Goal: Task Accomplishment & Management: Use online tool/utility

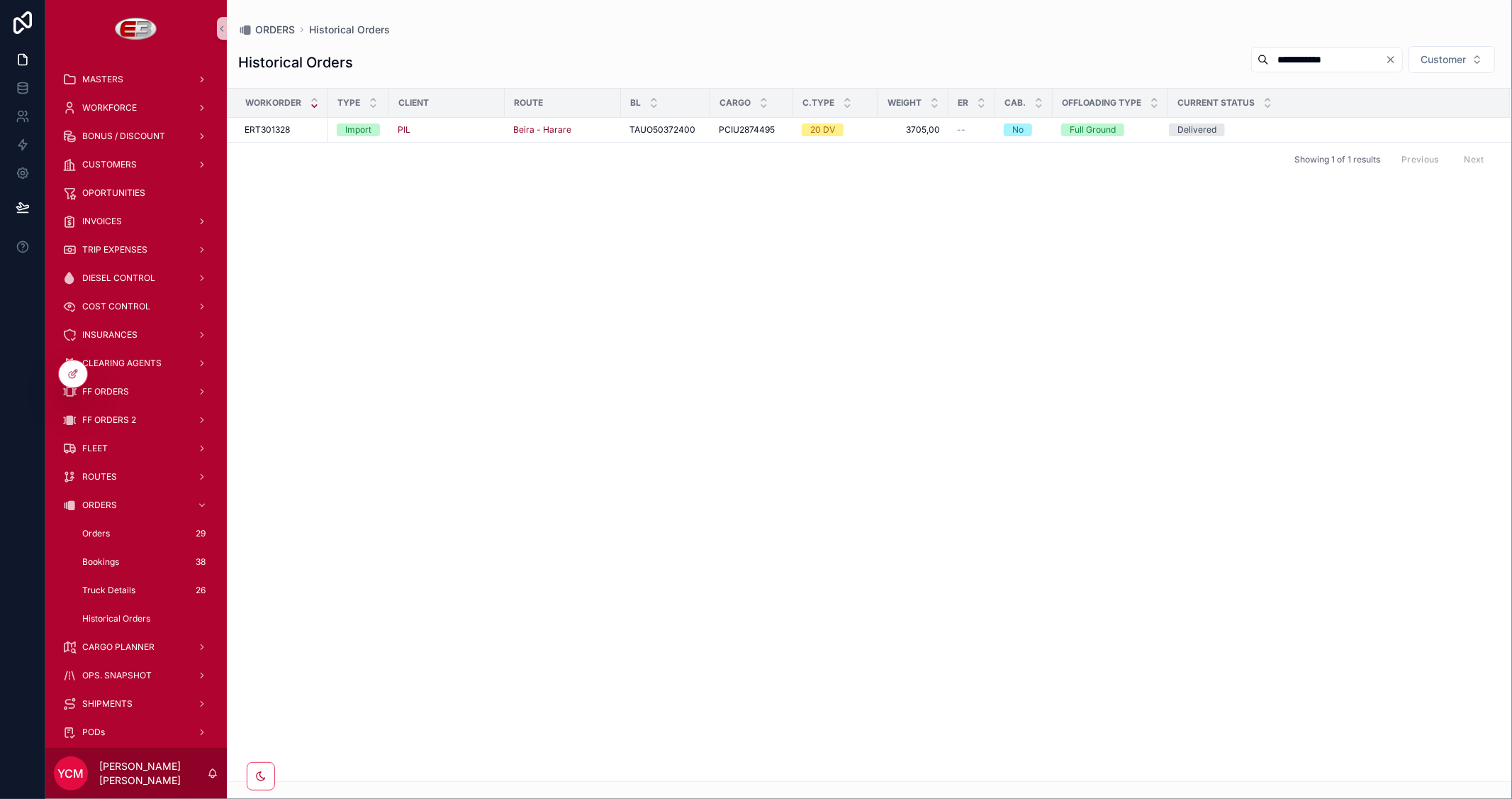
scroll to position [213, 0]
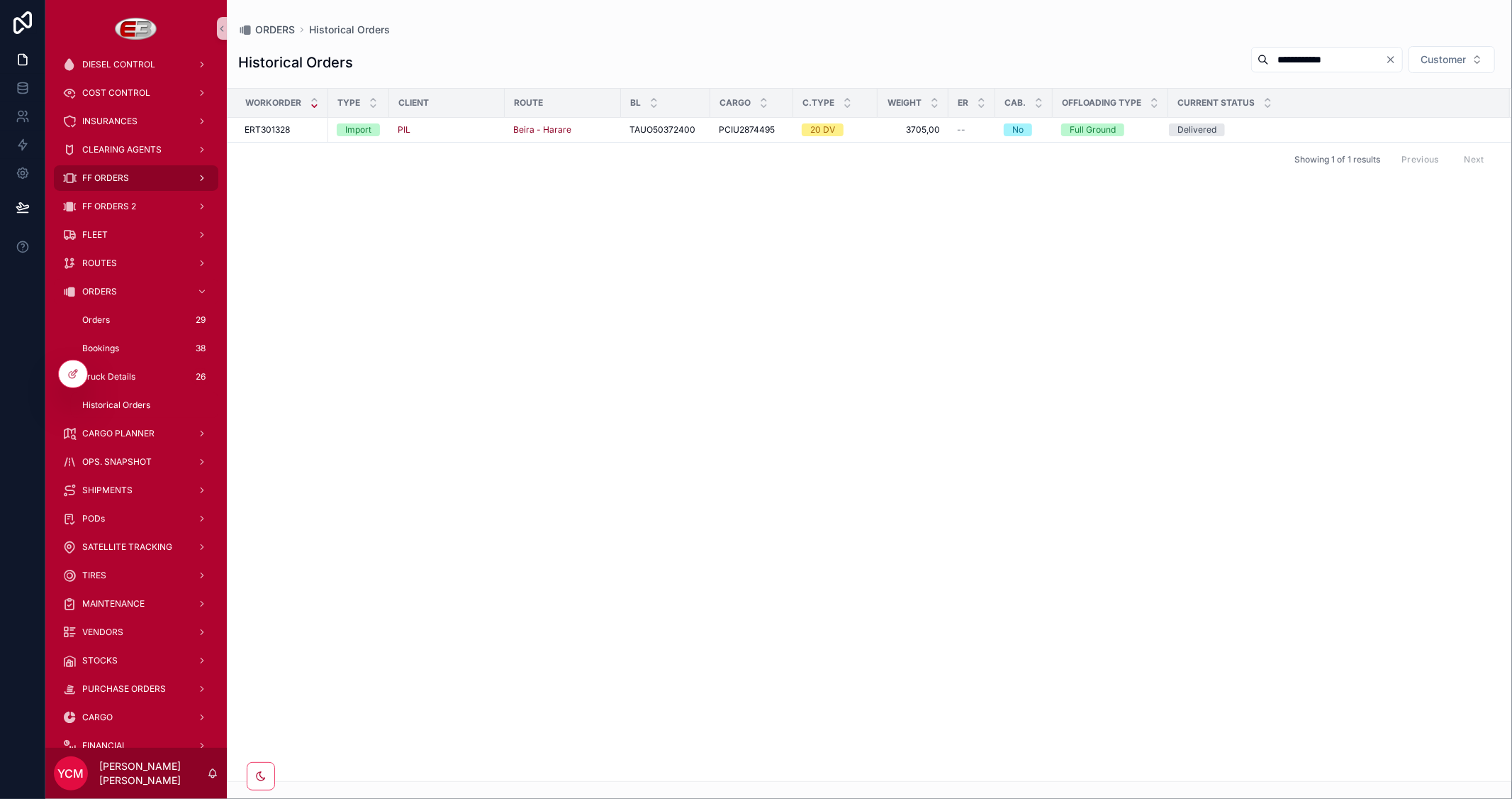
click at [94, 180] on span "FF ORDERS" at bounding box center [106, 178] width 47 height 11
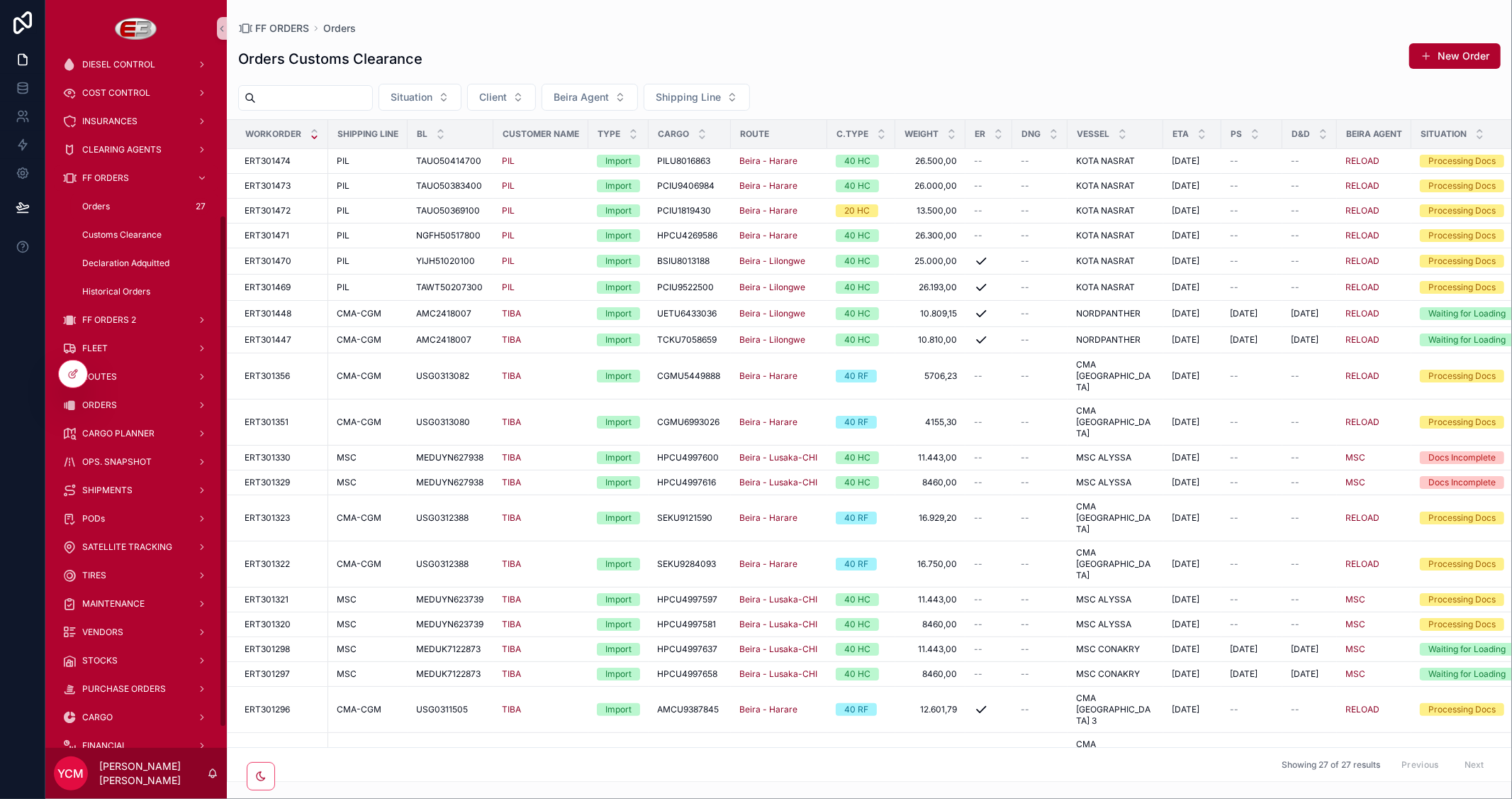
click at [95, 205] on span "Orders" at bounding box center [97, 206] width 28 height 11
click at [536, 94] on button "Client" at bounding box center [501, 97] width 69 height 27
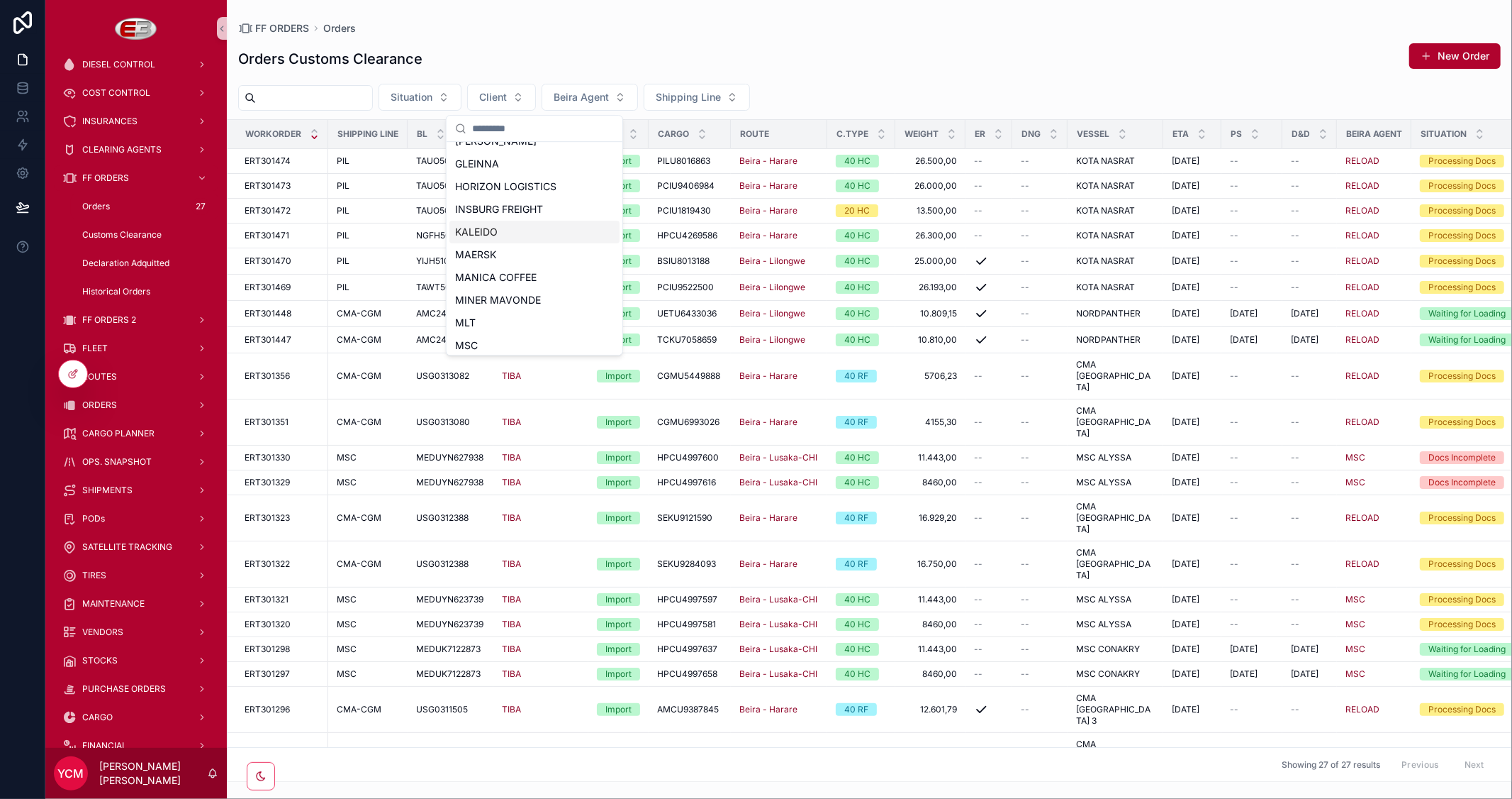
scroll to position [314, 0]
click at [480, 322] on div "TIBA" at bounding box center [535, 319] width 171 height 23
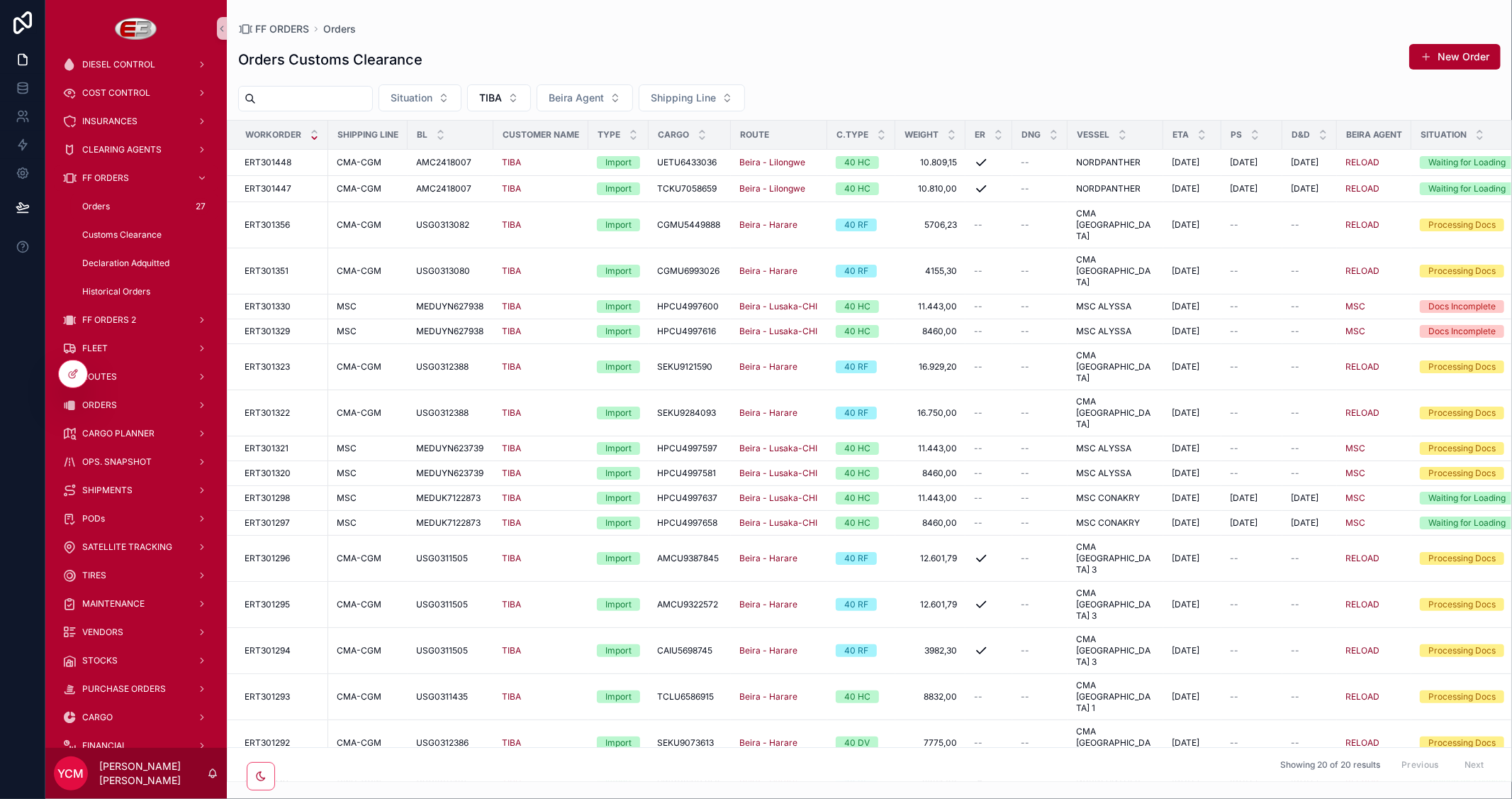
click at [96, 205] on span "Orders" at bounding box center [97, 206] width 28 height 11
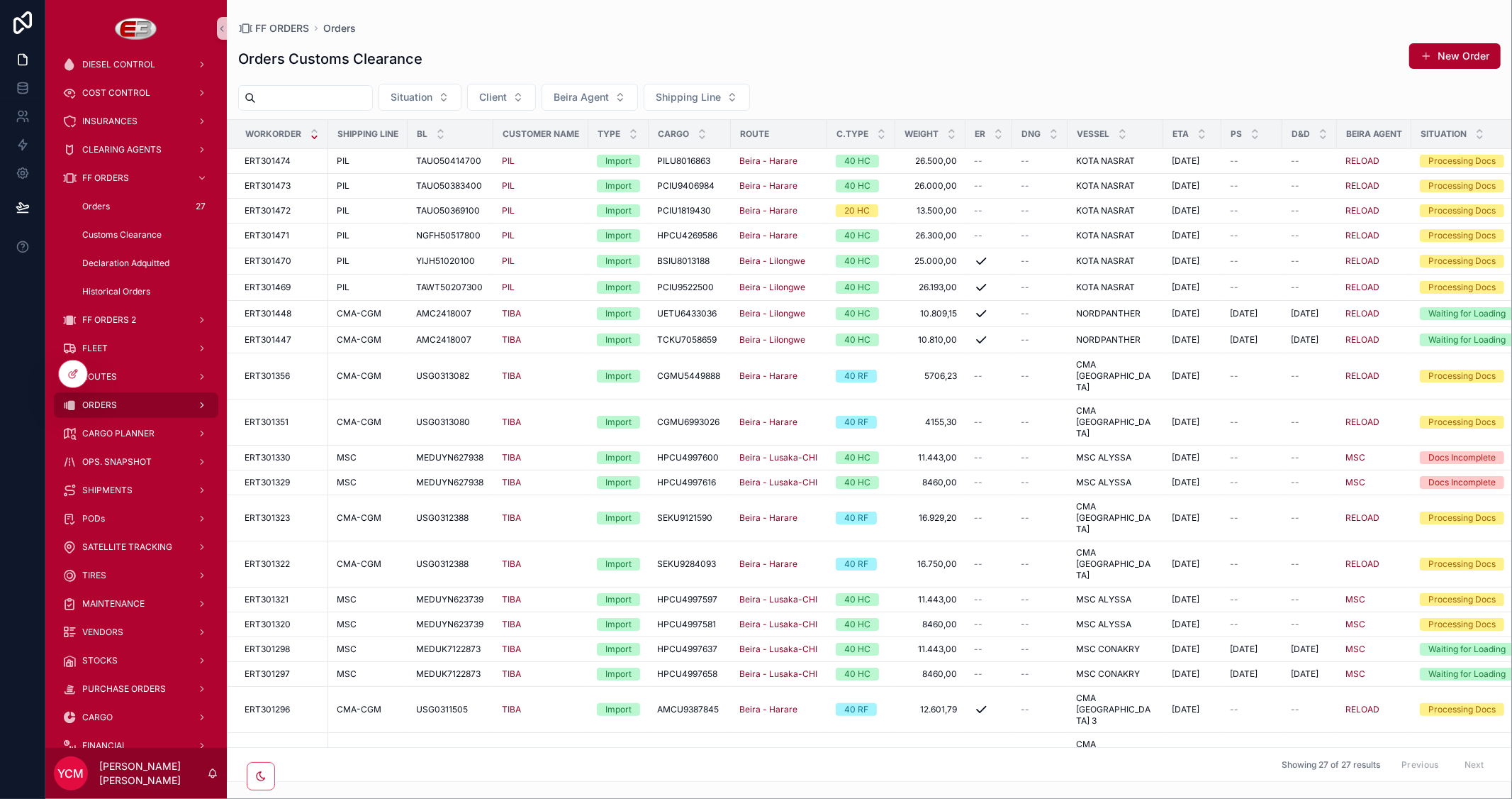
click at [99, 409] on span "ORDERS" at bounding box center [100, 405] width 35 height 11
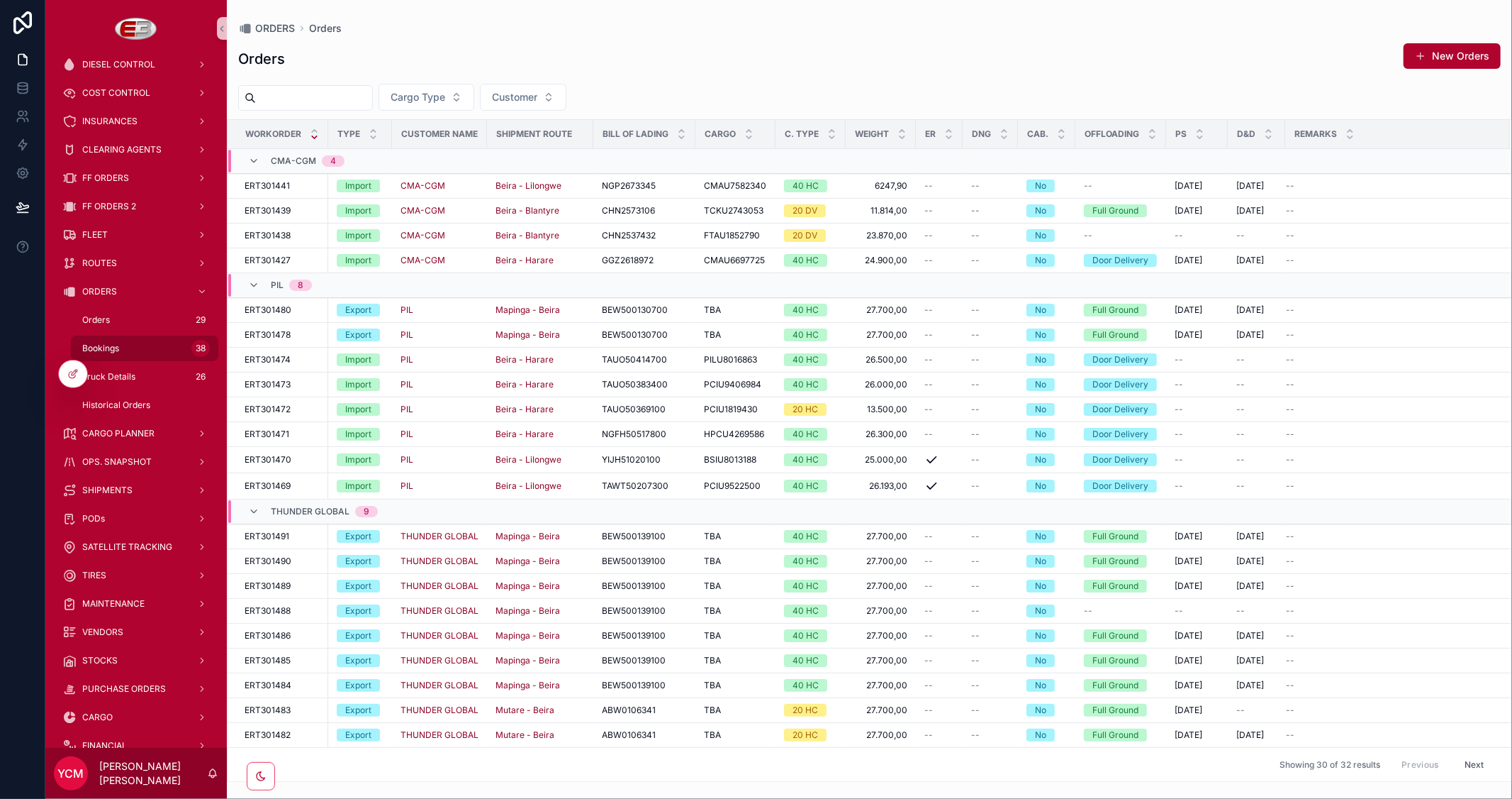
click at [94, 339] on div "Bookings 38" at bounding box center [144, 348] width 130 height 23
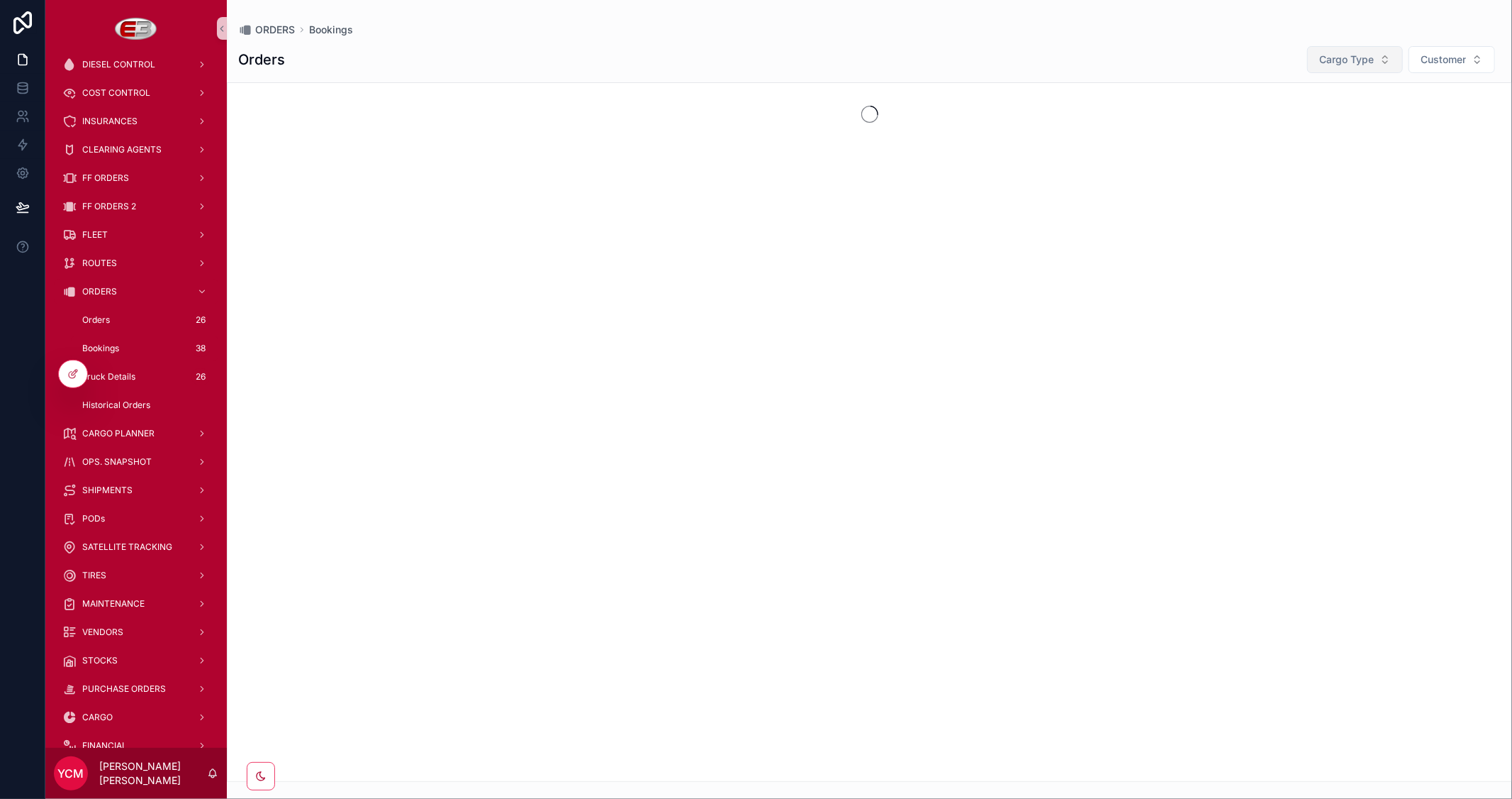
click at [1352, 58] on span "Cargo Type" at bounding box center [1347, 59] width 55 height 14
click at [1295, 139] on div "Export" at bounding box center [1354, 139] width 171 height 23
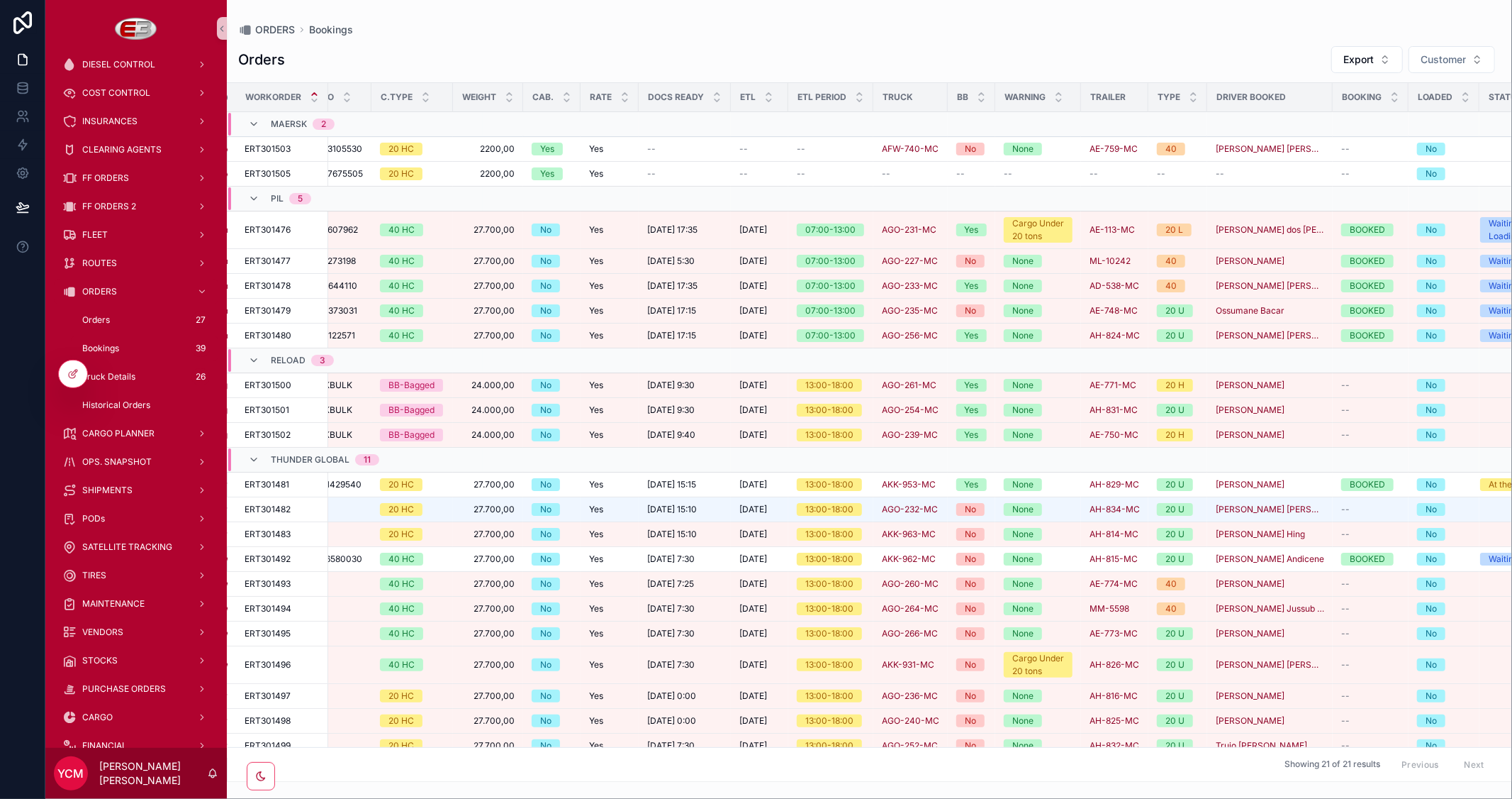
scroll to position [0, 372]
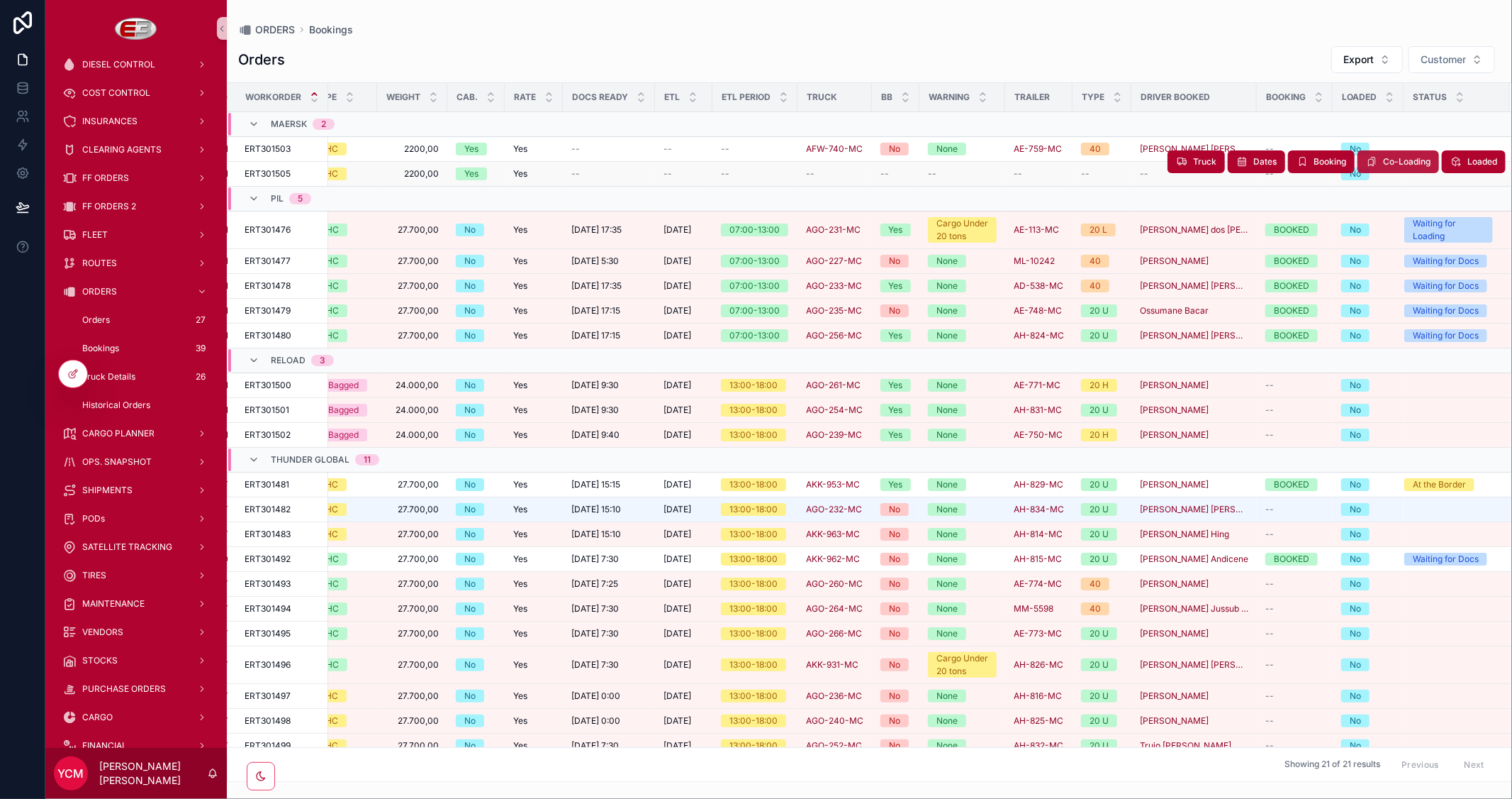
click at [1383, 156] on span "Co-Loading" at bounding box center [1407, 161] width 48 height 11
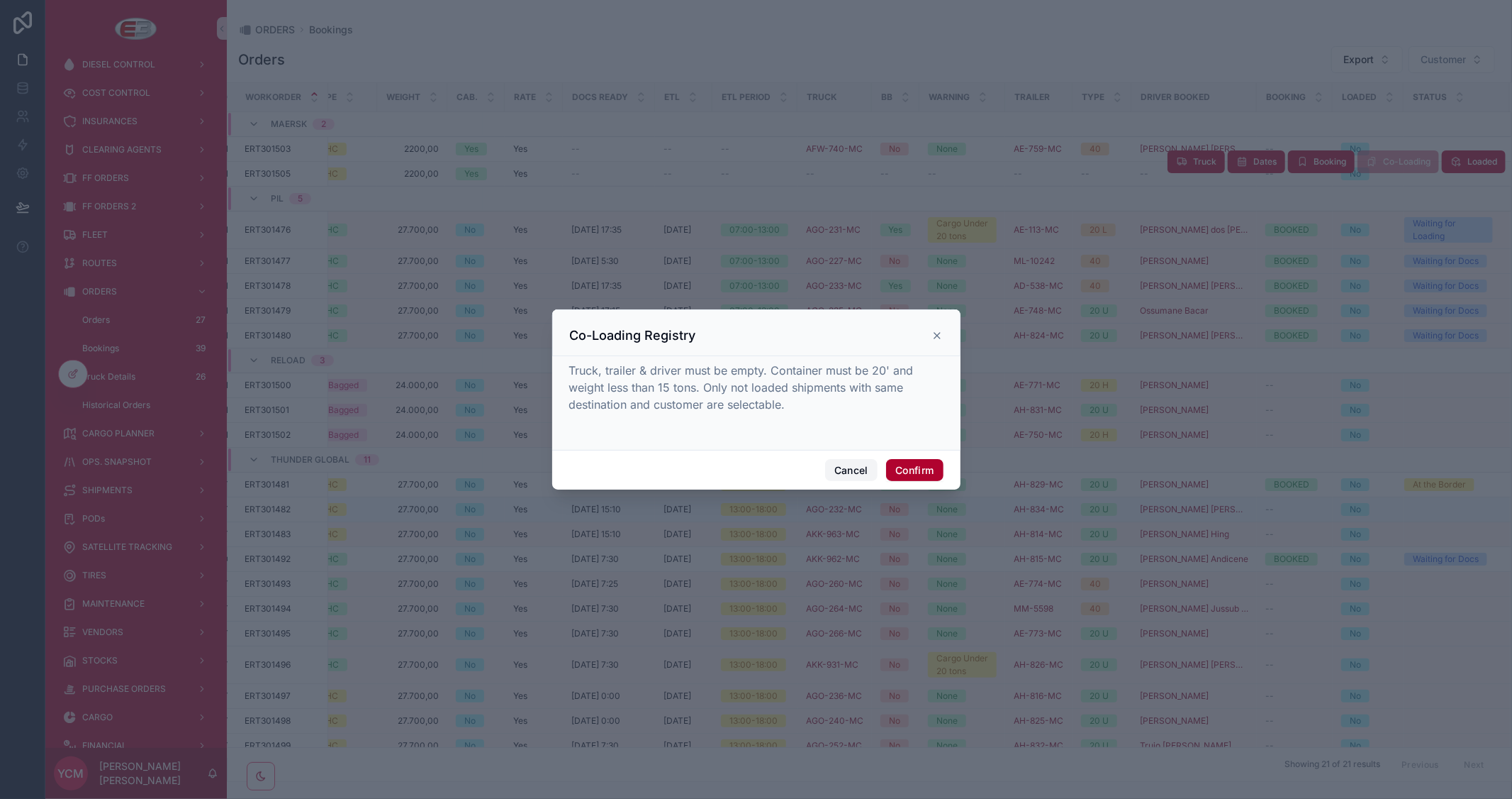
click at [854, 469] on button "Cancel" at bounding box center [852, 470] width 52 height 23
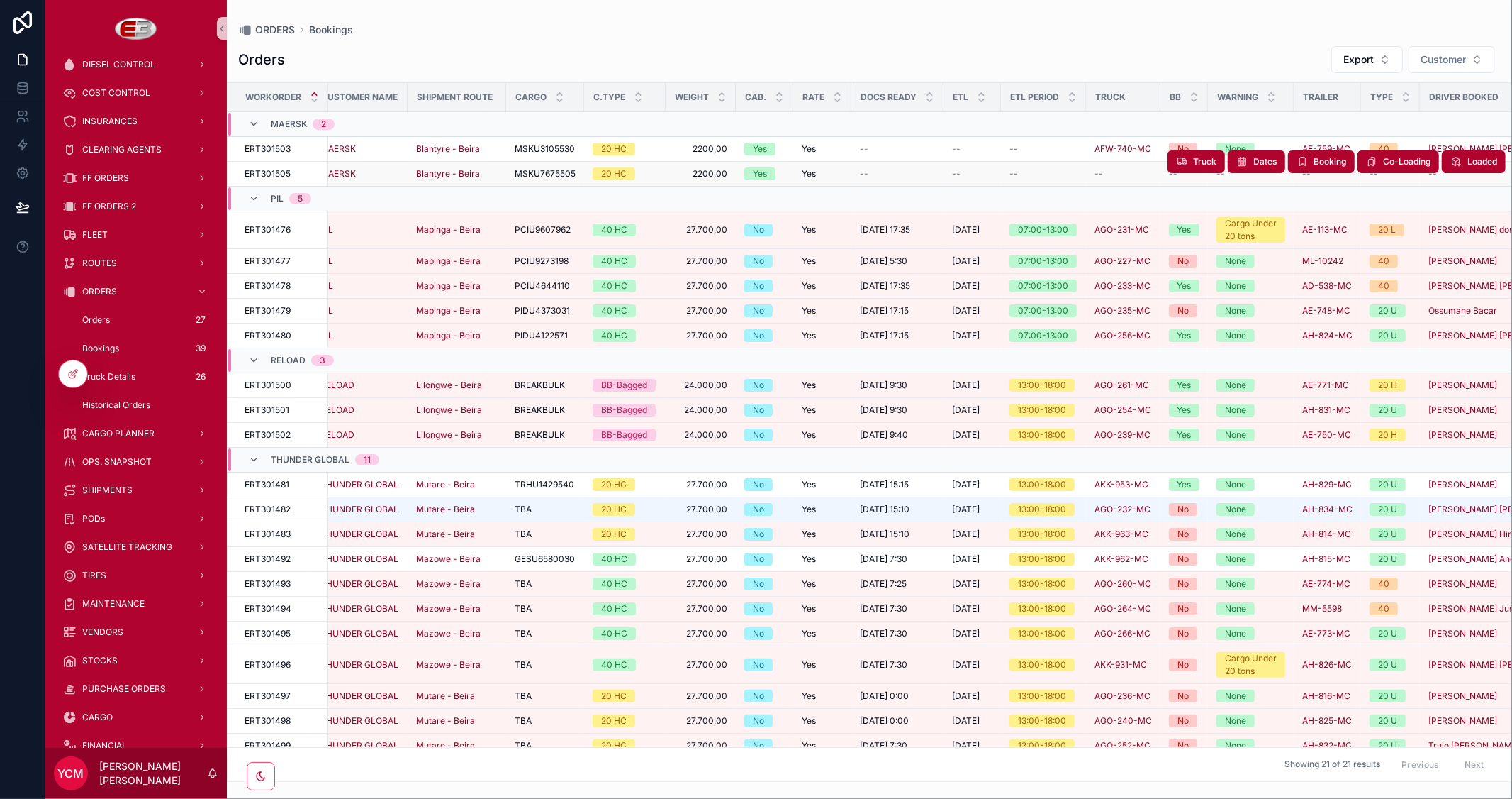
scroll to position [0, 0]
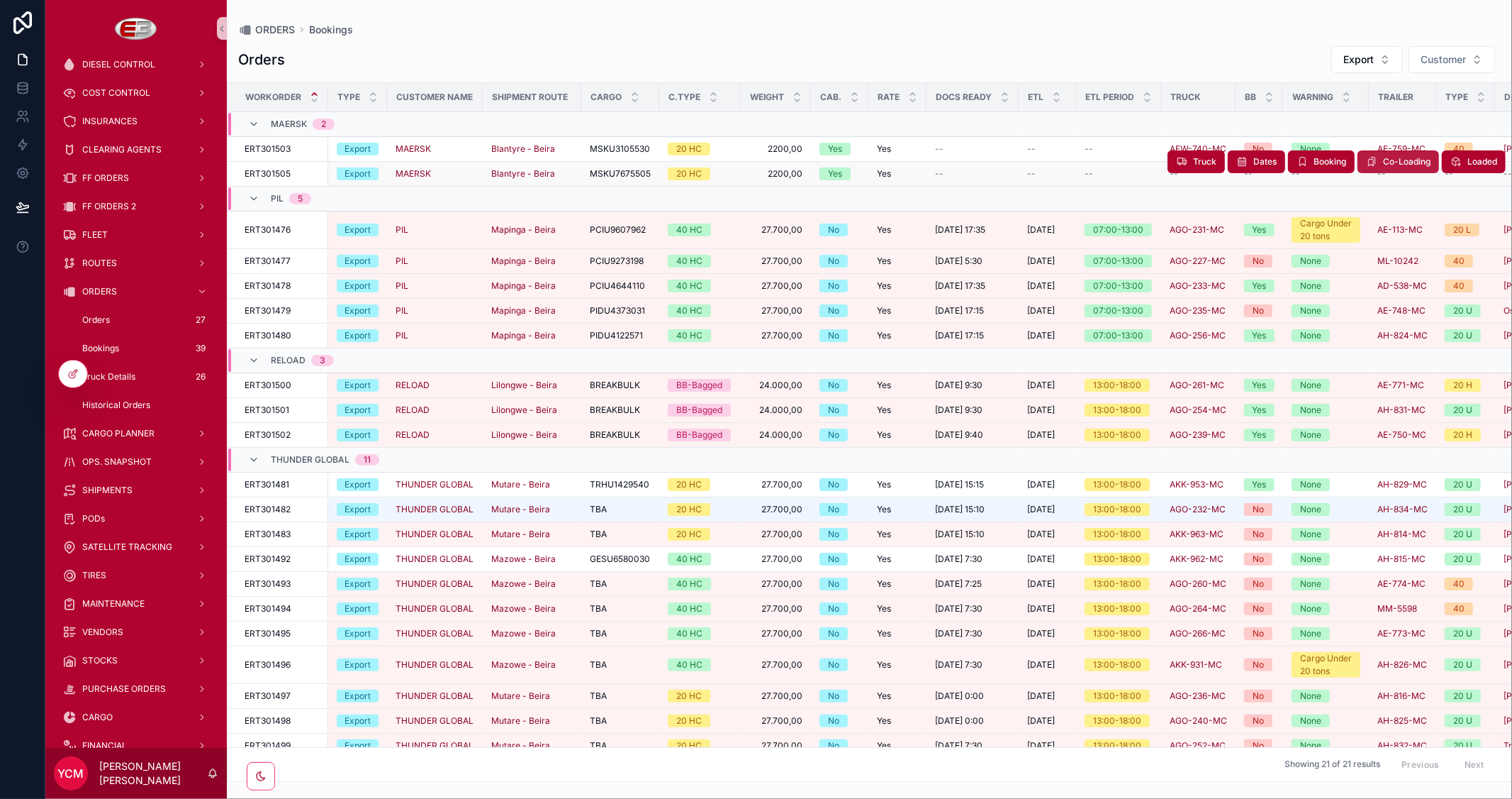
click at [1392, 160] on span "Co-Loading" at bounding box center [1407, 161] width 48 height 11
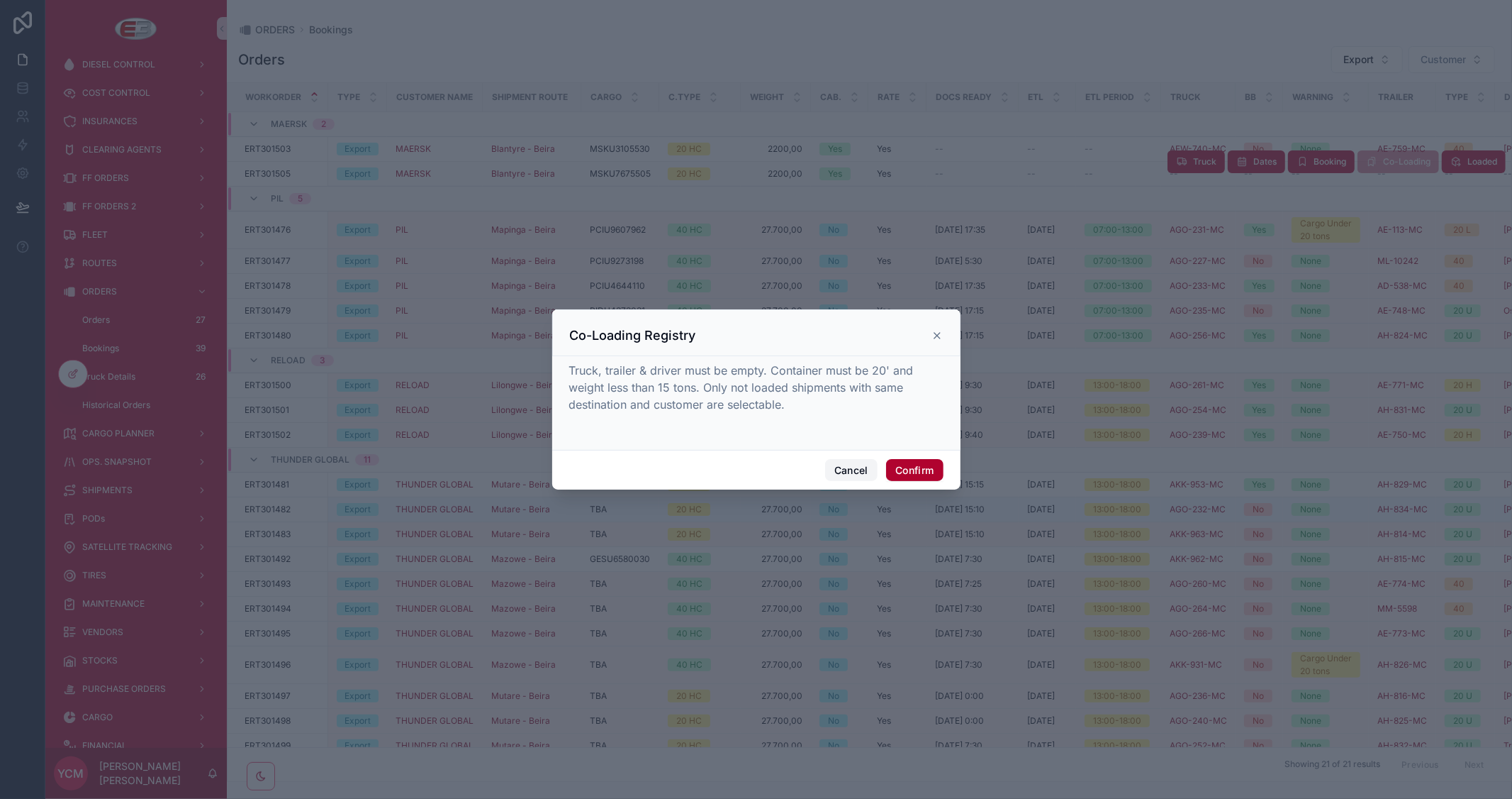
click at [853, 467] on button "Cancel" at bounding box center [852, 470] width 52 height 23
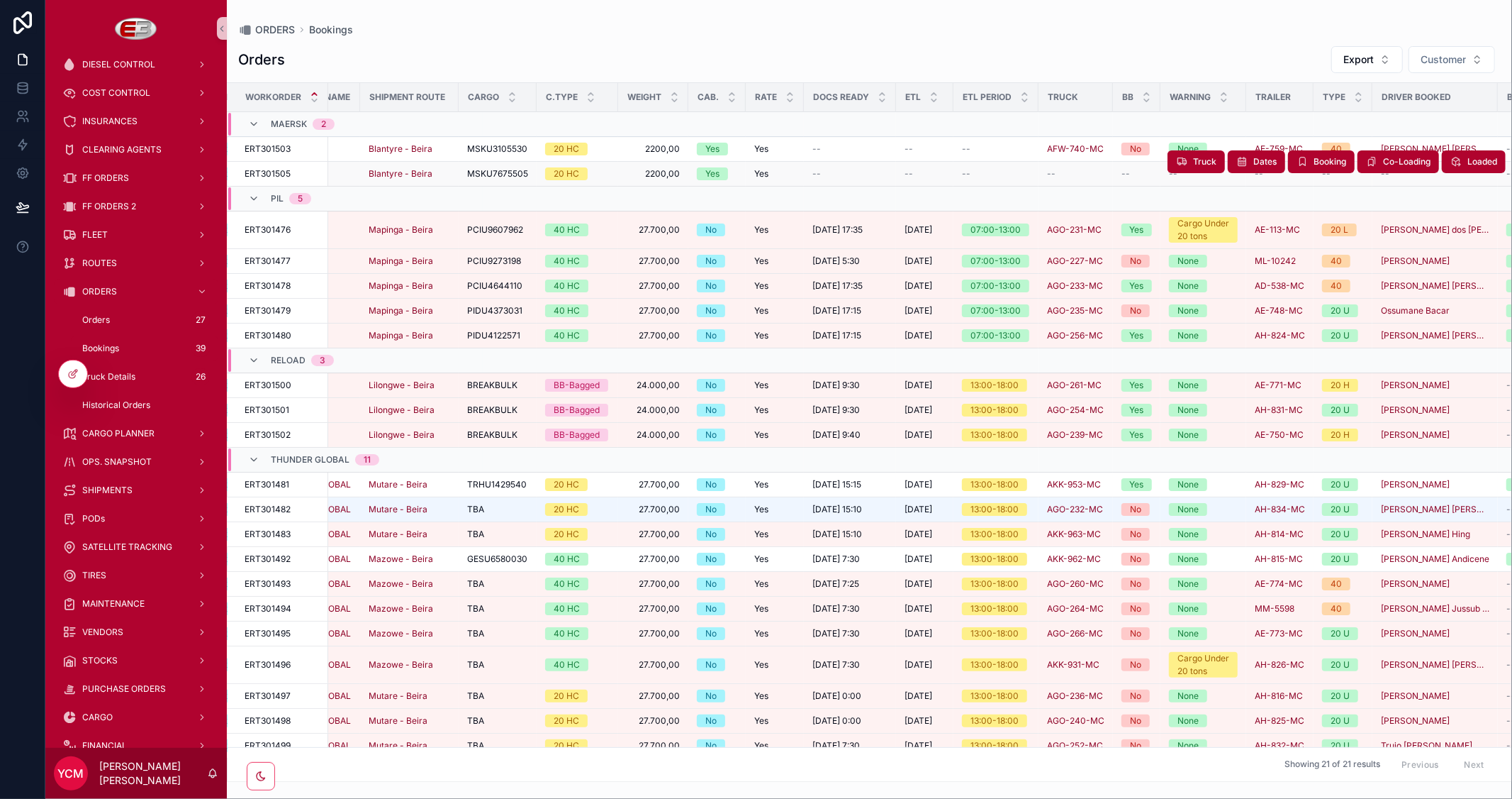
scroll to position [0, 372]
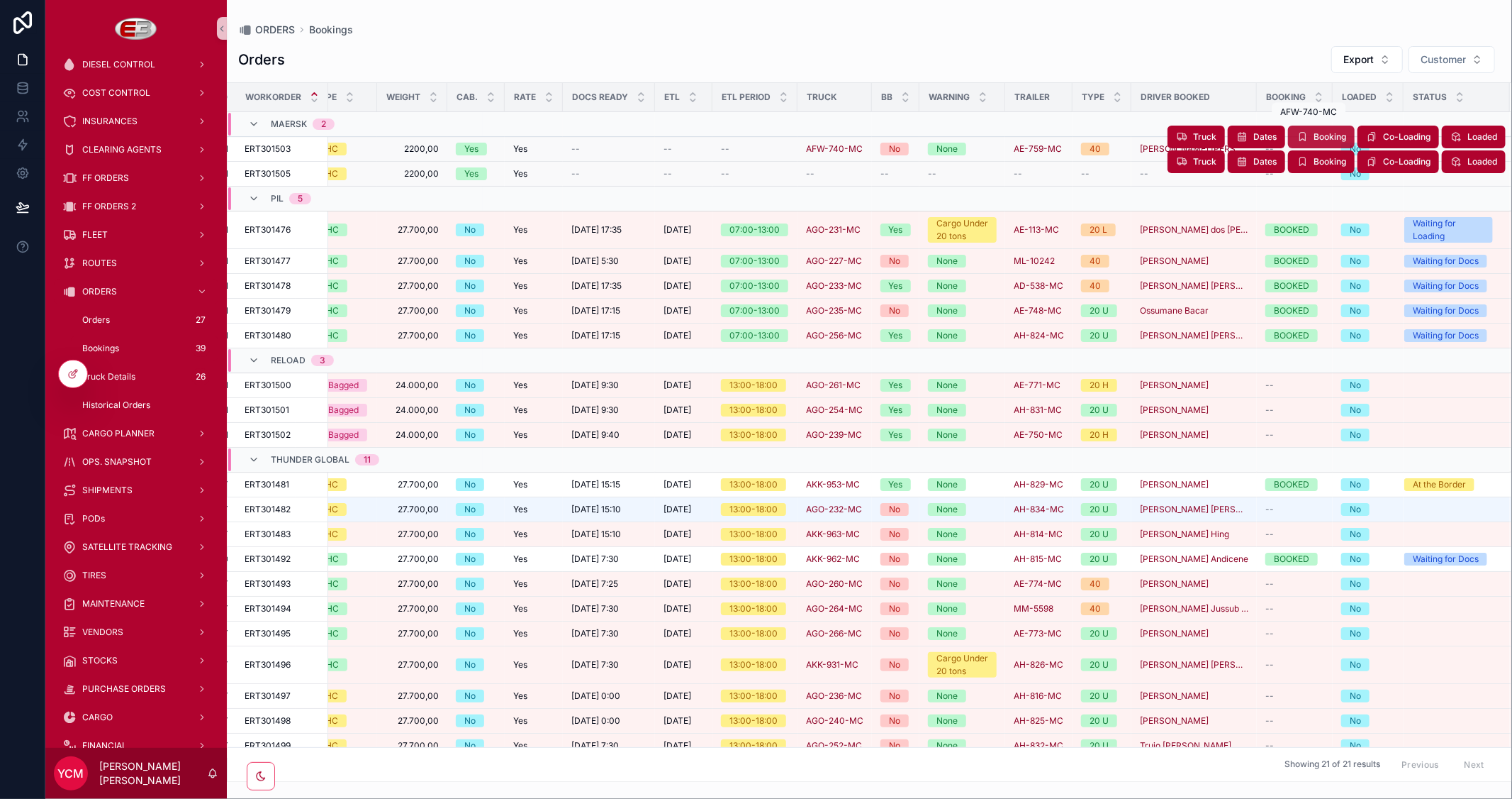
click at [1314, 128] on button "Booking" at bounding box center [1321, 137] width 67 height 23
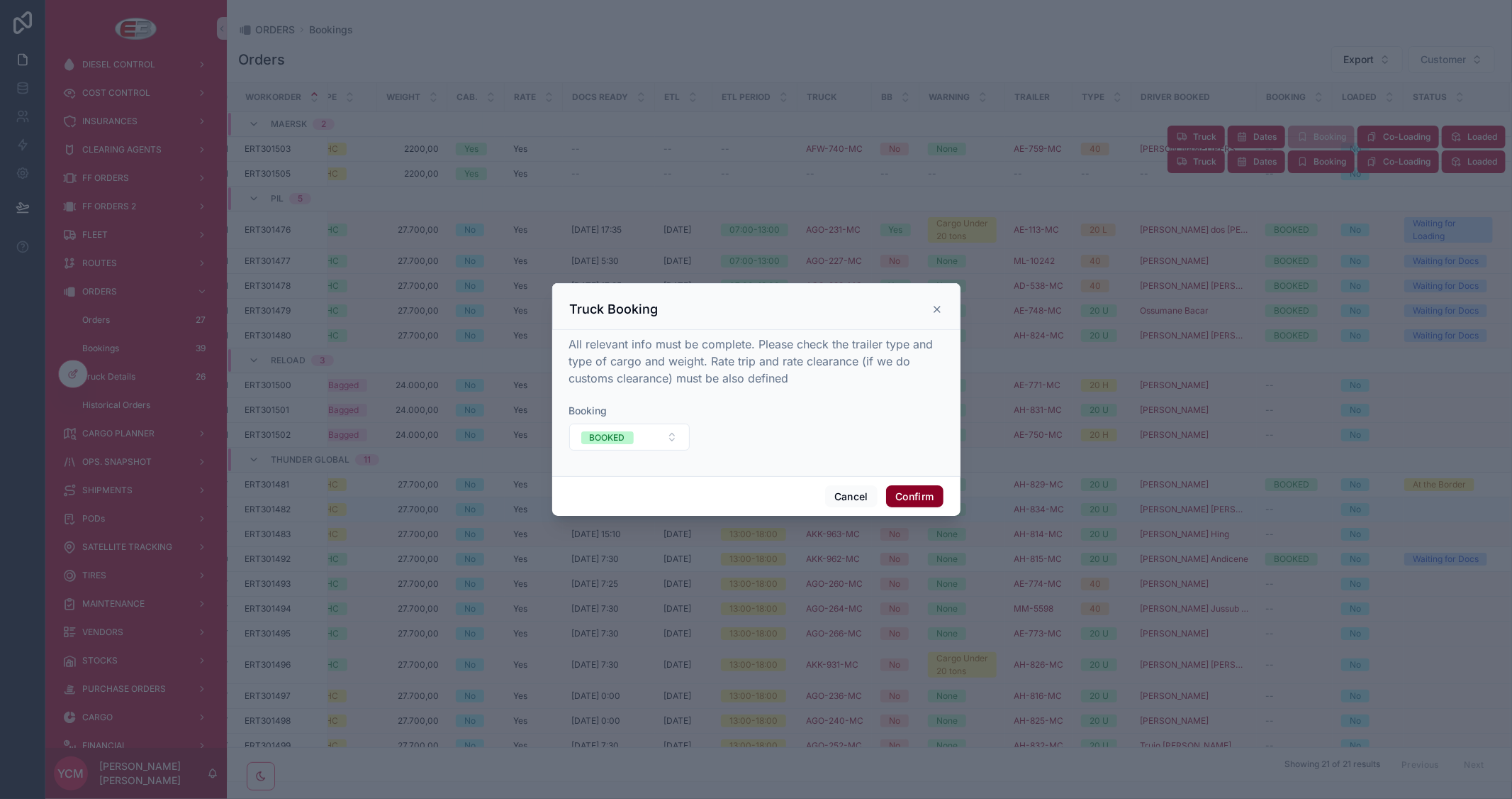
click at [923, 494] on button "Confirm" at bounding box center [914, 496] width 57 height 23
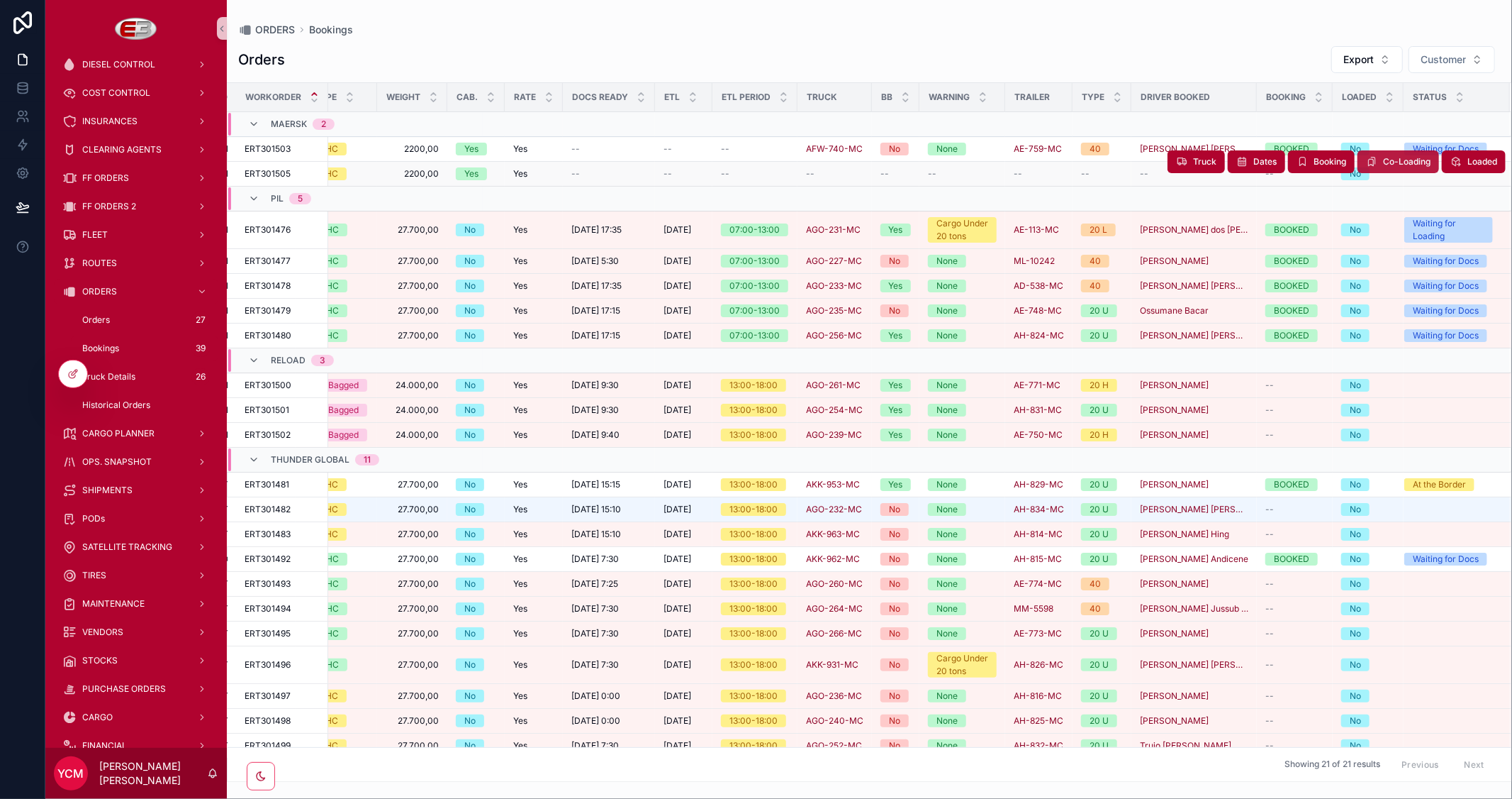
click at [1387, 162] on span "Co-Loading" at bounding box center [1407, 161] width 48 height 11
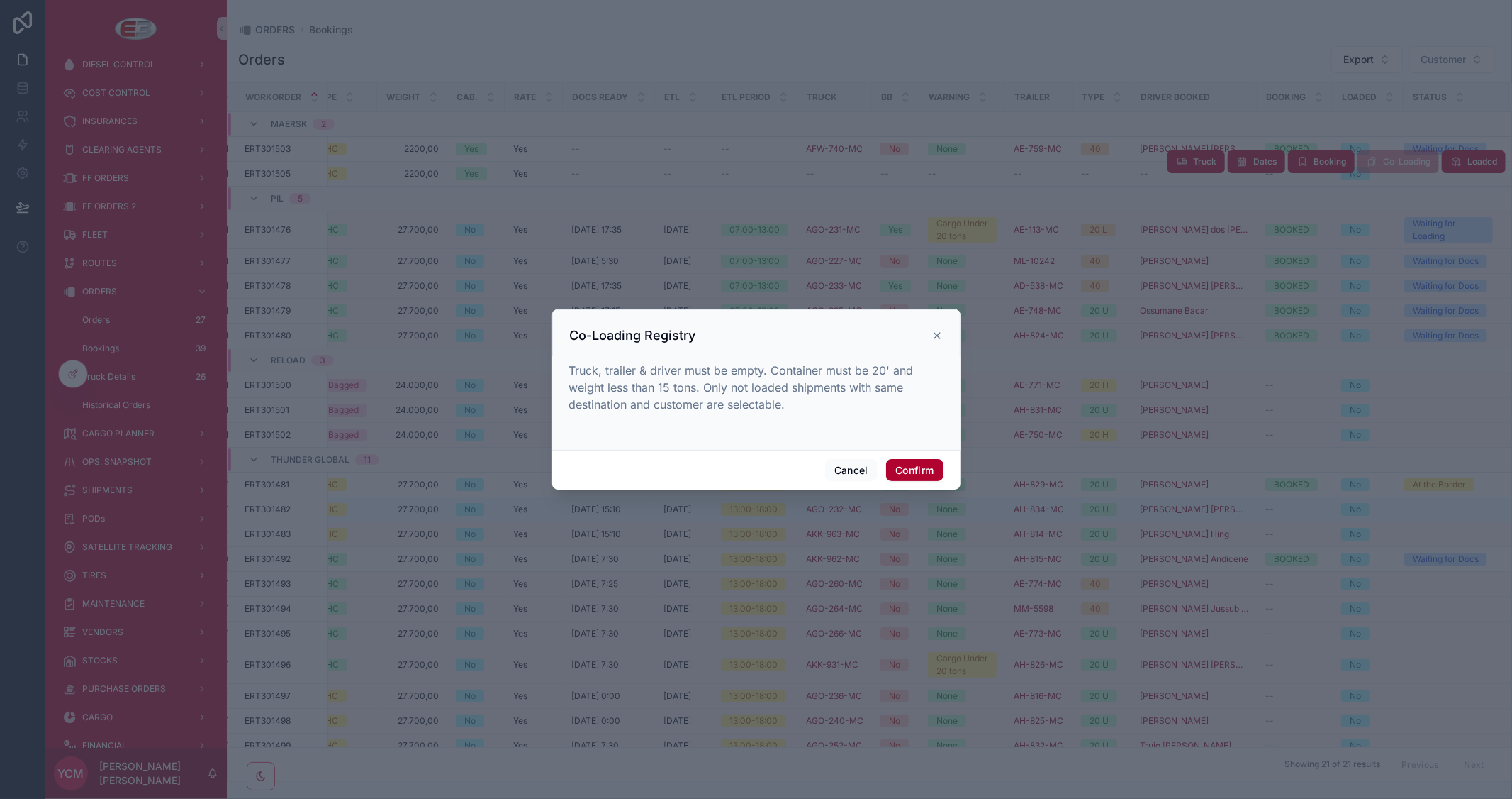
click at [938, 337] on icon at bounding box center [937, 335] width 6 height 6
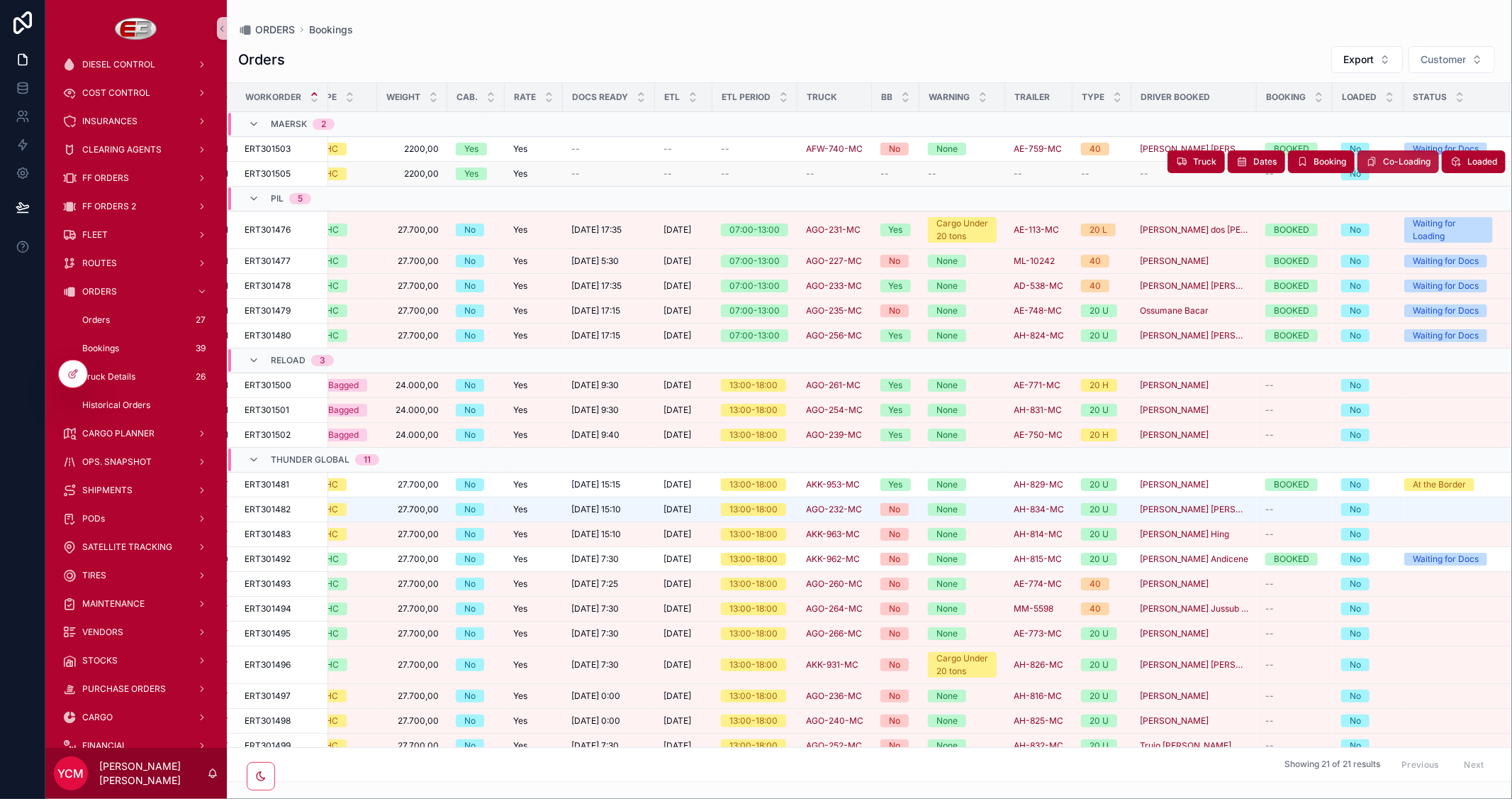
click at [1383, 161] on span "Co-Loading" at bounding box center [1407, 161] width 48 height 11
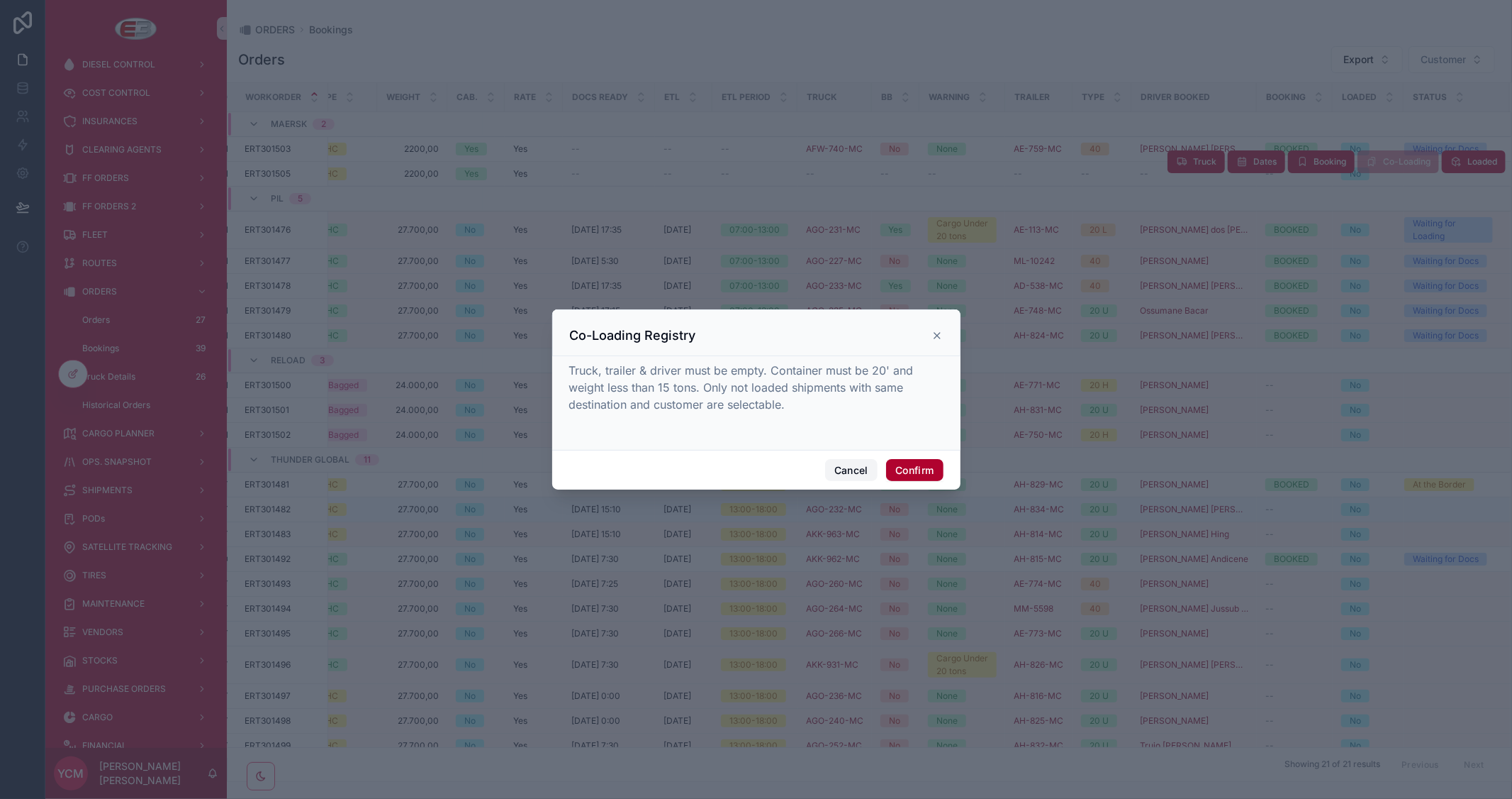
click at [871, 463] on button "Cancel" at bounding box center [852, 470] width 52 height 23
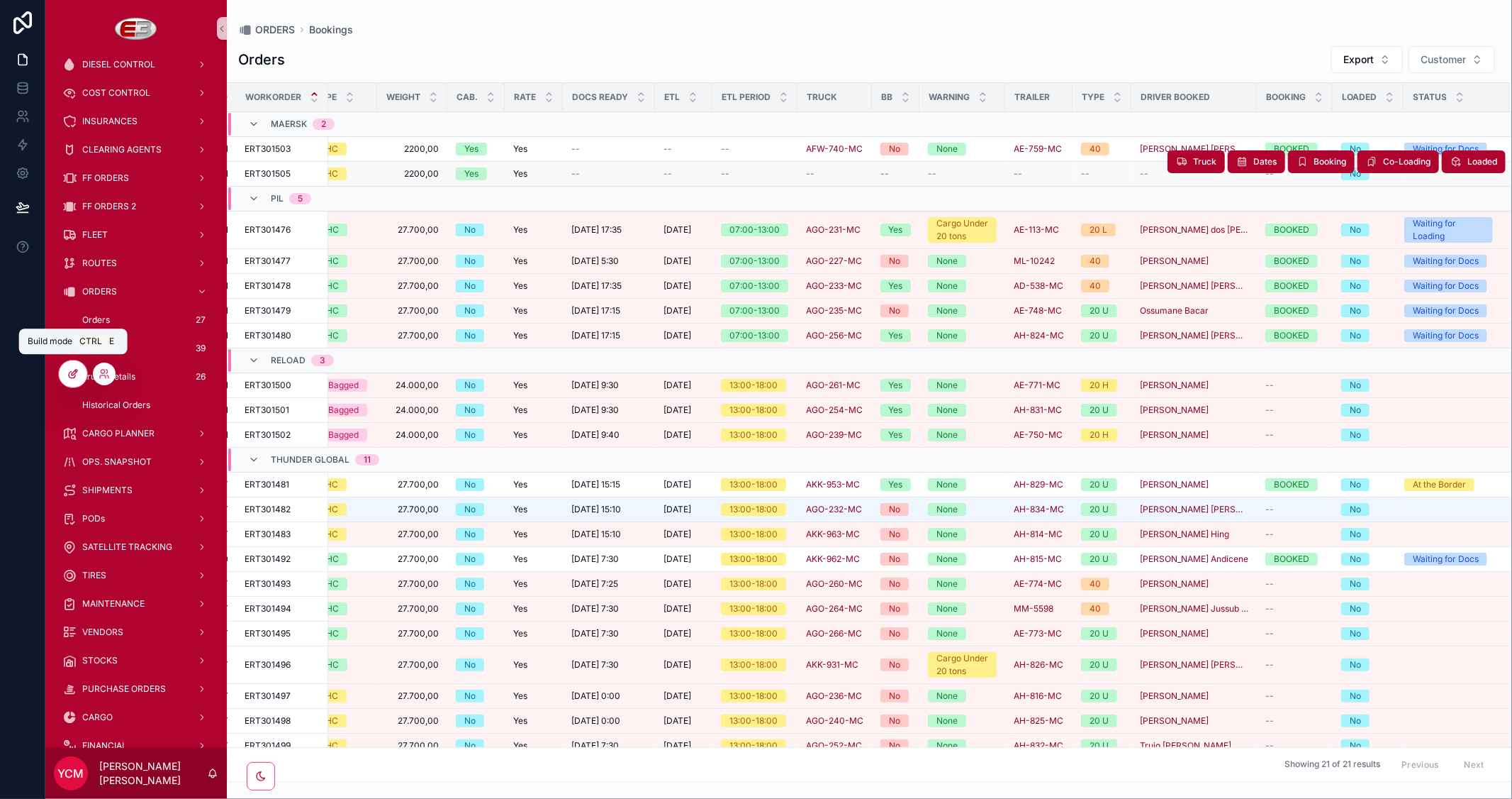
click at [67, 376] on icon at bounding box center [72, 373] width 11 height 11
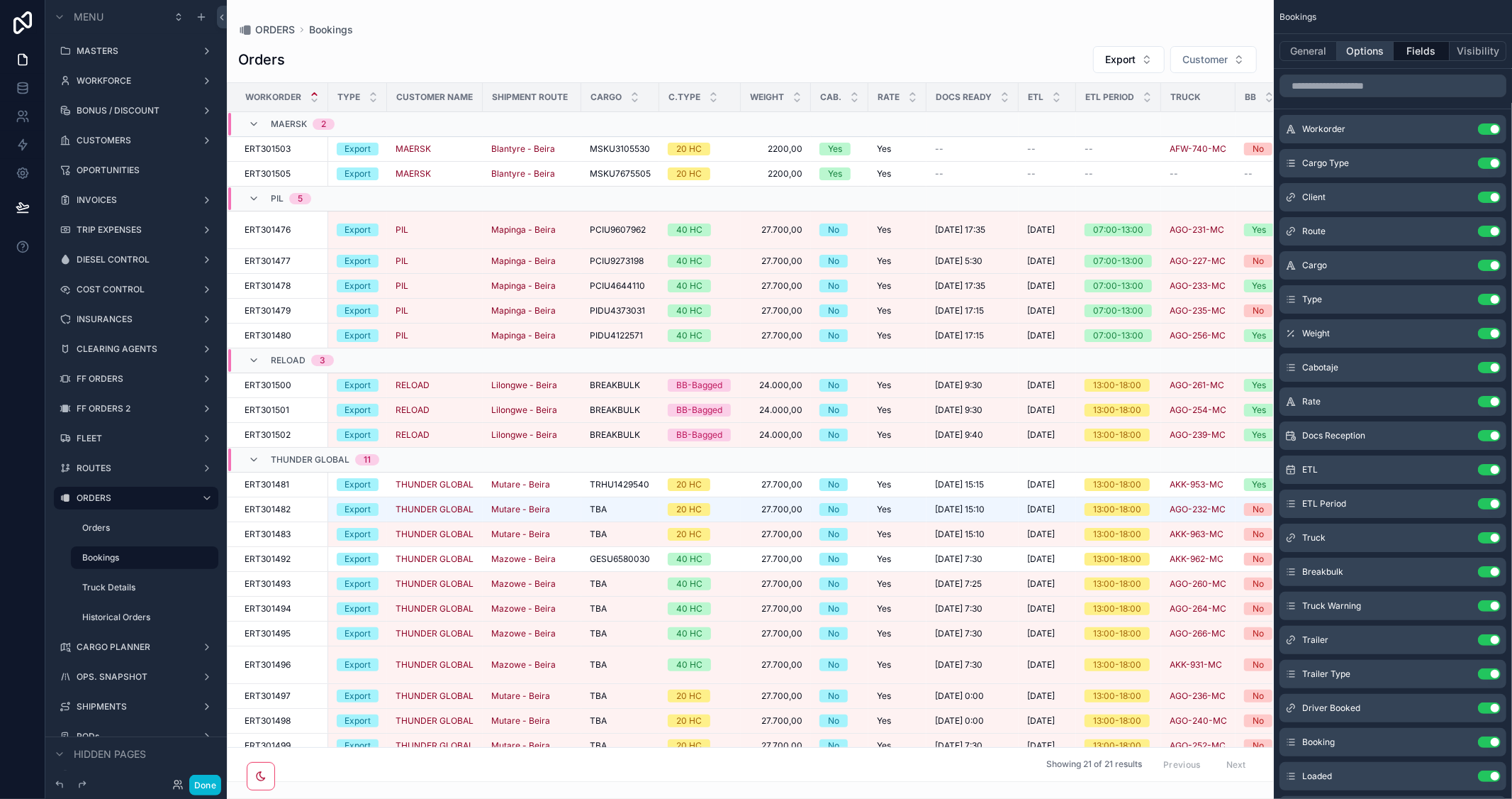
click at [1368, 59] on button "Options" at bounding box center [1365, 50] width 57 height 20
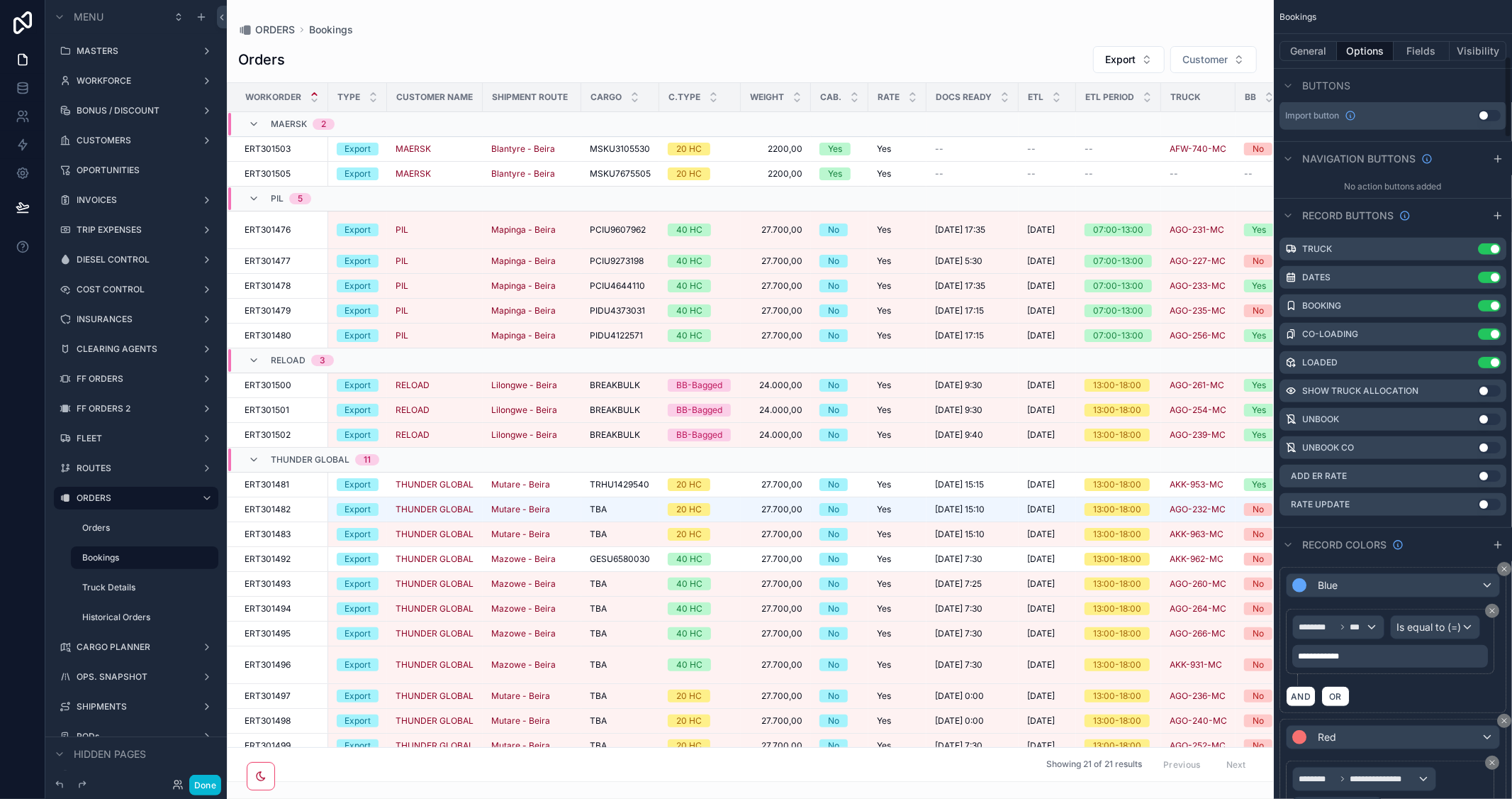
scroll to position [551, 0]
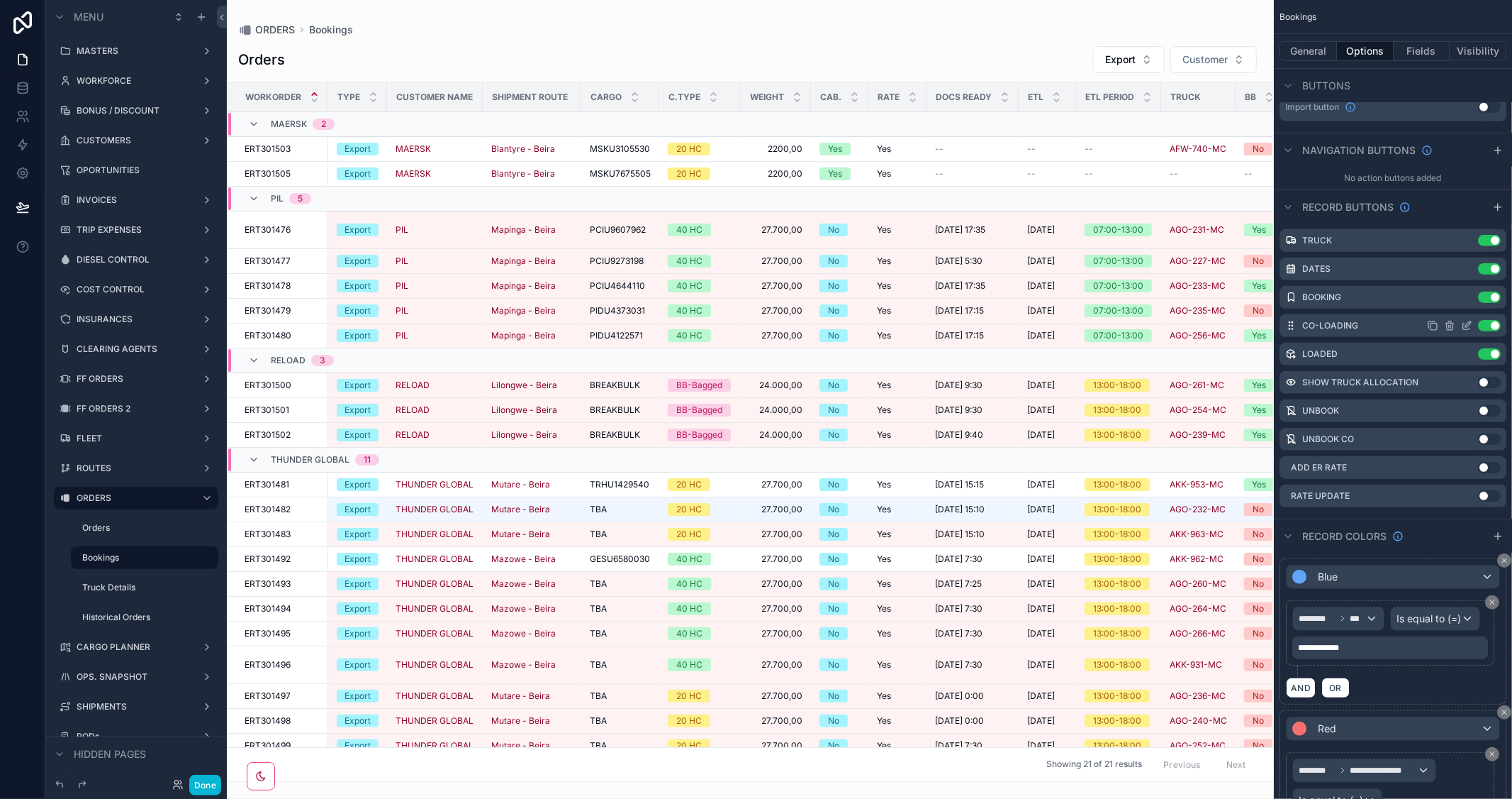
click at [1465, 326] on icon "scrollable content" at bounding box center [1466, 326] width 11 height 11
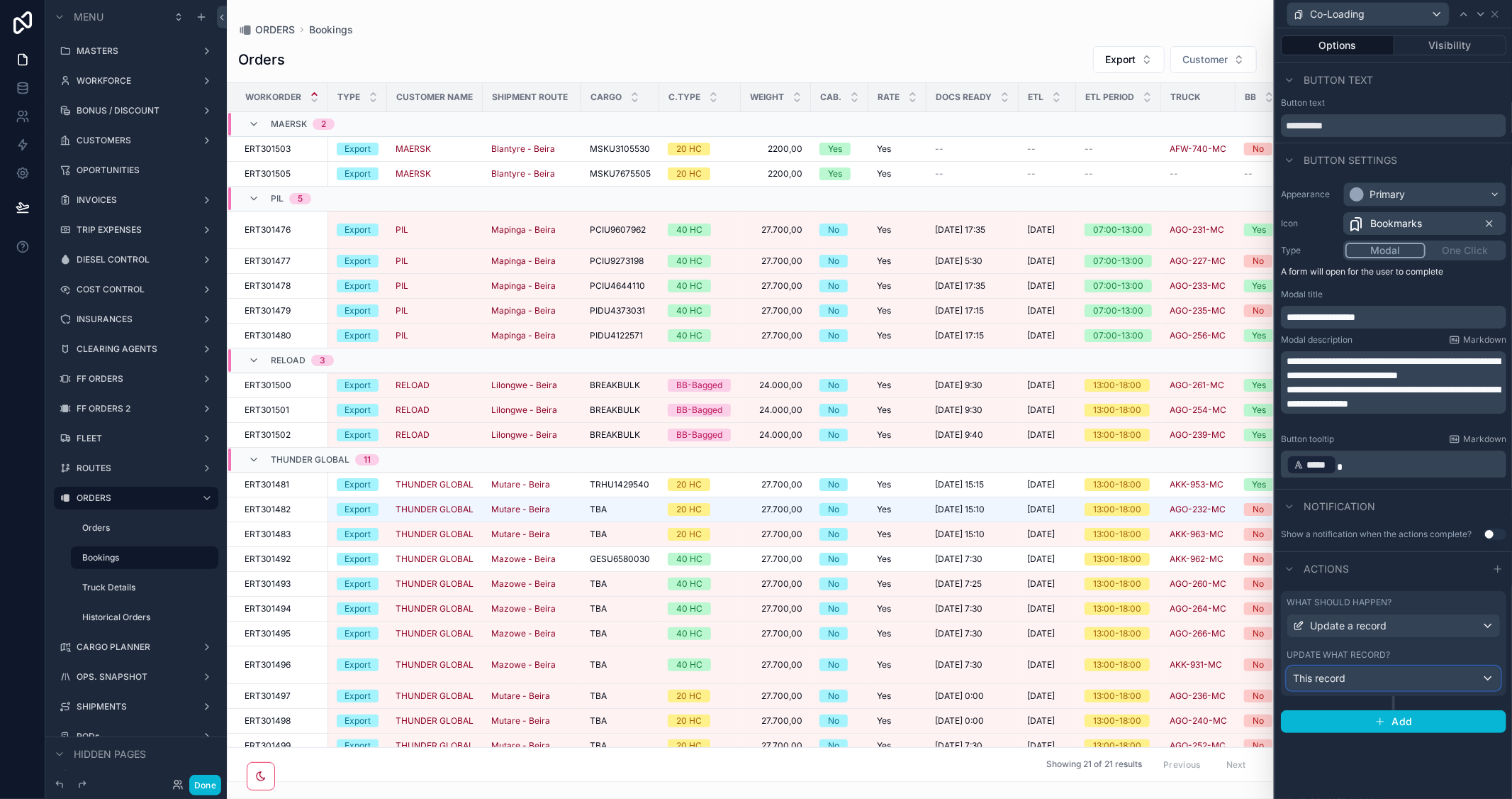
click at [1434, 672] on div "This record" at bounding box center [1394, 678] width 212 height 23
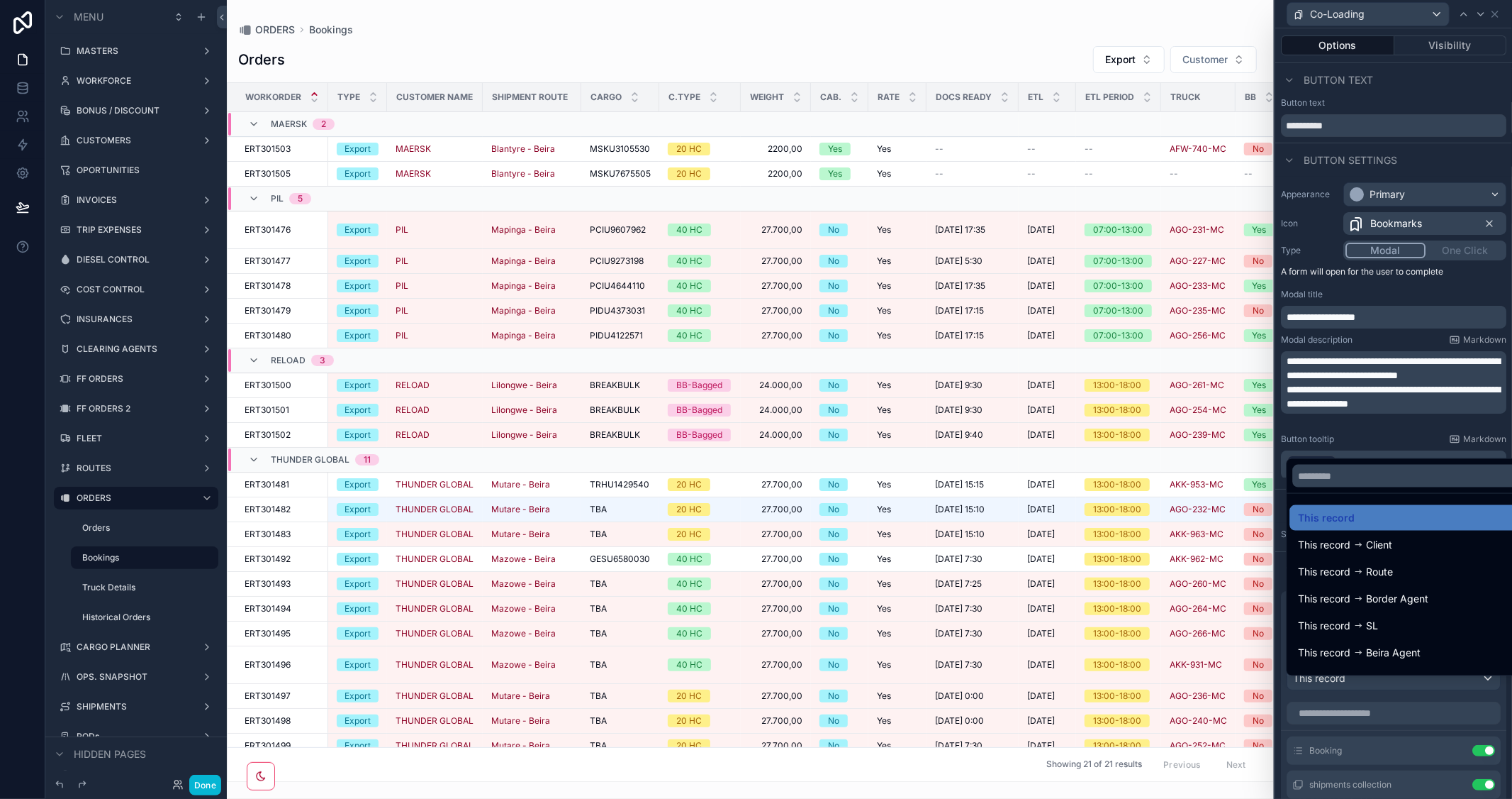
click at [1415, 446] on div at bounding box center [1394, 400] width 237 height 799
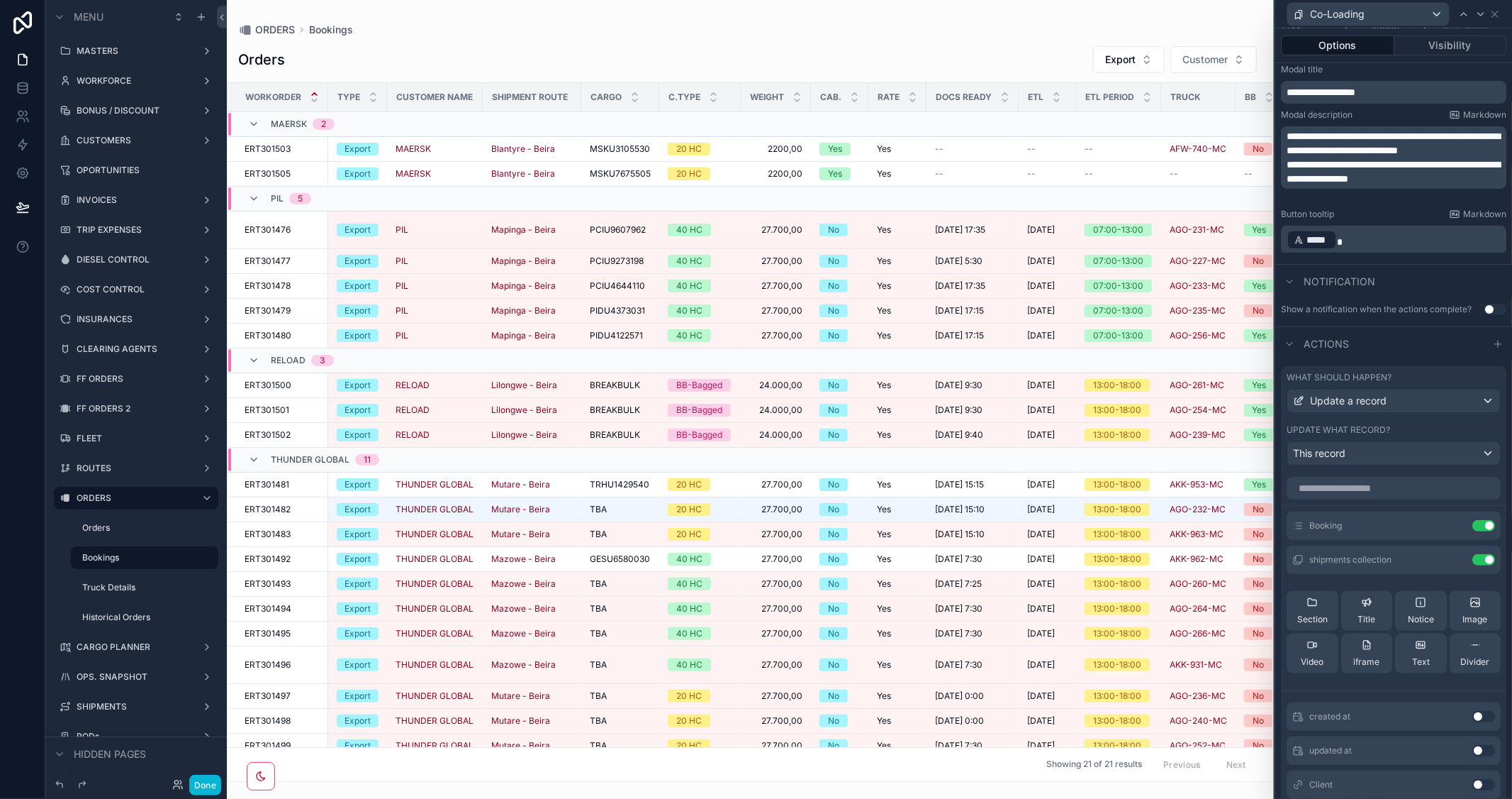
scroll to position [236, 0]
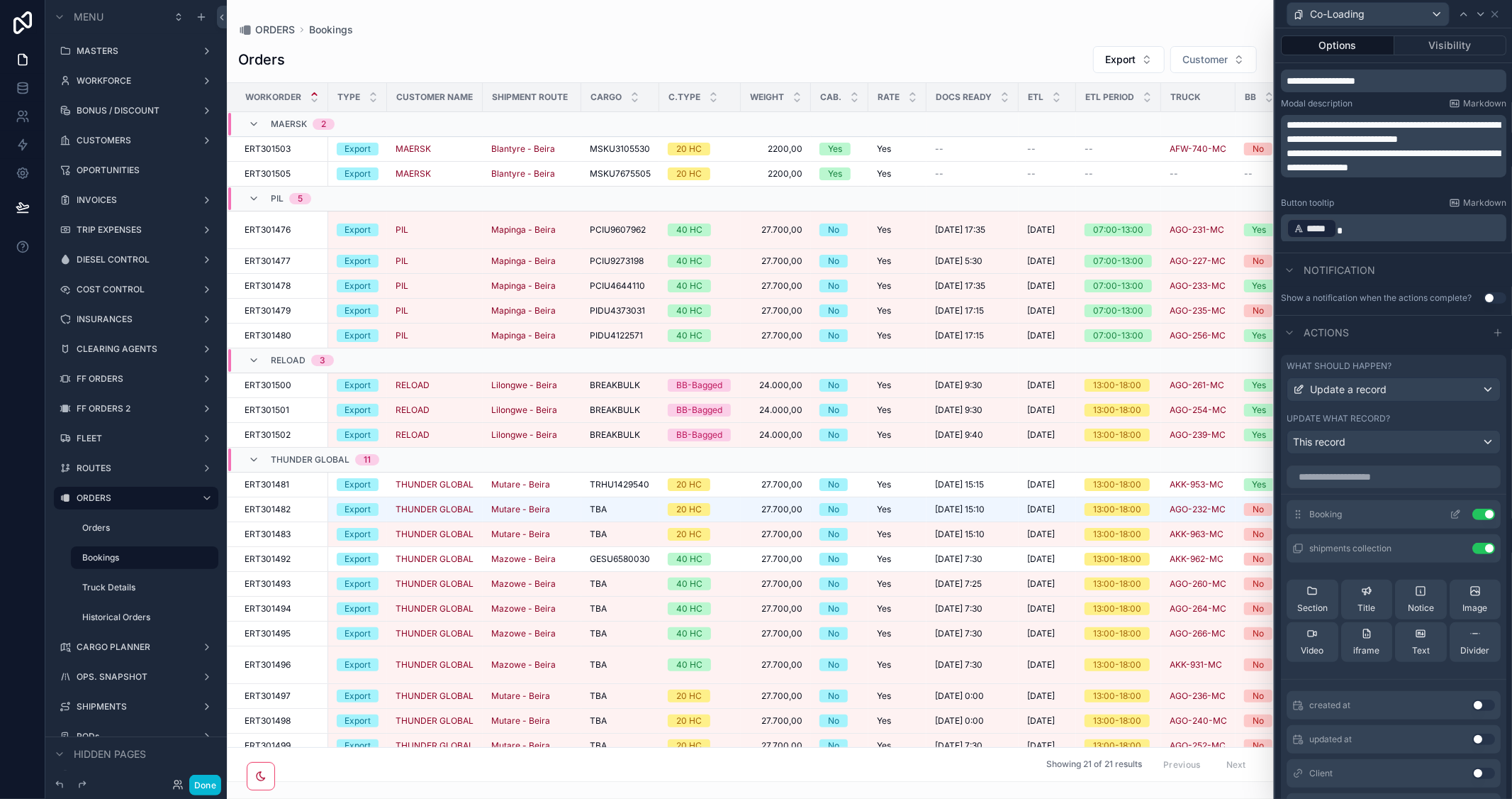
click at [1449, 520] on icon at bounding box center [1455, 514] width 11 height 11
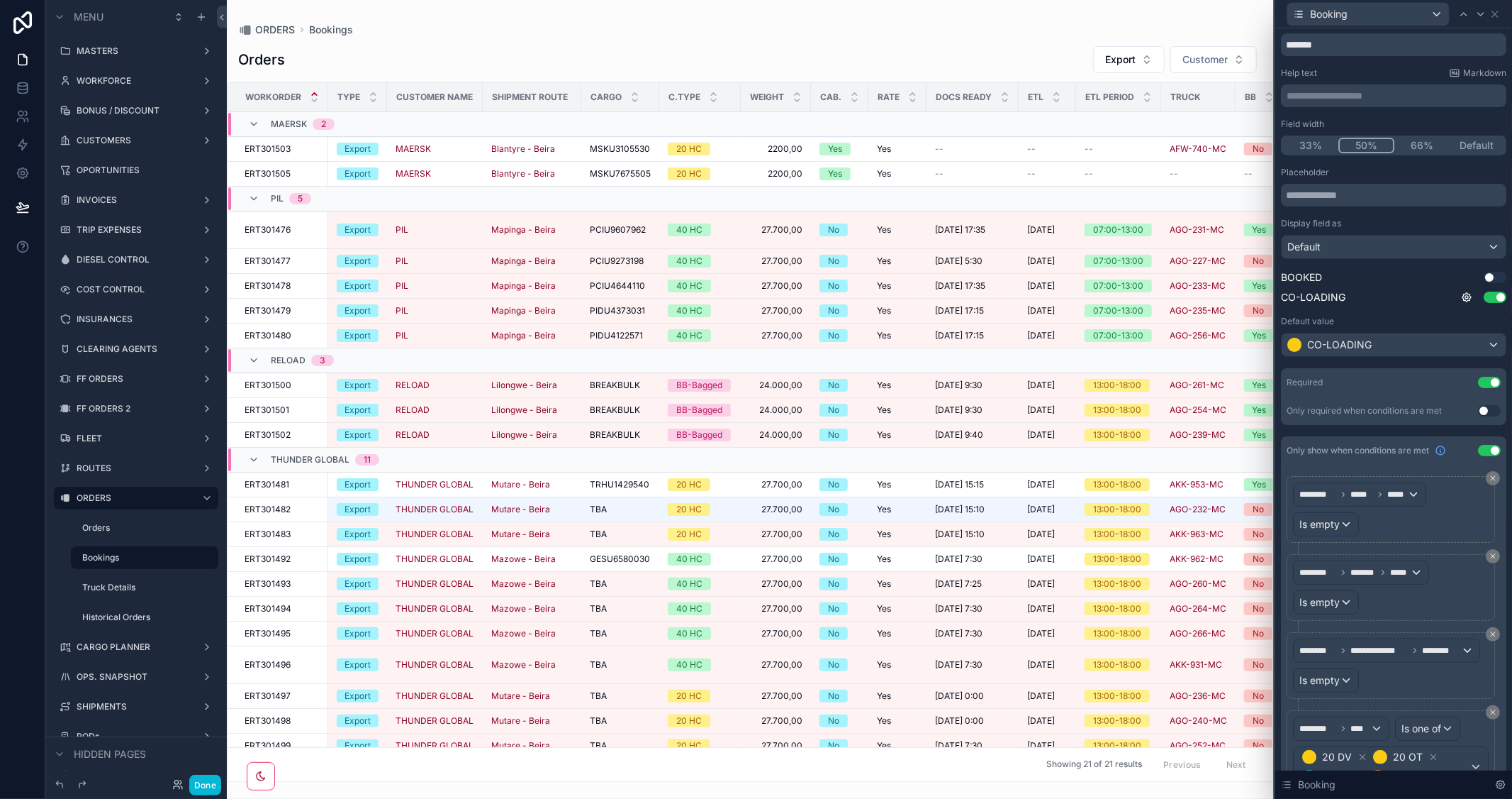
scroll to position [78, 0]
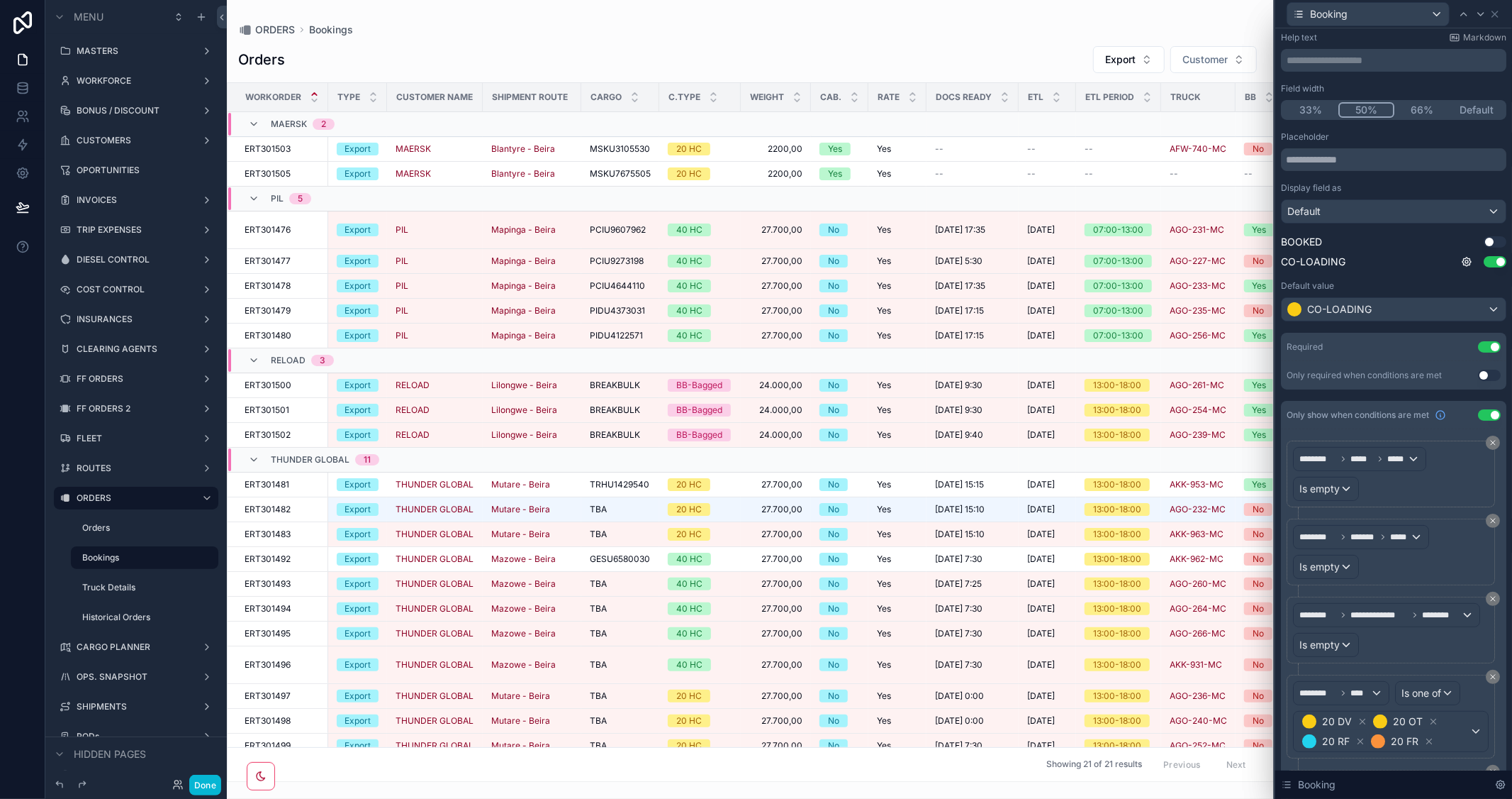
drag, startPoint x: 812, startPoint y: 774, endPoint x: 885, endPoint y: 782, distance: 73.4
click at [885, 782] on div "scrollable content" at bounding box center [751, 400] width 1047 height 799
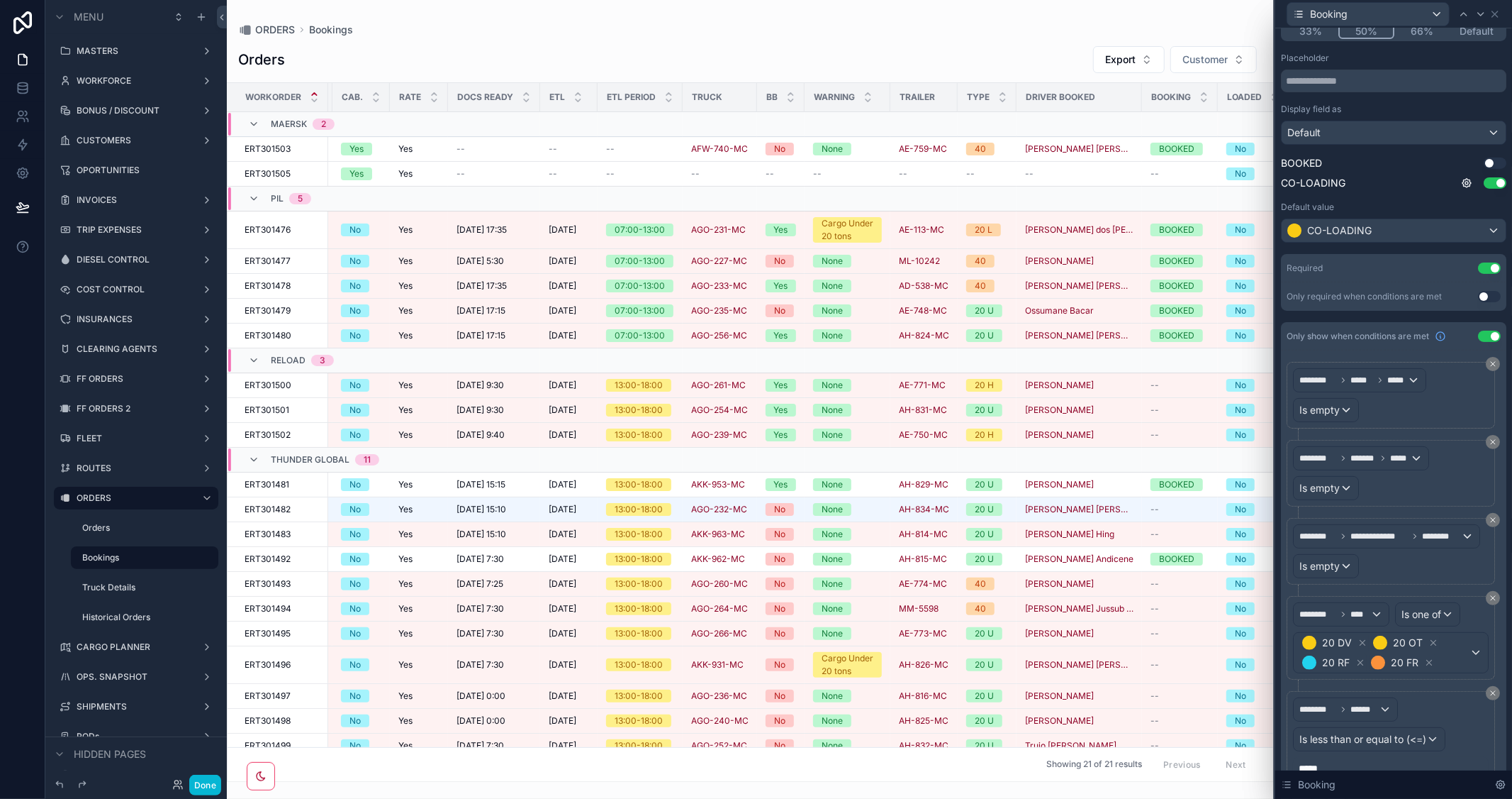
scroll to position [225, 0]
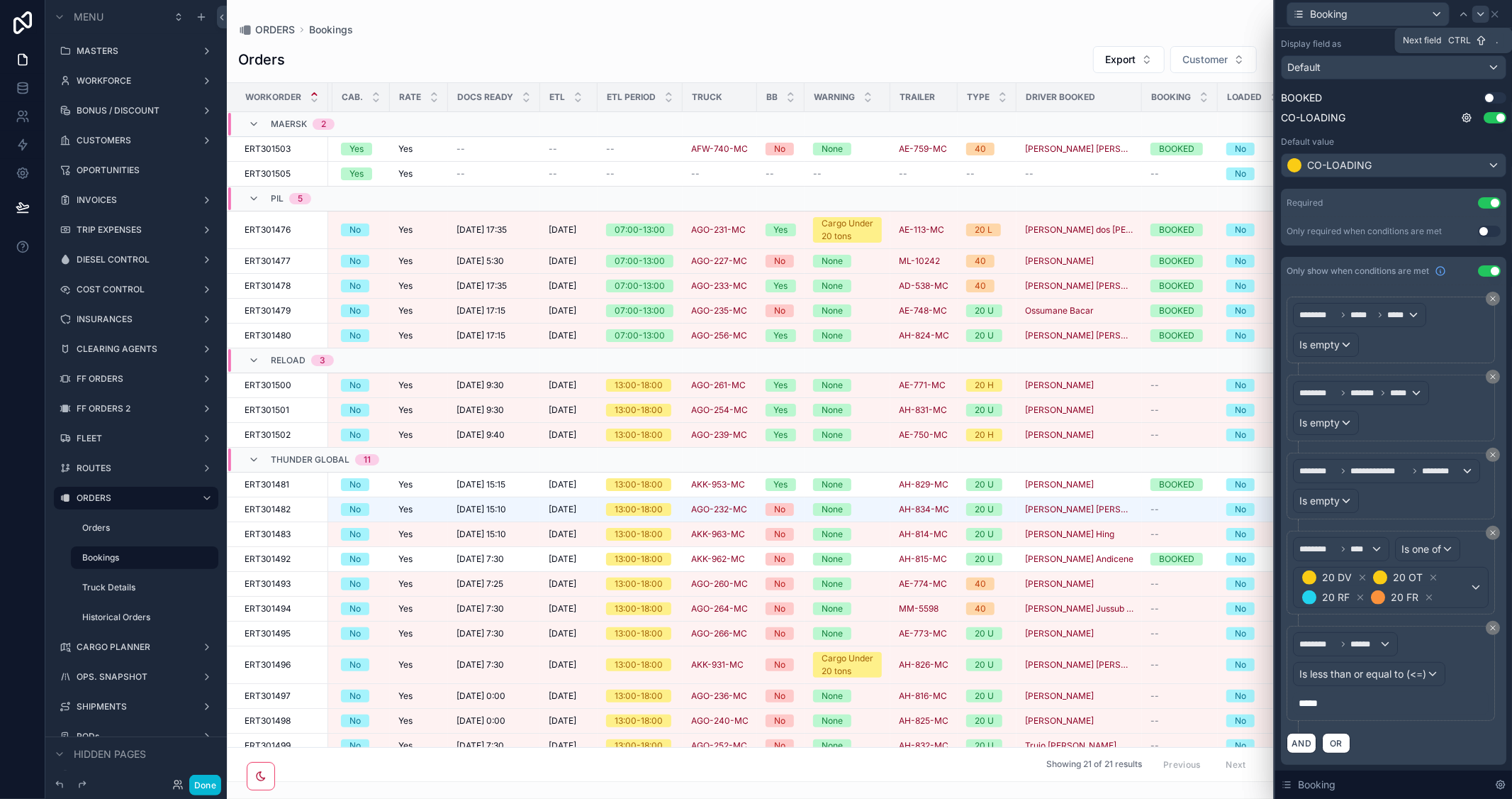
click at [1480, 10] on icon at bounding box center [1481, 14] width 11 height 11
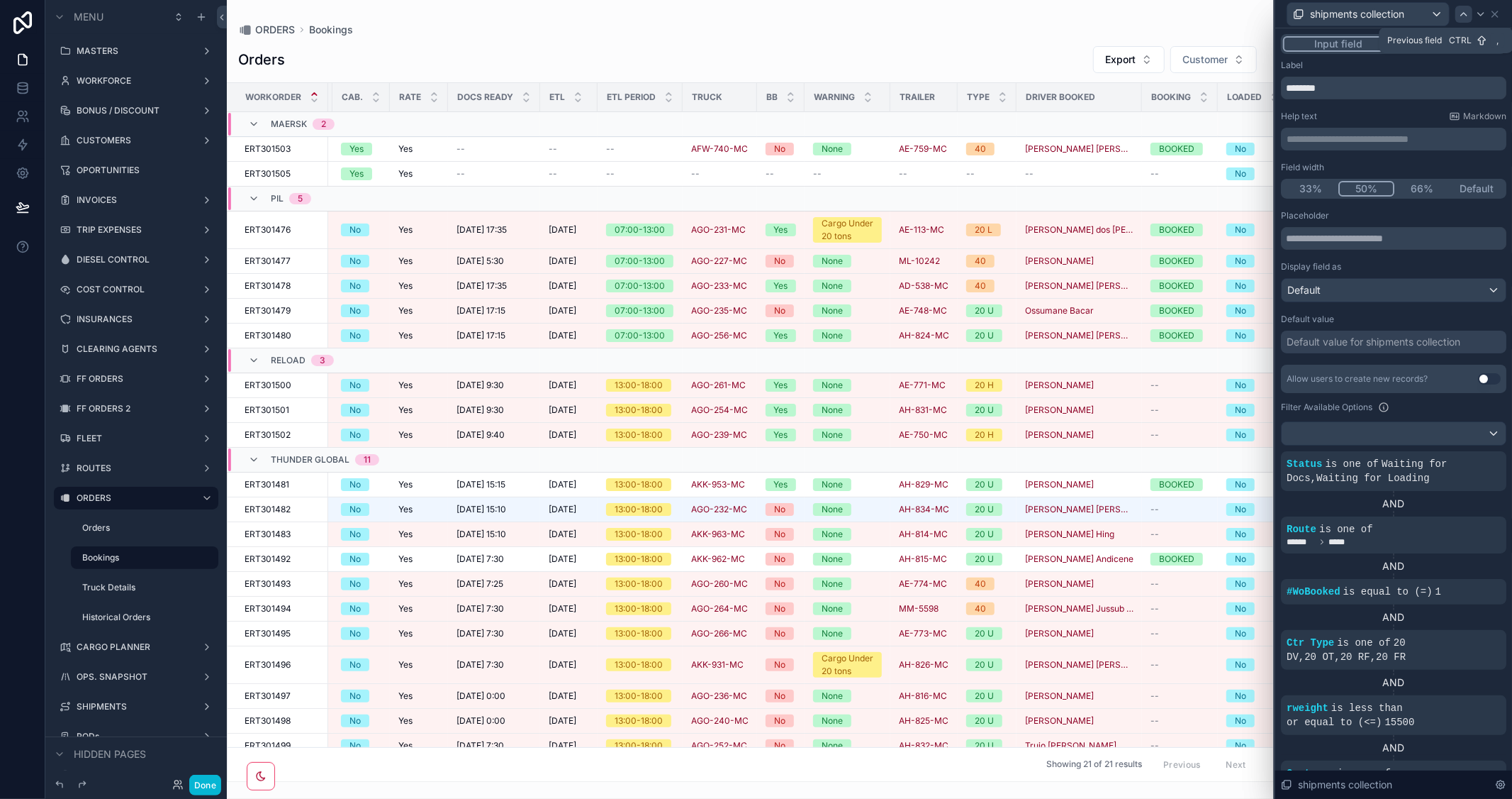
click at [1469, 10] on icon at bounding box center [1463, 14] width 11 height 11
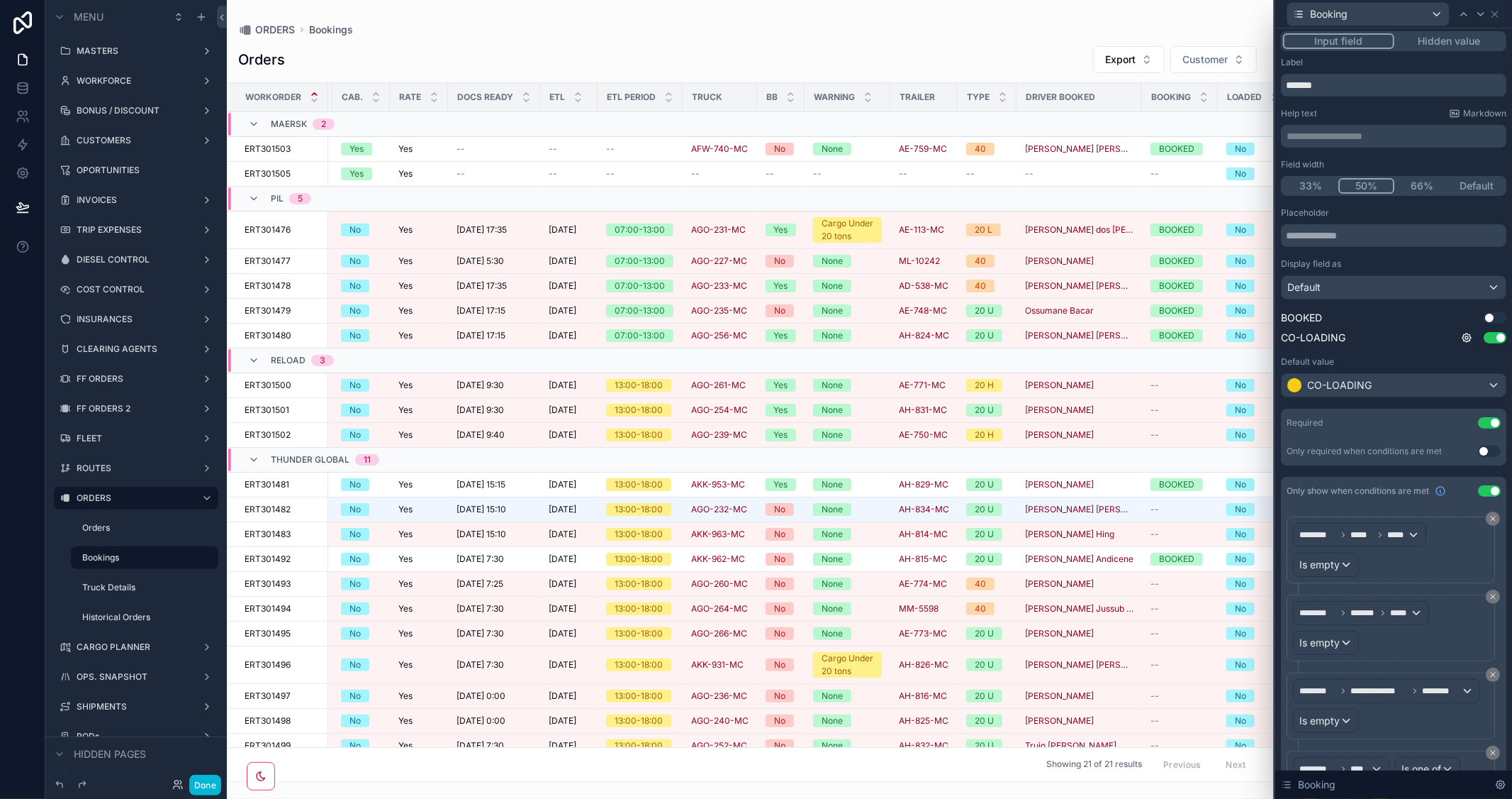
scroll to position [0, 0]
click at [1499, 15] on icon at bounding box center [1495, 14] width 11 height 11
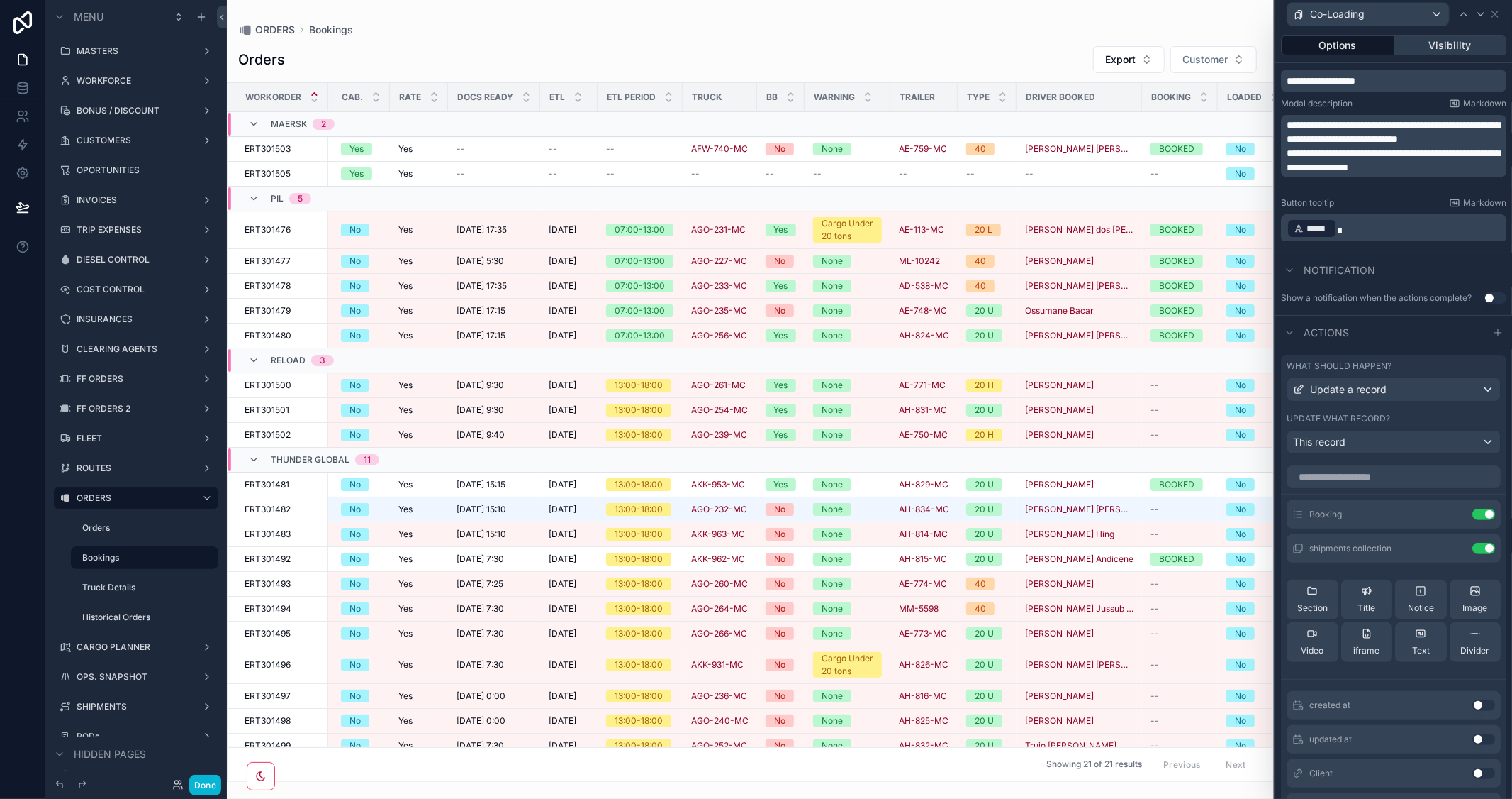
click at [1445, 44] on button "Visibility" at bounding box center [1451, 45] width 113 height 20
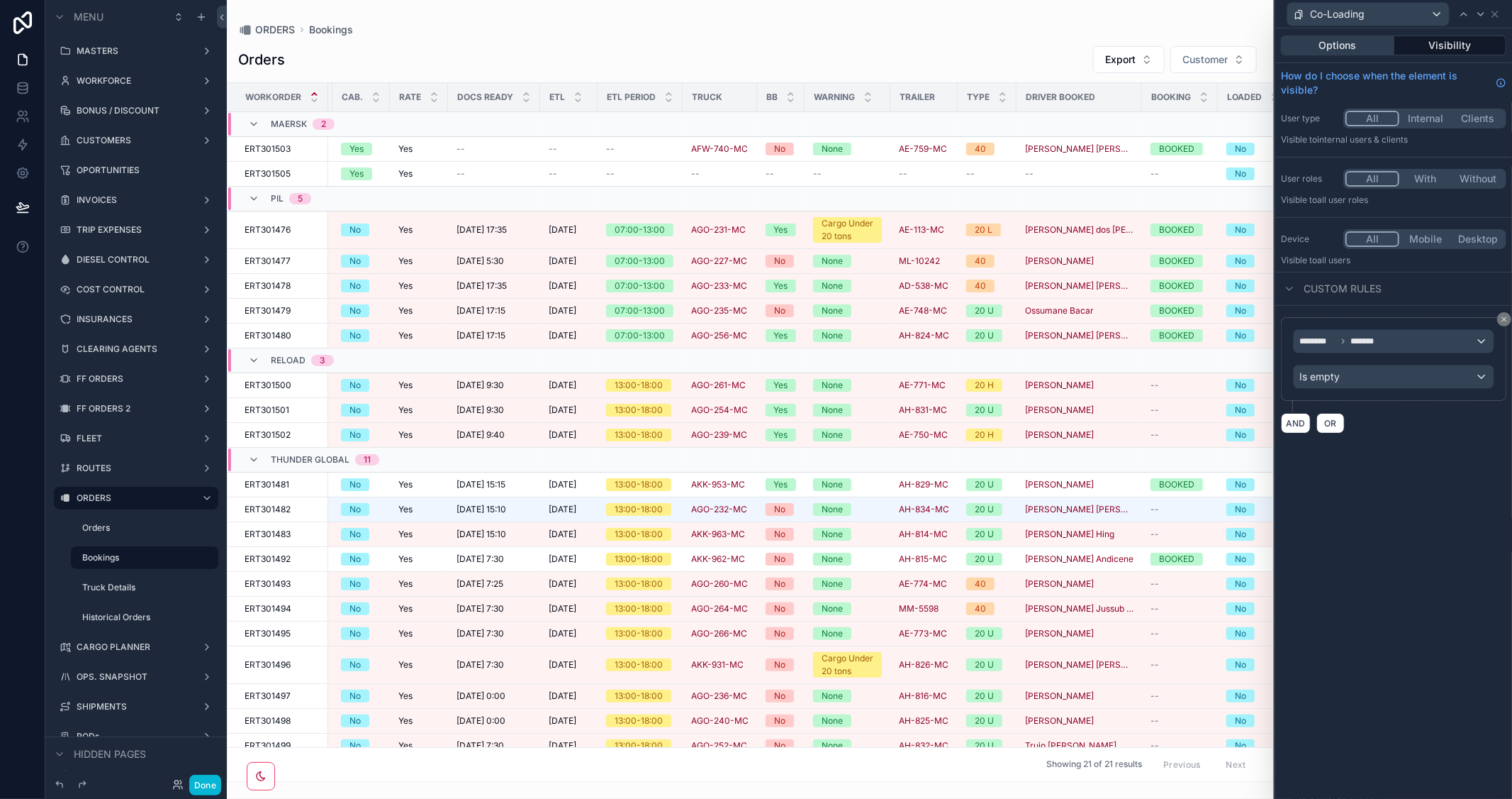
click at [1344, 44] on button "Options" at bounding box center [1337, 45] width 113 height 20
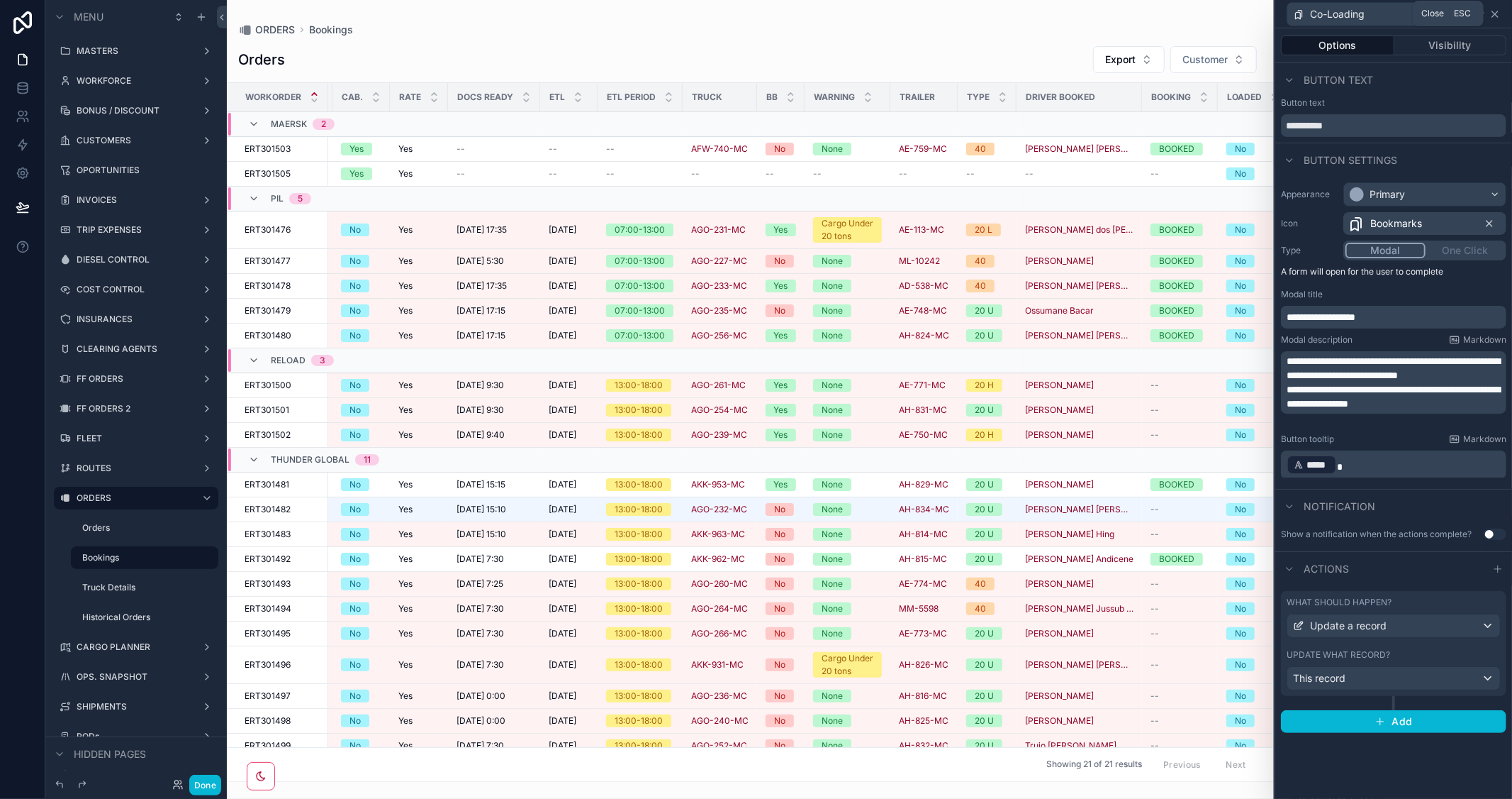
click at [1499, 9] on icon at bounding box center [1495, 14] width 11 height 11
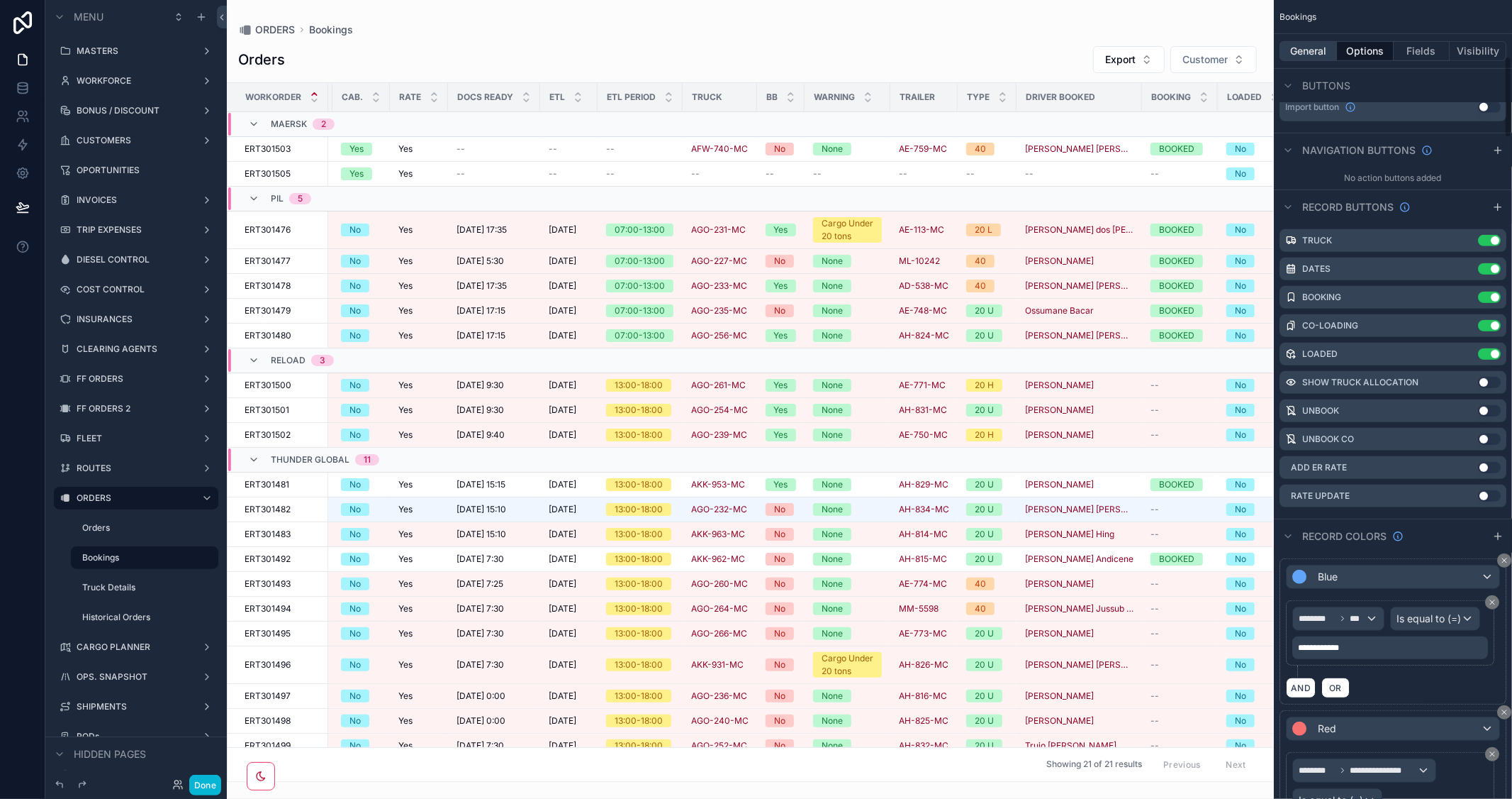
click at [1301, 54] on button "General" at bounding box center [1308, 50] width 57 height 20
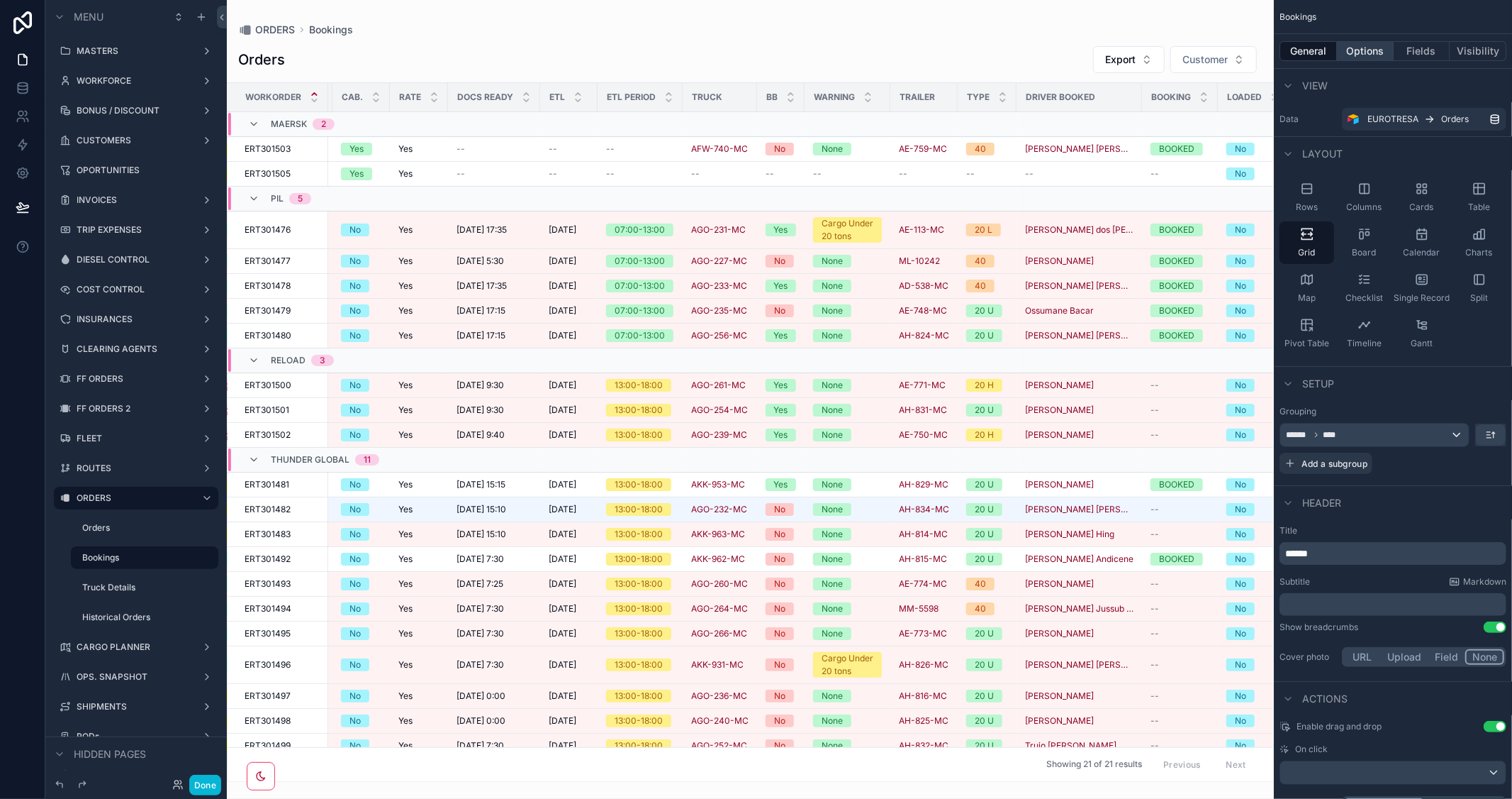
click at [1371, 47] on button "Options" at bounding box center [1365, 50] width 57 height 20
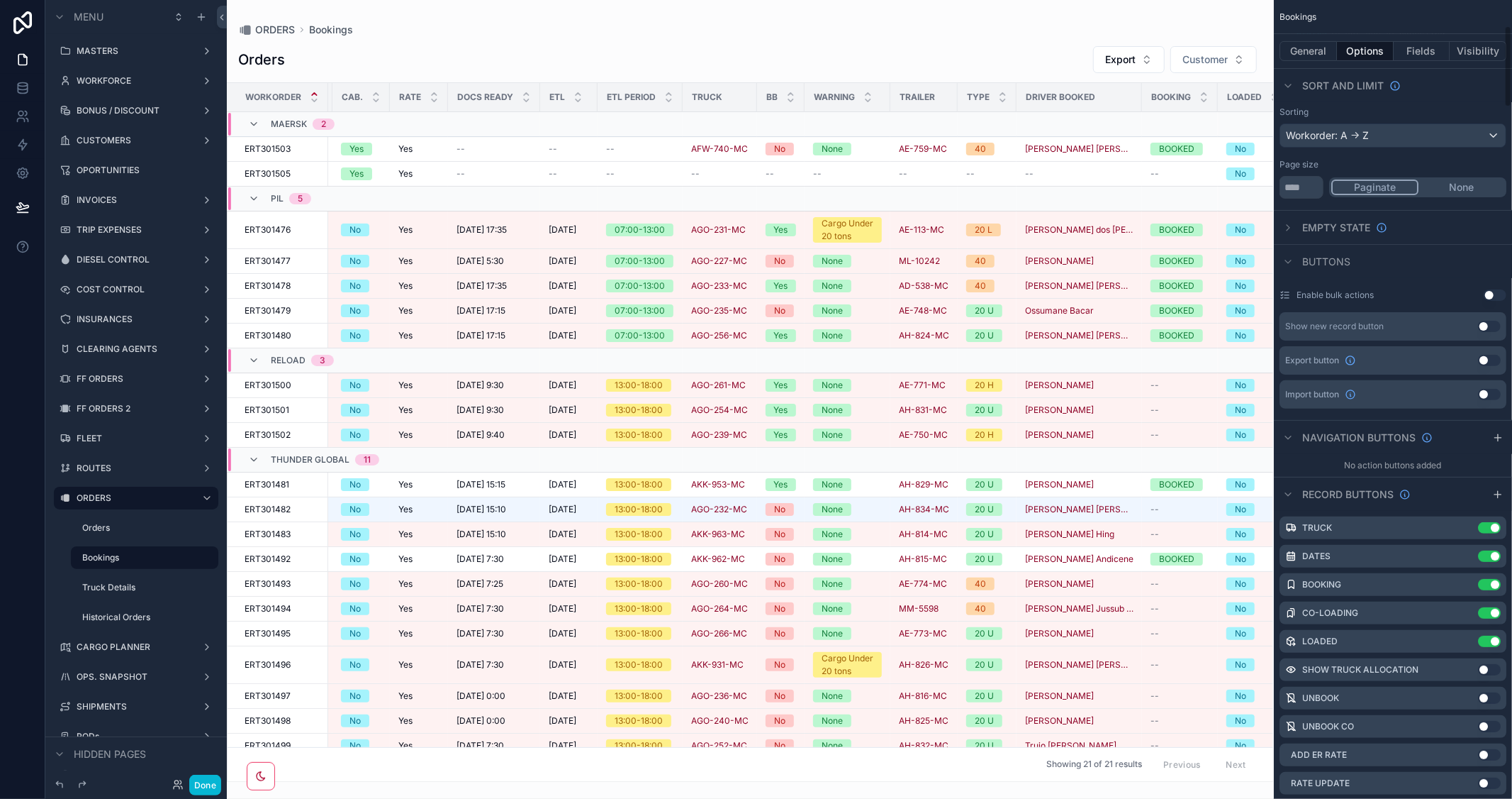
scroll to position [315, 0]
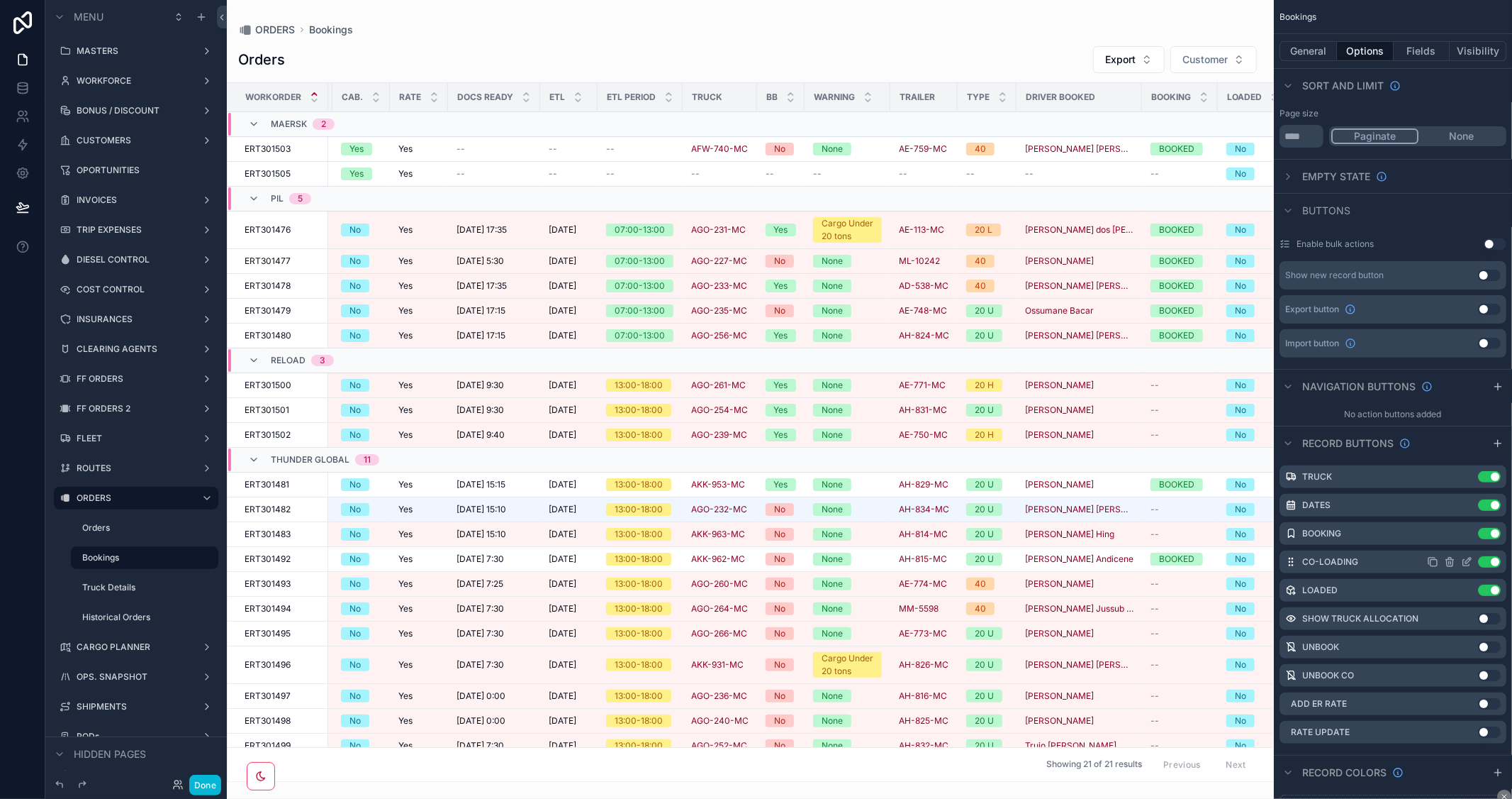
click at [1462, 561] on icon "scrollable content" at bounding box center [1466, 561] width 11 height 11
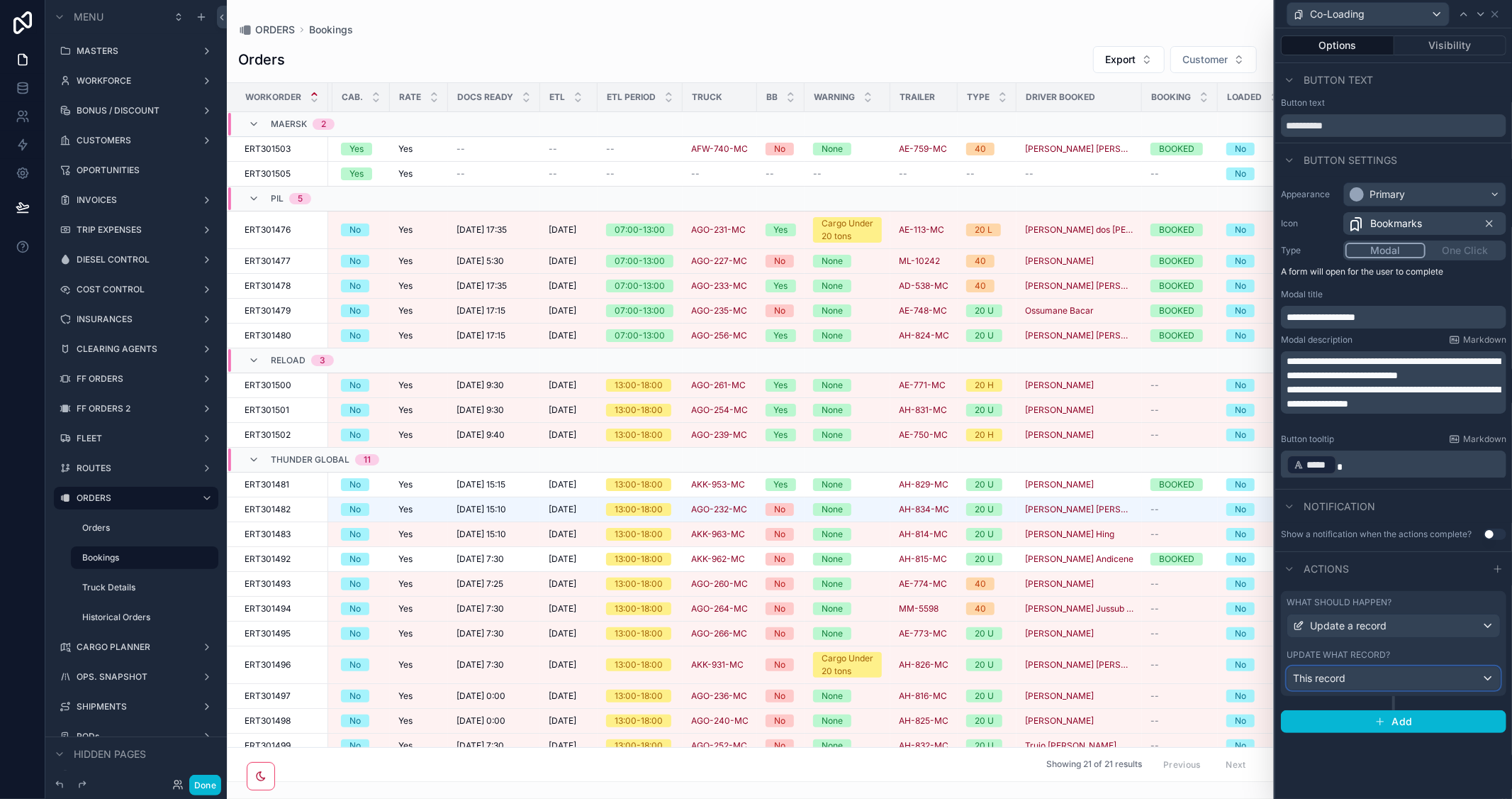
click at [1421, 675] on div "This record" at bounding box center [1394, 678] width 212 height 23
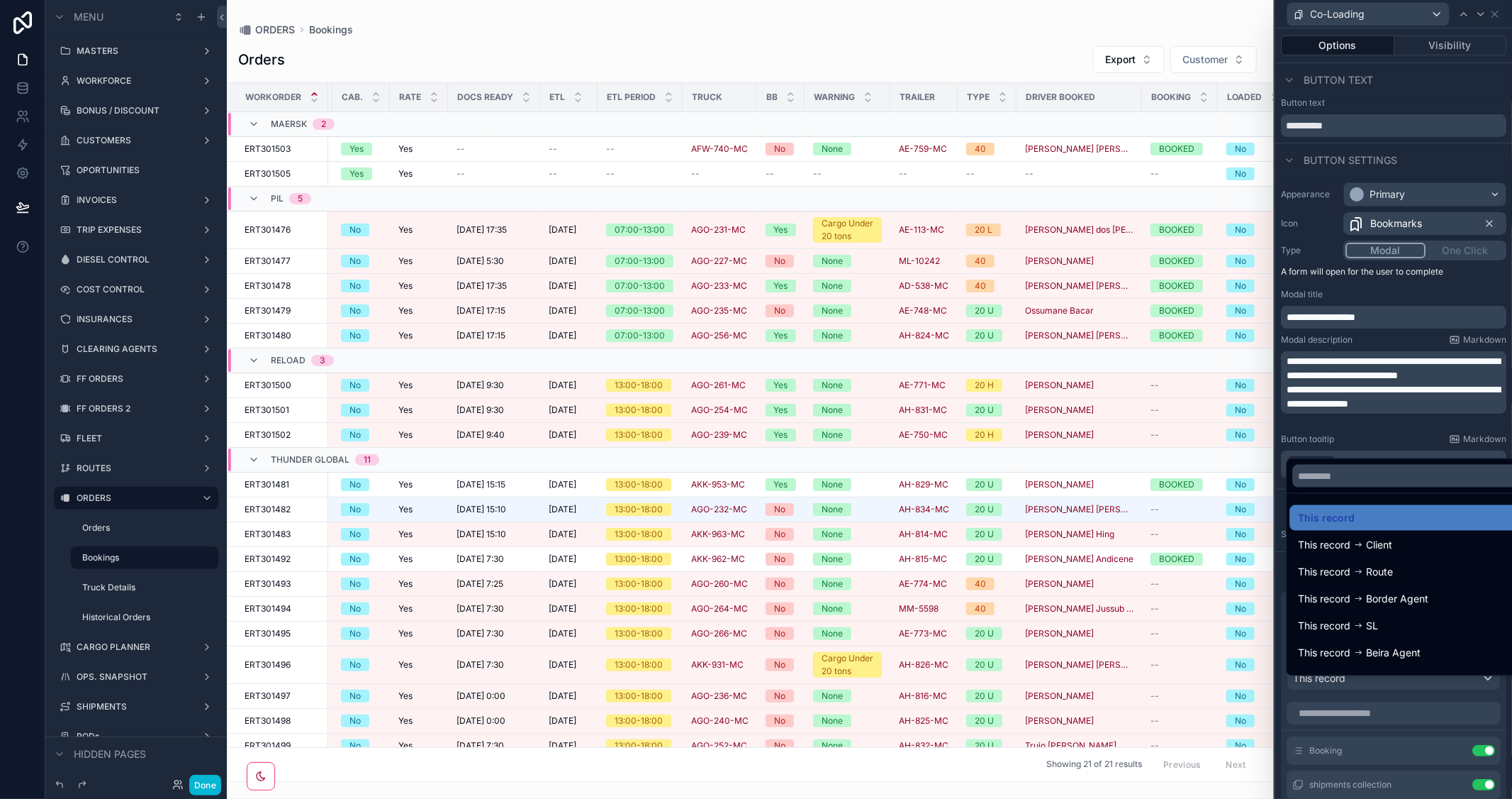
click at [1395, 441] on div at bounding box center [1394, 400] width 237 height 799
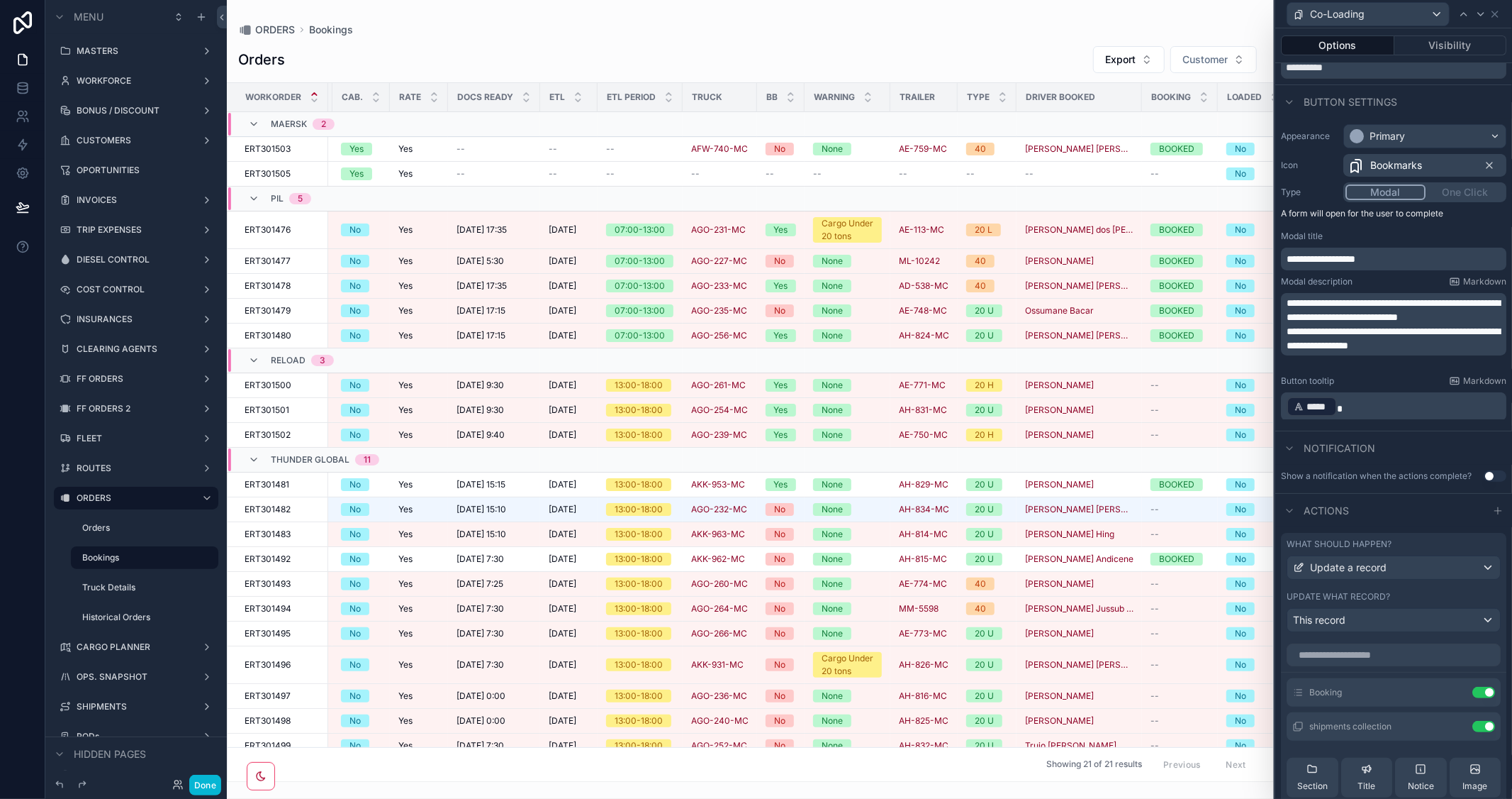
scroll to position [0, 0]
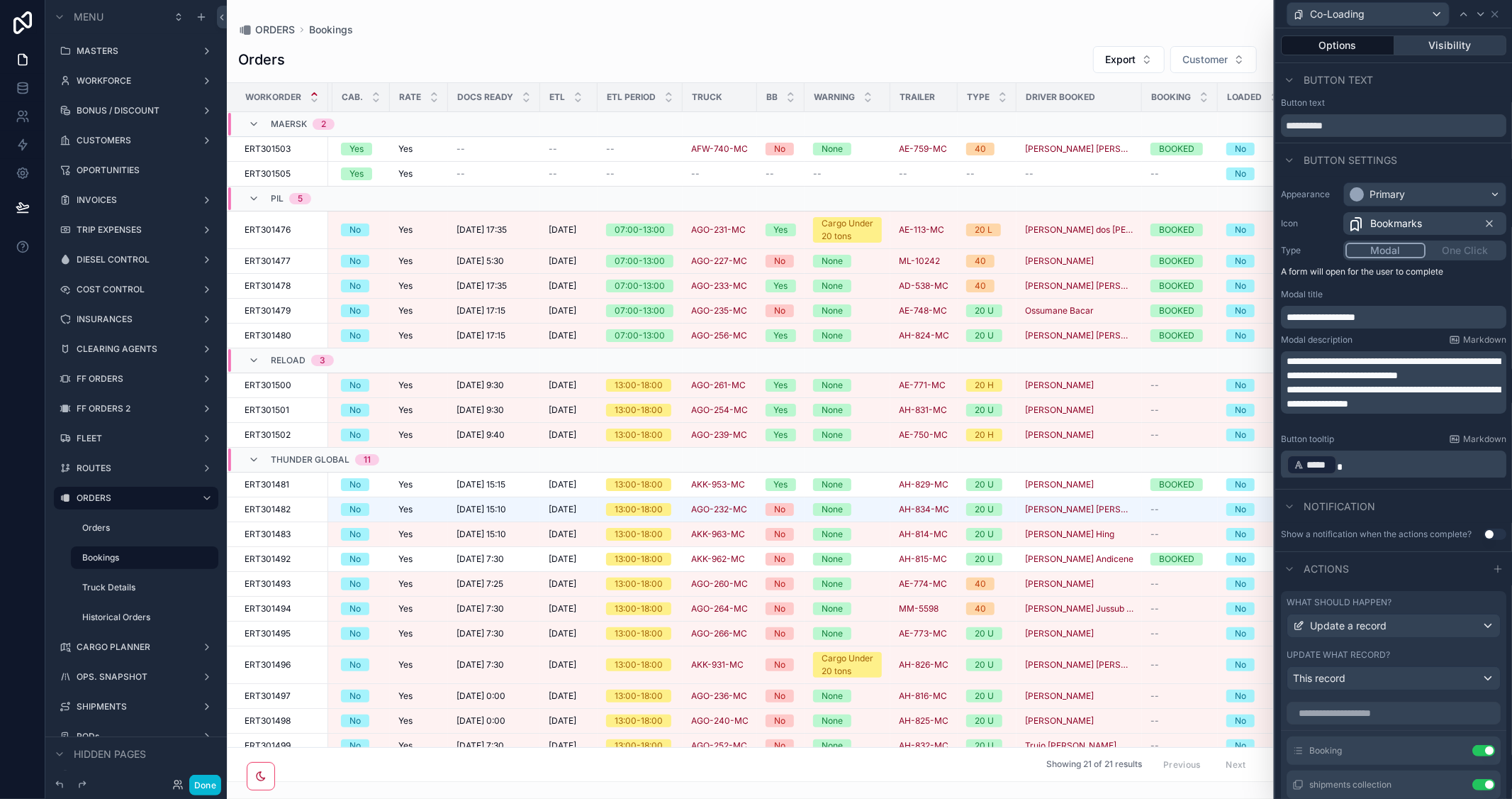
click at [1443, 43] on button "Visibility" at bounding box center [1451, 45] width 113 height 20
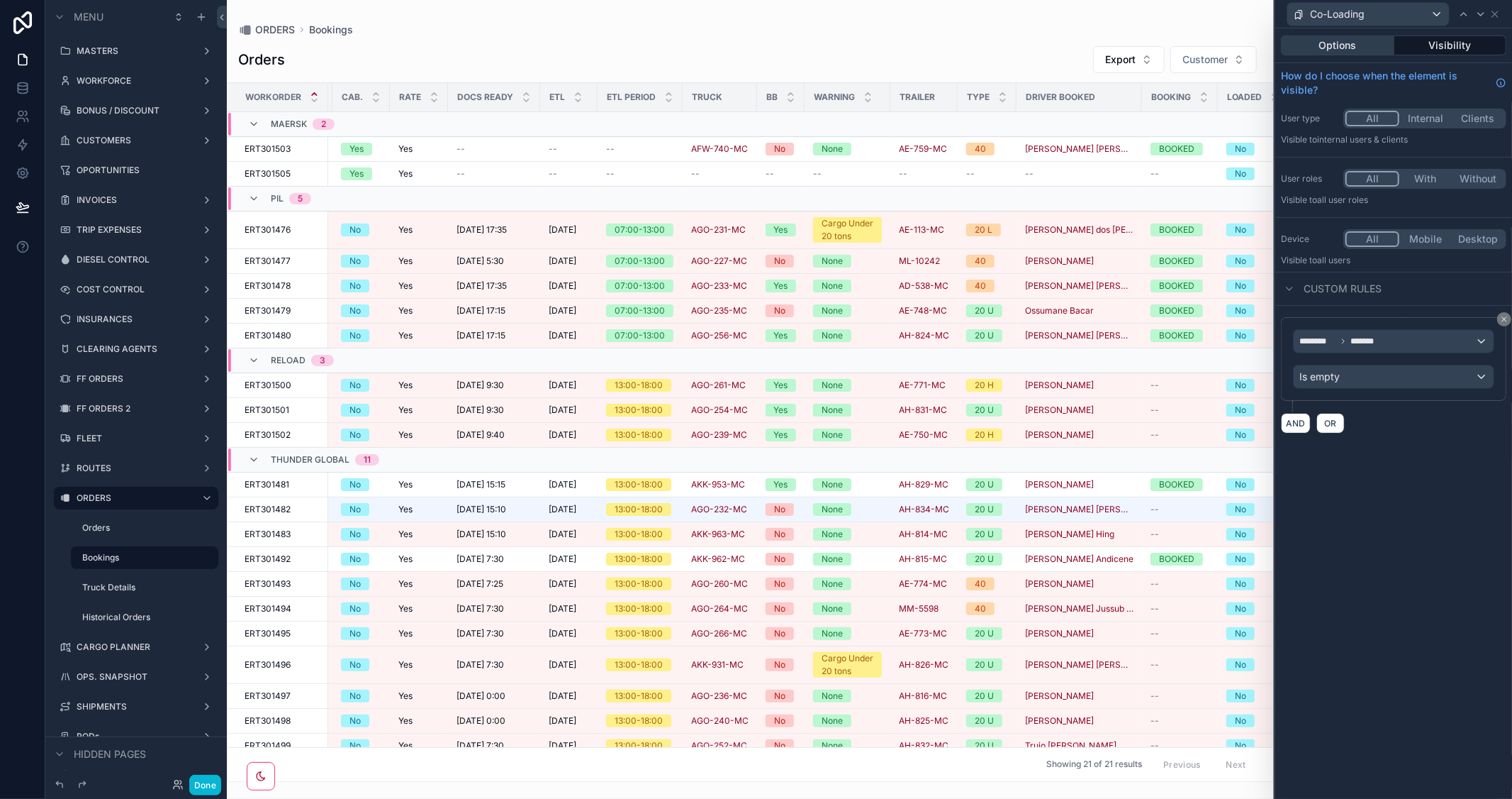
click at [1335, 45] on button "Options" at bounding box center [1337, 45] width 113 height 20
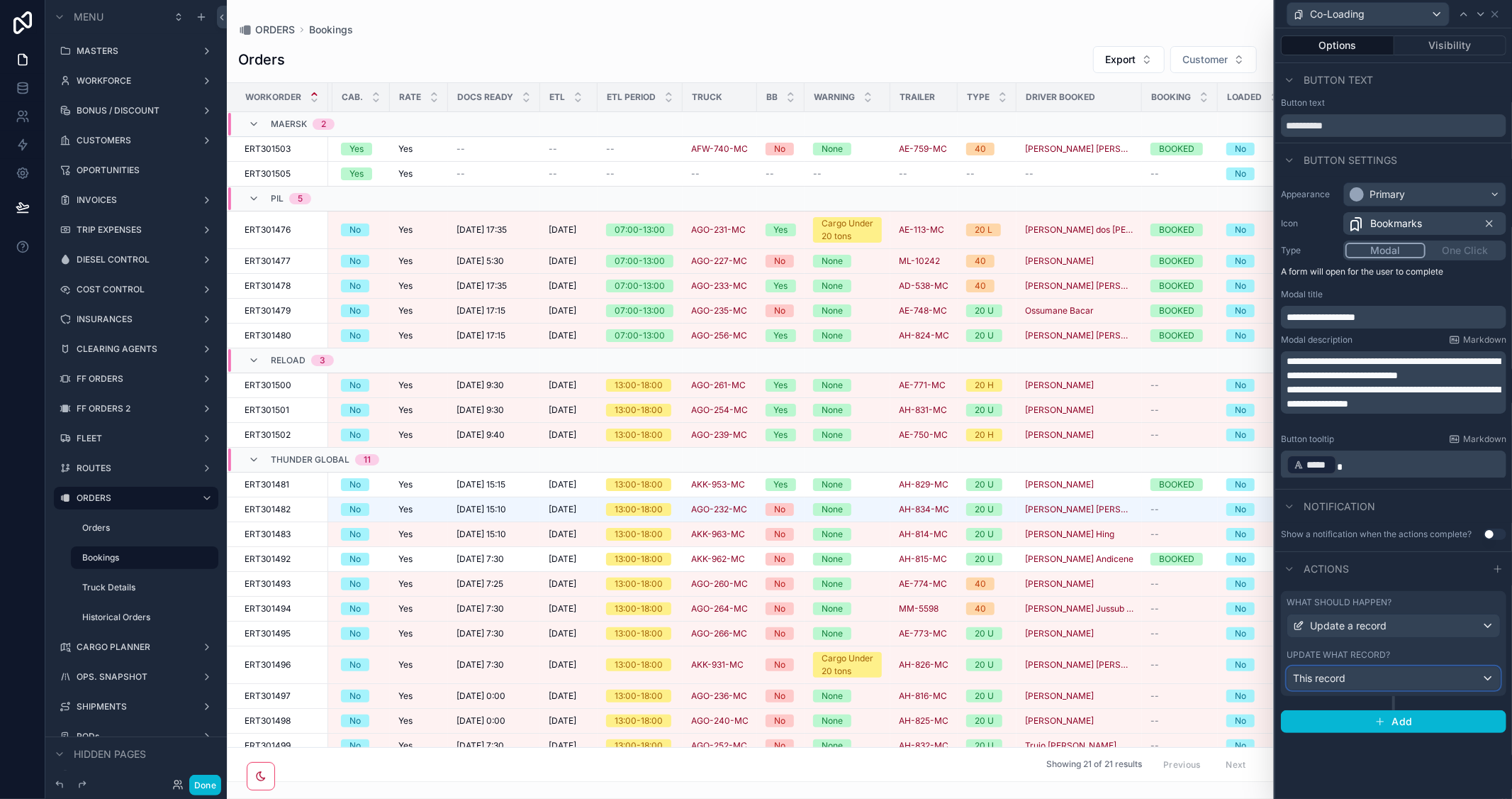
click at [1379, 684] on div "This record" at bounding box center [1394, 678] width 212 height 23
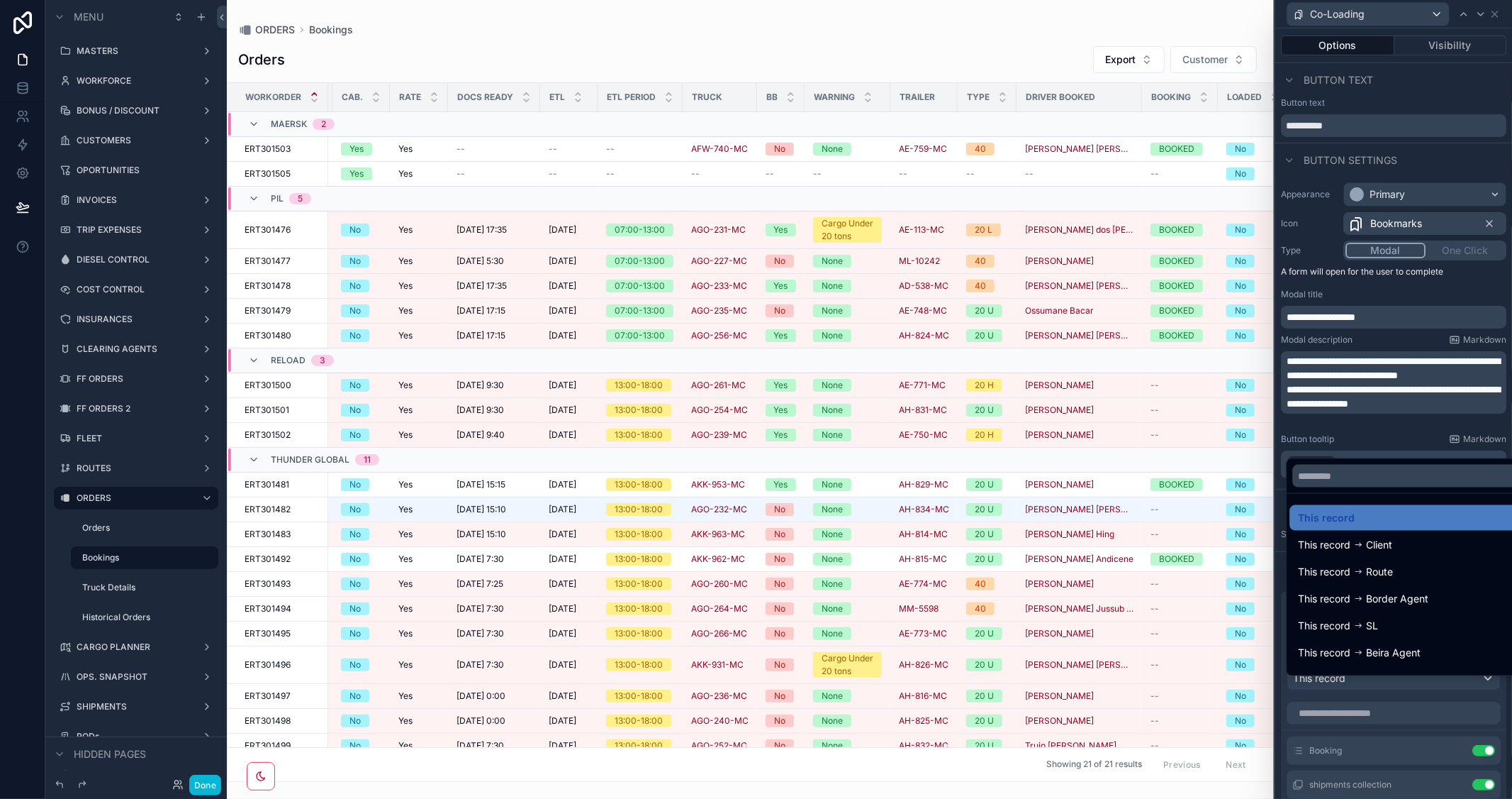
click at [1406, 444] on div at bounding box center [1394, 400] width 237 height 799
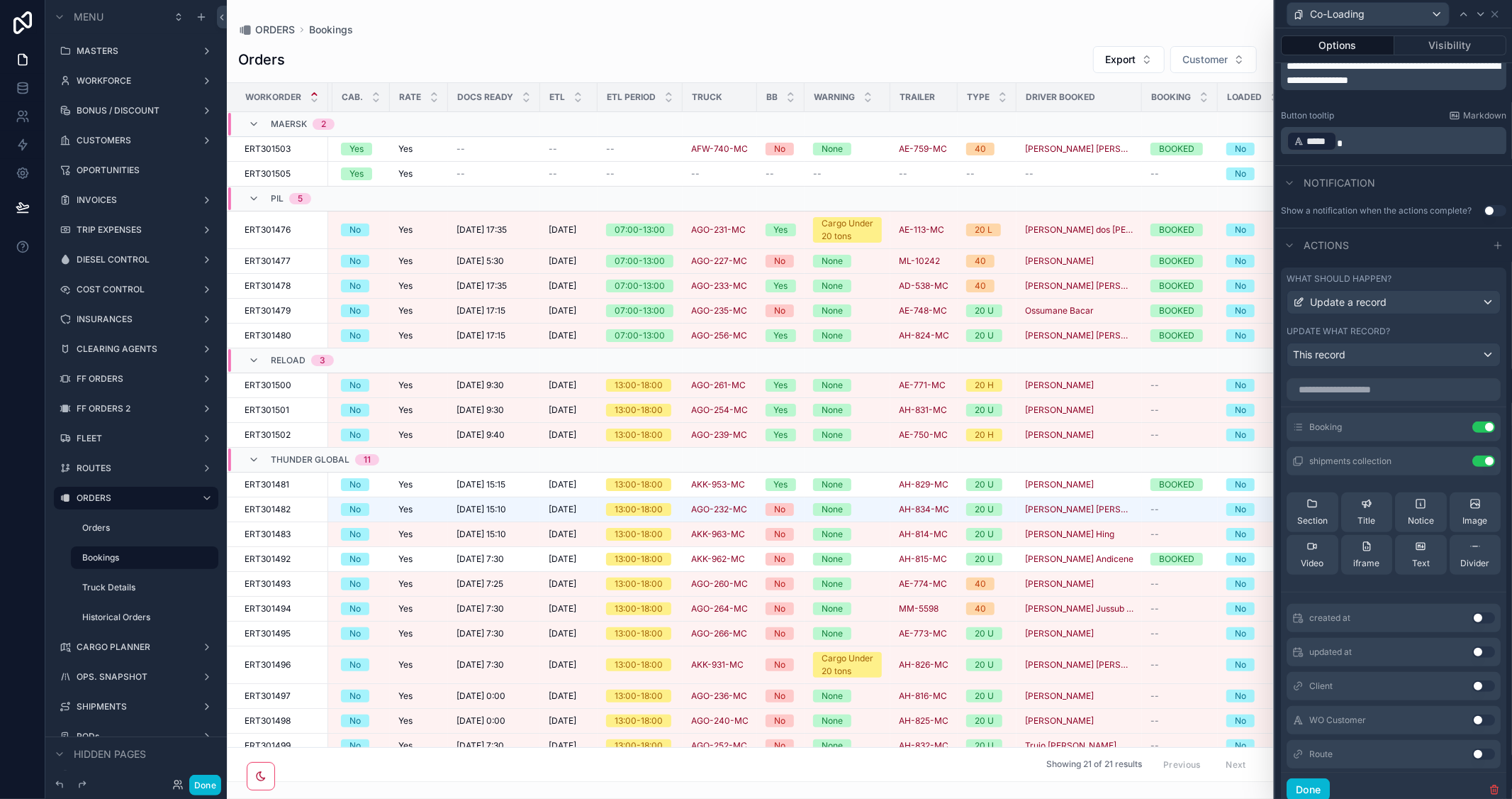
scroll to position [385, 0]
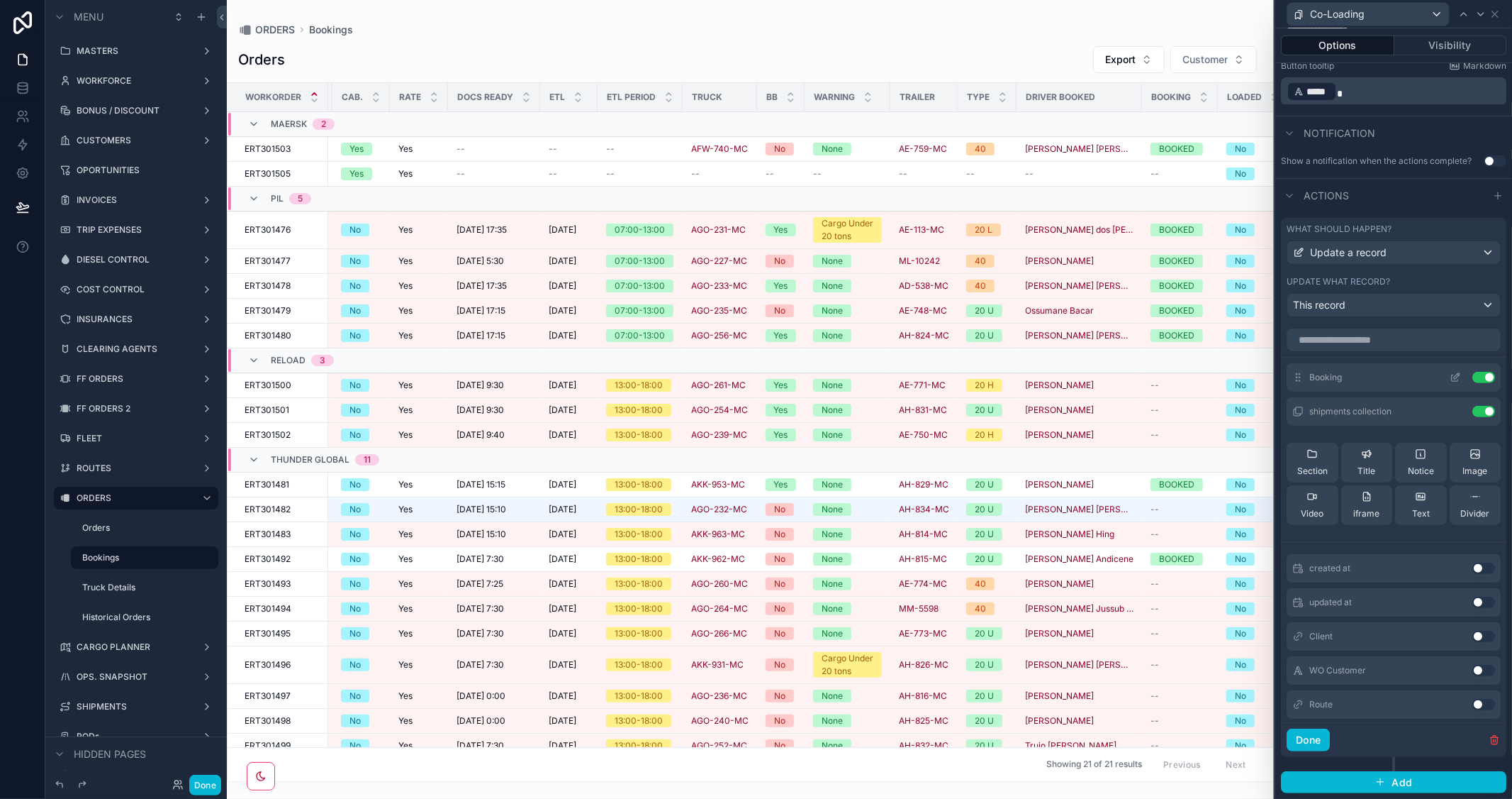
click at [1449, 379] on icon at bounding box center [1455, 377] width 11 height 11
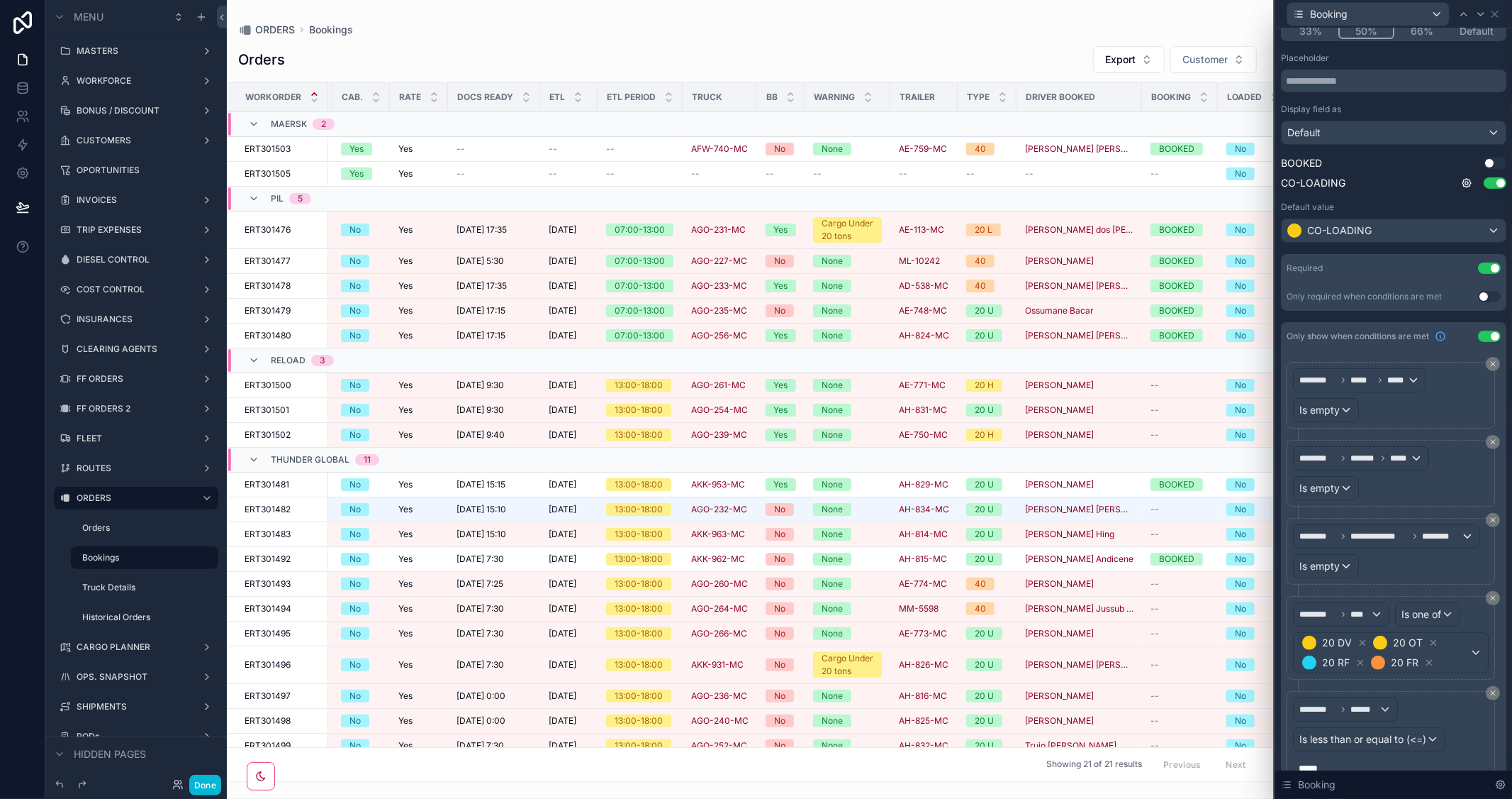
scroll to position [225, 0]
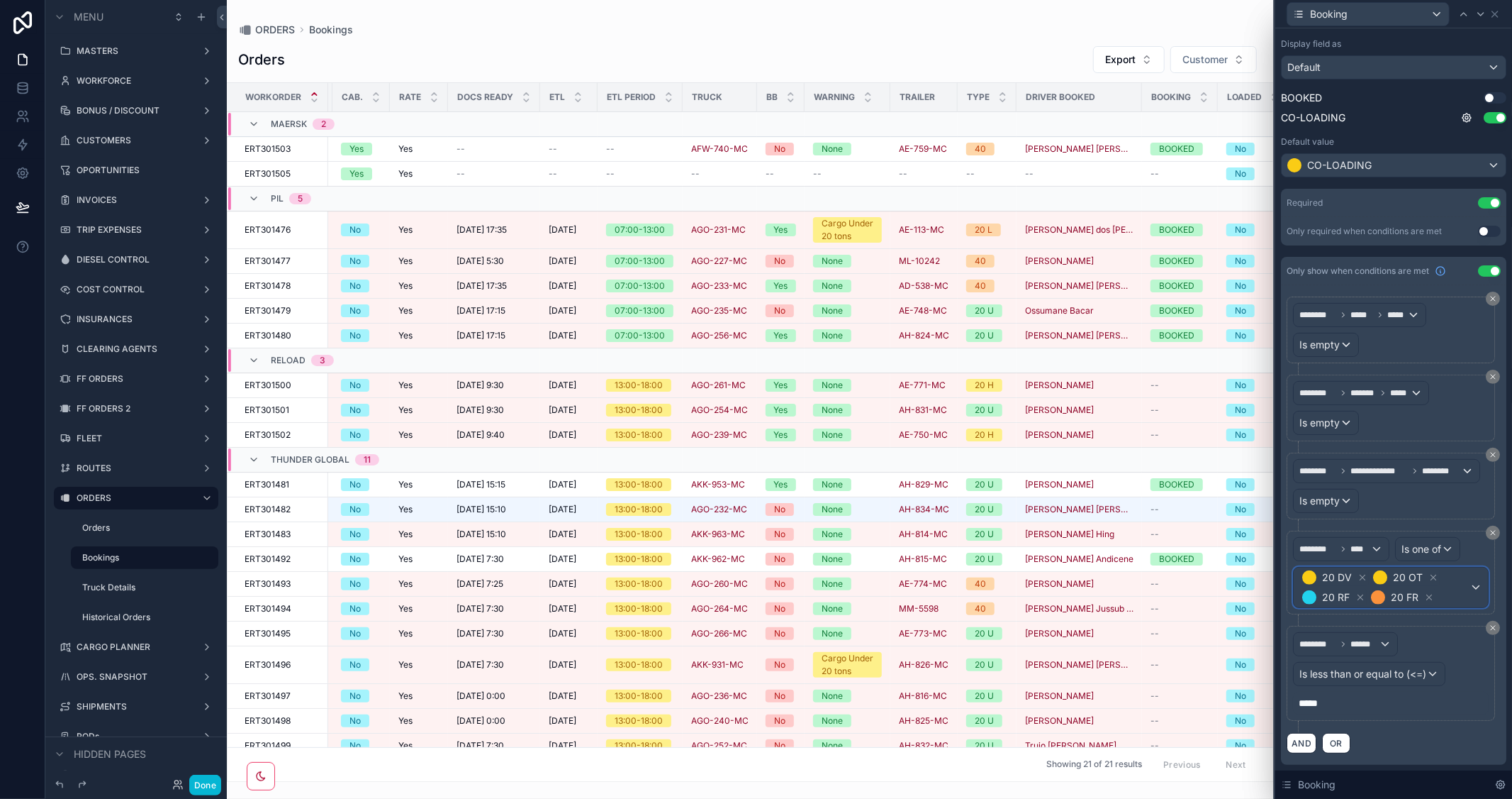
click at [1469, 585] on div "20 DV 20 OT 20 RF 20 FR" at bounding box center [1390, 588] width 194 height 40
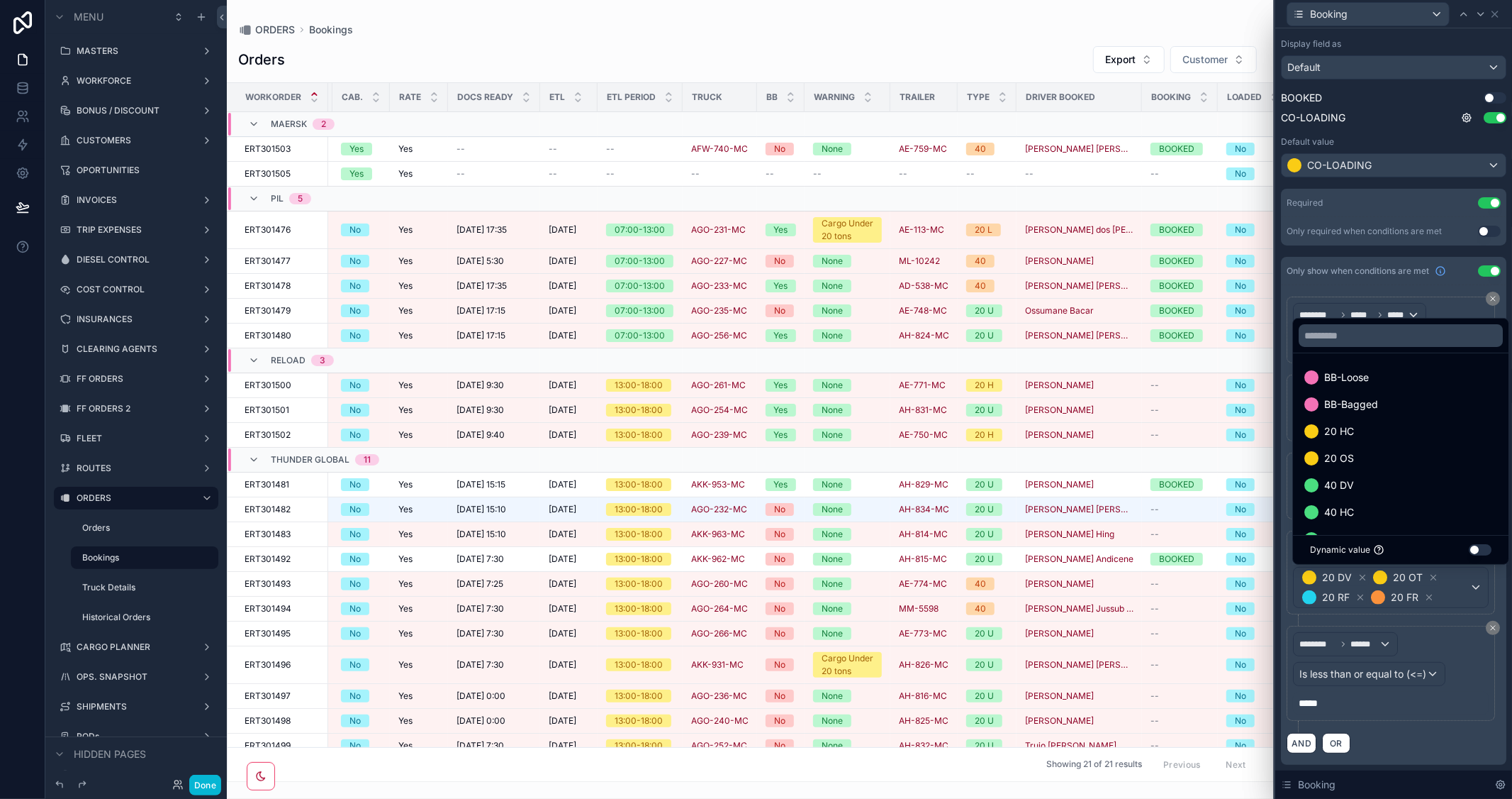
click at [1074, 782] on div "Workorder Type Customer Name Shipment Route Cargo C.Type Weight Cab. Rate Docs …" at bounding box center [751, 432] width 1047 height 699
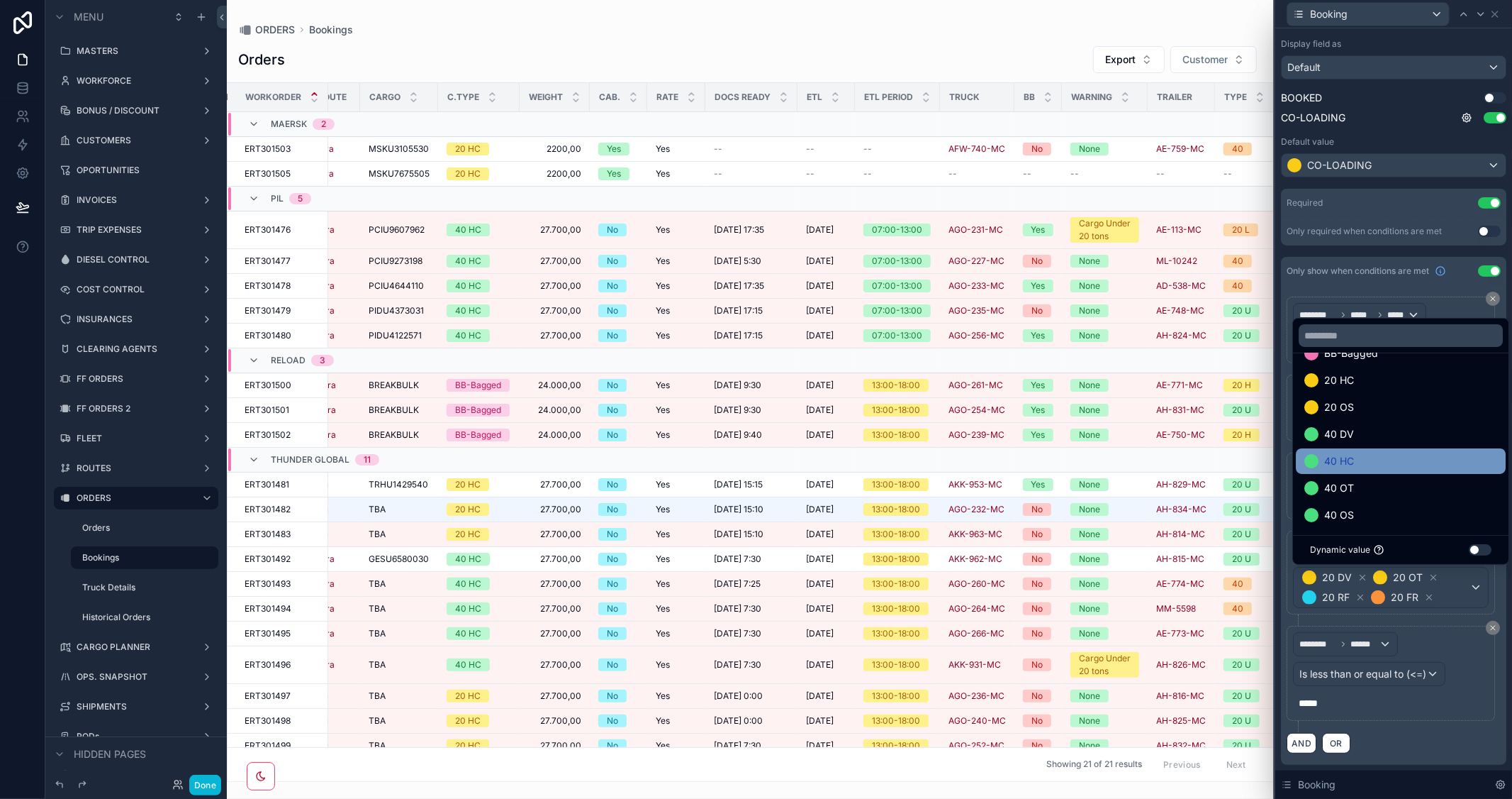
scroll to position [136, 0]
click at [1443, 656] on div at bounding box center [1394, 400] width 237 height 799
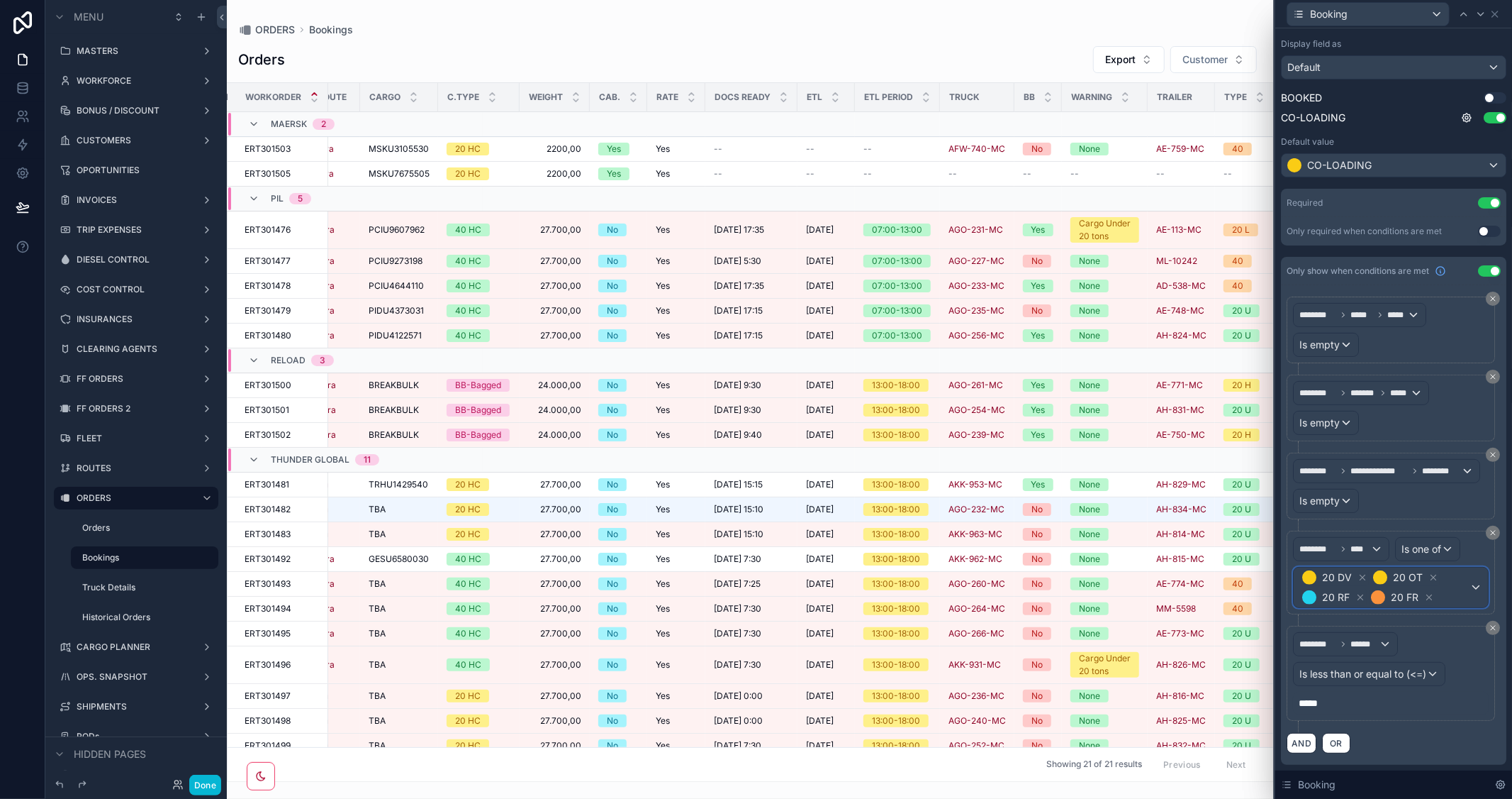
click at [1457, 596] on span "20 DV 20 OT 20 RF 20 FR" at bounding box center [1385, 588] width 171 height 40
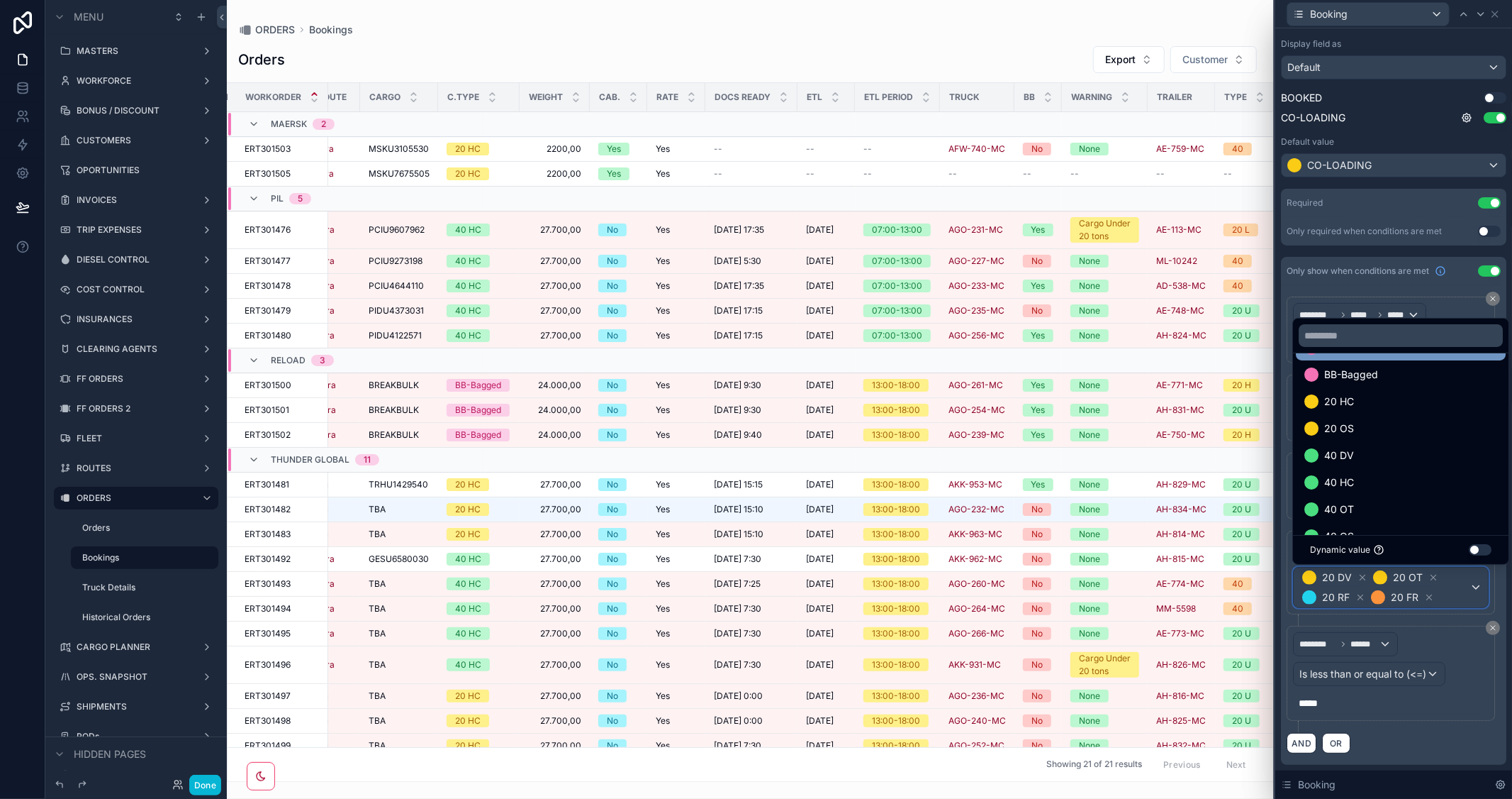
scroll to position [0, 0]
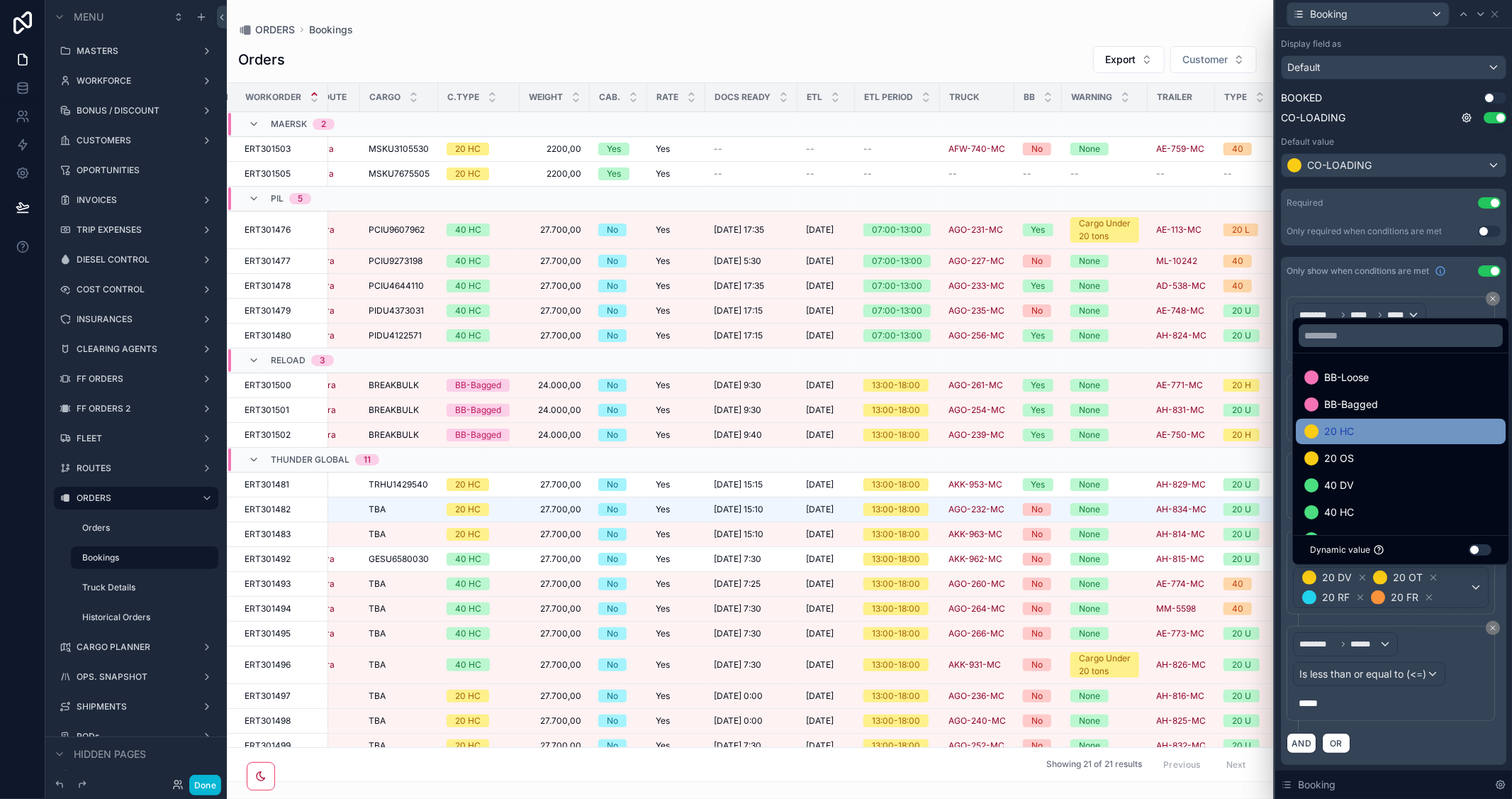
click at [1374, 431] on div "20 HC" at bounding box center [1401, 432] width 193 height 17
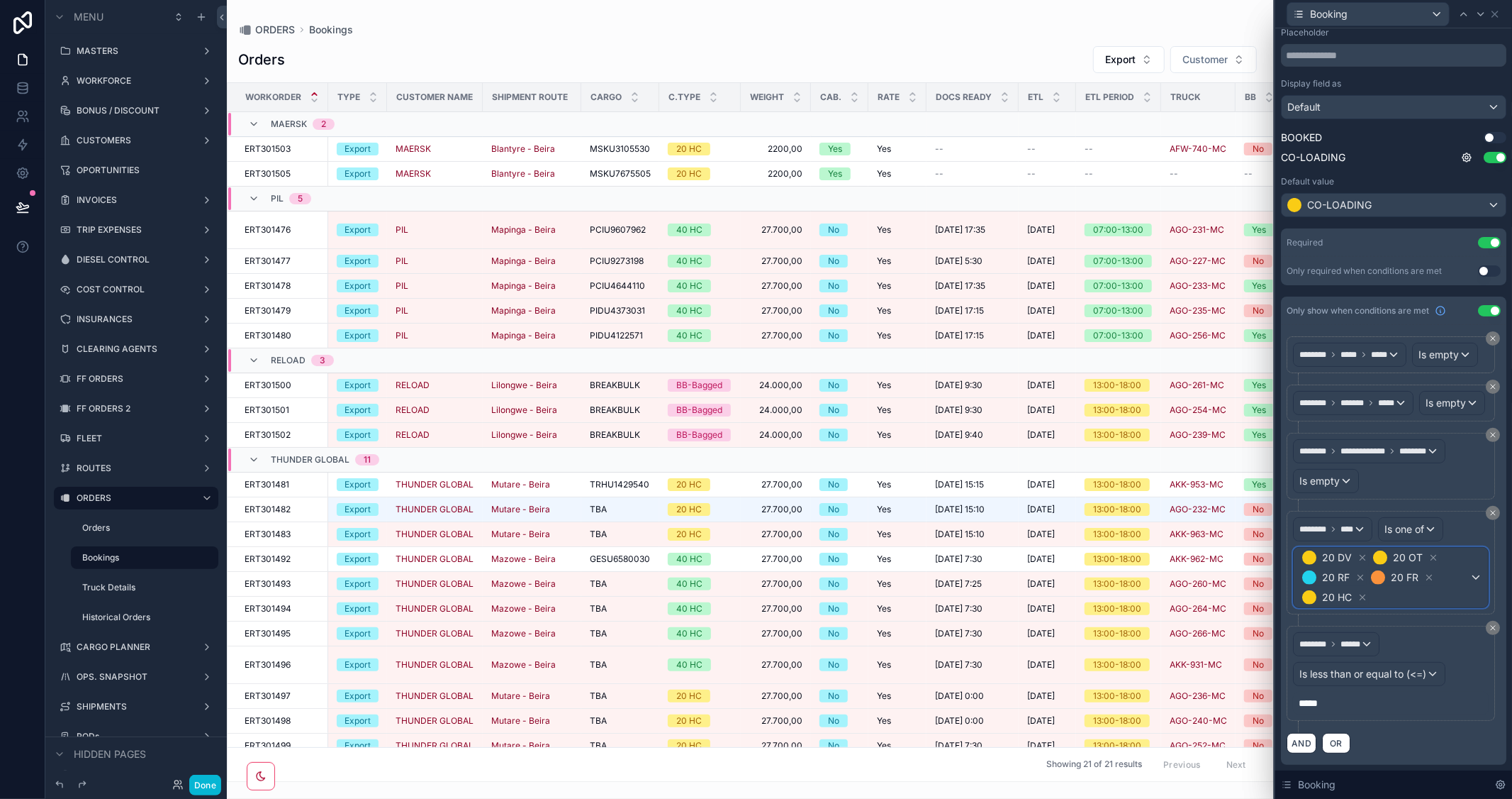
click at [1461, 588] on div "20 DV 20 OT 20 RF 20 FR 20 HC" at bounding box center [1390, 577] width 194 height 59
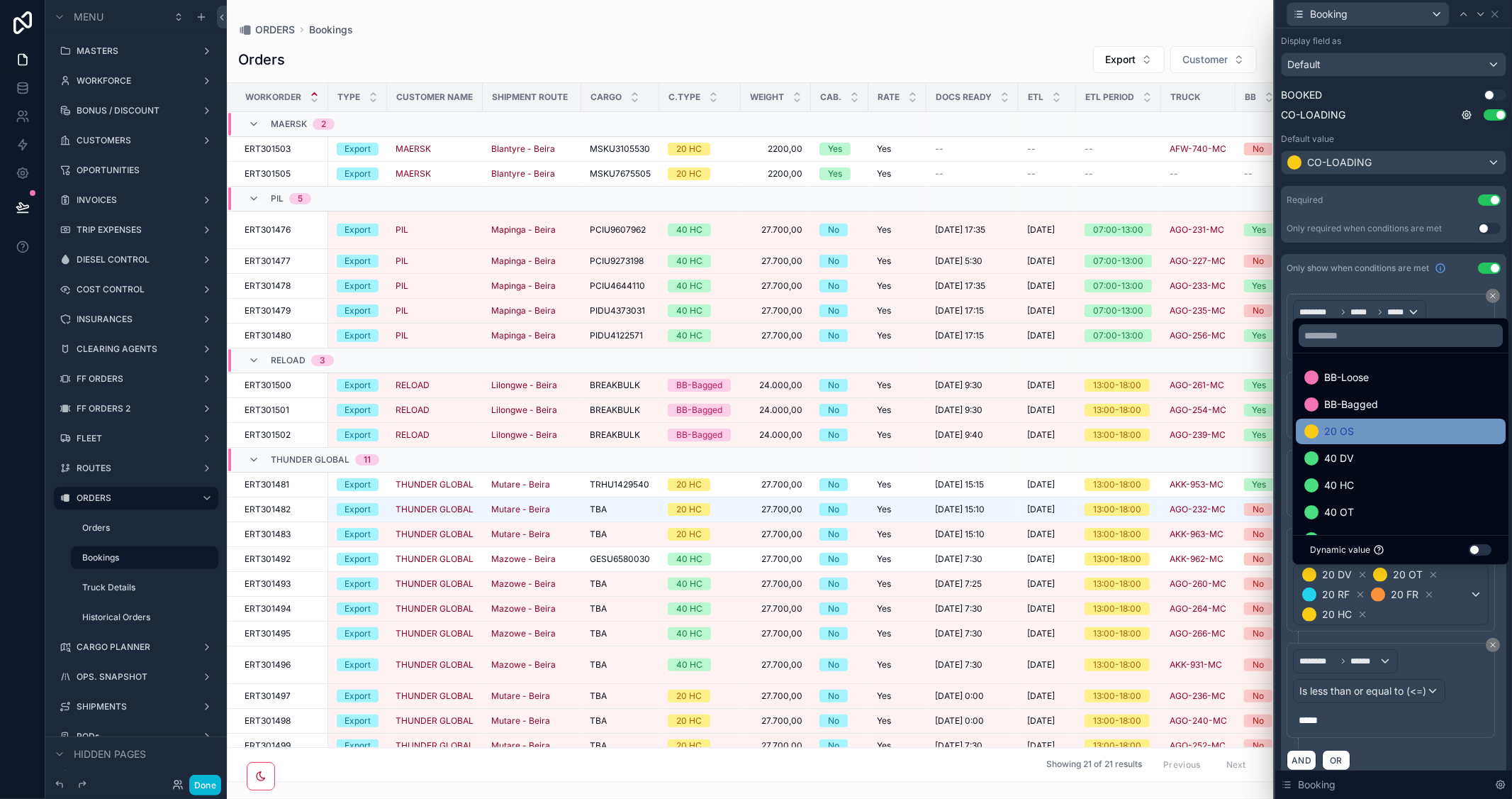
click at [1372, 433] on div "20 OS" at bounding box center [1401, 432] width 193 height 17
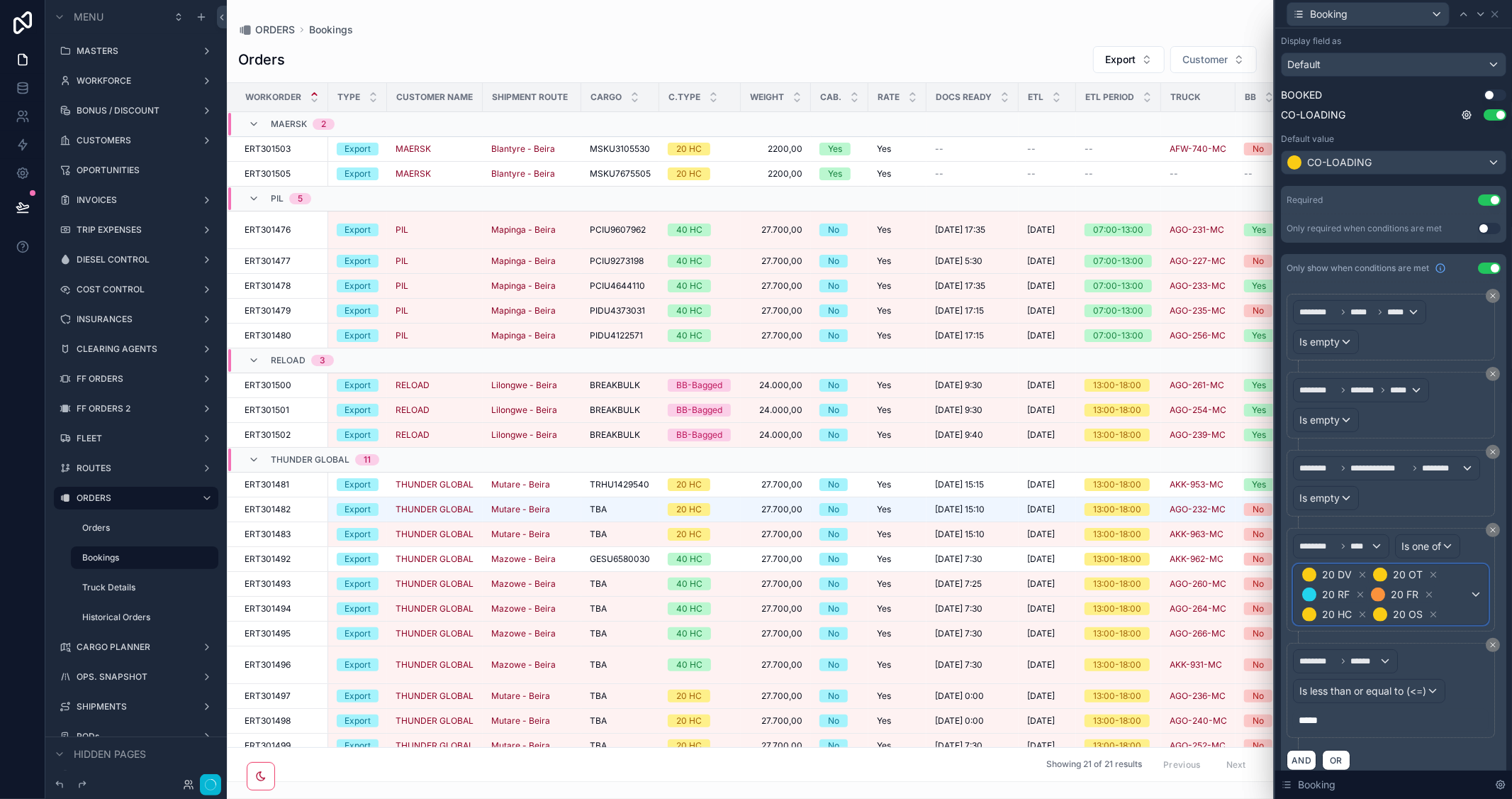
click at [1463, 597] on div "20 DV 20 OT 20 RF 20 FR 20 HC 20 OS" at bounding box center [1390, 594] width 194 height 59
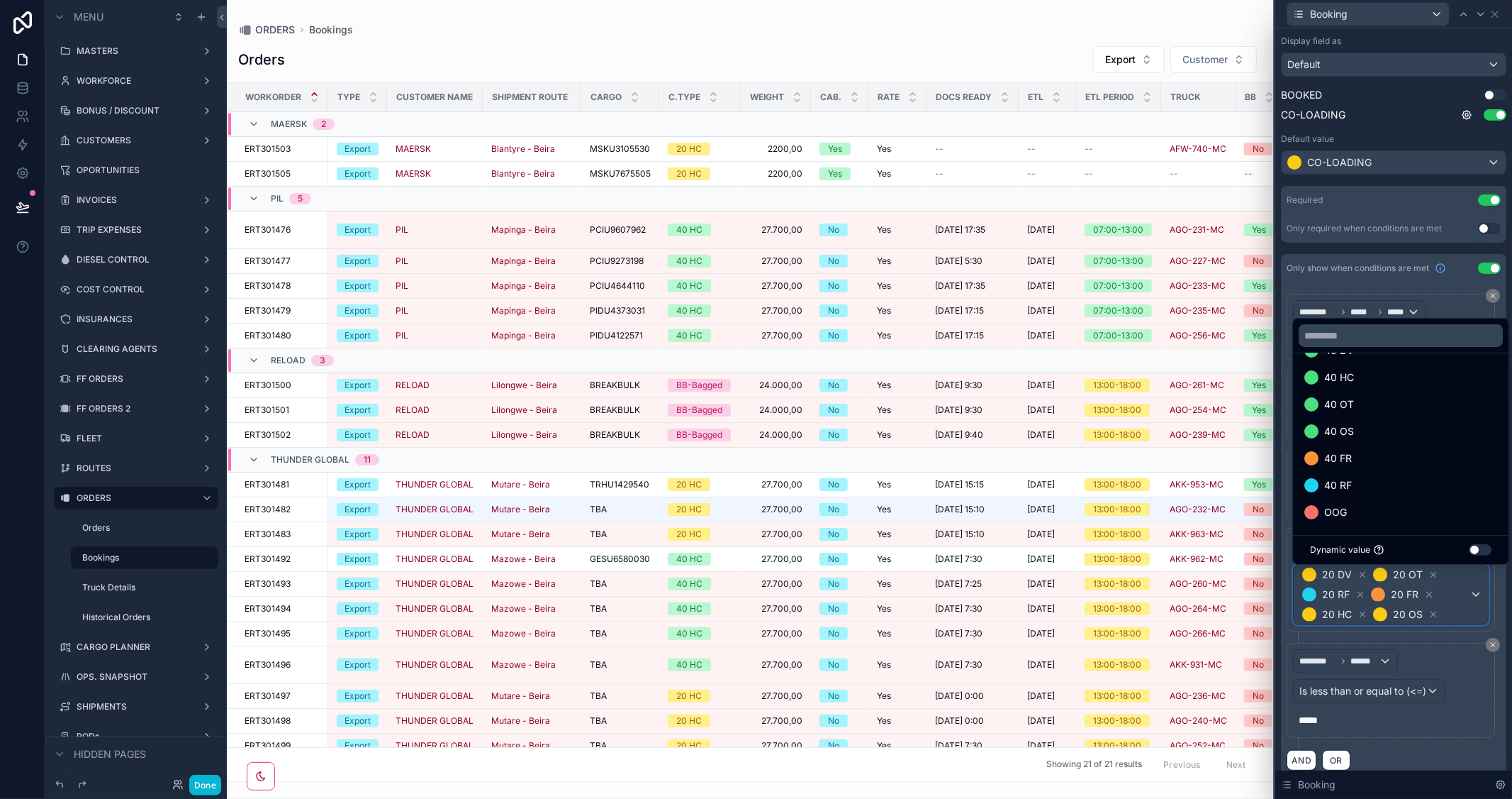
scroll to position [82, 0]
click at [1420, 761] on div at bounding box center [1394, 400] width 237 height 799
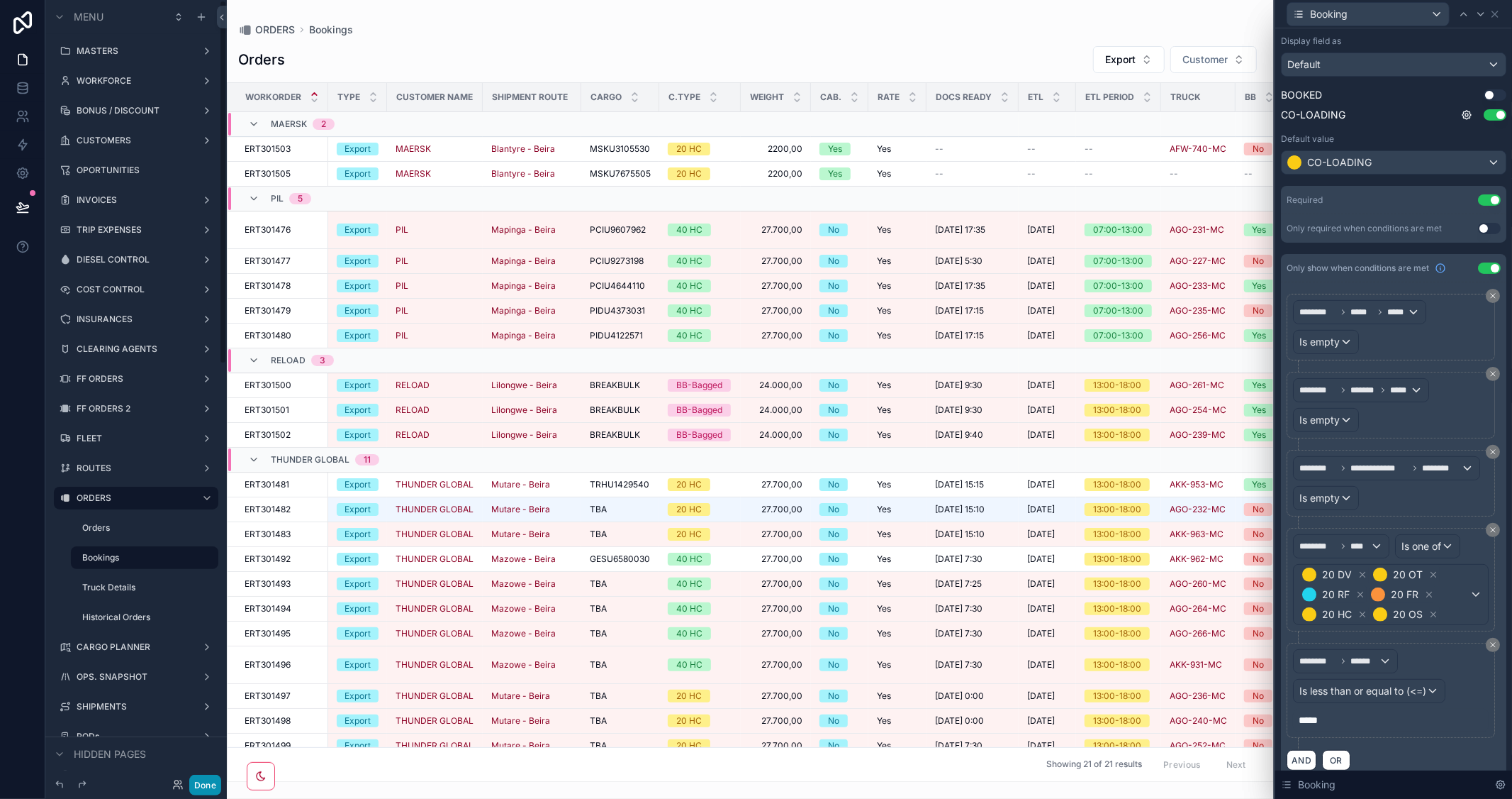
click at [204, 786] on button "Done" at bounding box center [205, 785] width 32 height 21
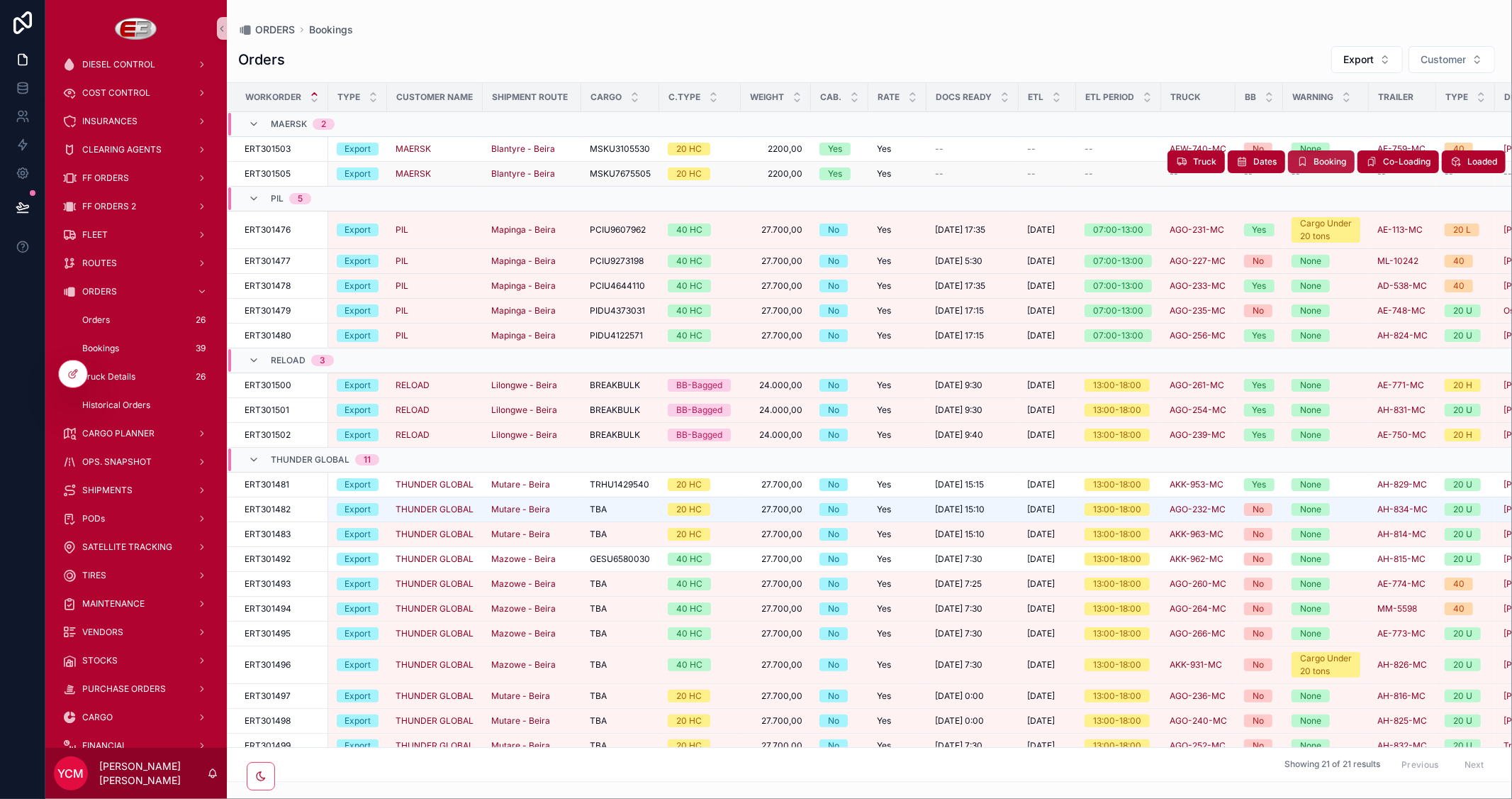
click at [1314, 164] on span "Booking" at bounding box center [1329, 161] width 32 height 11
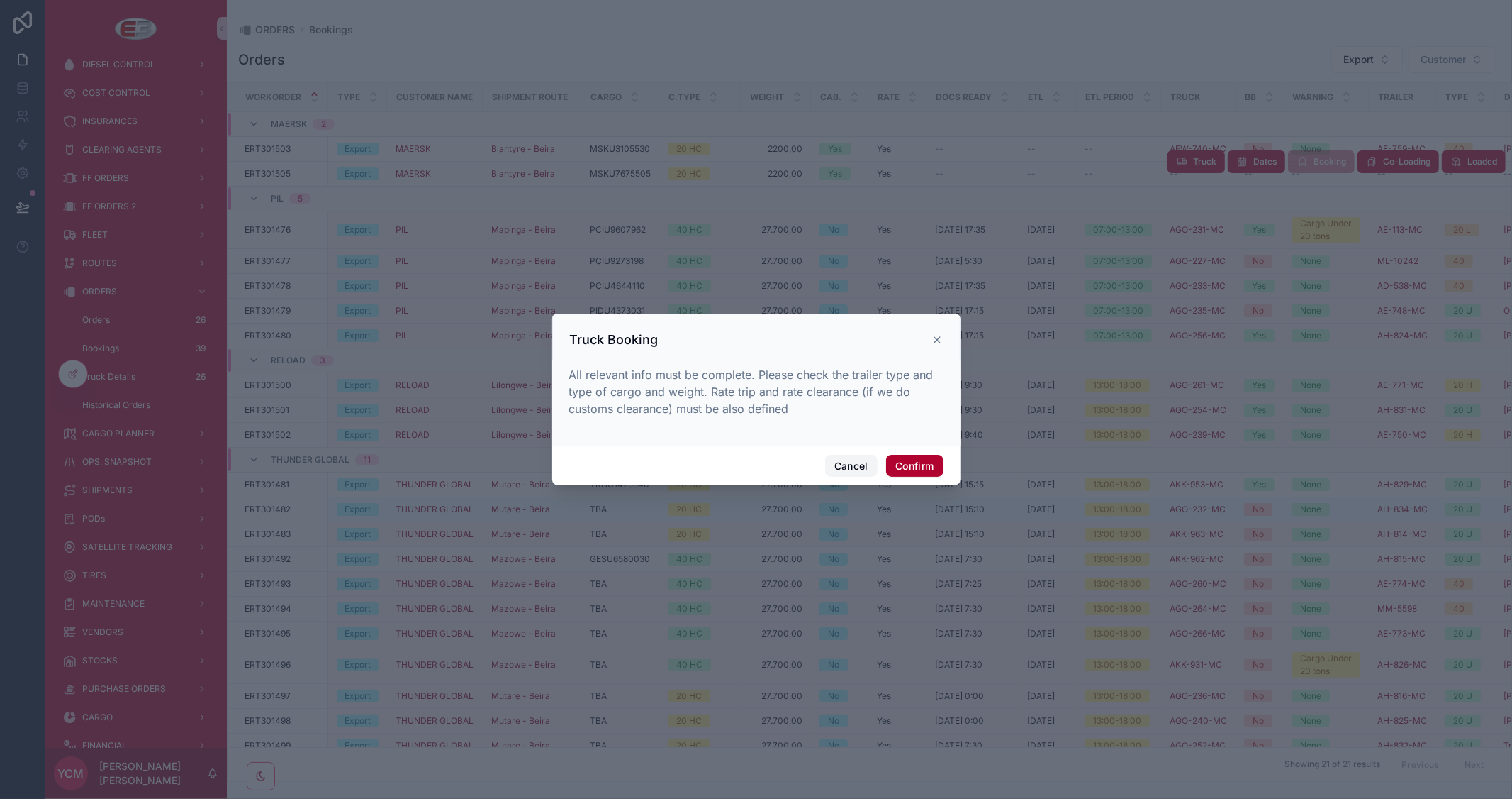
click at [853, 467] on button "Cancel" at bounding box center [852, 466] width 52 height 23
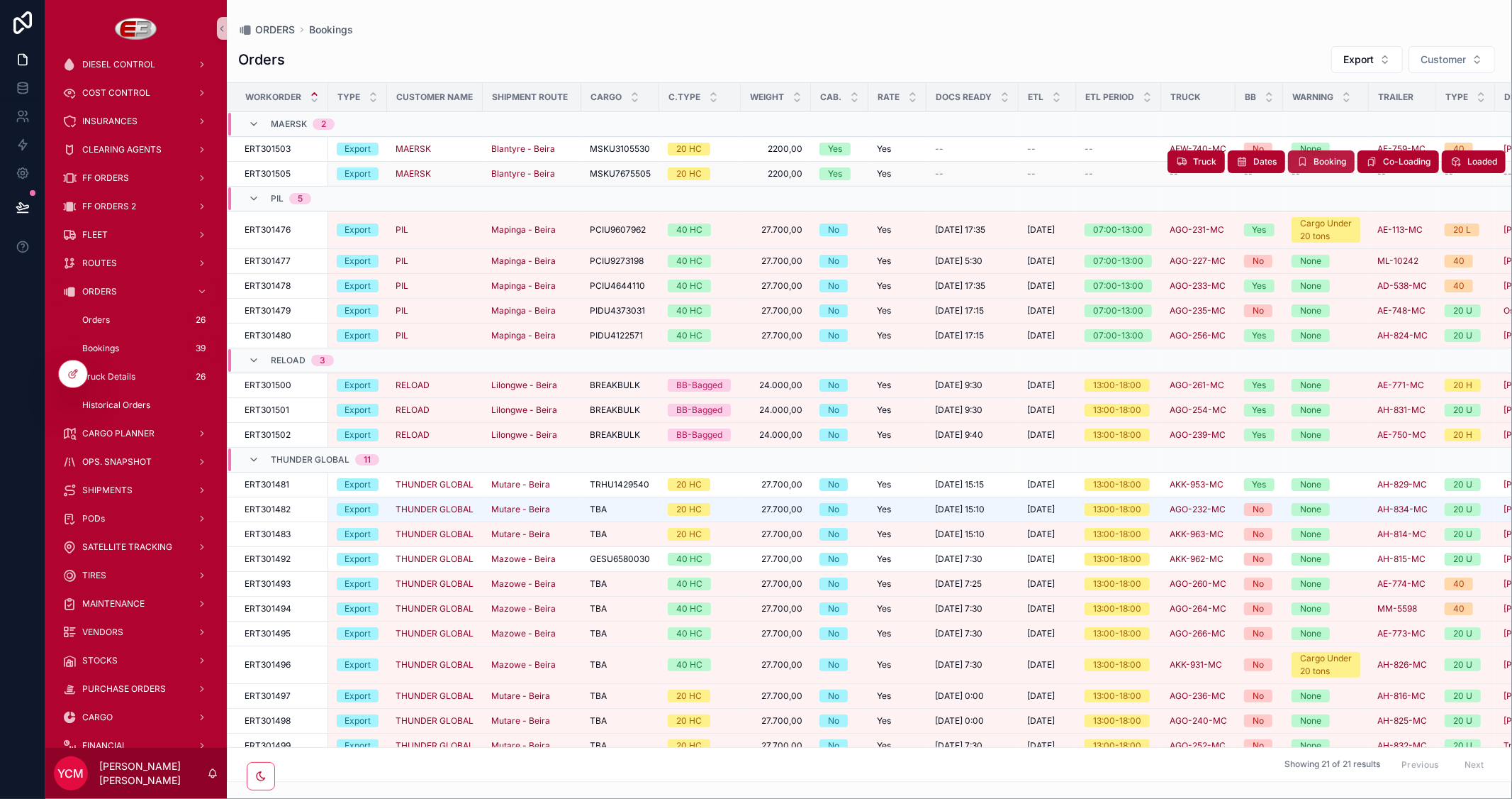
click at [1314, 162] on span "Booking" at bounding box center [1329, 161] width 32 height 11
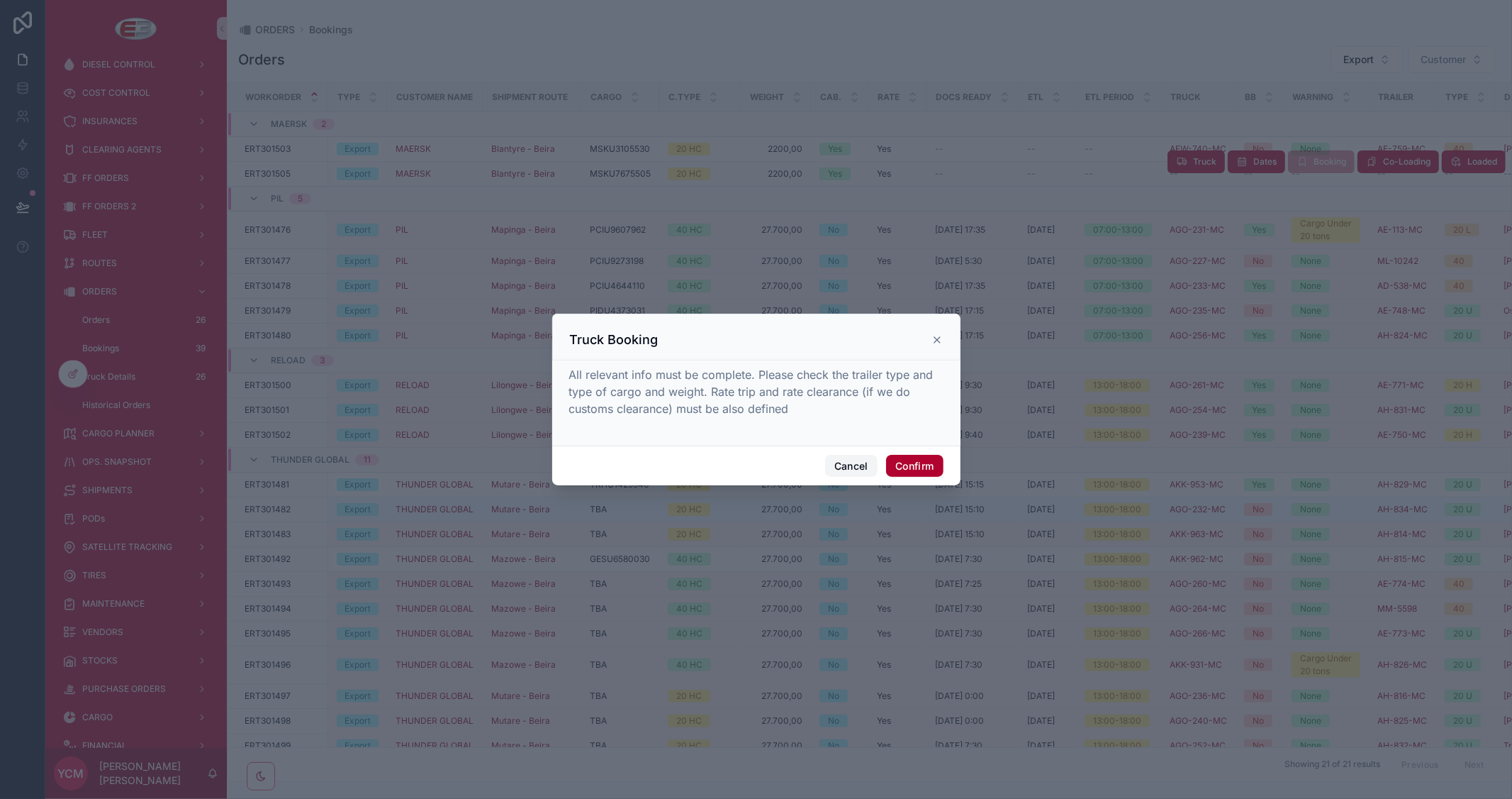
click at [860, 461] on button "Cancel" at bounding box center [852, 466] width 52 height 23
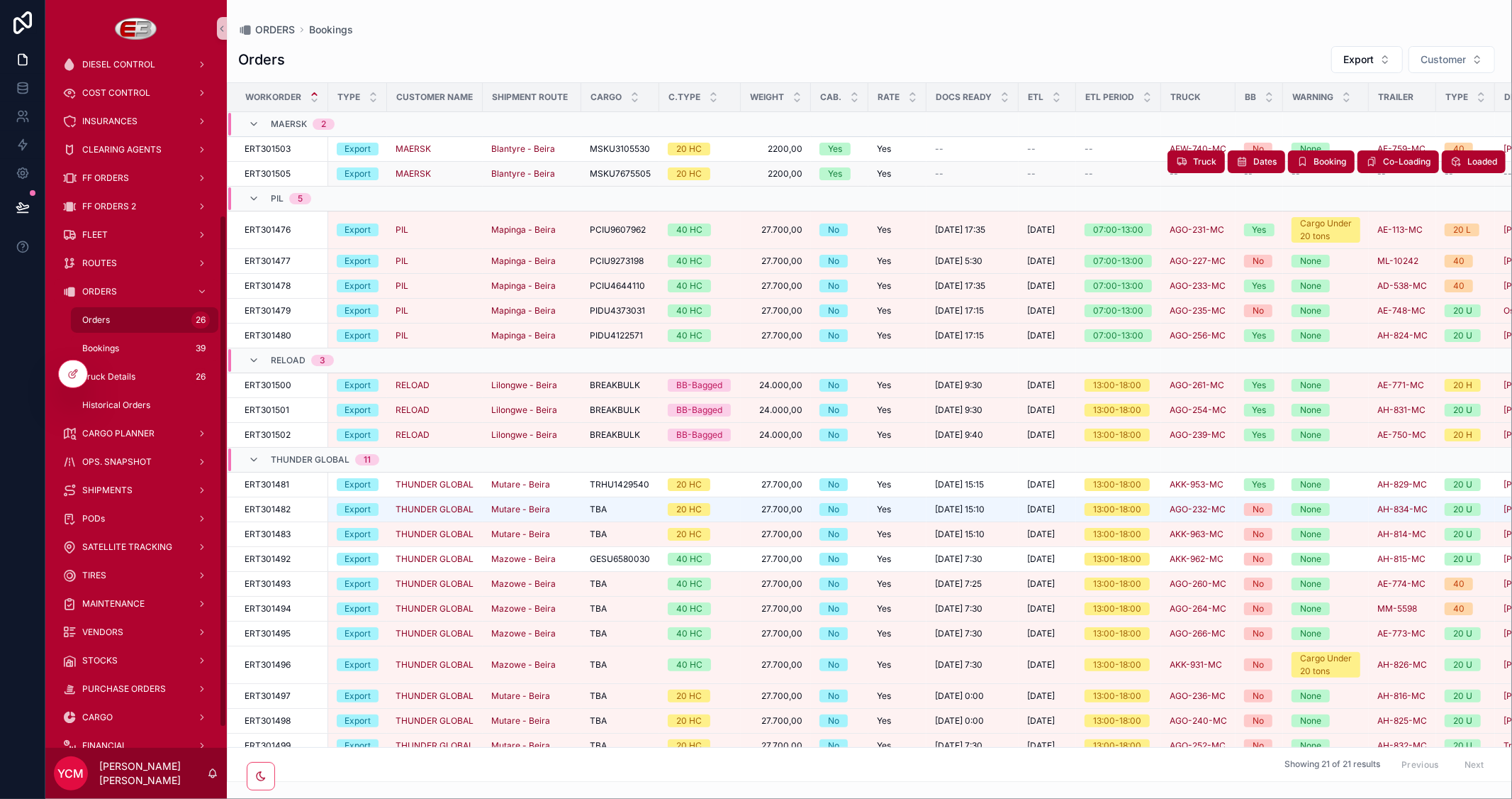
click at [123, 316] on div "Orders 26" at bounding box center [144, 319] width 130 height 23
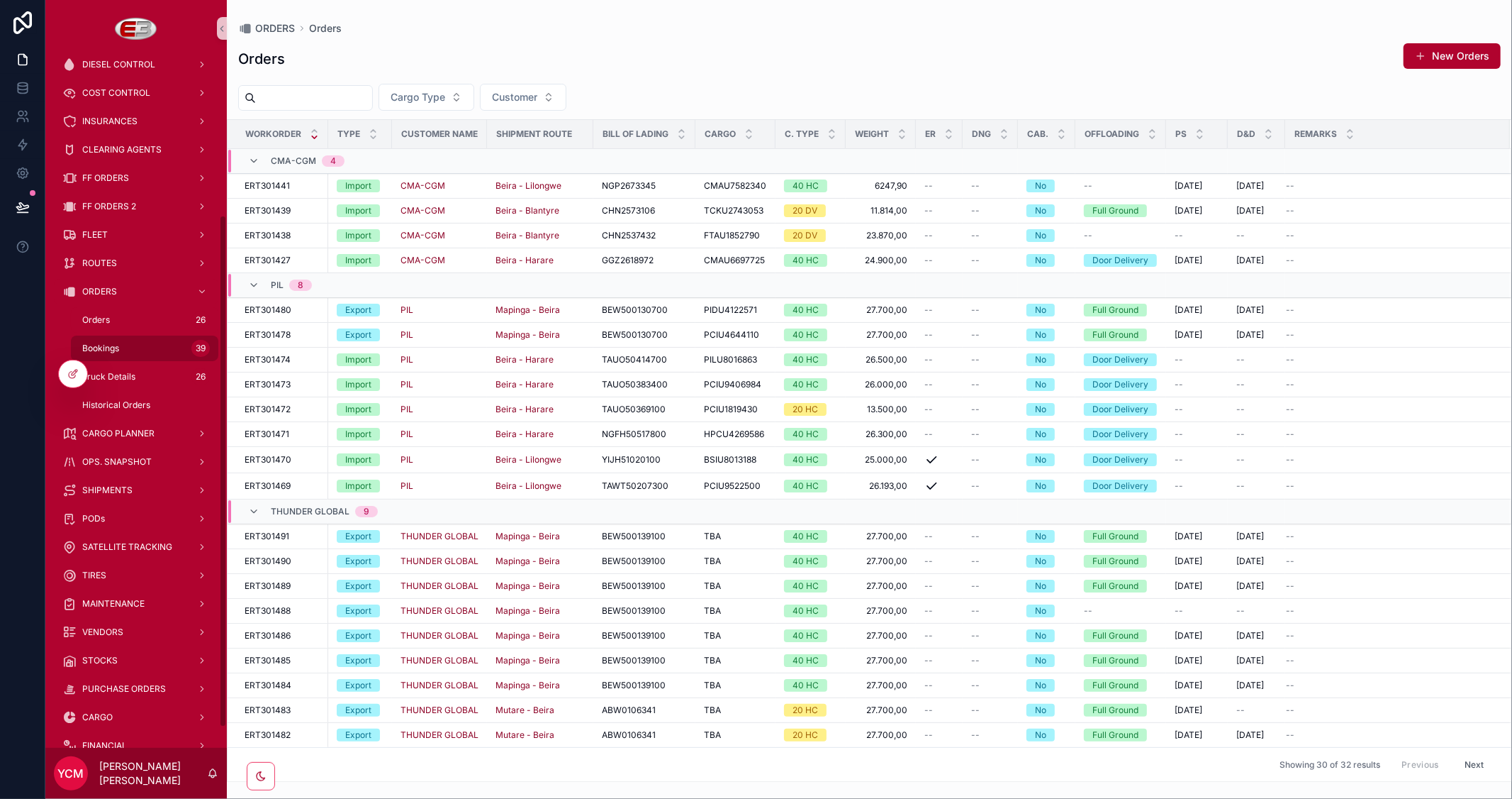
click at [106, 346] on span "Bookings" at bounding box center [101, 348] width 37 height 11
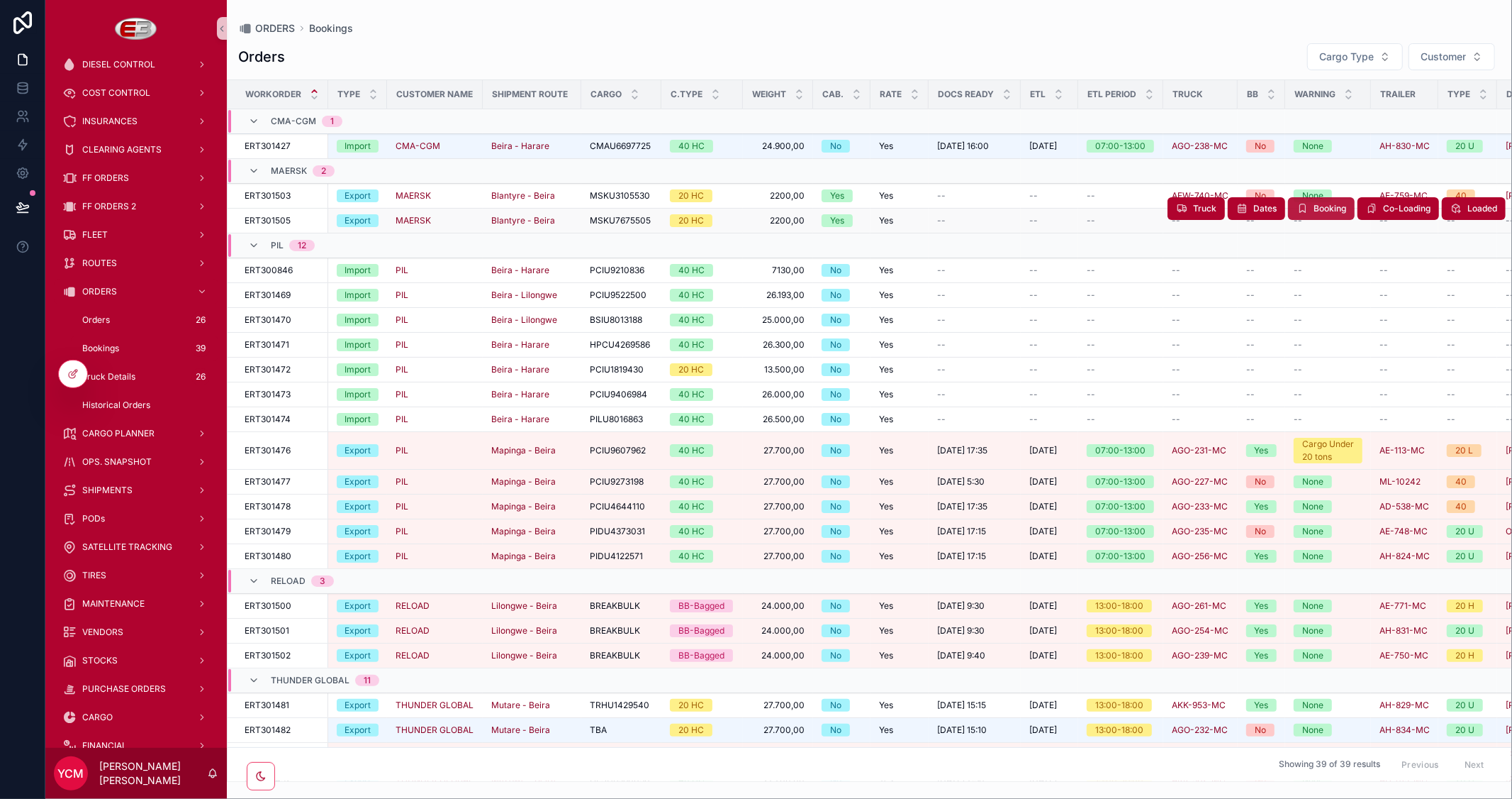
click at [1322, 207] on span "Booking" at bounding box center [1329, 208] width 32 height 11
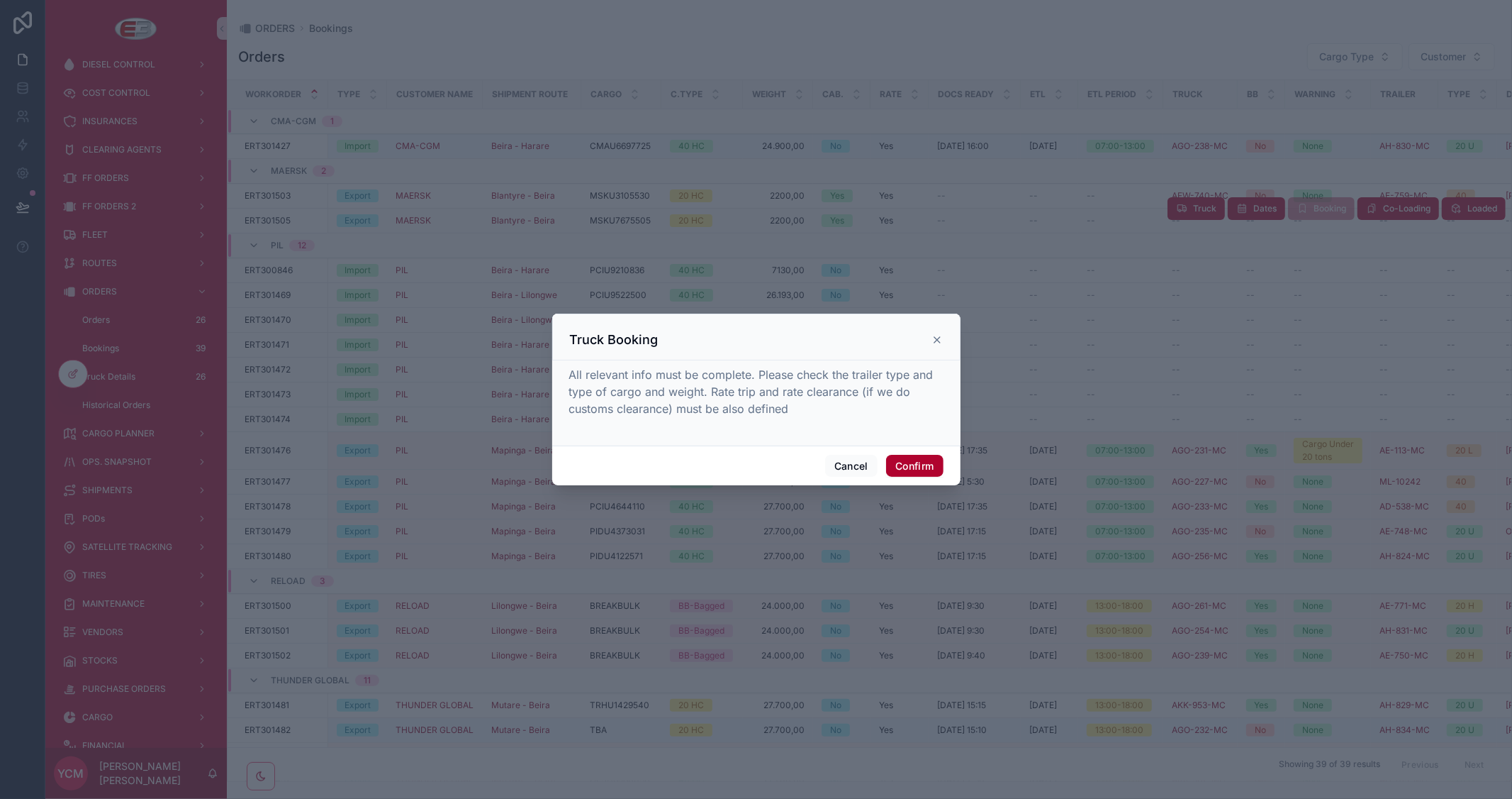
click at [948, 332] on div "Truck Booking" at bounding box center [756, 337] width 408 height 47
click at [933, 341] on icon at bounding box center [937, 339] width 11 height 11
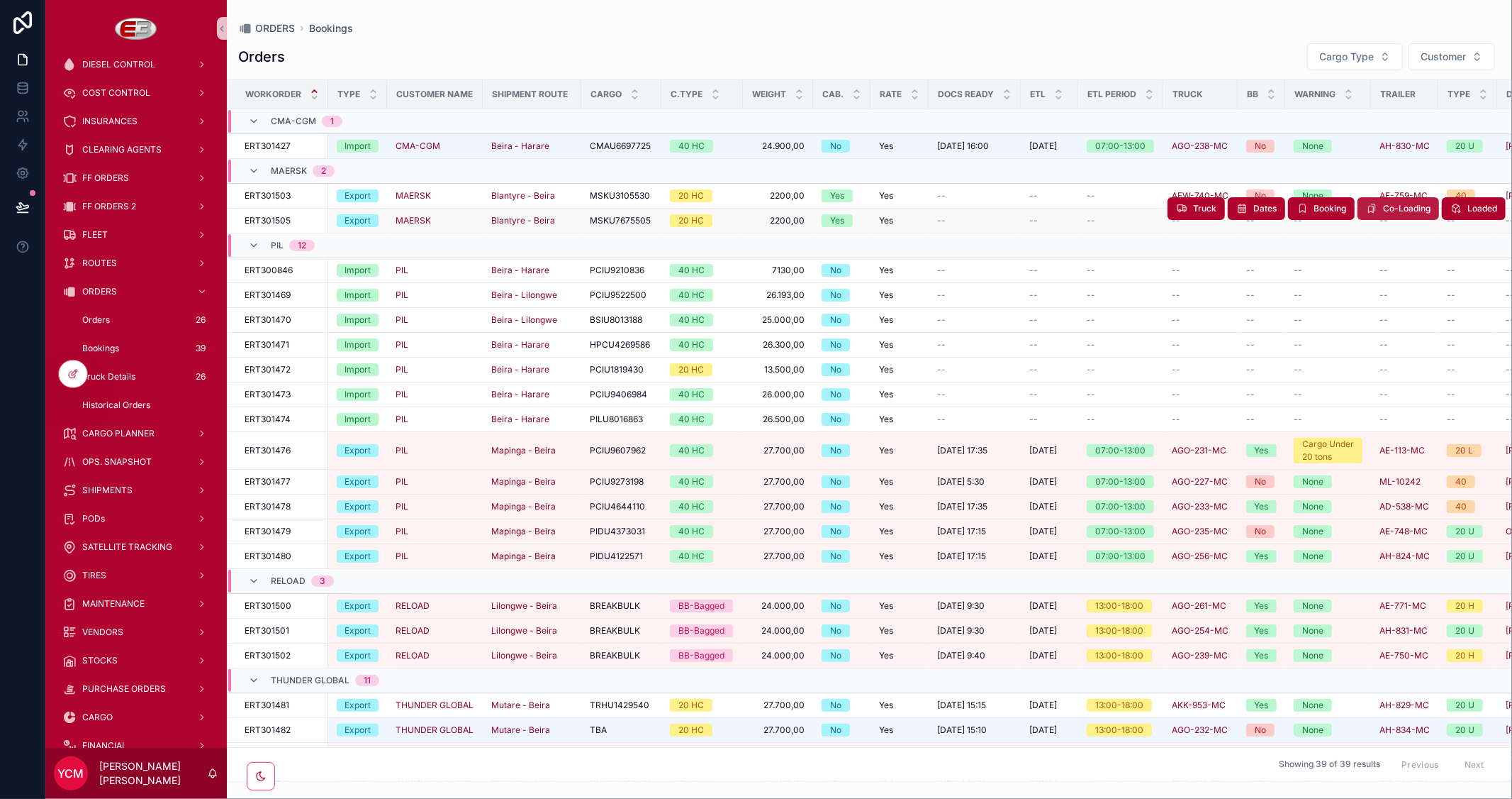
click at [1395, 209] on span "Co-Loading" at bounding box center [1407, 208] width 48 height 11
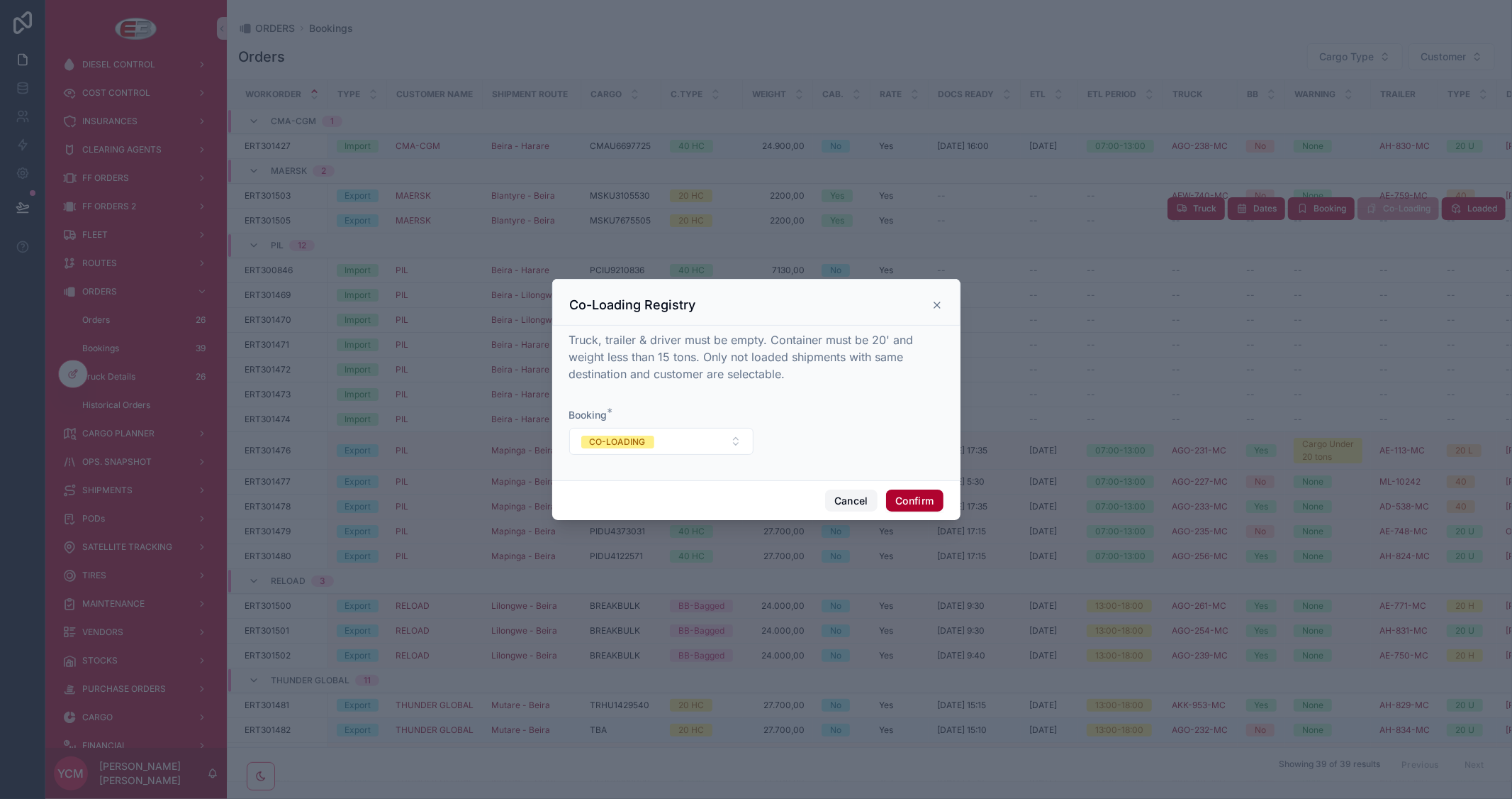
click at [846, 500] on button "Cancel" at bounding box center [852, 500] width 52 height 23
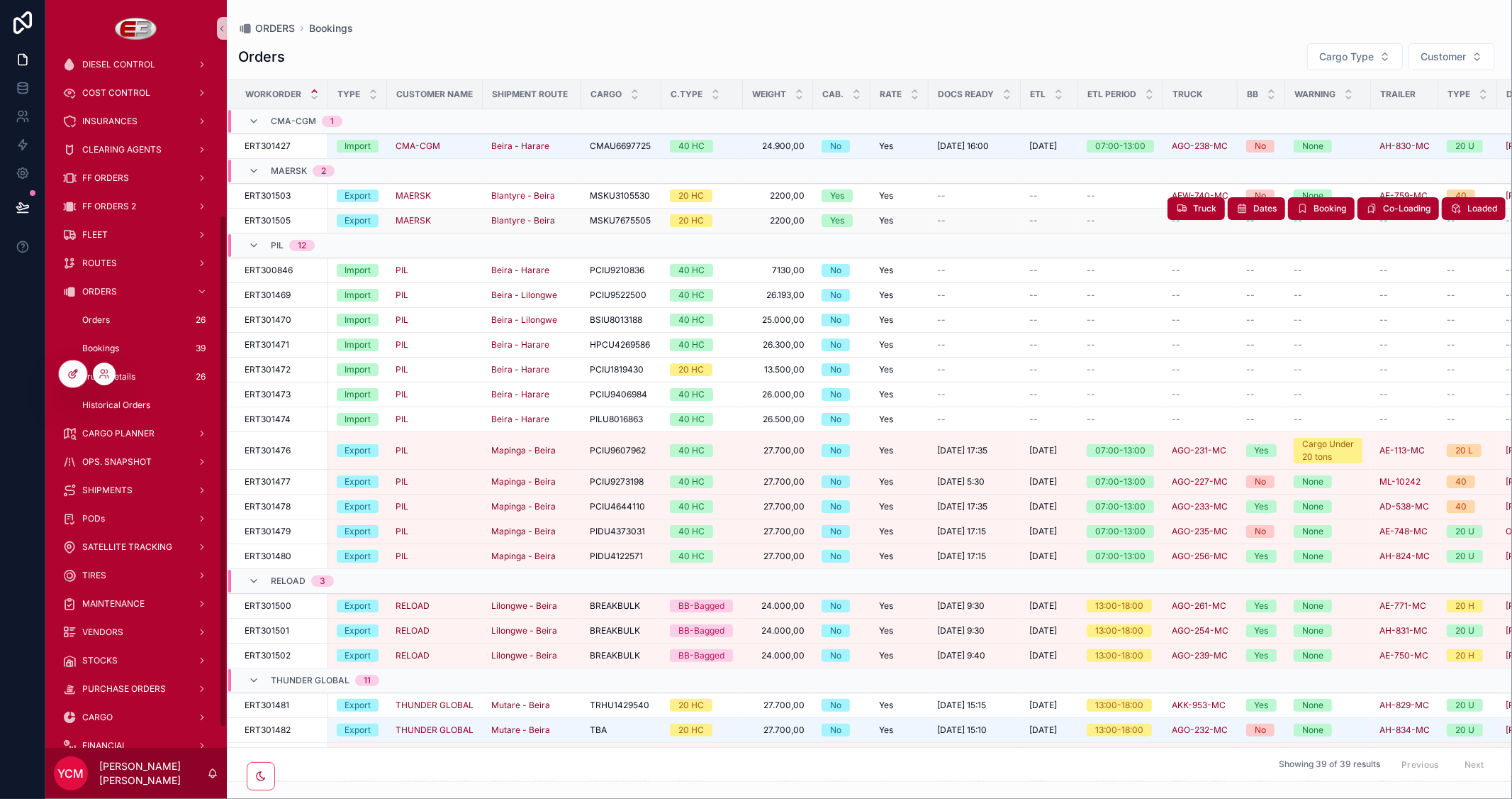
click at [72, 373] on icon at bounding box center [74, 373] width 6 height 6
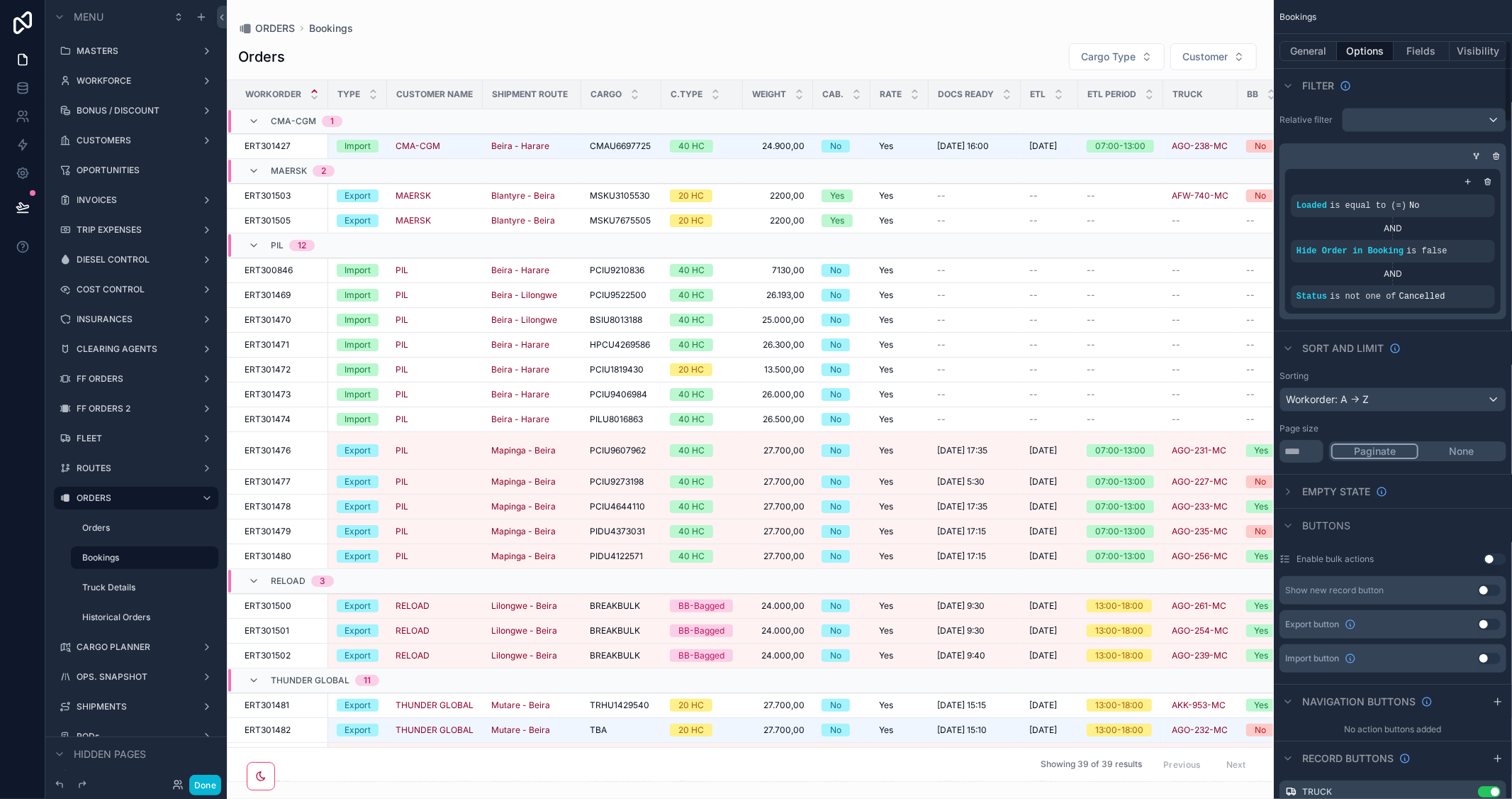
scroll to position [473, 0]
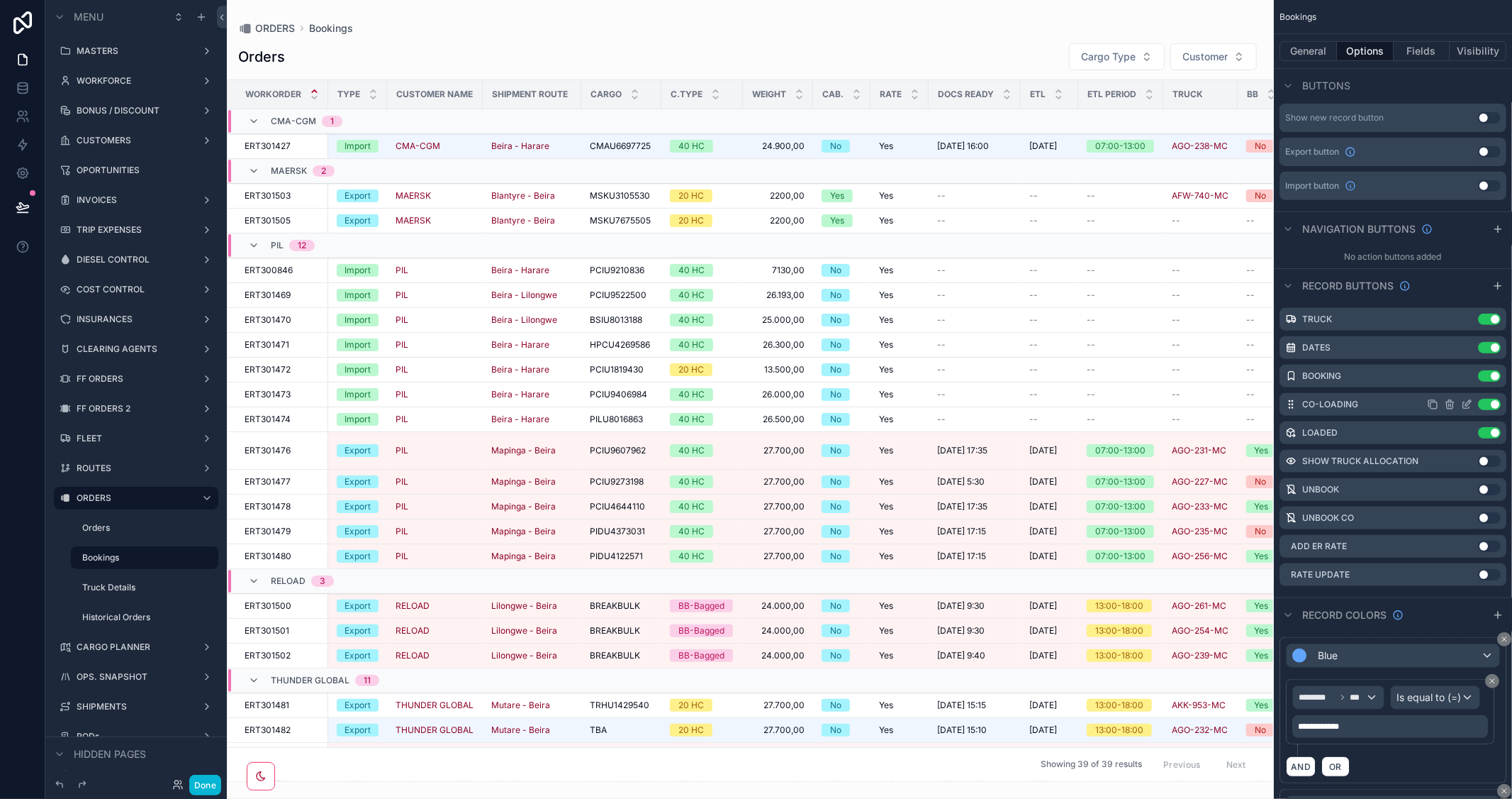
click at [1465, 406] on icon "scrollable content" at bounding box center [1466, 404] width 11 height 11
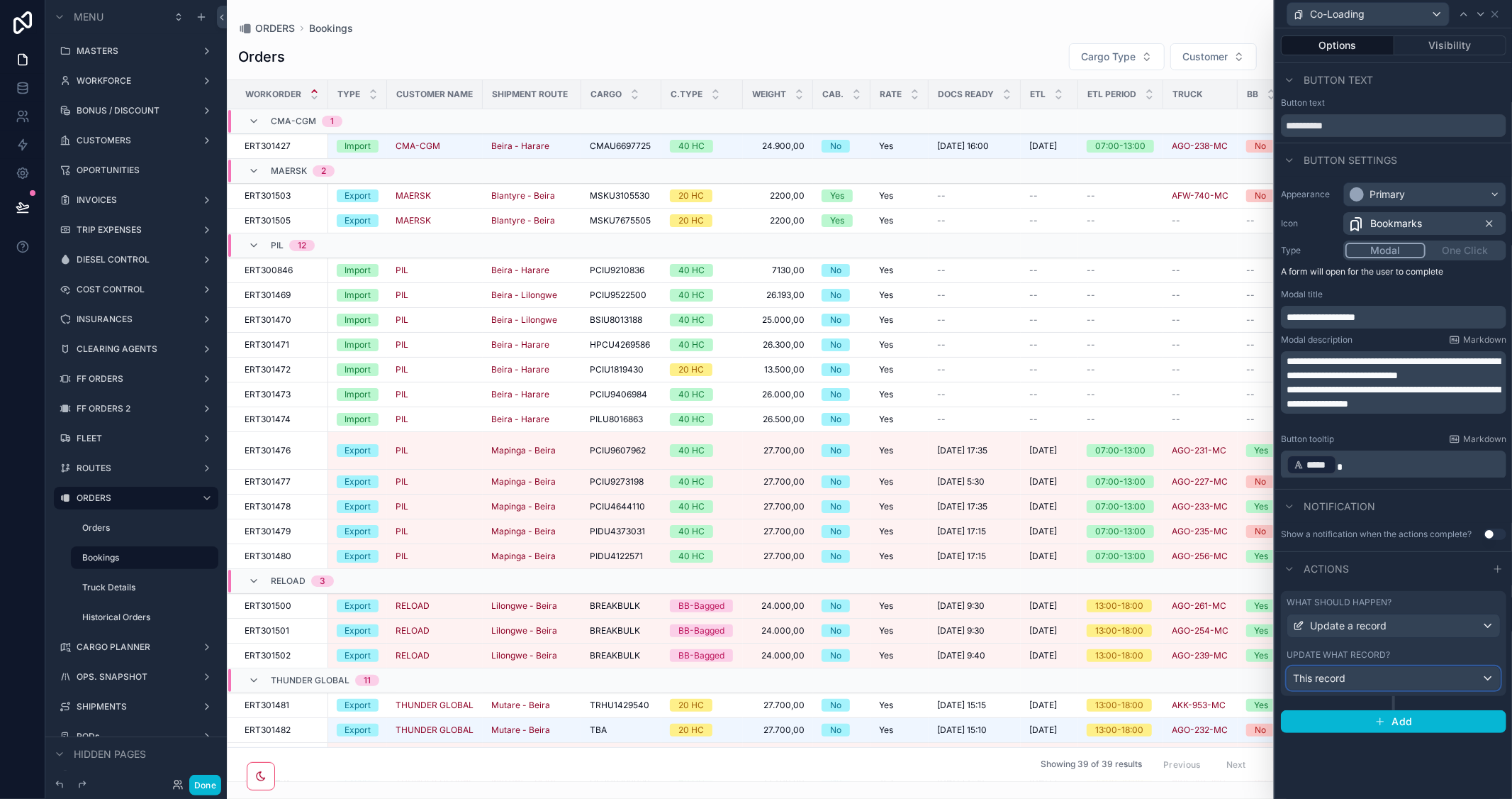
click at [1435, 675] on div "This record" at bounding box center [1394, 678] width 212 height 23
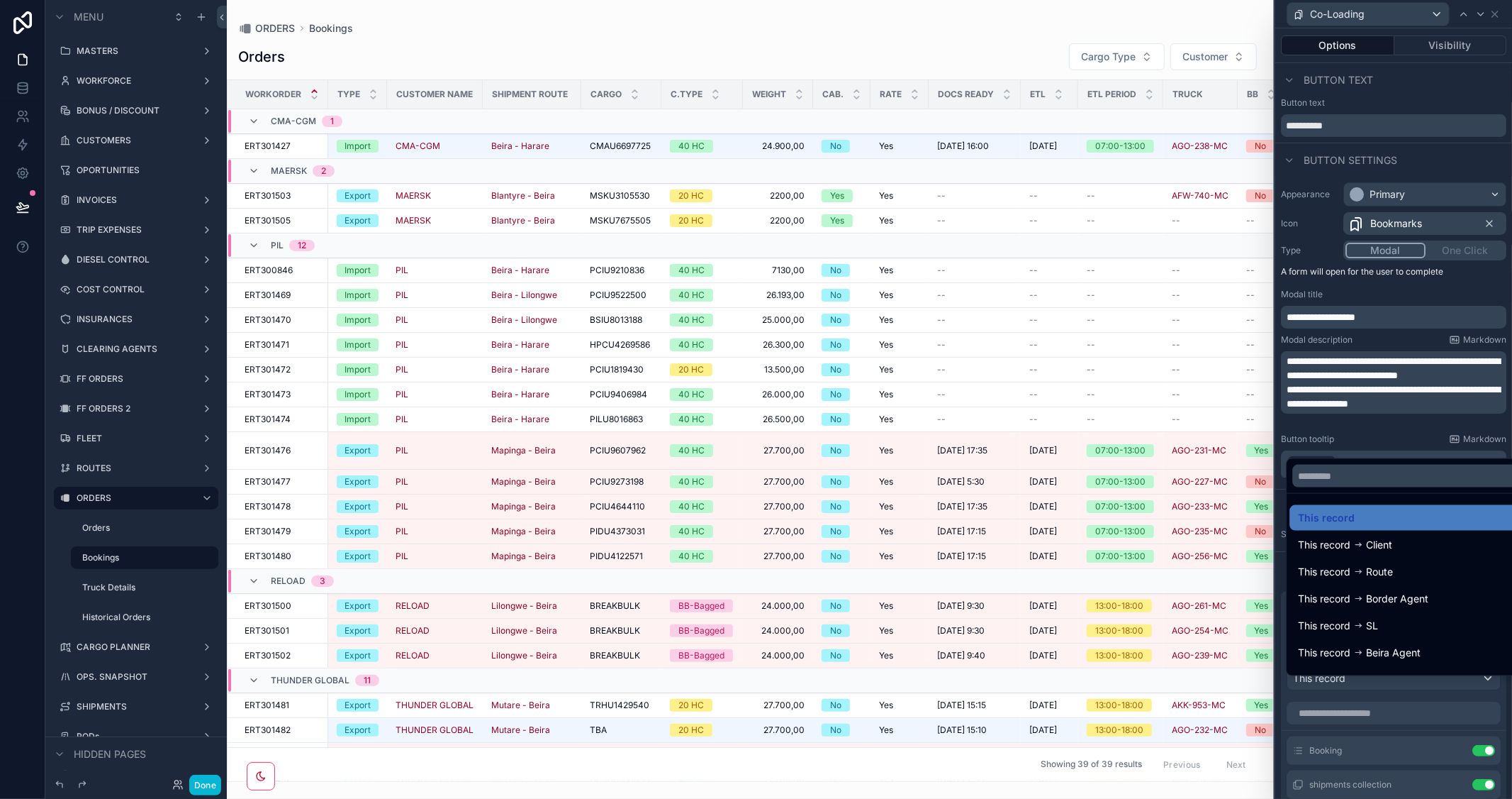
click at [1454, 285] on div at bounding box center [1394, 400] width 237 height 799
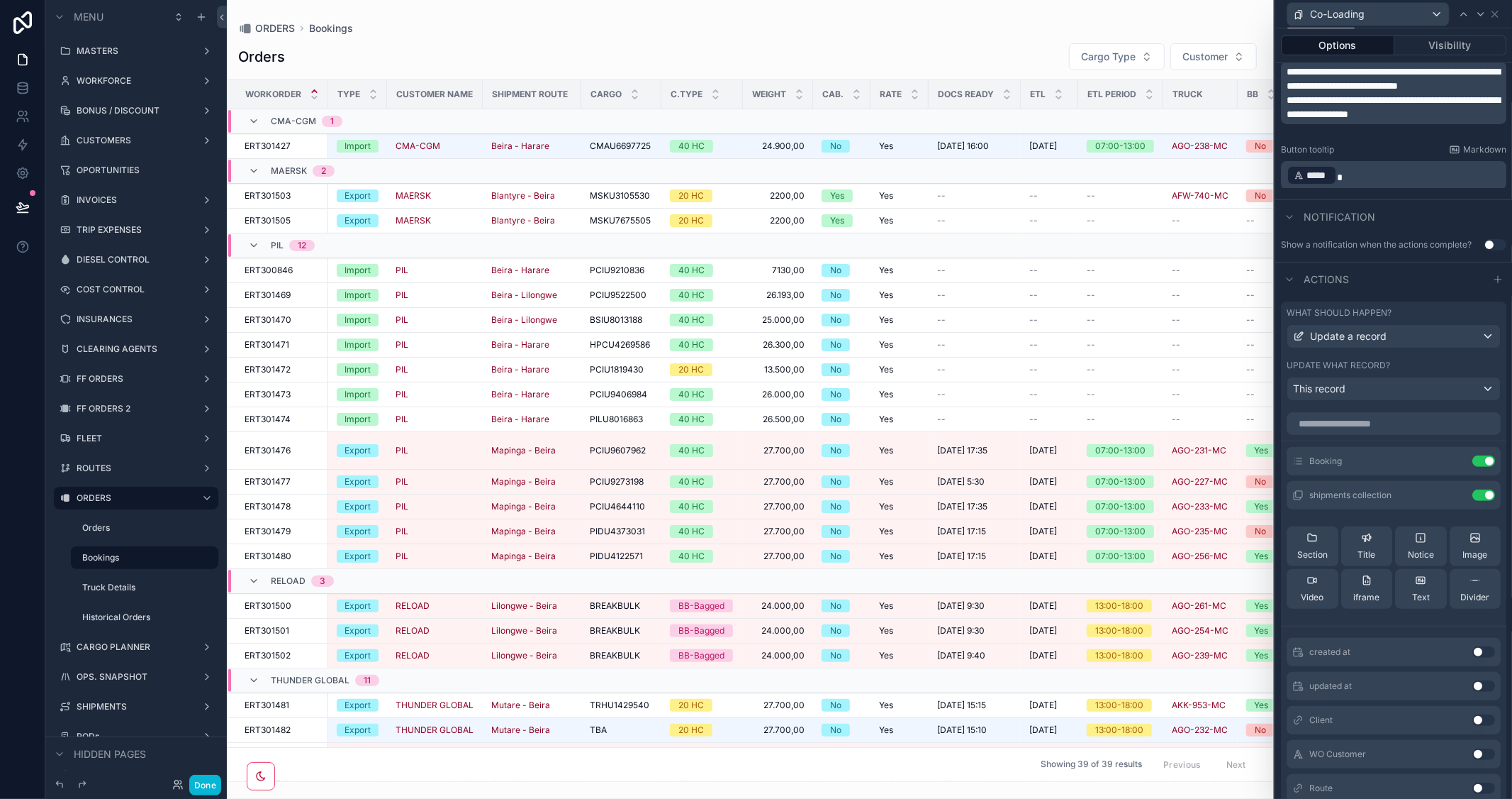
scroll to position [315, 0]
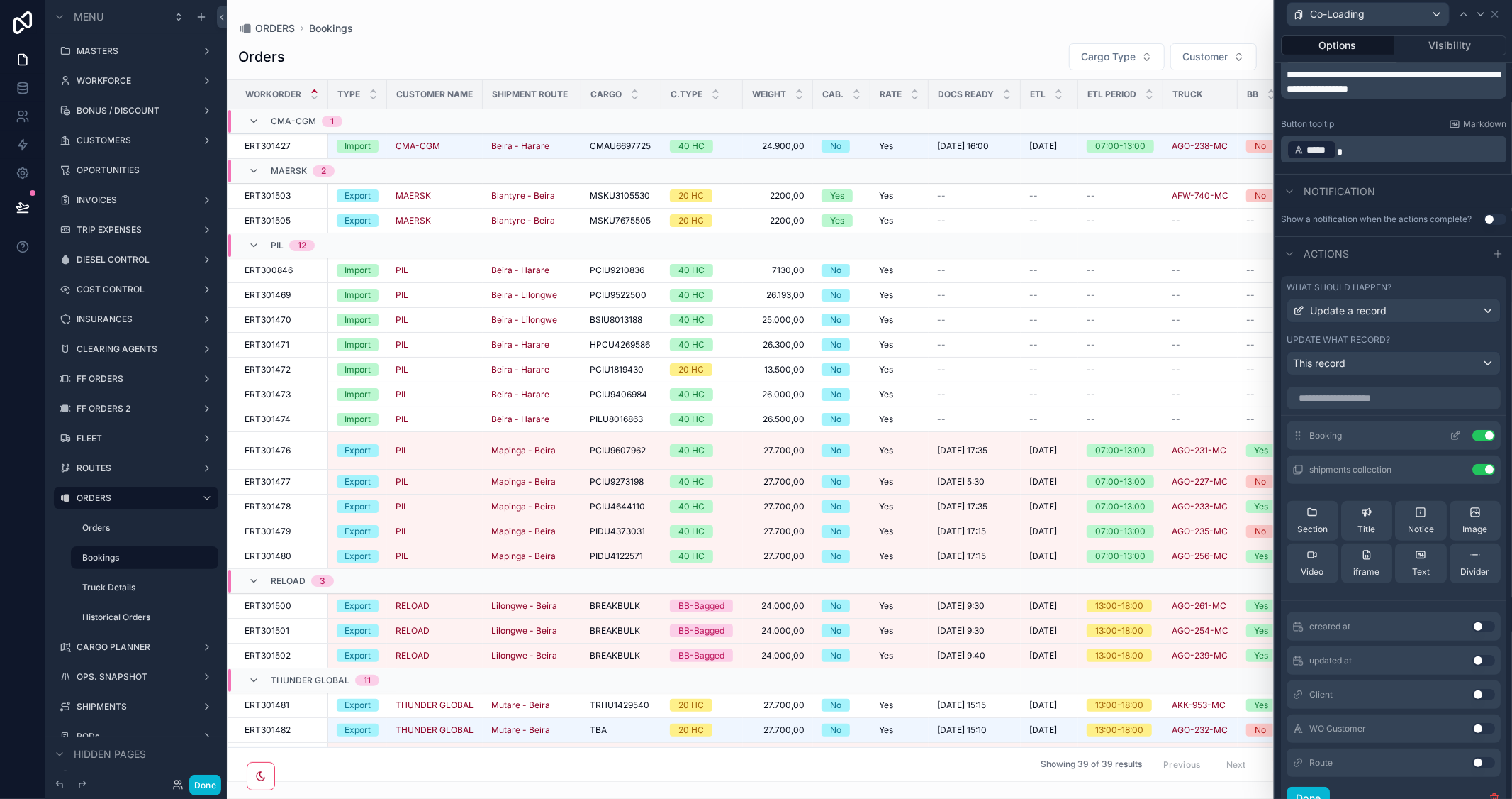
click at [1449, 441] on icon at bounding box center [1455, 435] width 11 height 11
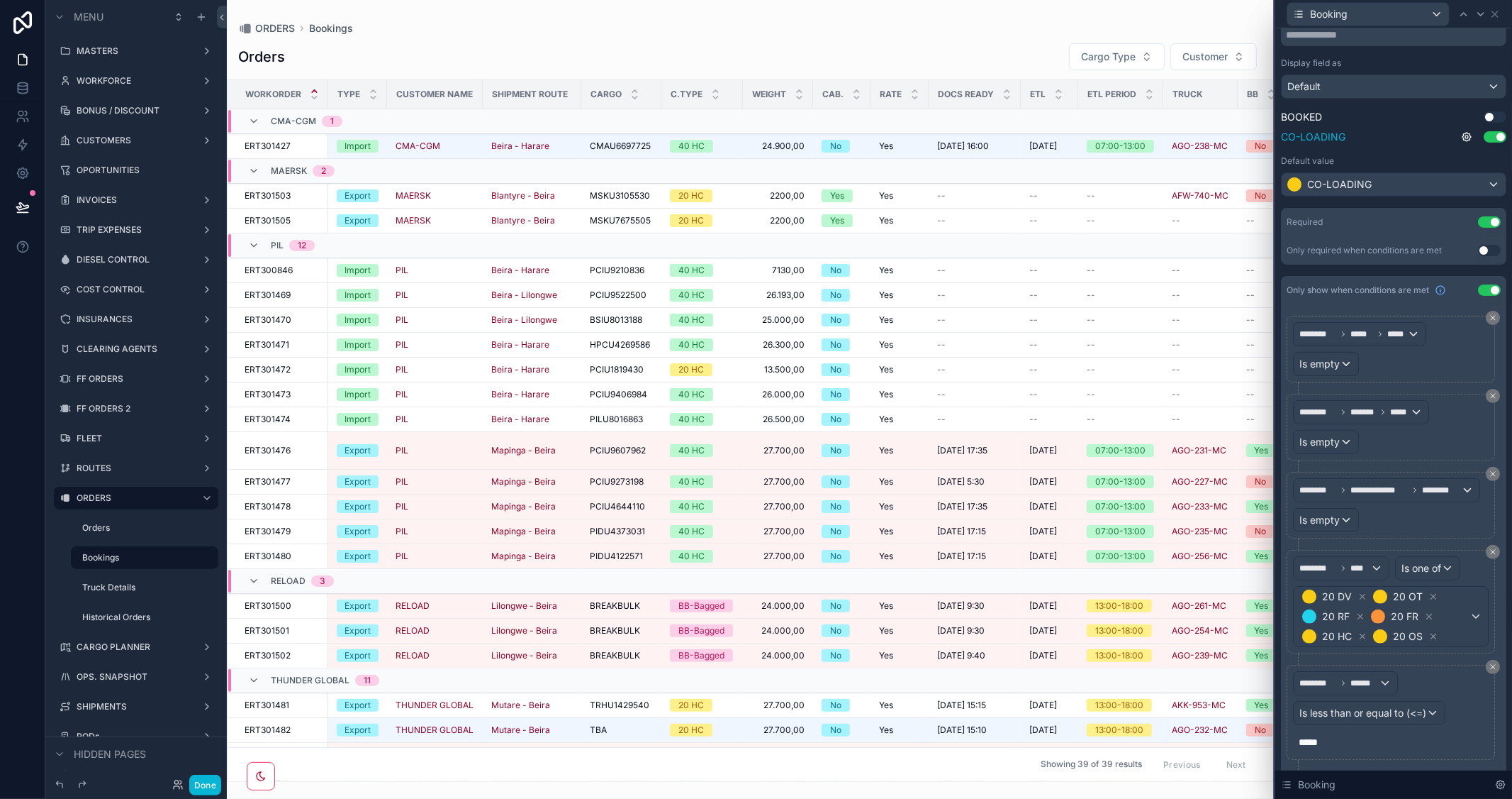
scroll to position [88, 0]
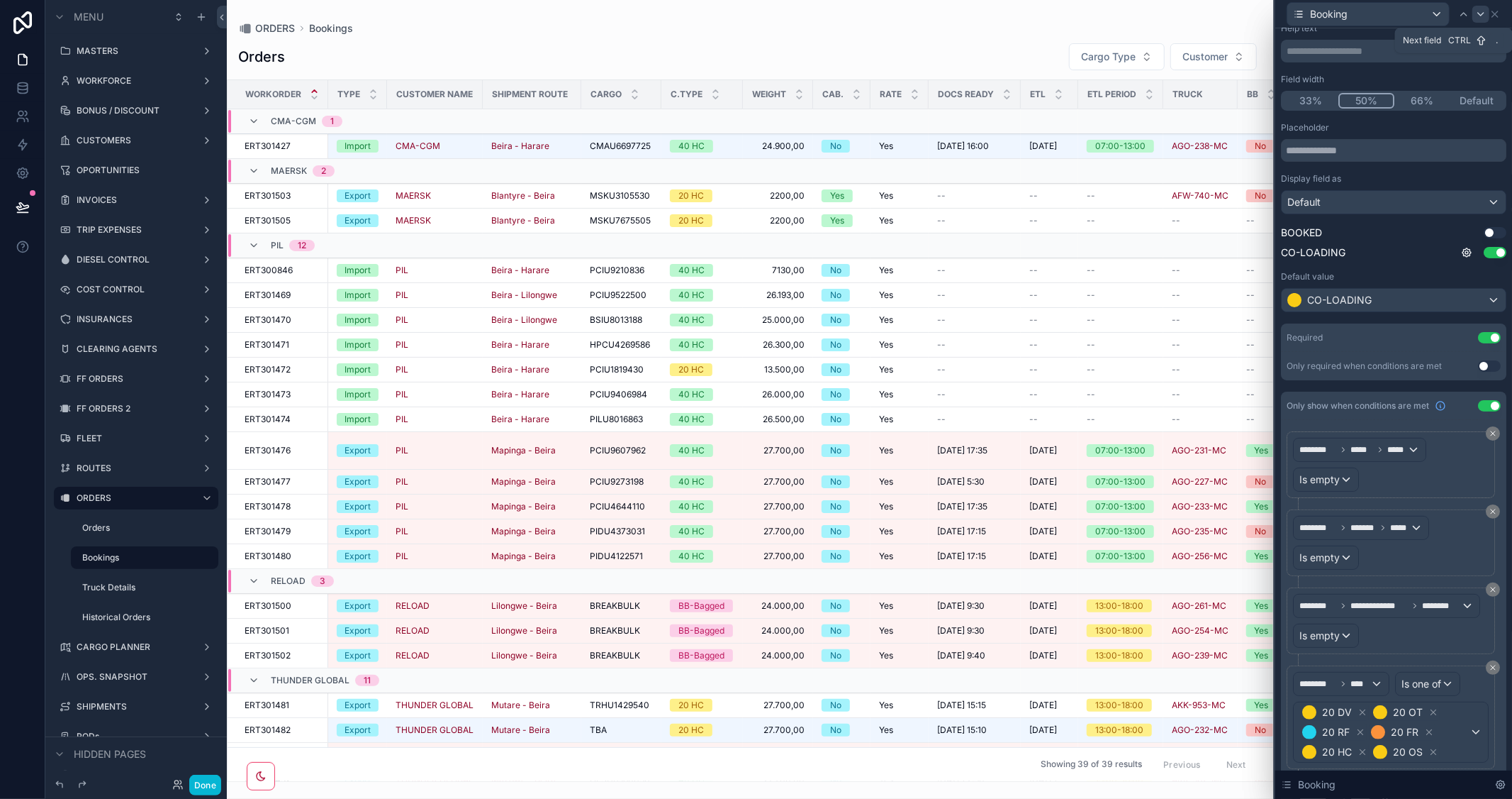
click at [1478, 17] on icon at bounding box center [1481, 14] width 11 height 11
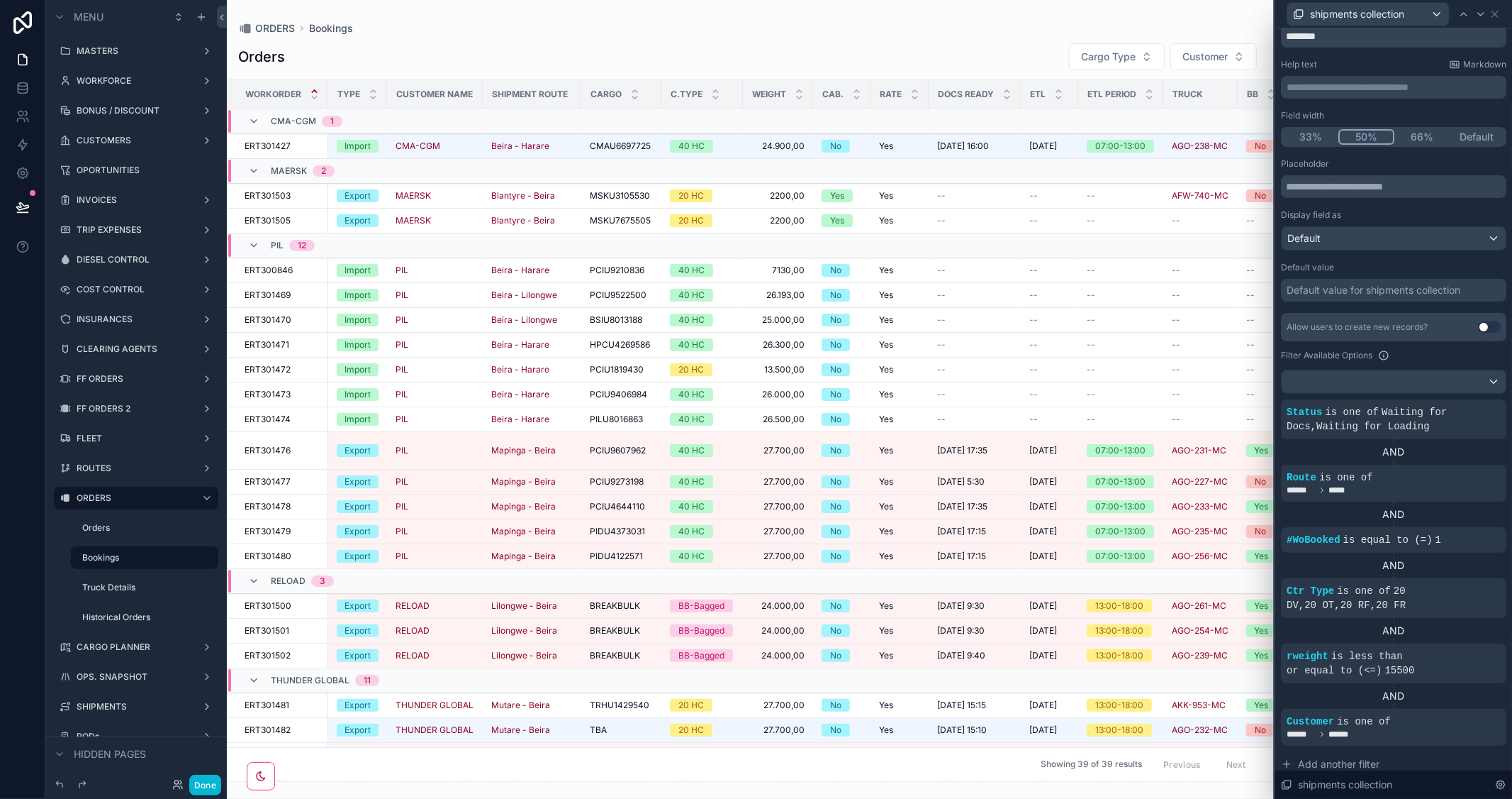
scroll to position [78, 0]
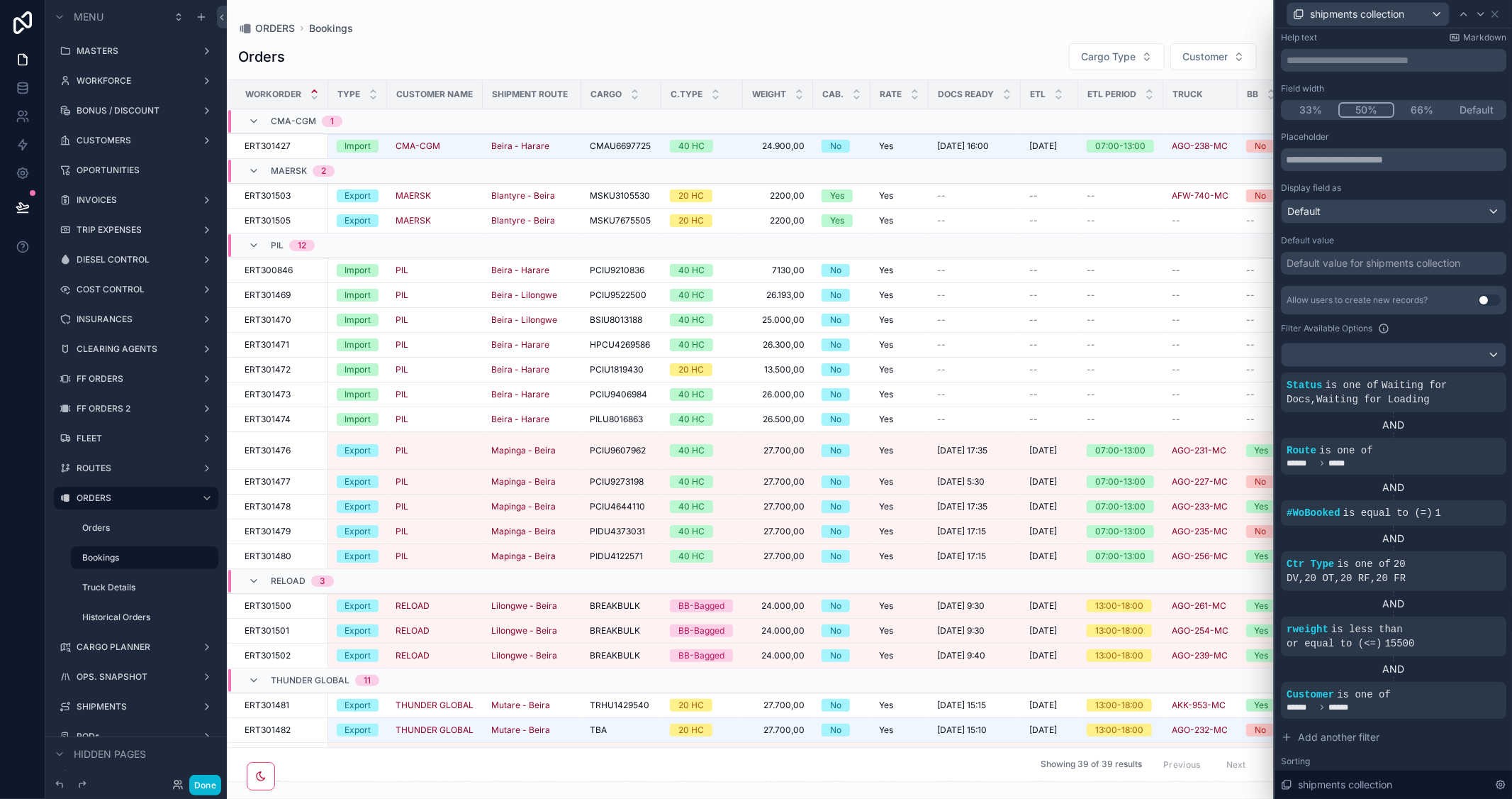
click at [725, 776] on div "scrollable content" at bounding box center [751, 400] width 1047 height 799
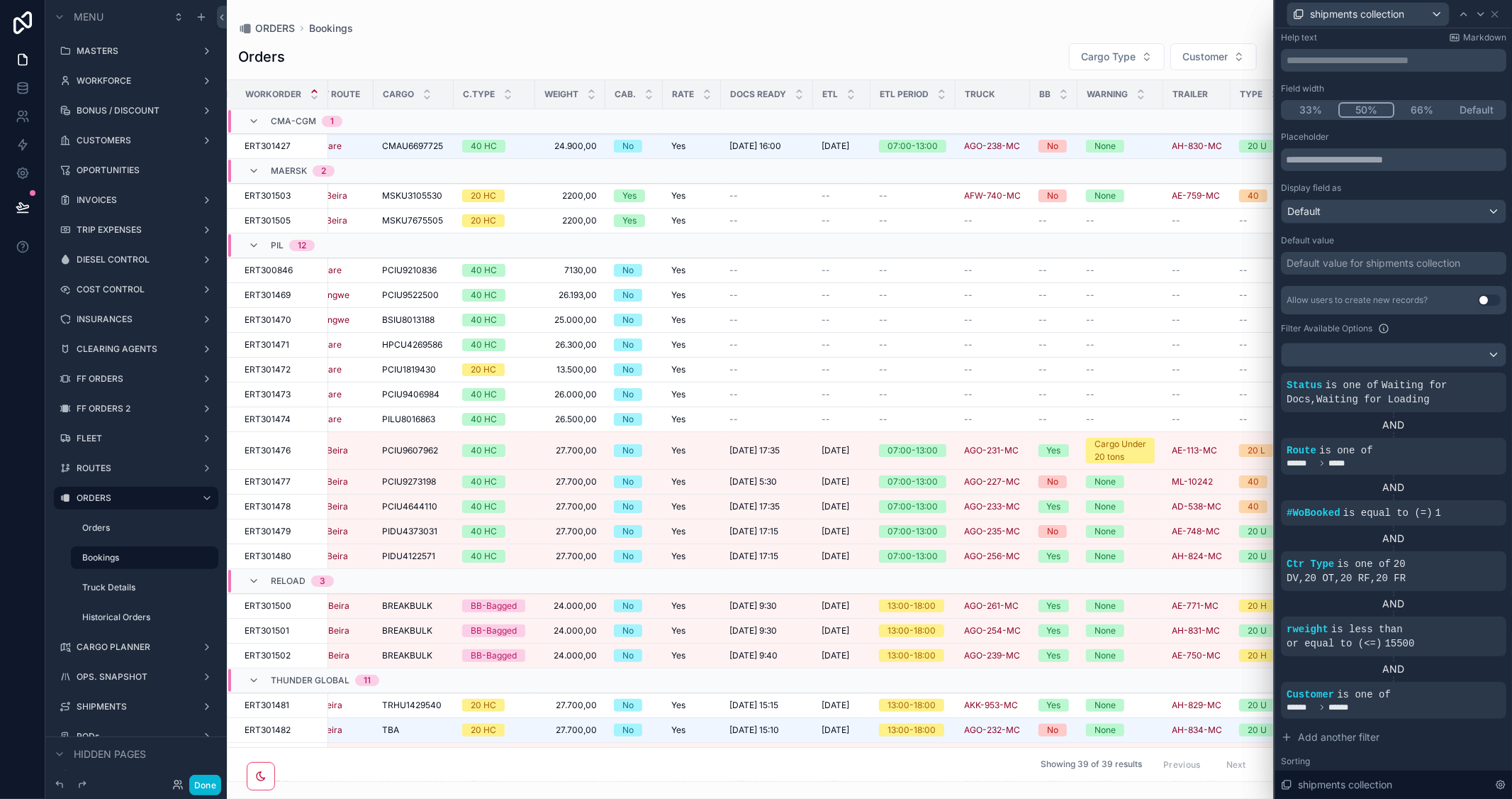
scroll to position [0, 0]
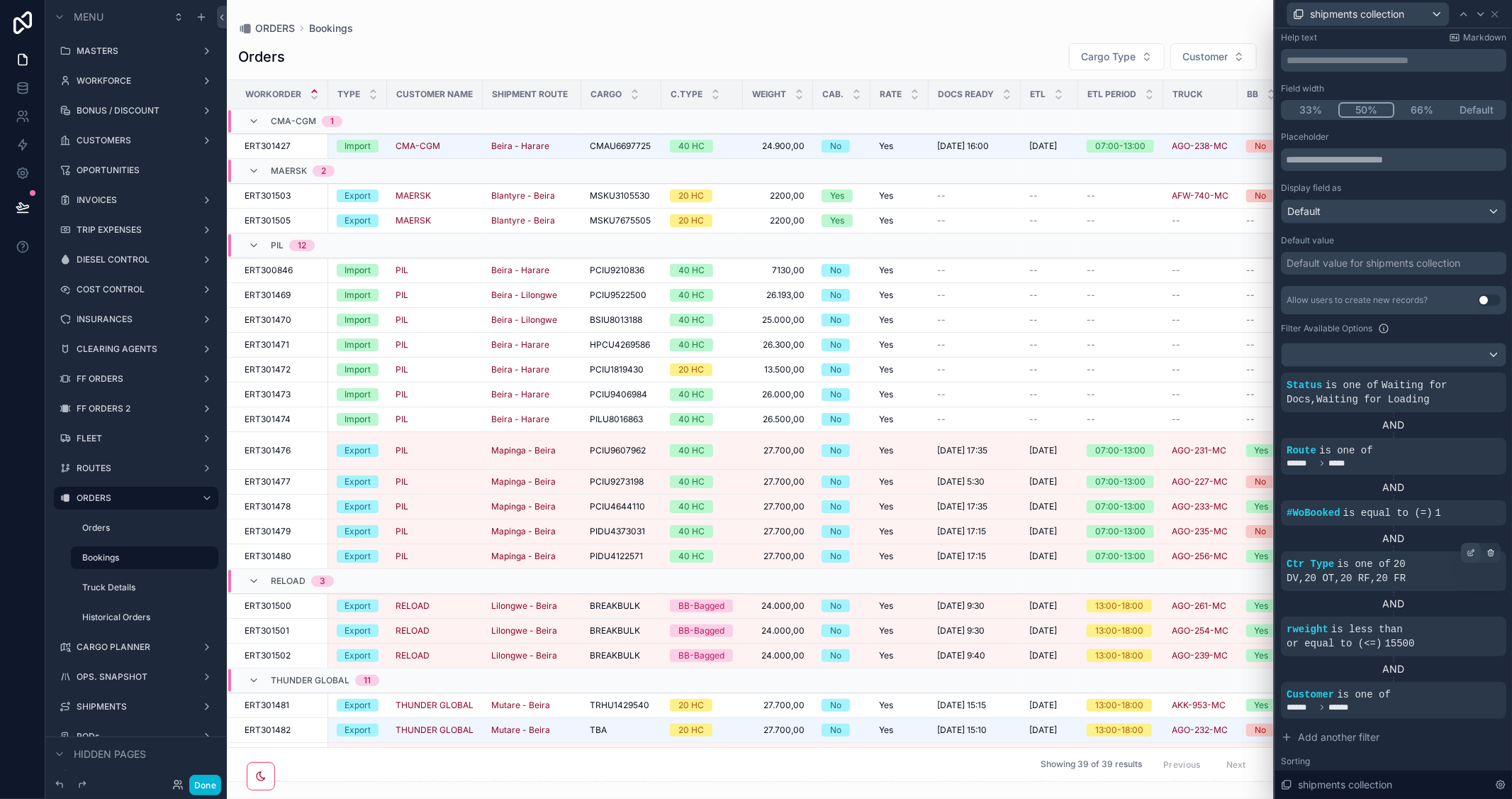
click at [1469, 551] on icon at bounding box center [1471, 554] width 5 height 5
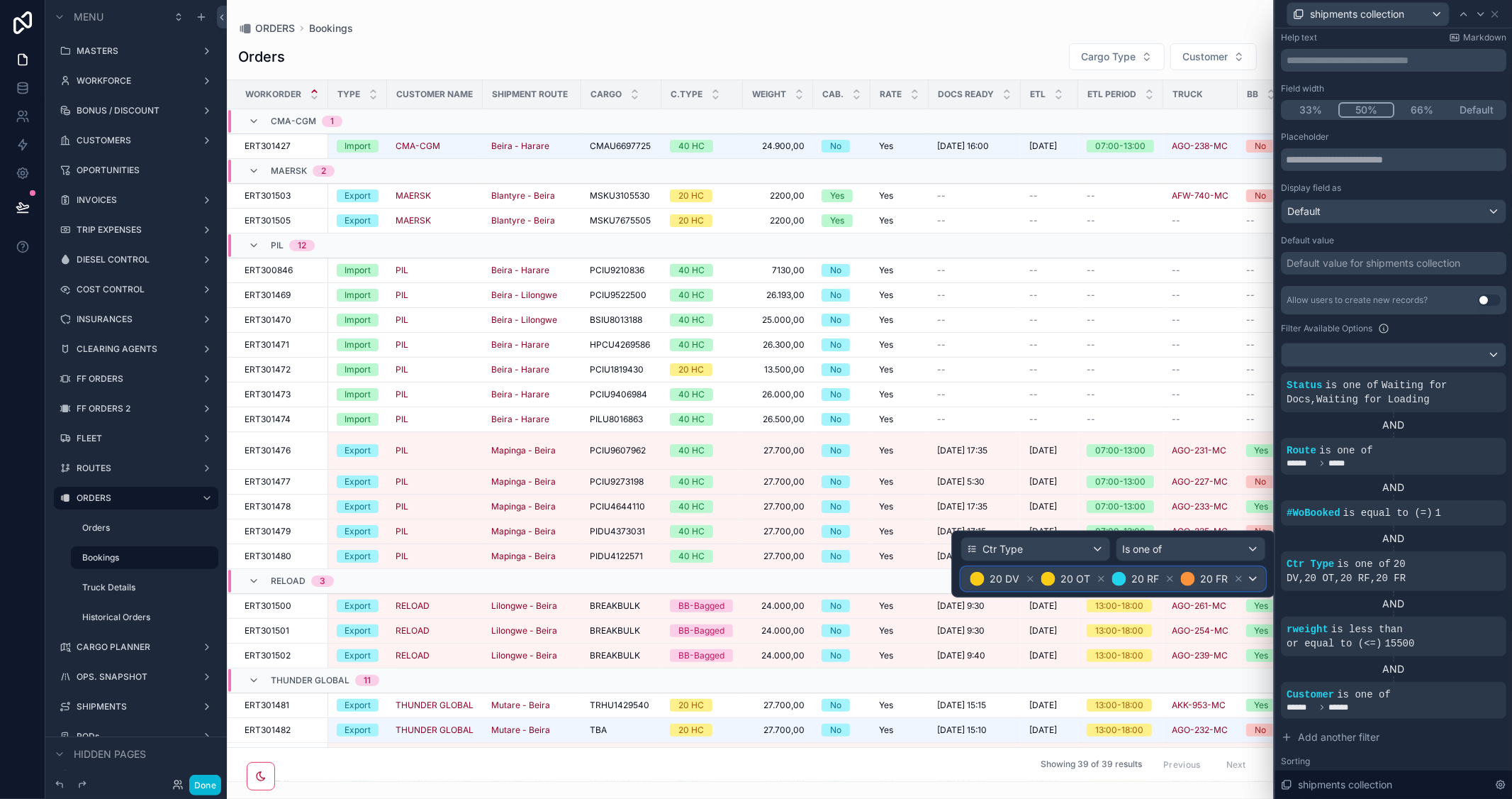
click at [1244, 580] on span "20 DV 20 OT 20 RF 20 FR" at bounding box center [1107, 579] width 279 height 20
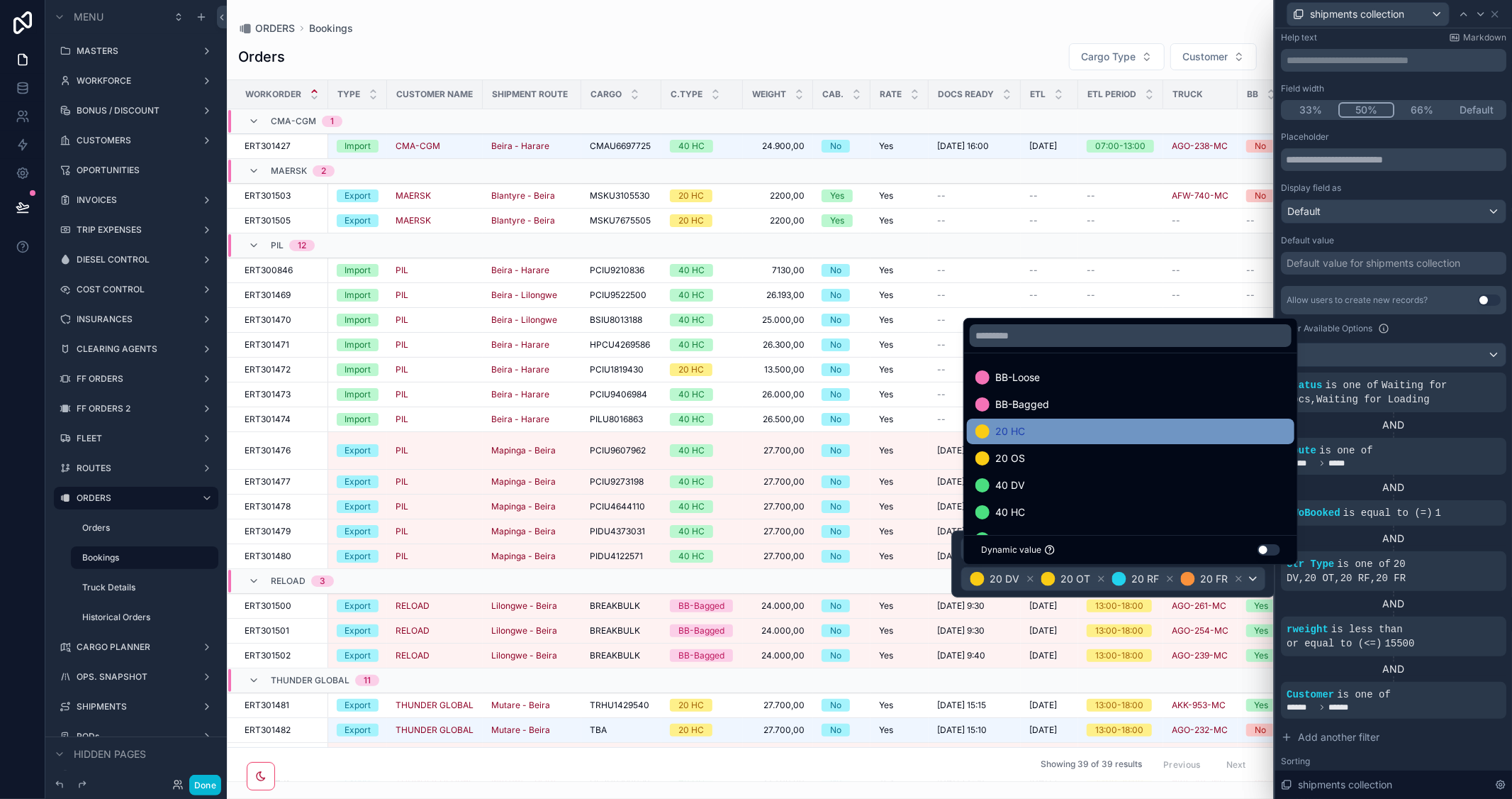
click at [1027, 433] on div "20 HC" at bounding box center [1130, 432] width 311 height 17
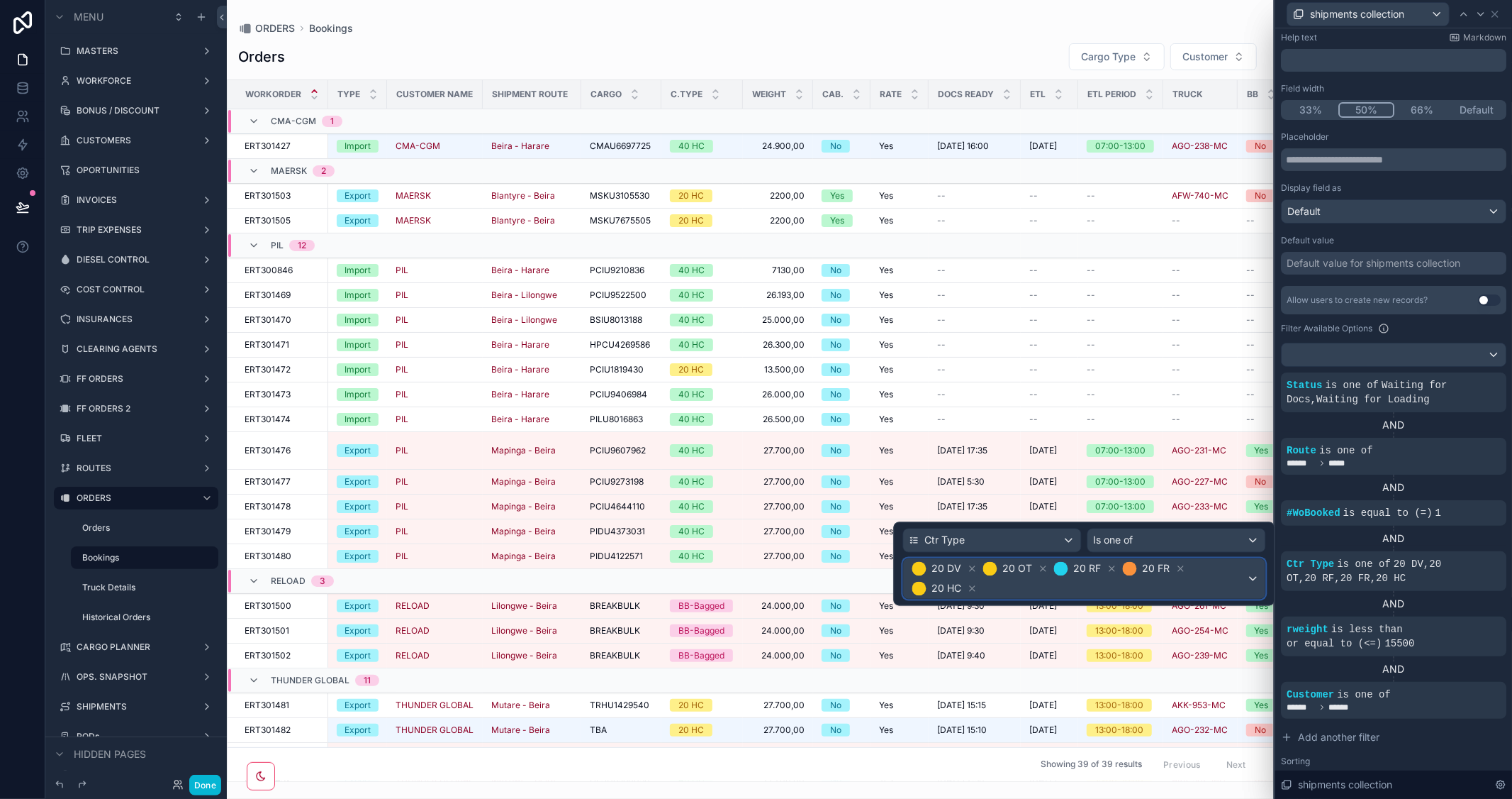
click at [1249, 581] on div "20 DV 20 OT 20 RF 20 FR 20 HC" at bounding box center [1085, 579] width 362 height 40
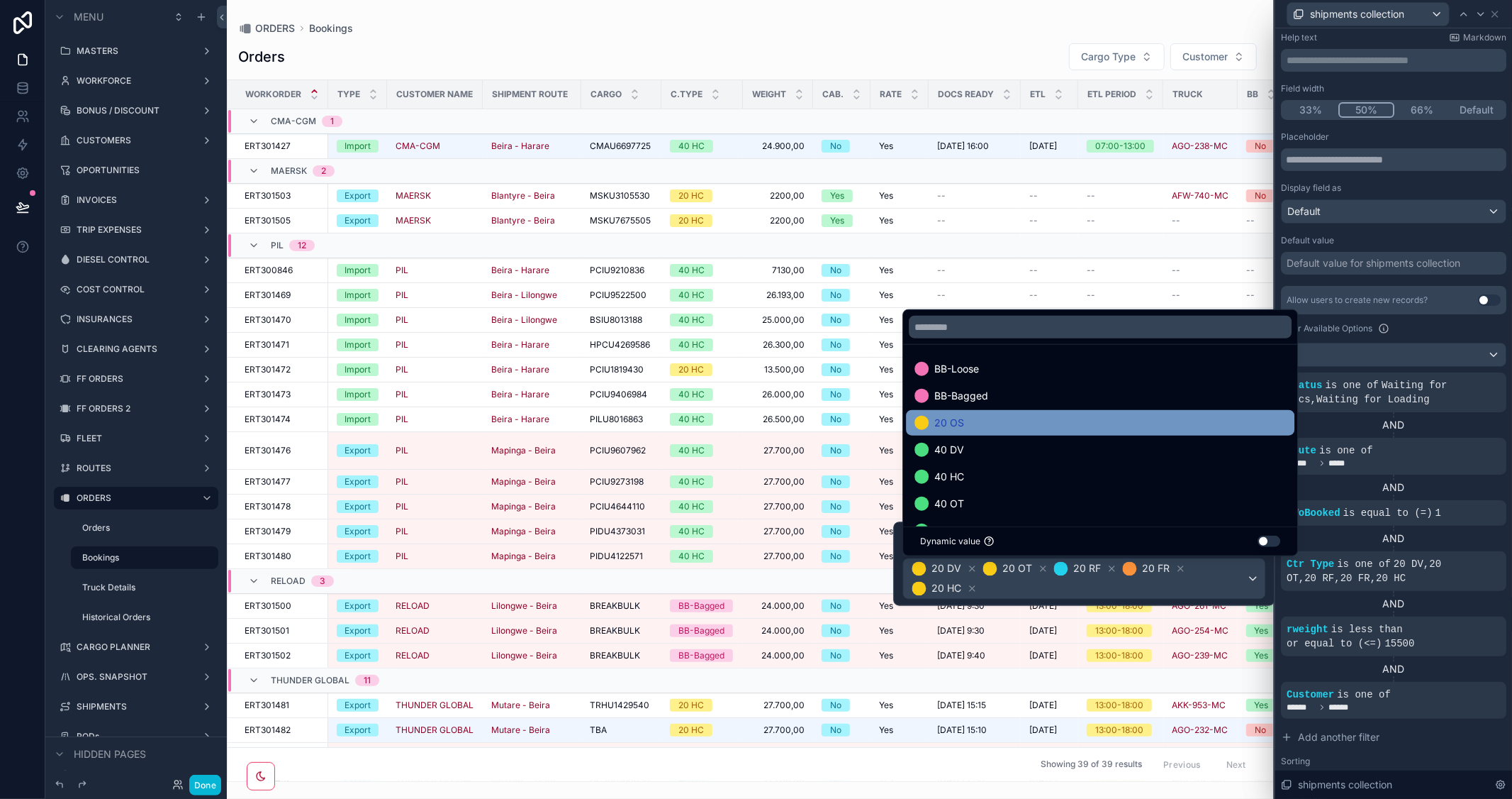
click at [982, 427] on div "20 OS" at bounding box center [1100, 423] width 371 height 17
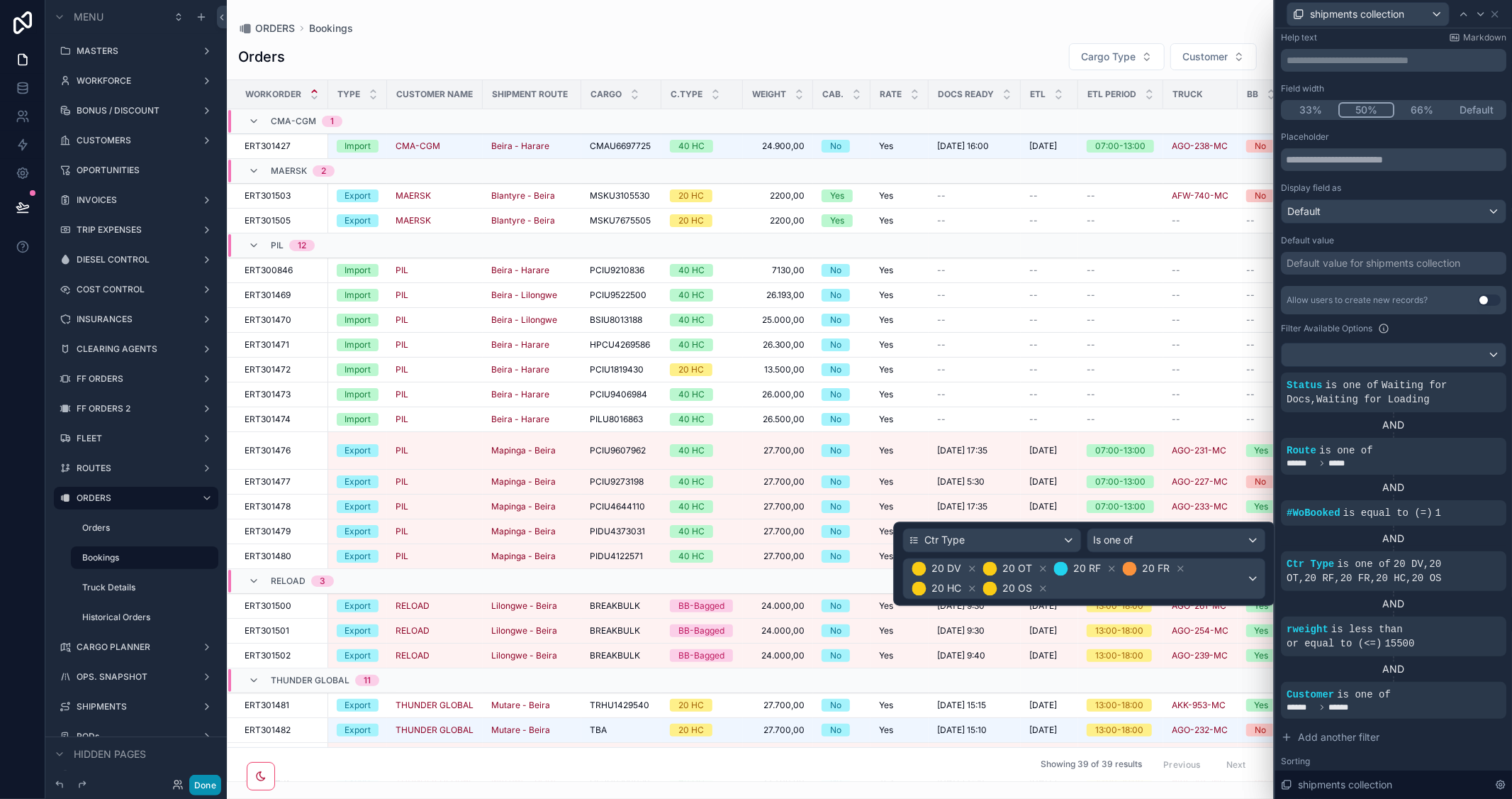
click at [204, 782] on button "Done" at bounding box center [205, 785] width 32 height 21
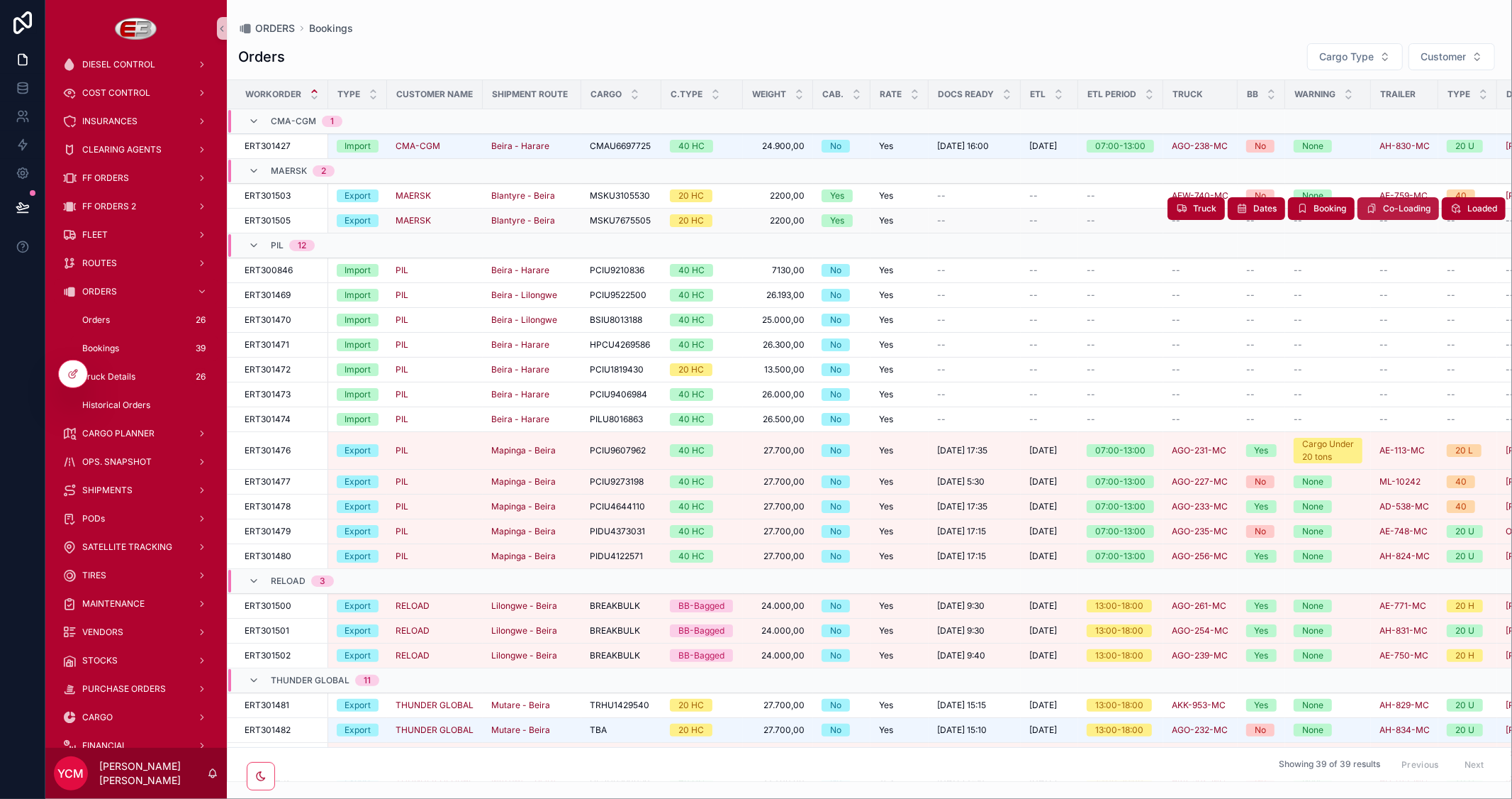
click at [1383, 206] on span "Co-Loading" at bounding box center [1407, 208] width 48 height 11
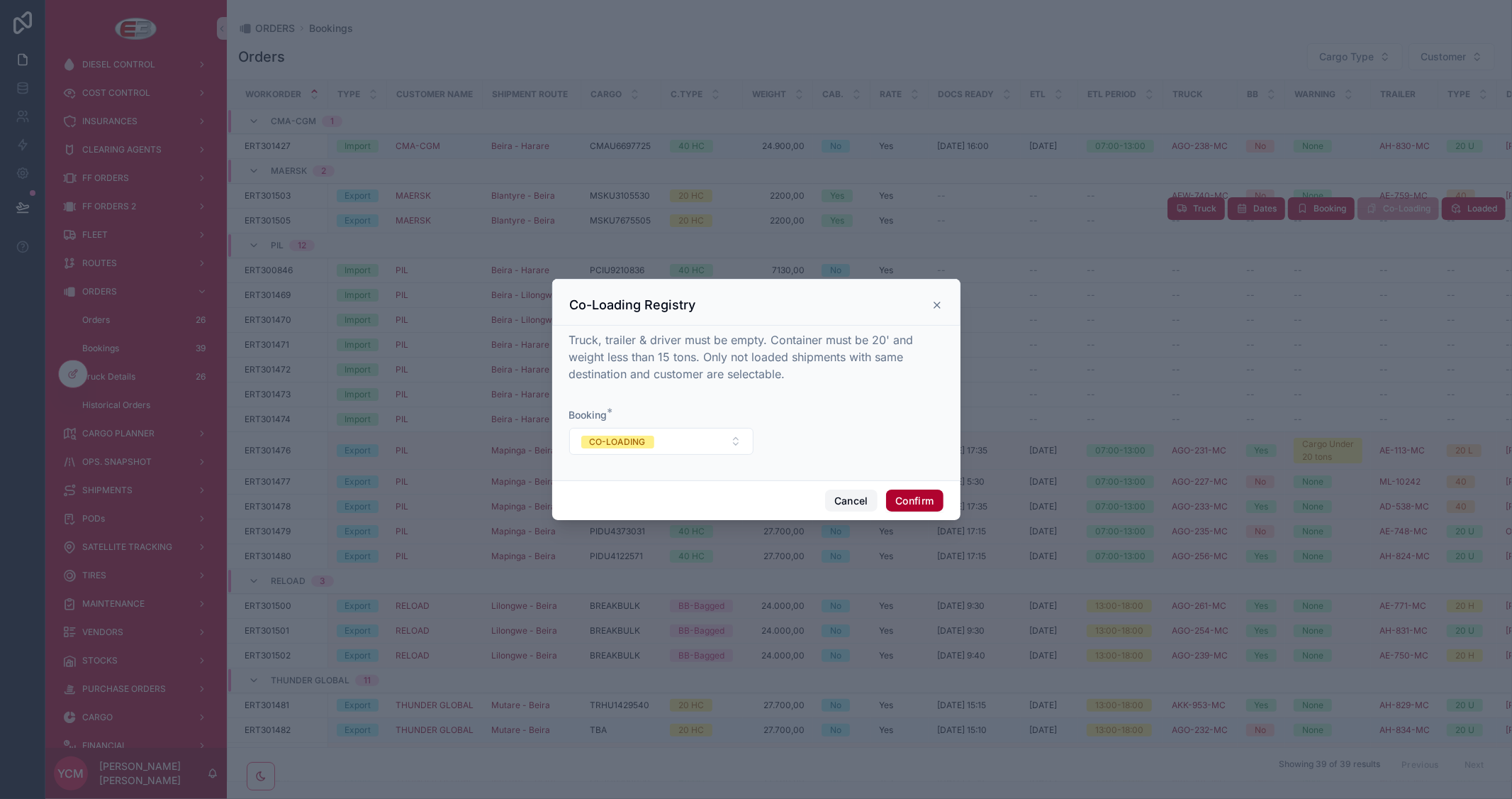
click at [840, 494] on button "Cancel" at bounding box center [852, 500] width 52 height 23
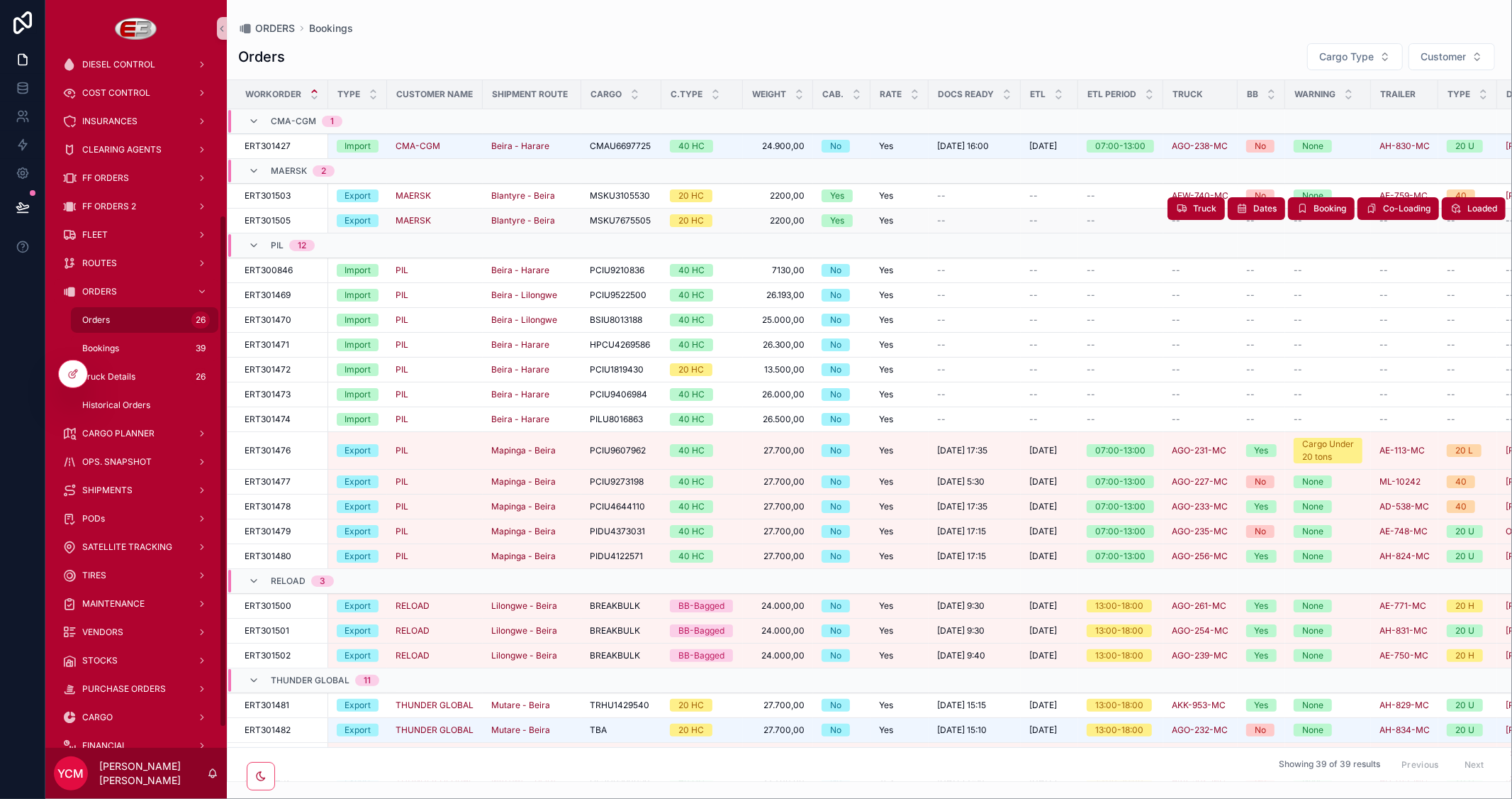
click at [90, 320] on span "Orders" at bounding box center [97, 319] width 28 height 11
click at [103, 351] on span "Bookings" at bounding box center [101, 348] width 37 height 11
click at [1383, 209] on span "Co-Loading" at bounding box center [1407, 208] width 48 height 11
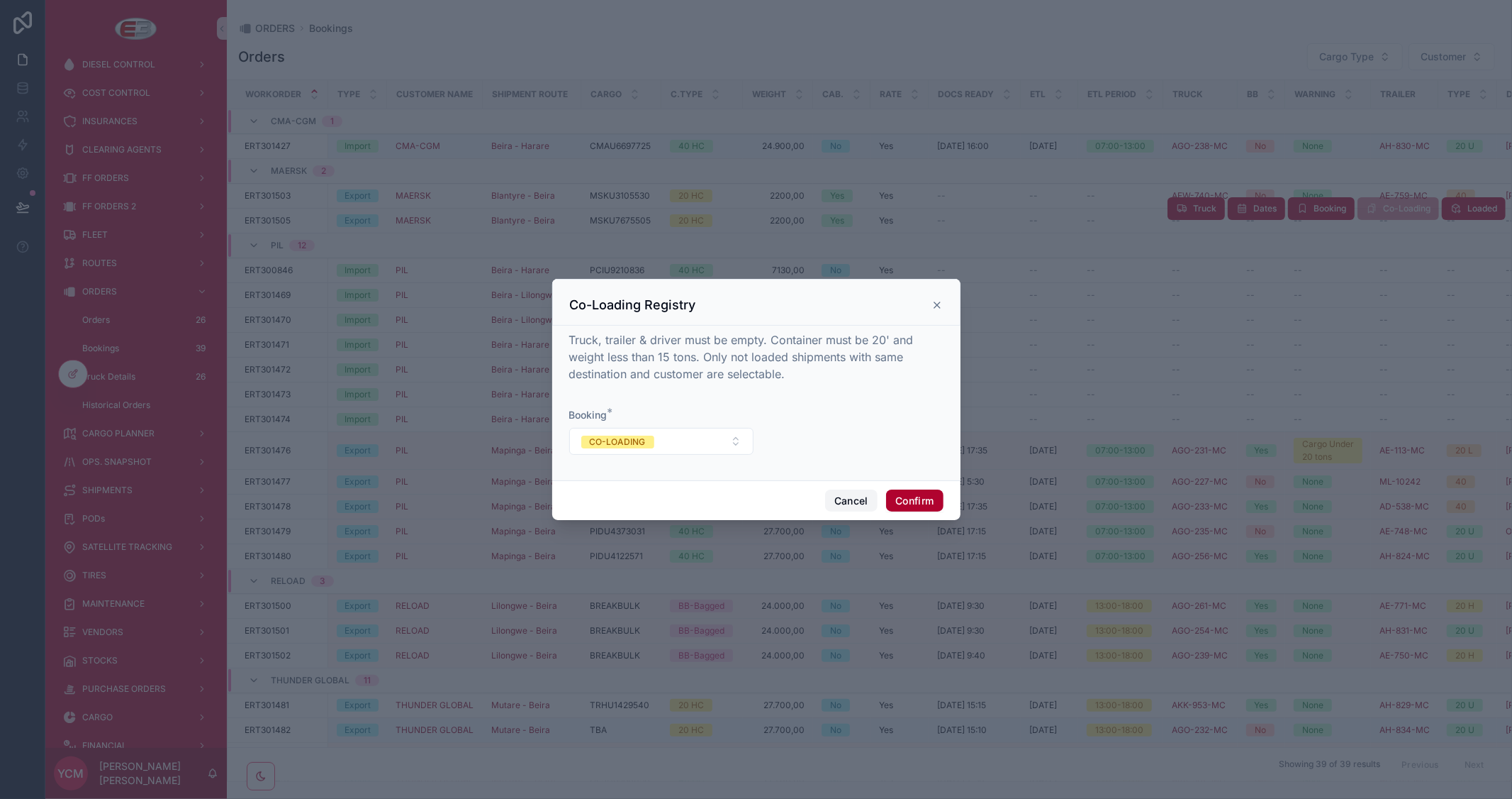
click at [841, 497] on button "Cancel" at bounding box center [852, 500] width 52 height 23
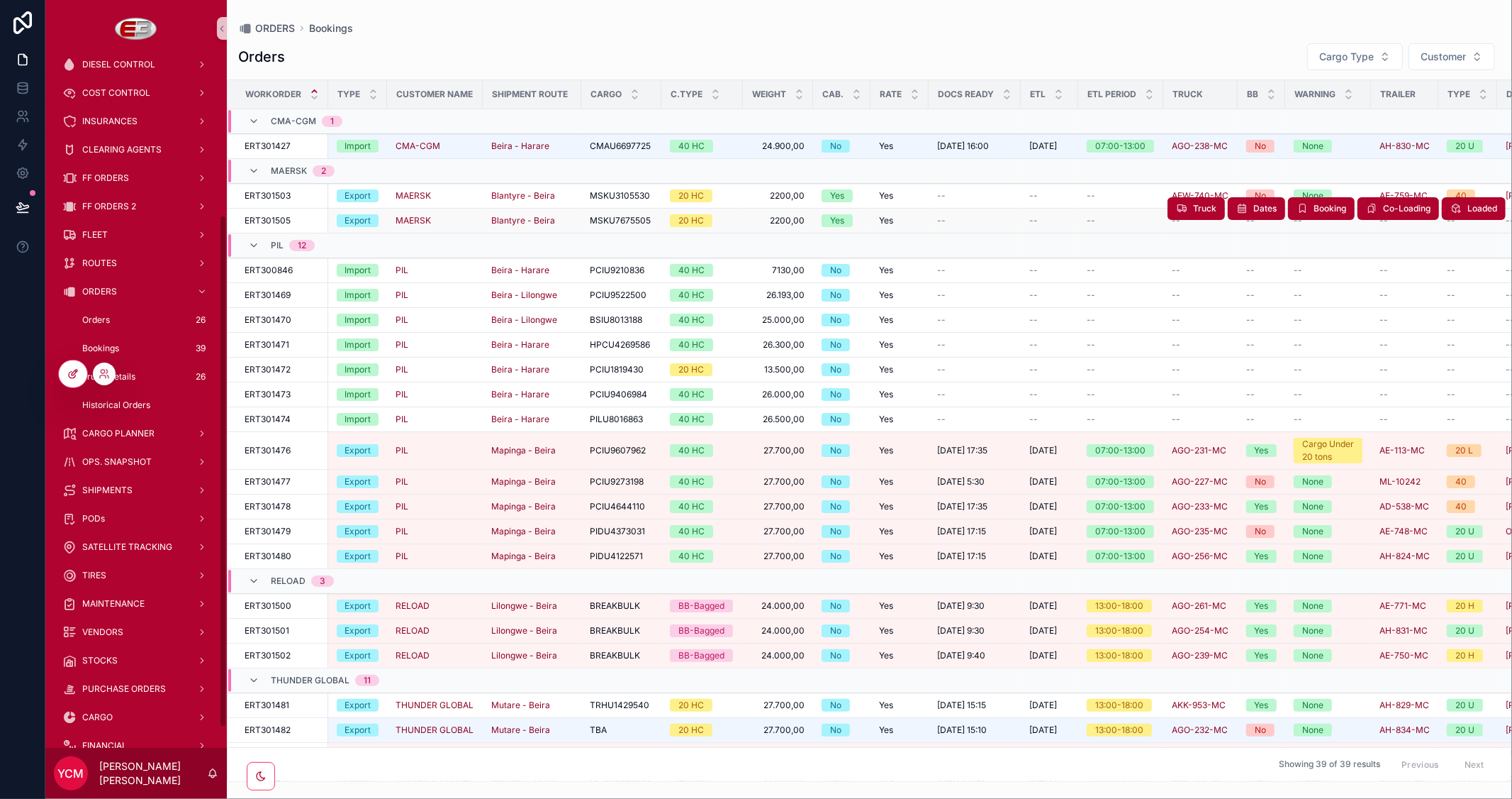
click at [75, 377] on icon at bounding box center [72, 373] width 11 height 11
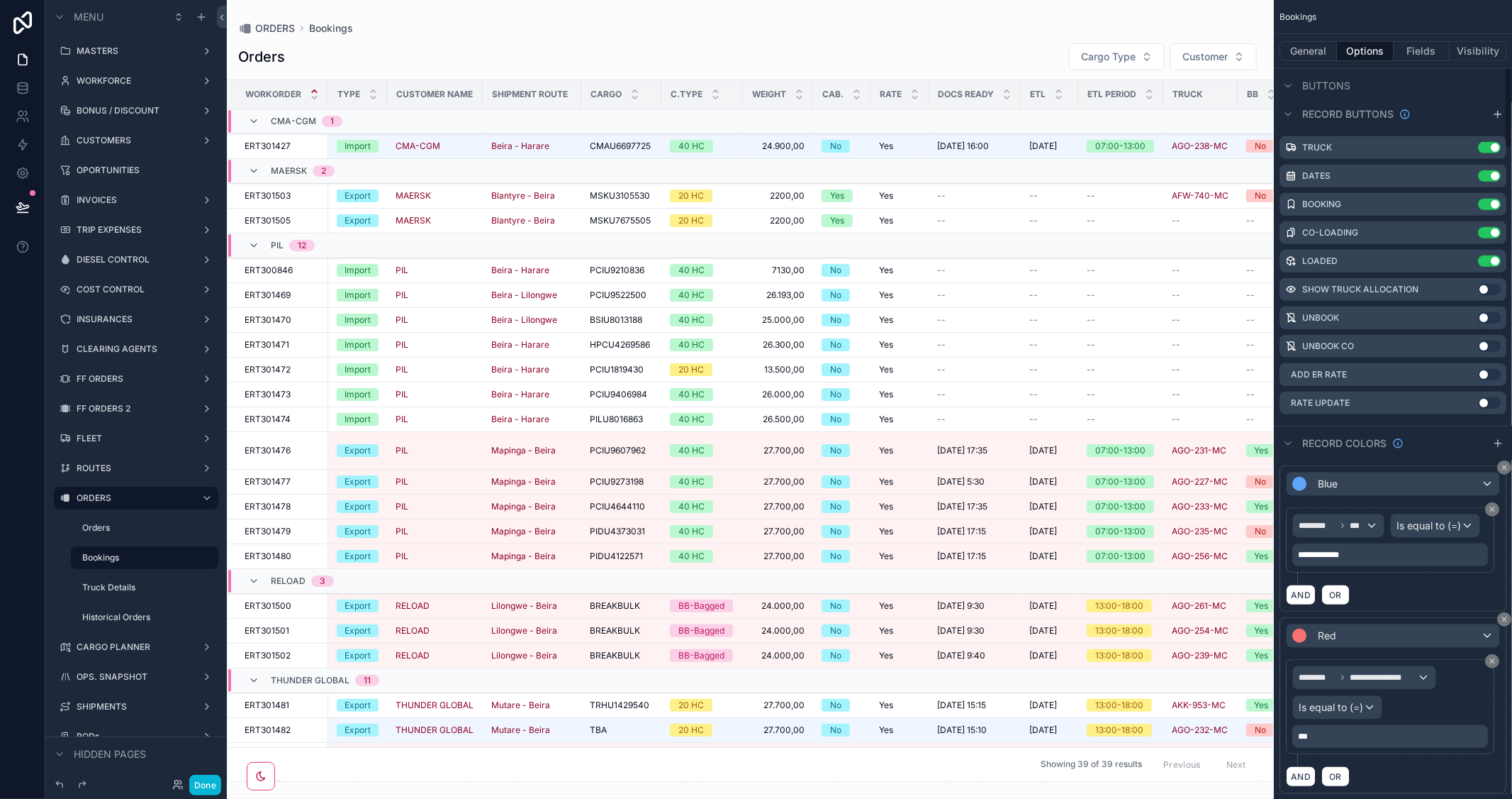
scroll to position [630, 0]
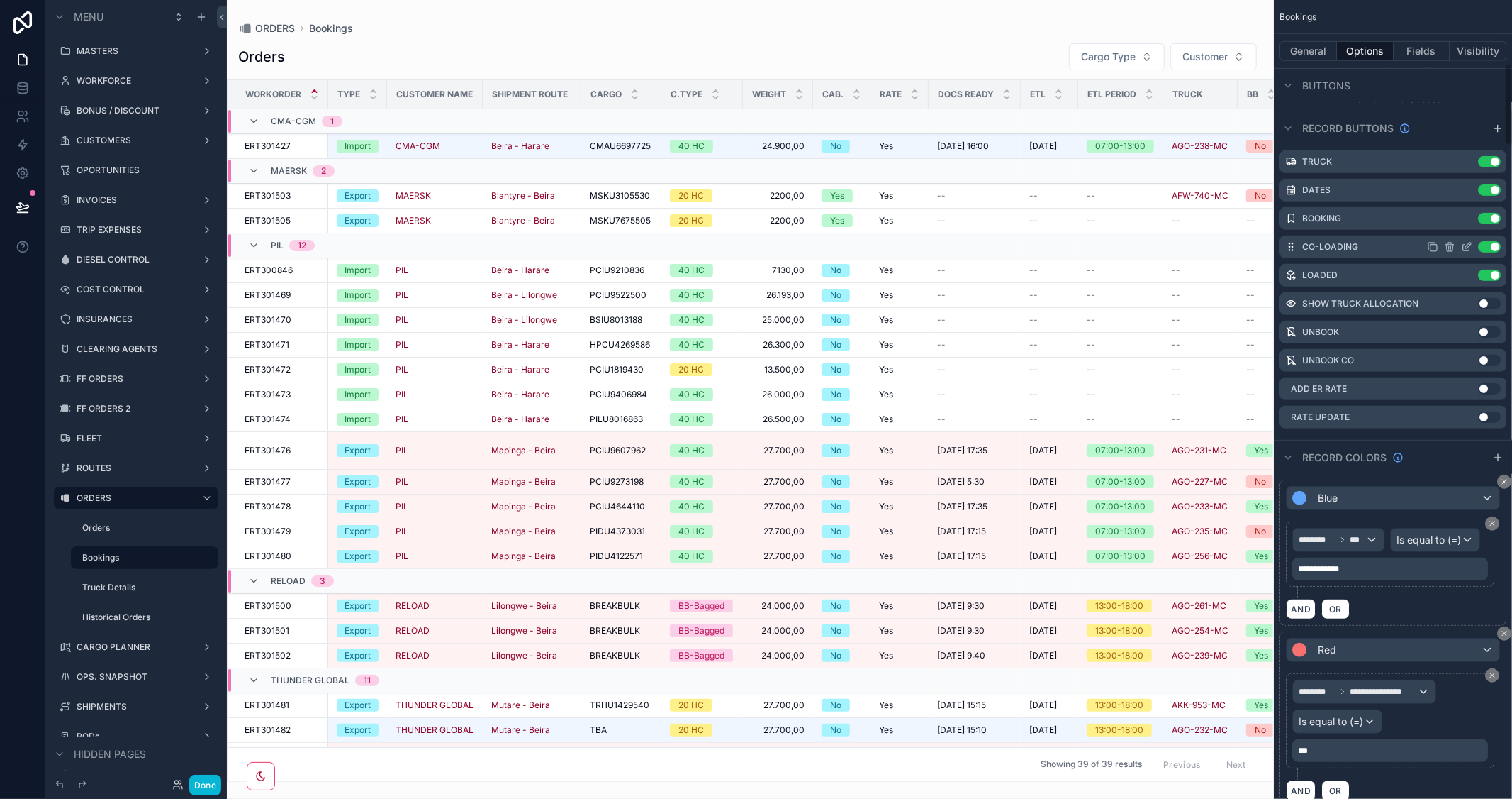
click at [1465, 245] on icon "scrollable content" at bounding box center [1468, 245] width 6 height 6
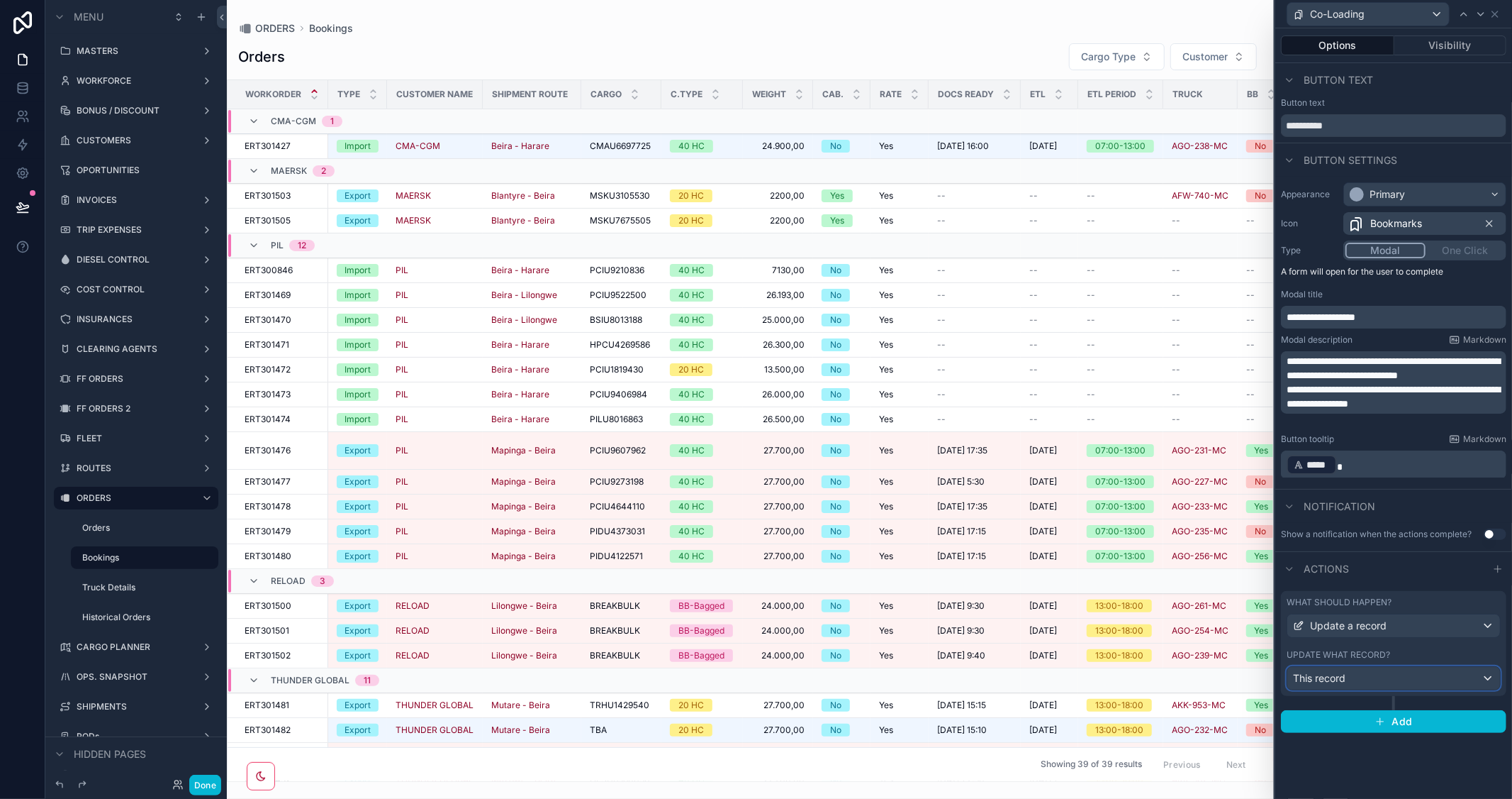
click at [1445, 670] on div "This record" at bounding box center [1394, 678] width 212 height 23
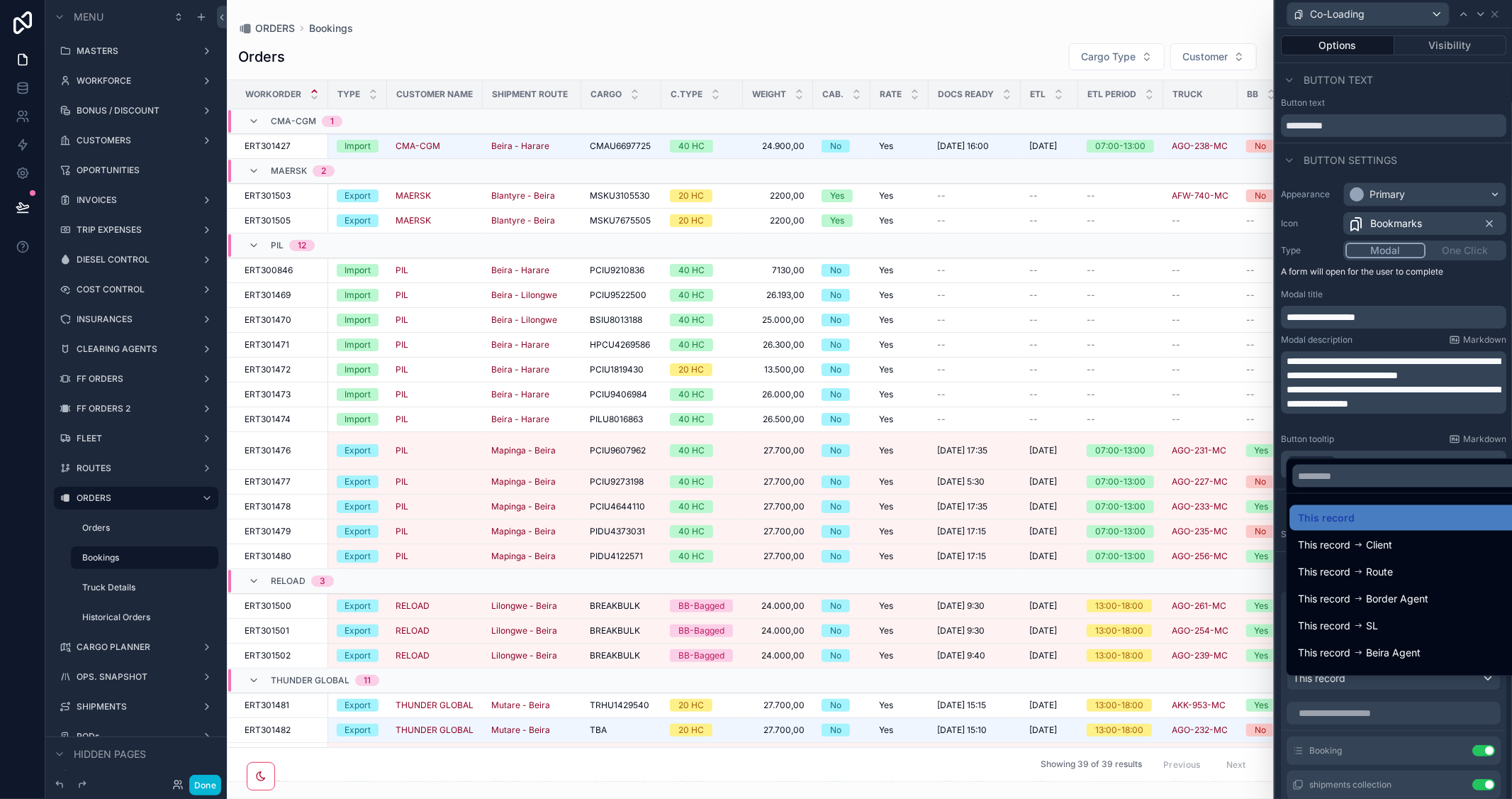
click at [1449, 295] on div at bounding box center [1394, 400] width 237 height 799
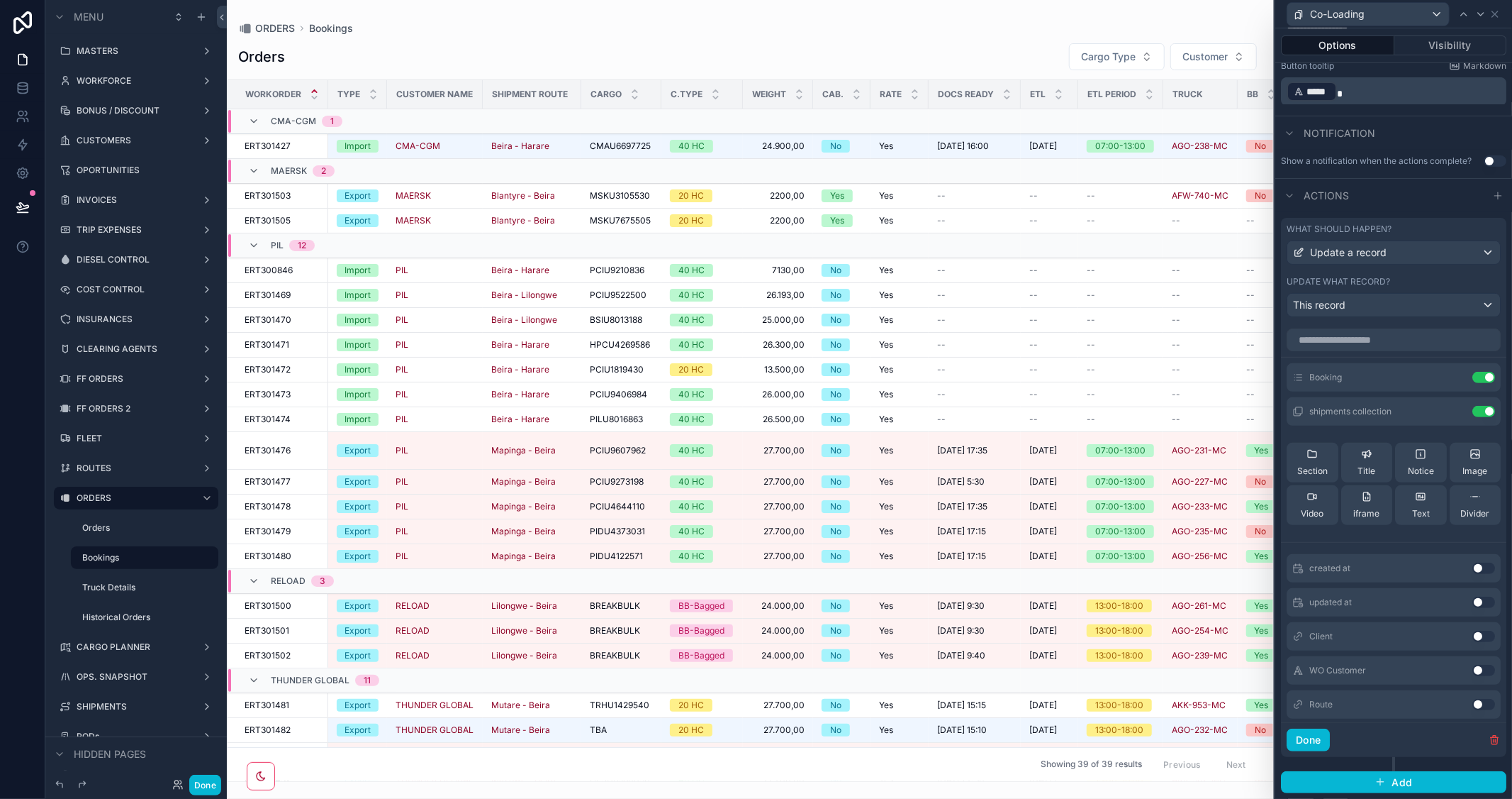
scroll to position [385, 0]
click at [1449, 413] on icon at bounding box center [1455, 411] width 11 height 11
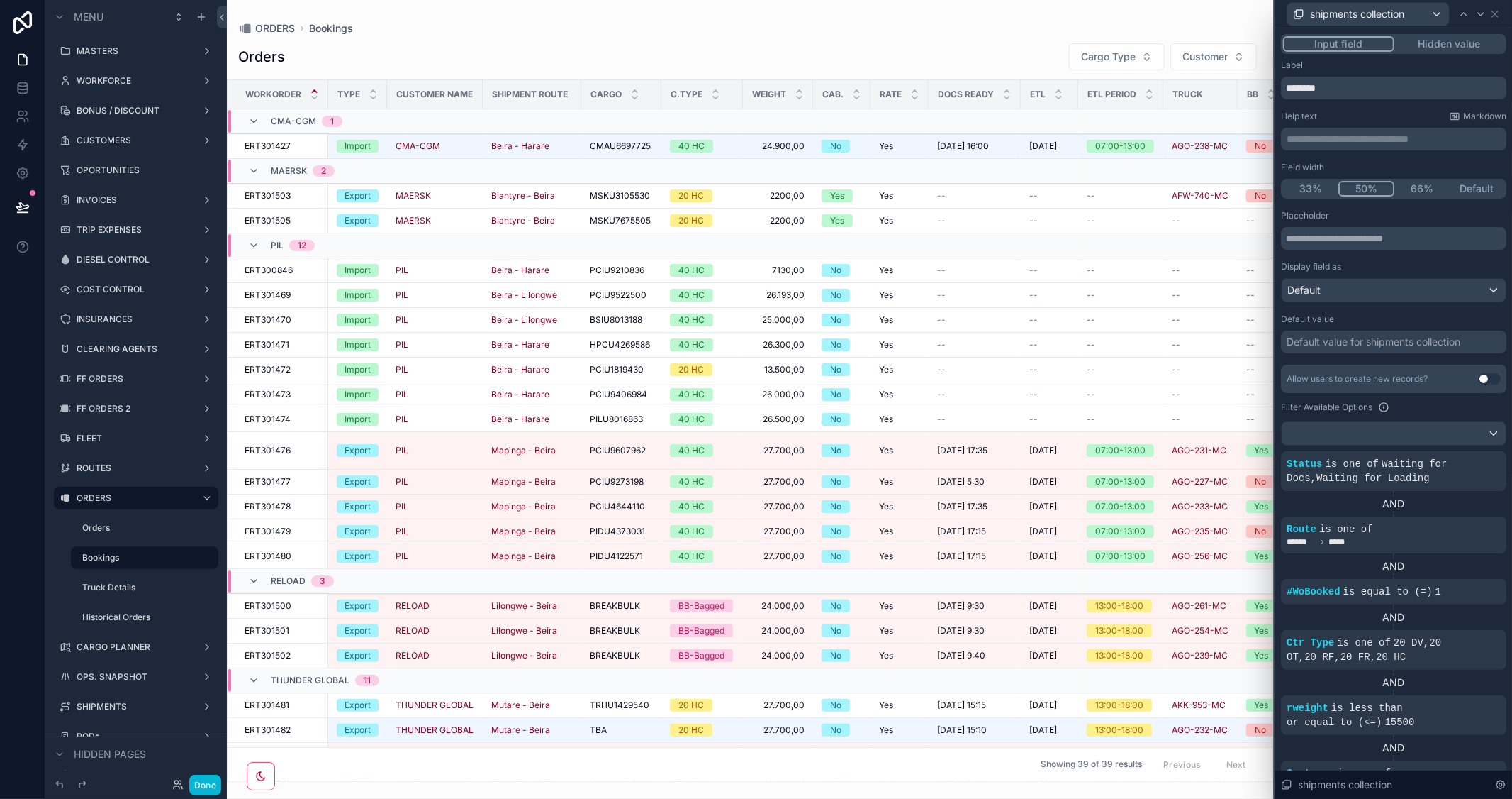
scroll to position [78, 0]
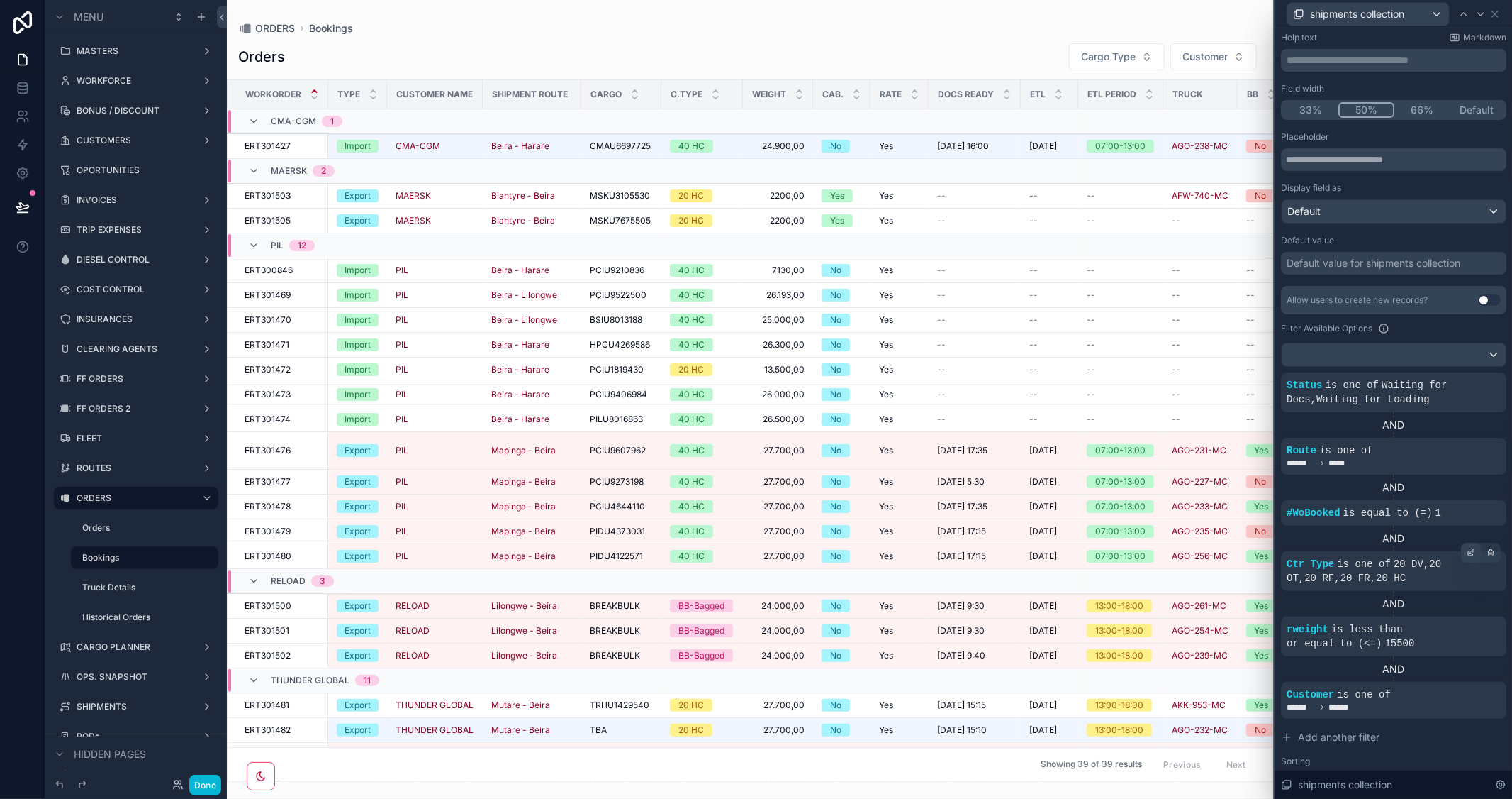
click at [1461, 558] on div at bounding box center [1470, 552] width 20 height 20
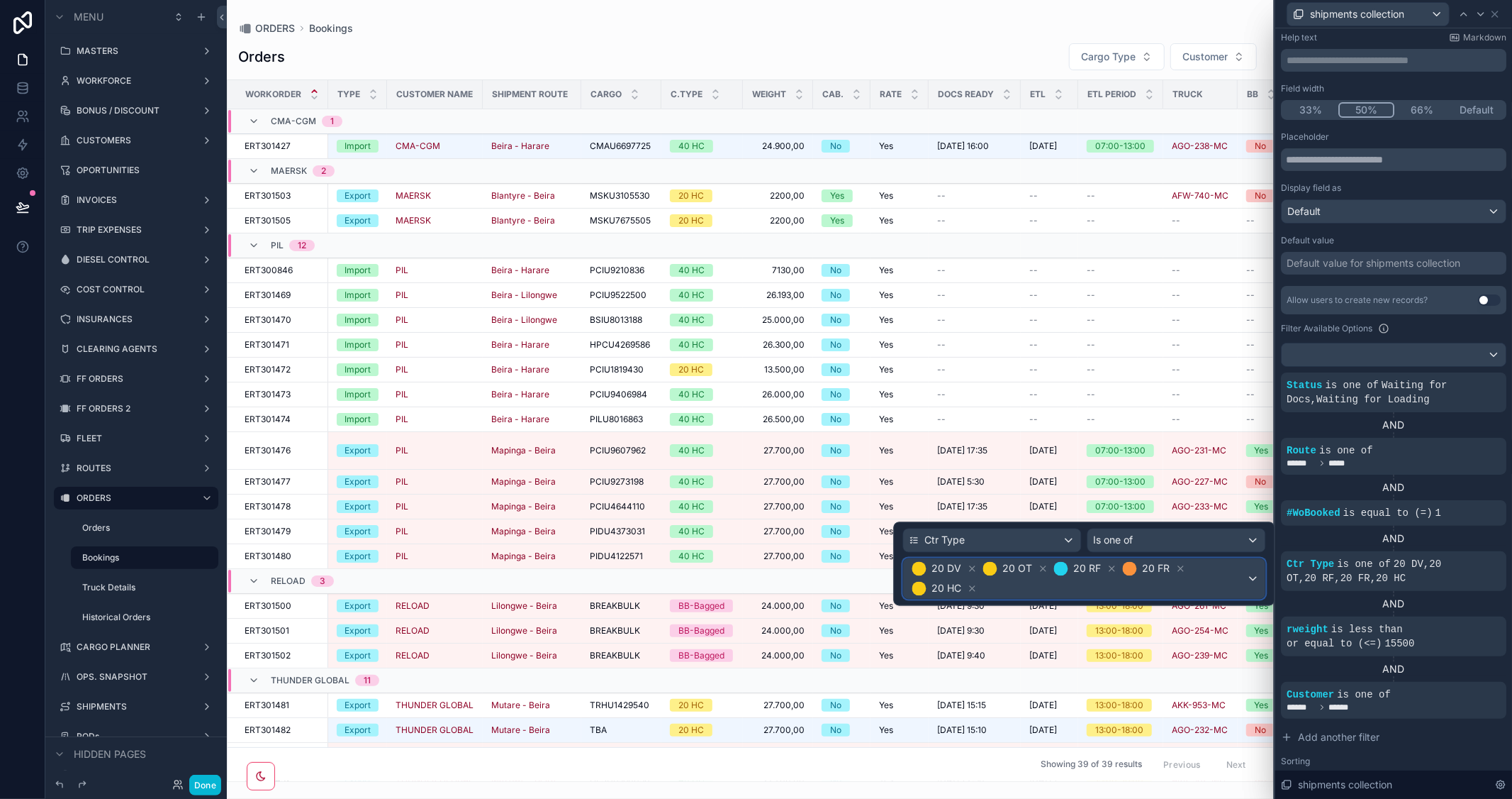
click at [1245, 579] on span "20 DV 20 OT 20 RF 20 FR 20 HC" at bounding box center [1078, 579] width 338 height 40
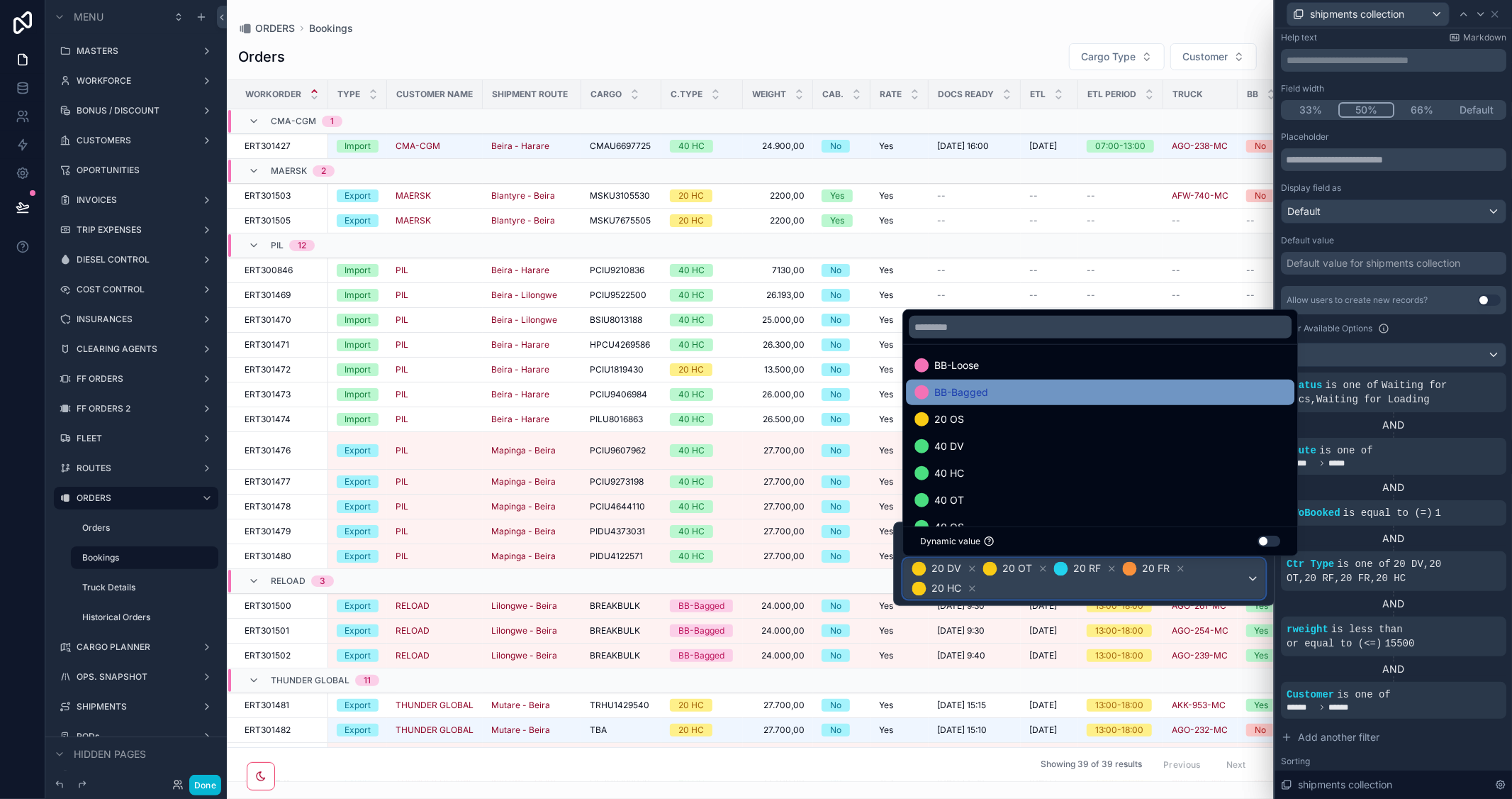
scroll to position [0, 0]
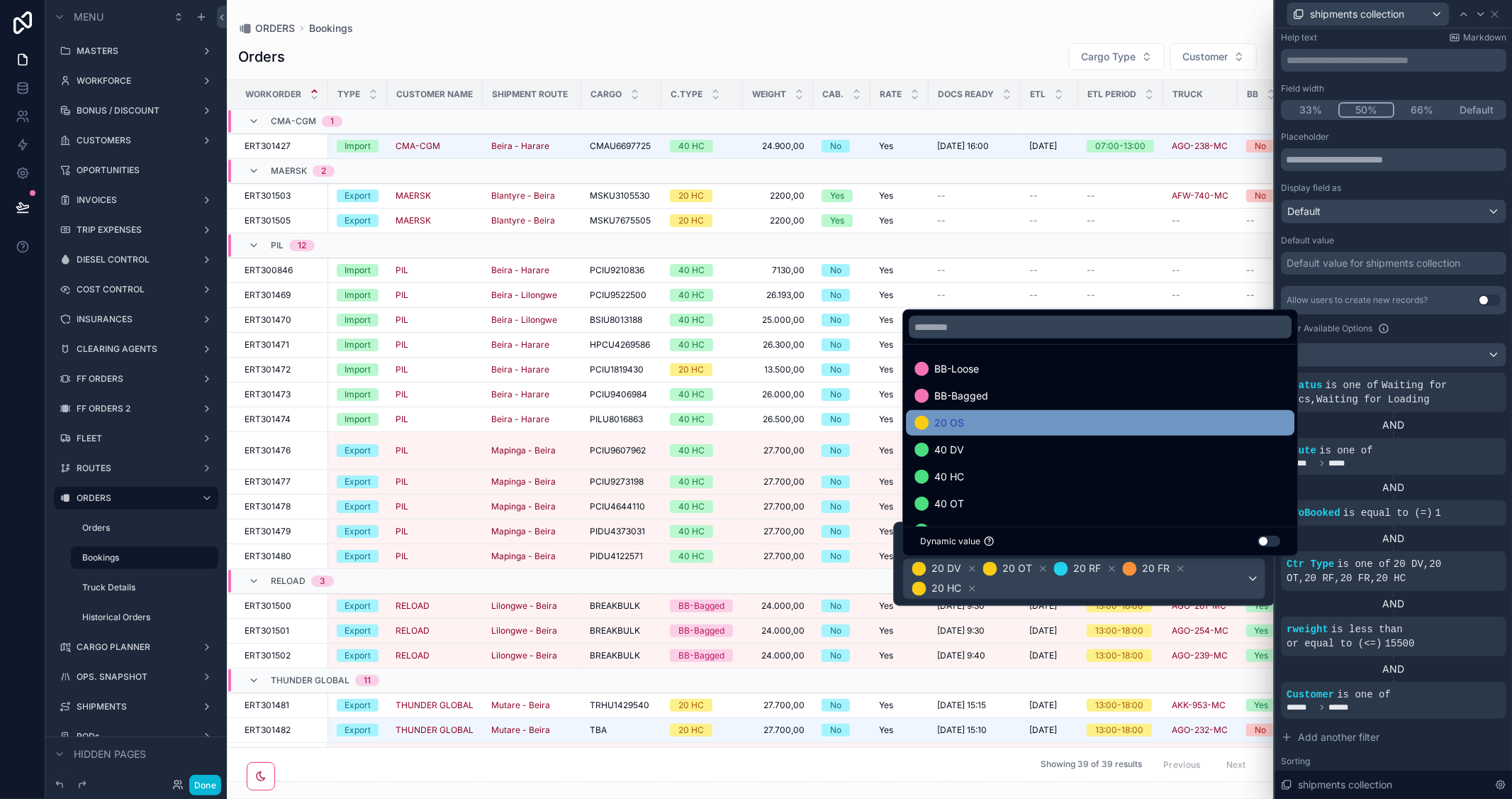
click at [1008, 424] on div "20 OS" at bounding box center [1100, 423] width 371 height 17
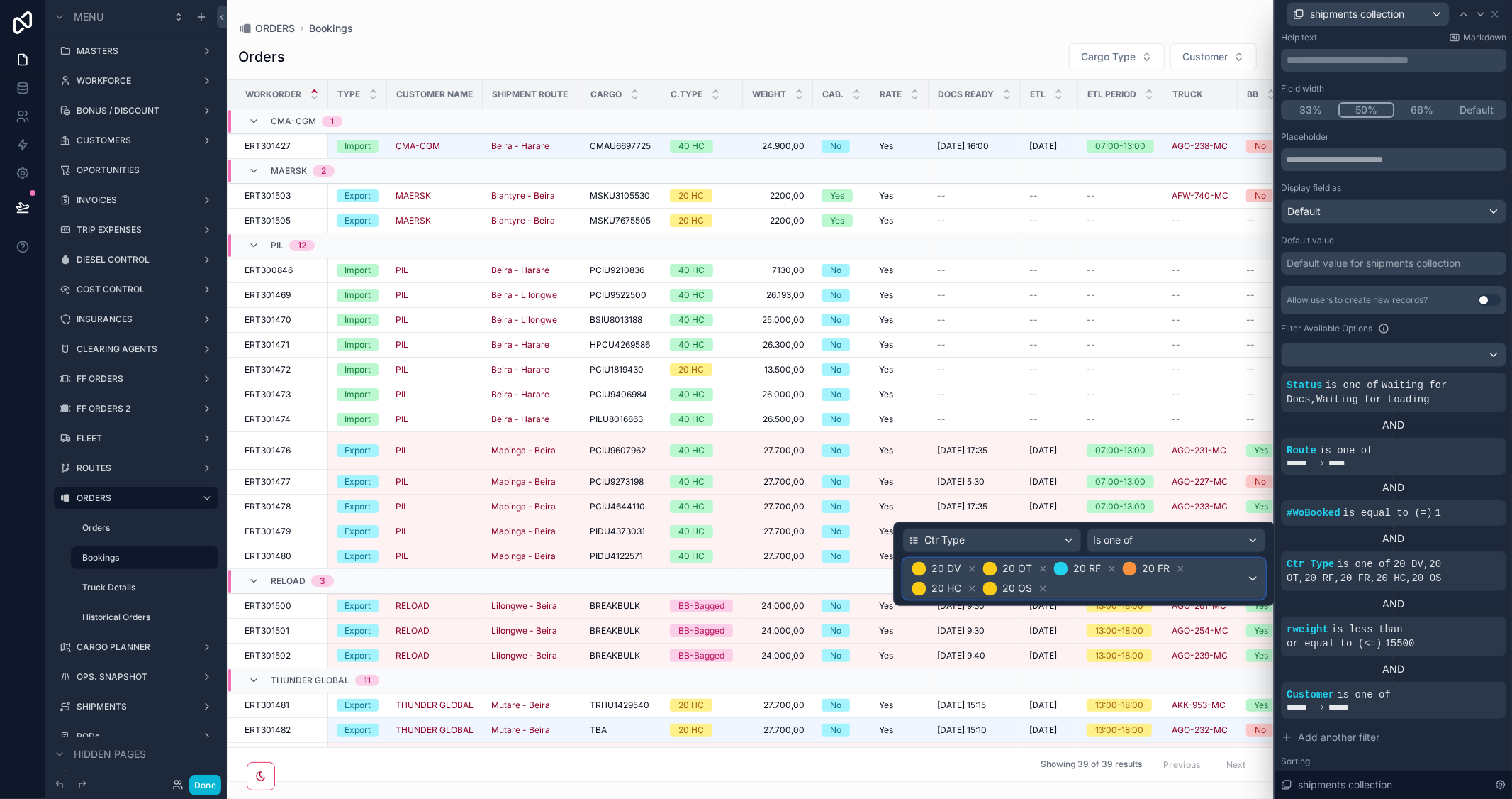
click at [1181, 588] on span "20 DV 20 OT 20 RF 20 FR 20 HC 20 OS" at bounding box center [1078, 579] width 338 height 40
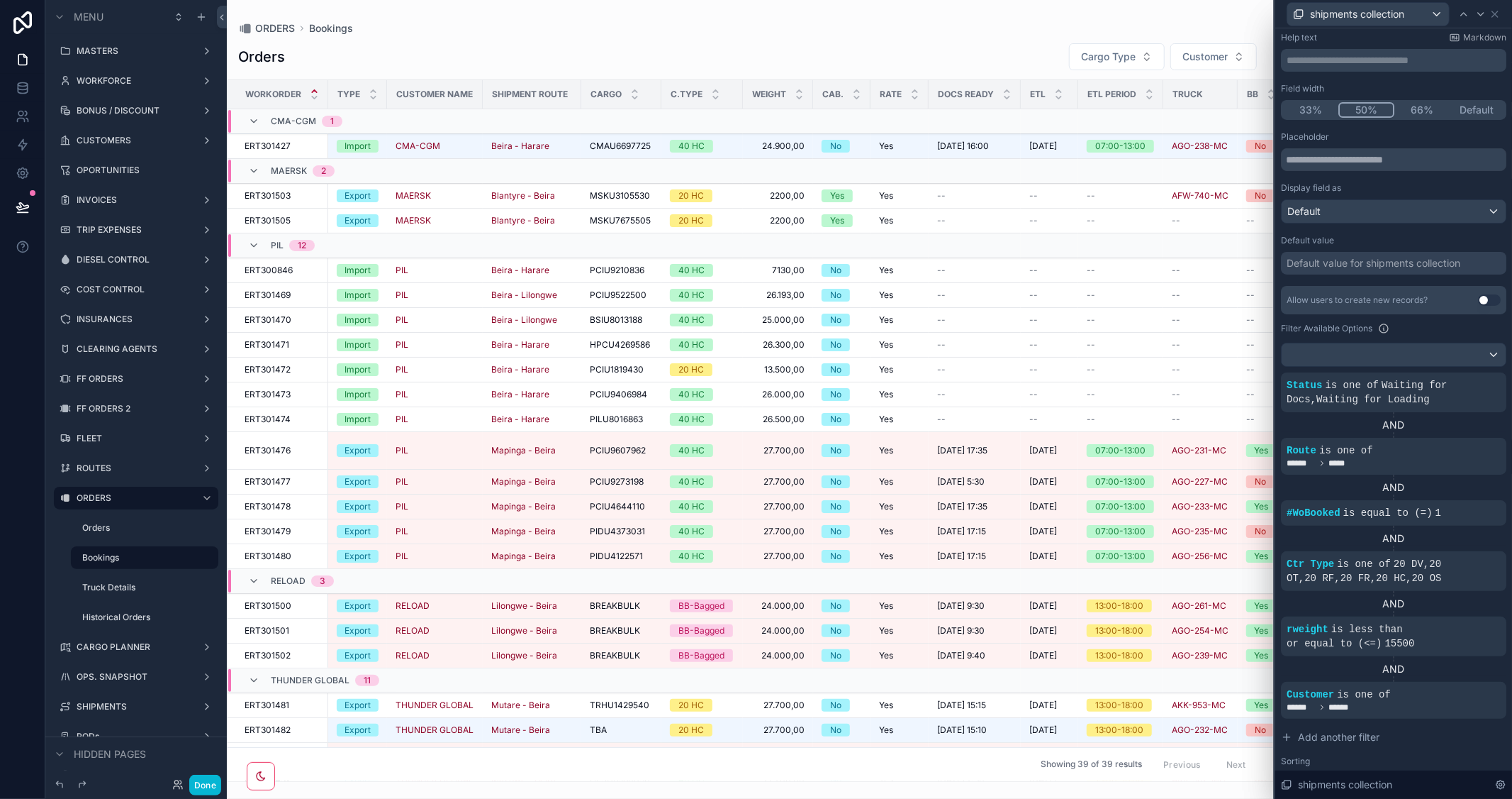
click at [1476, 537] on div "AND" at bounding box center [1393, 538] width 225 height 14
click at [1467, 440] on icon at bounding box center [1471, 440] width 9 height 9
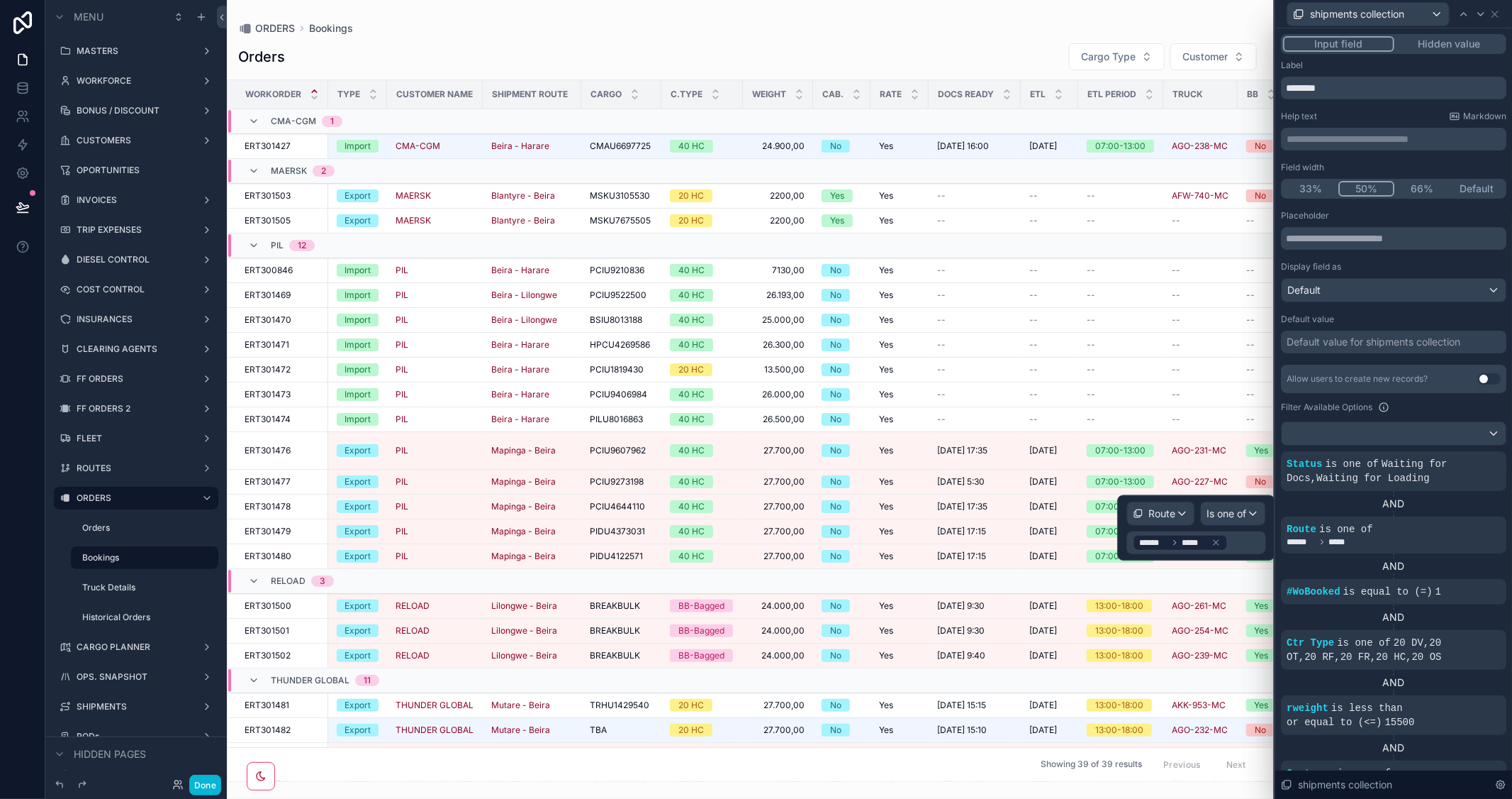
click at [854, 774] on div "scrollable content" at bounding box center [751, 400] width 1047 height 799
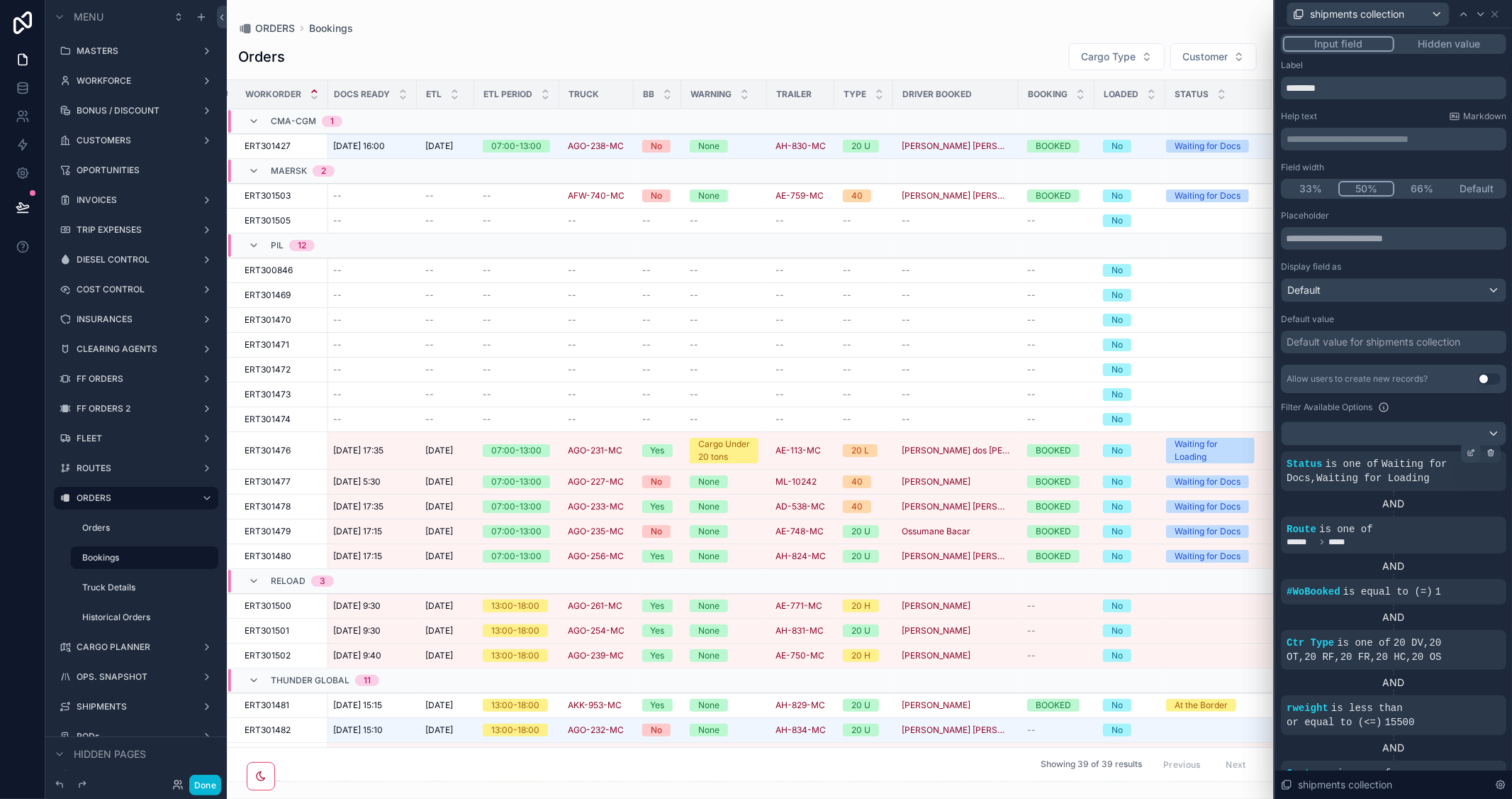
click at [1461, 453] on div at bounding box center [1470, 452] width 20 height 20
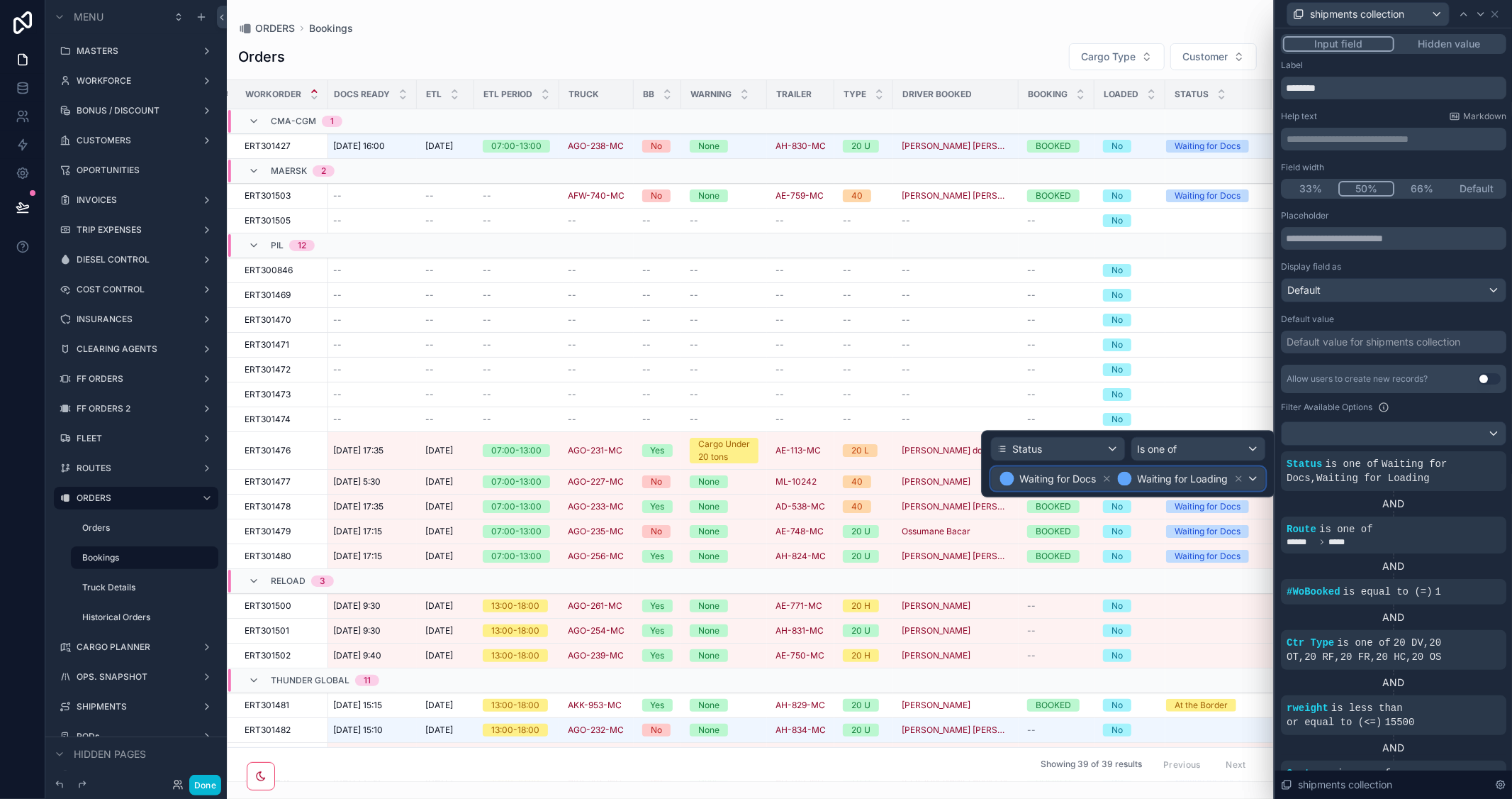
click at [1248, 478] on div "Waiting for Docs Waiting for Loading" at bounding box center [1128, 479] width 274 height 23
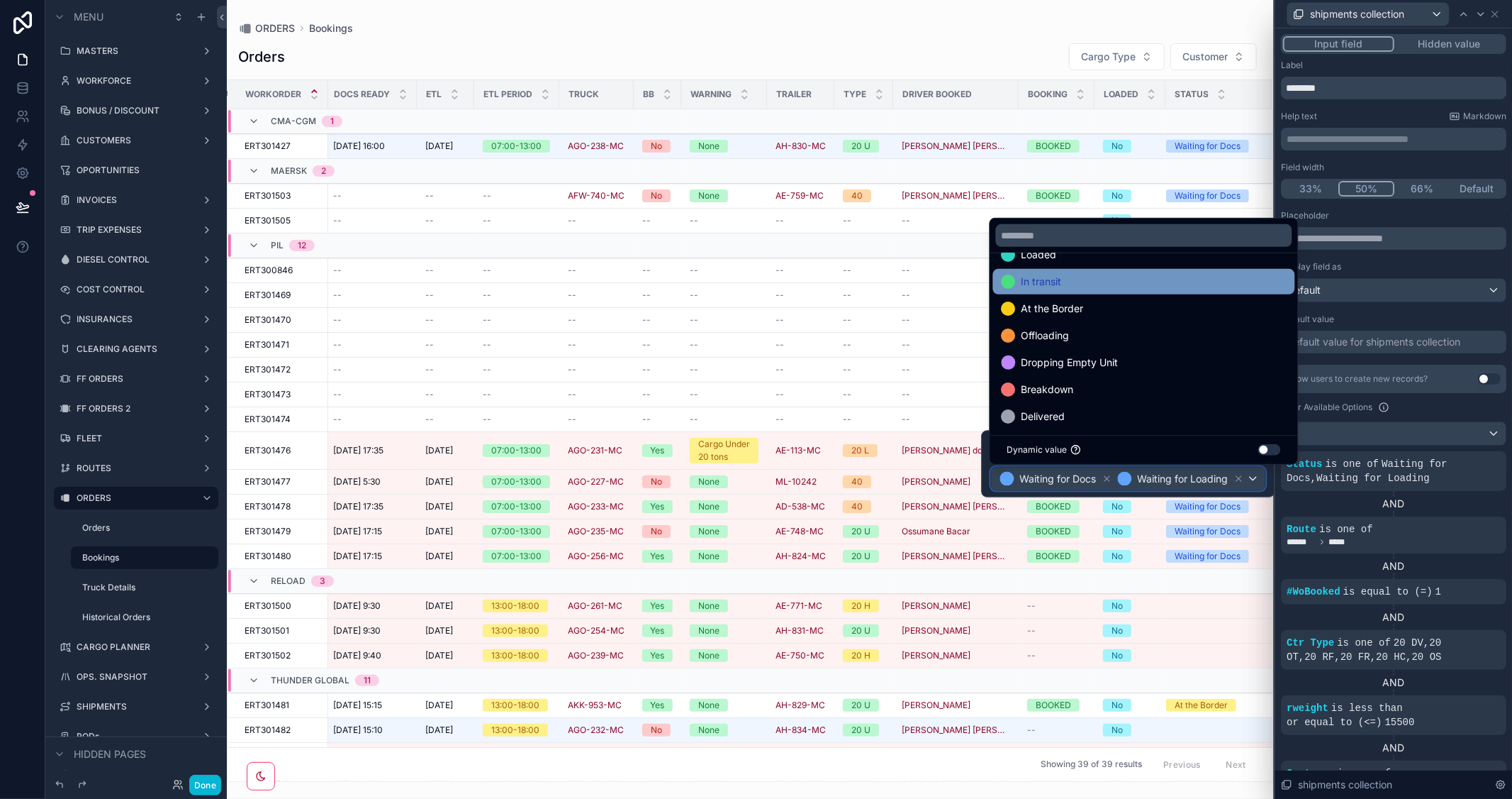
scroll to position [82, 0]
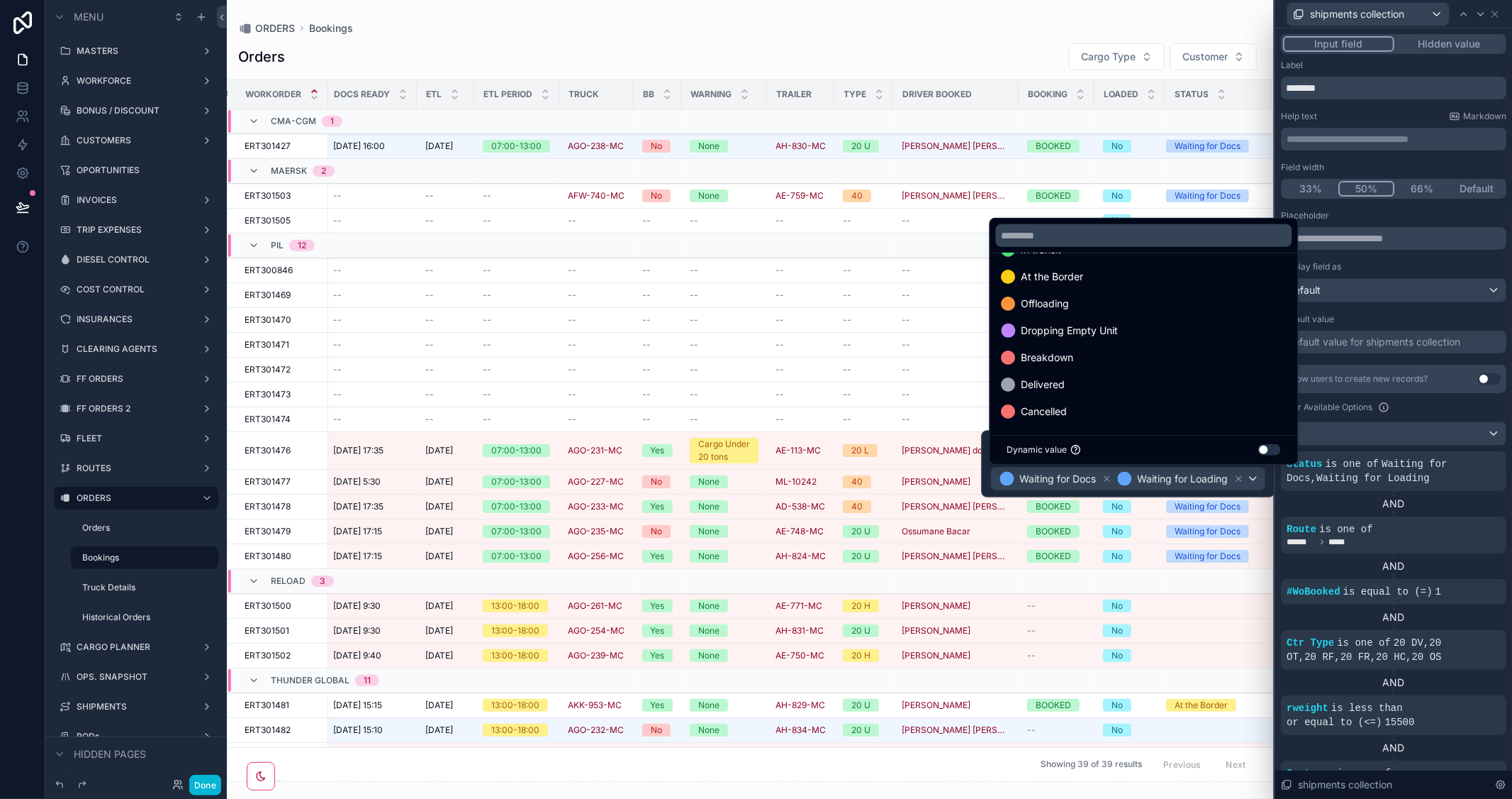
click at [1465, 412] on div "Filter Available Options" at bounding box center [1393, 407] width 225 height 17
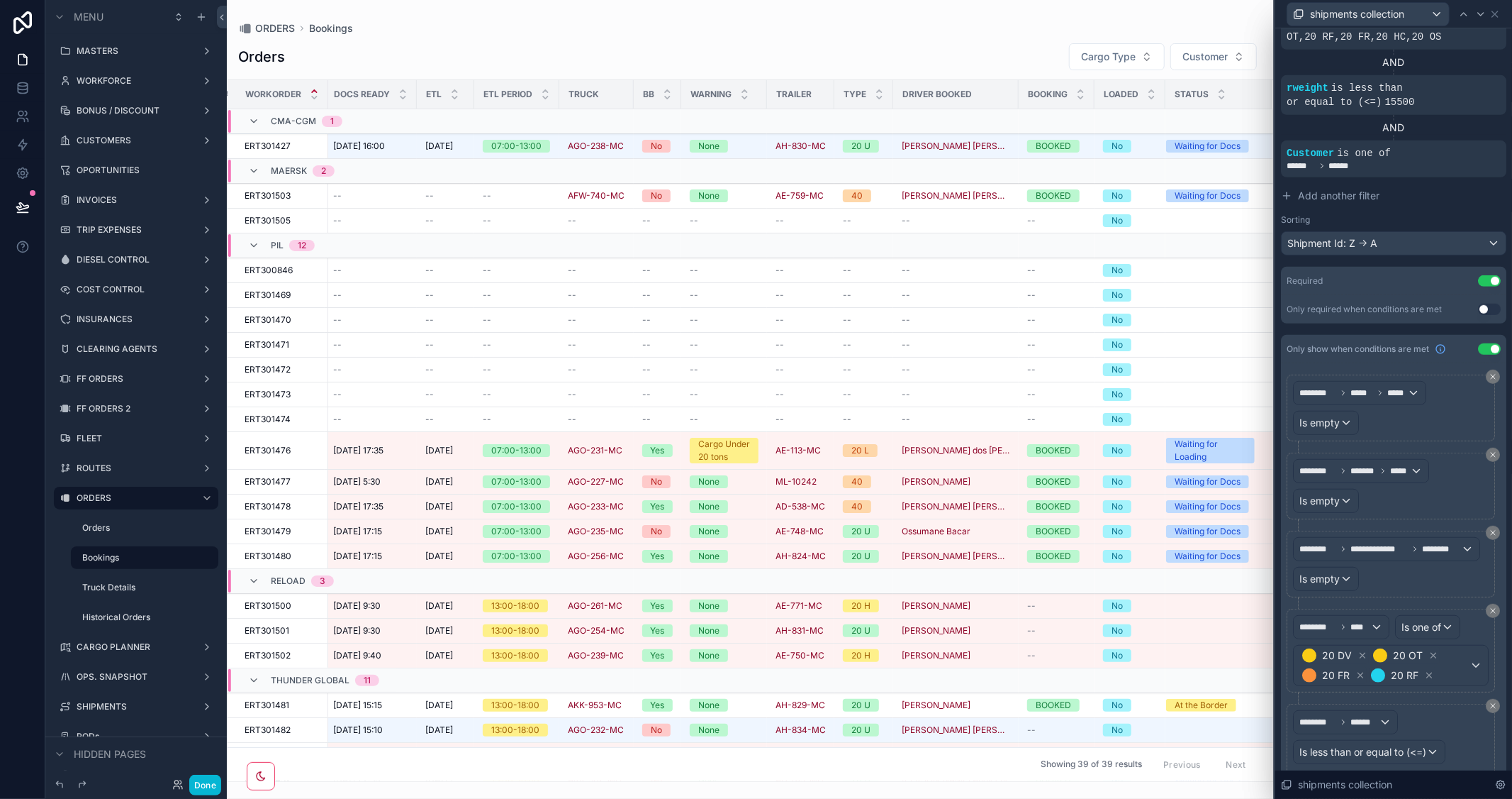
scroll to position [701, 0]
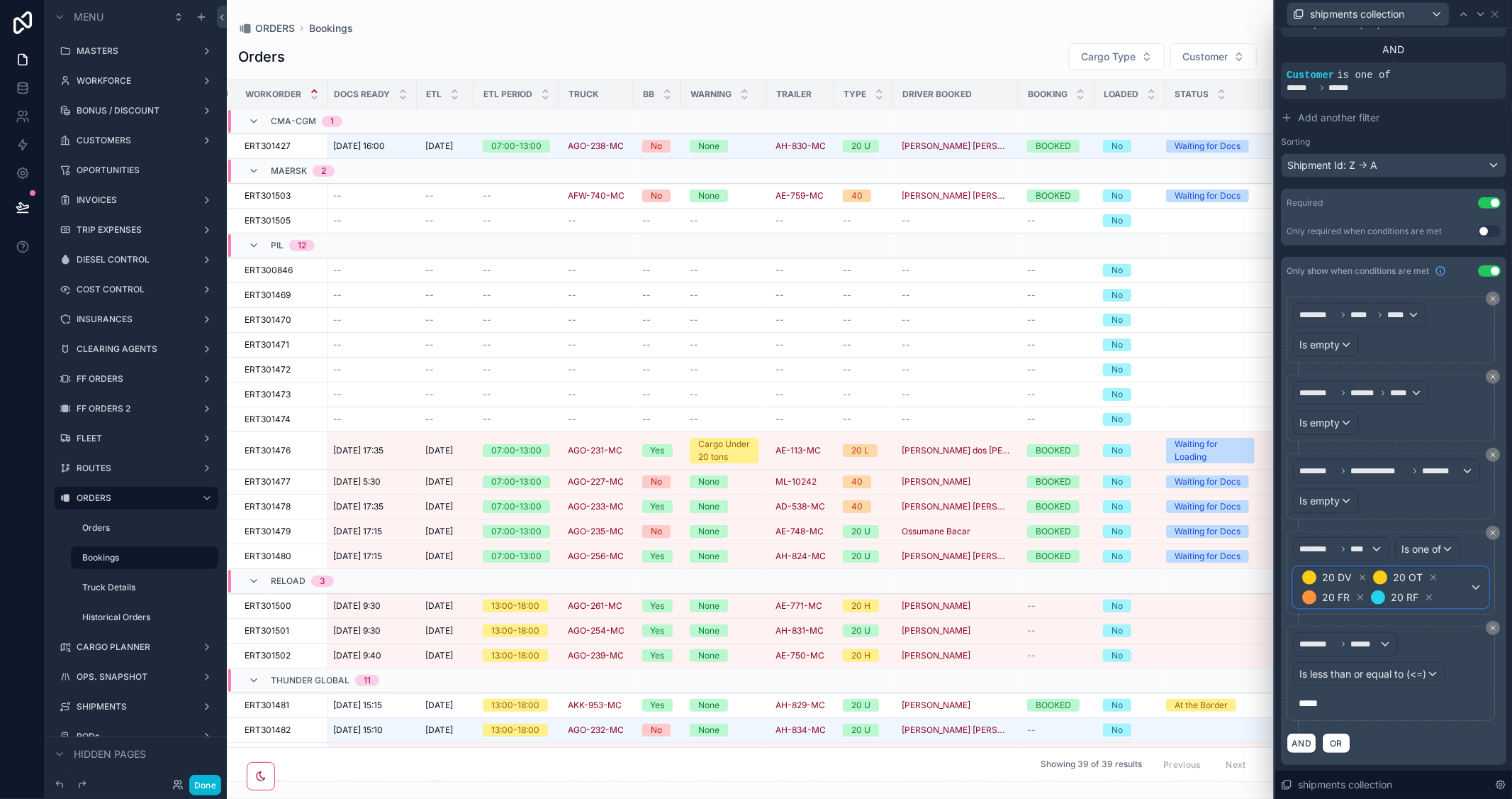
click at [1461, 584] on div "20 DV 20 OT 20 FR 20 RF" at bounding box center [1390, 588] width 194 height 40
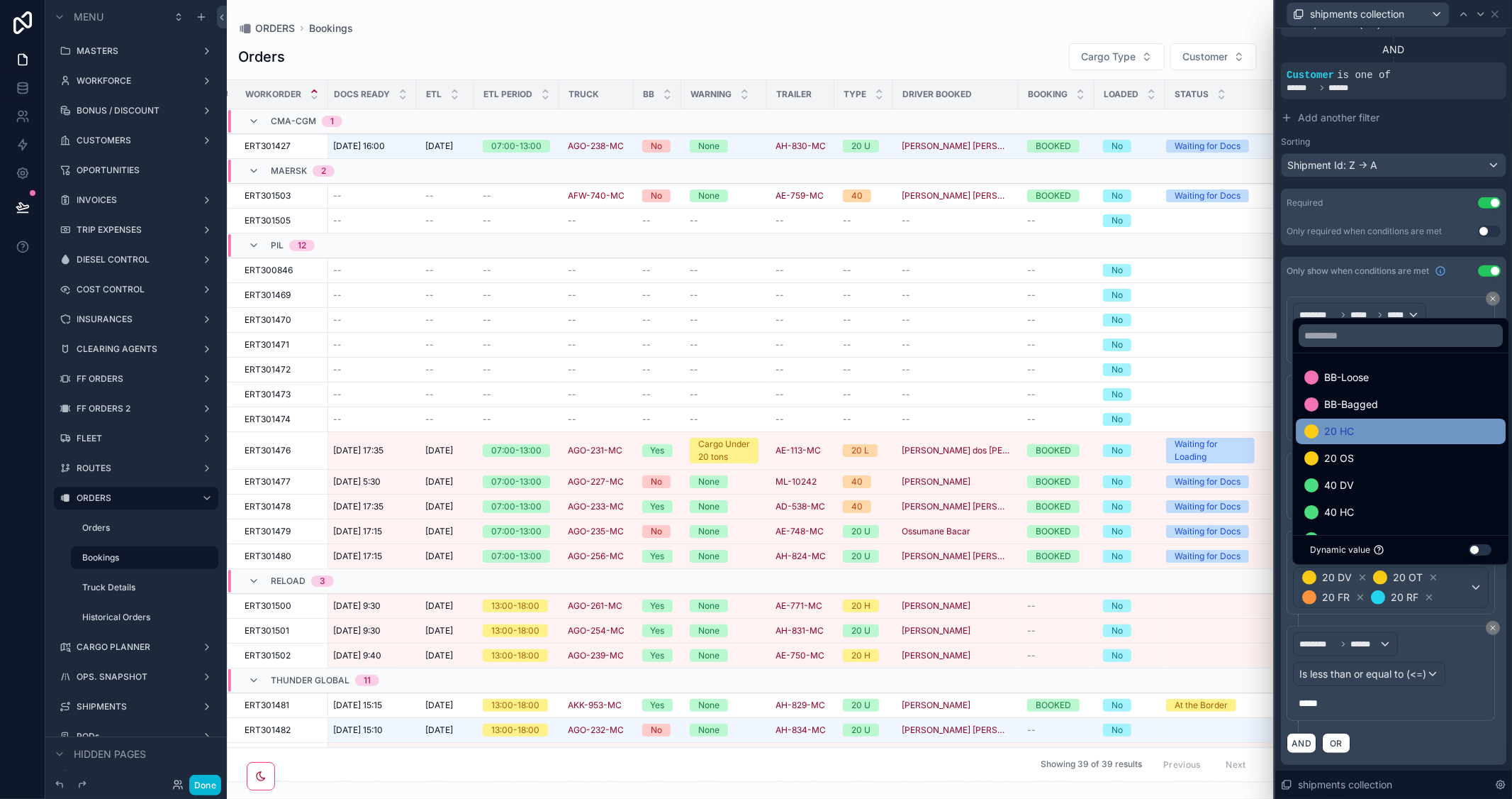
click at [1355, 435] on div "20 HC" at bounding box center [1401, 432] width 193 height 17
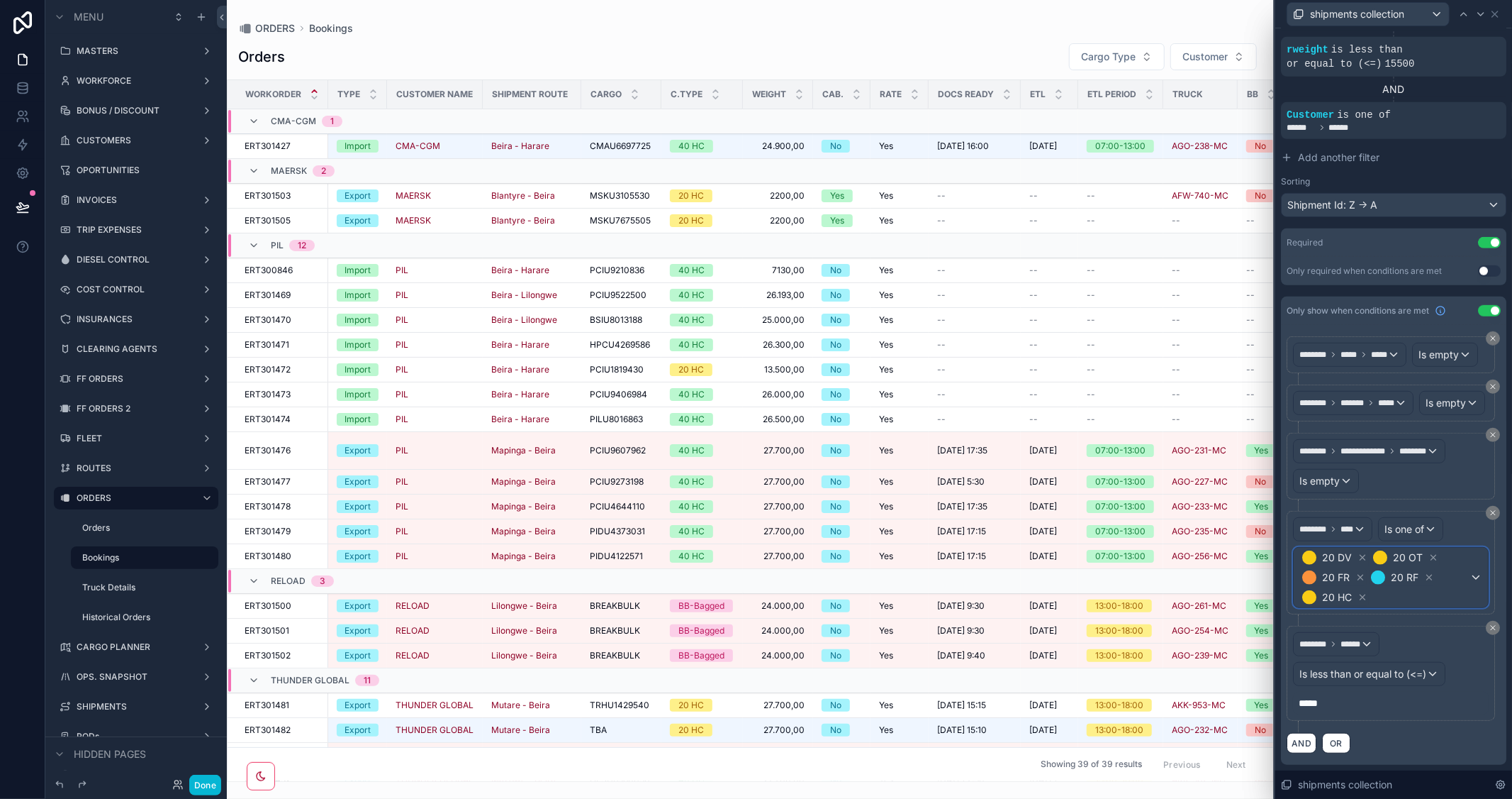
click at [1463, 587] on div "20 DV 20 OT 20 FR 20 RF 20 HC" at bounding box center [1390, 577] width 194 height 59
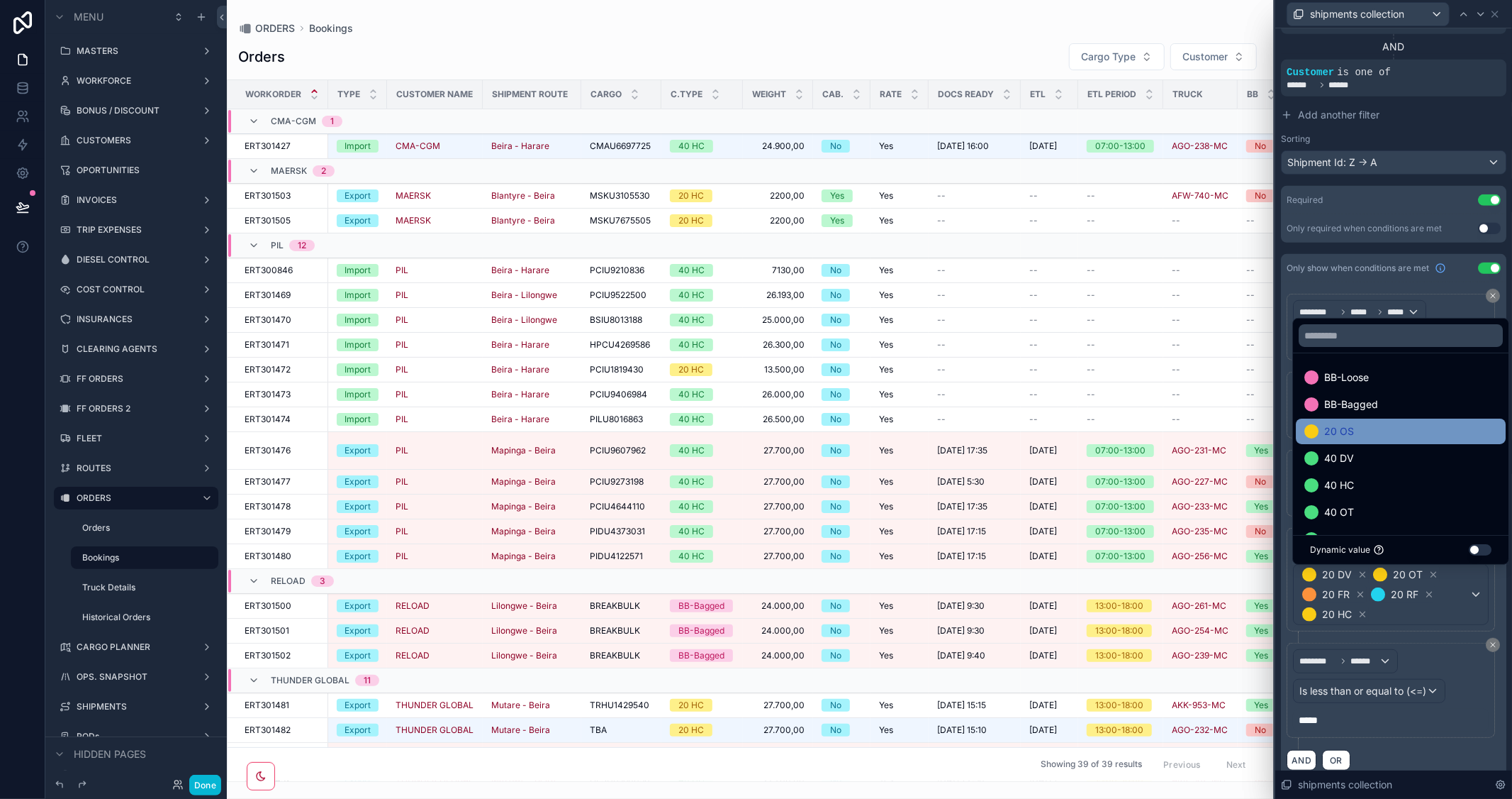
click at [1351, 429] on span "20 OS" at bounding box center [1339, 432] width 30 height 17
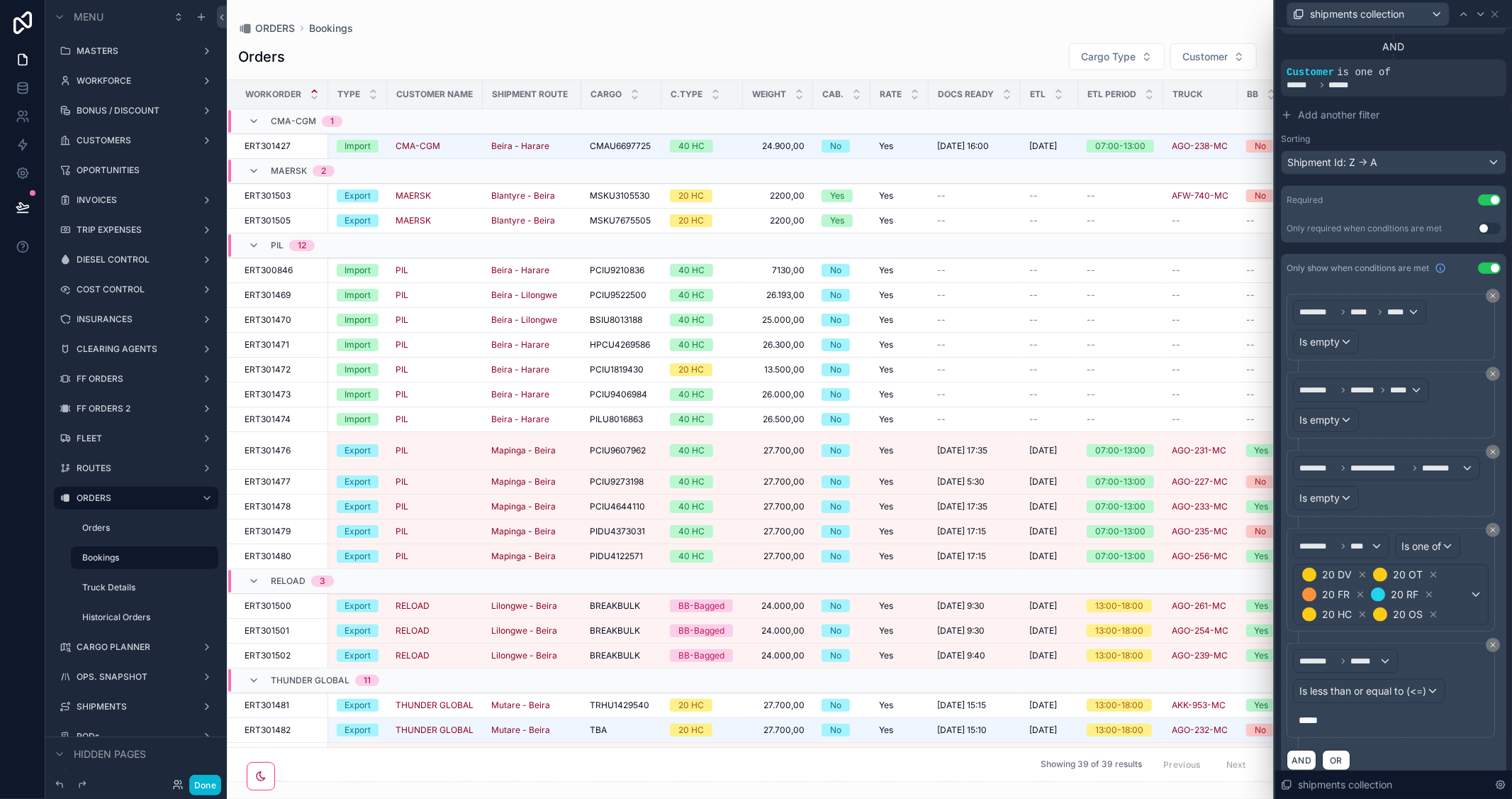
scroll to position [721, 0]
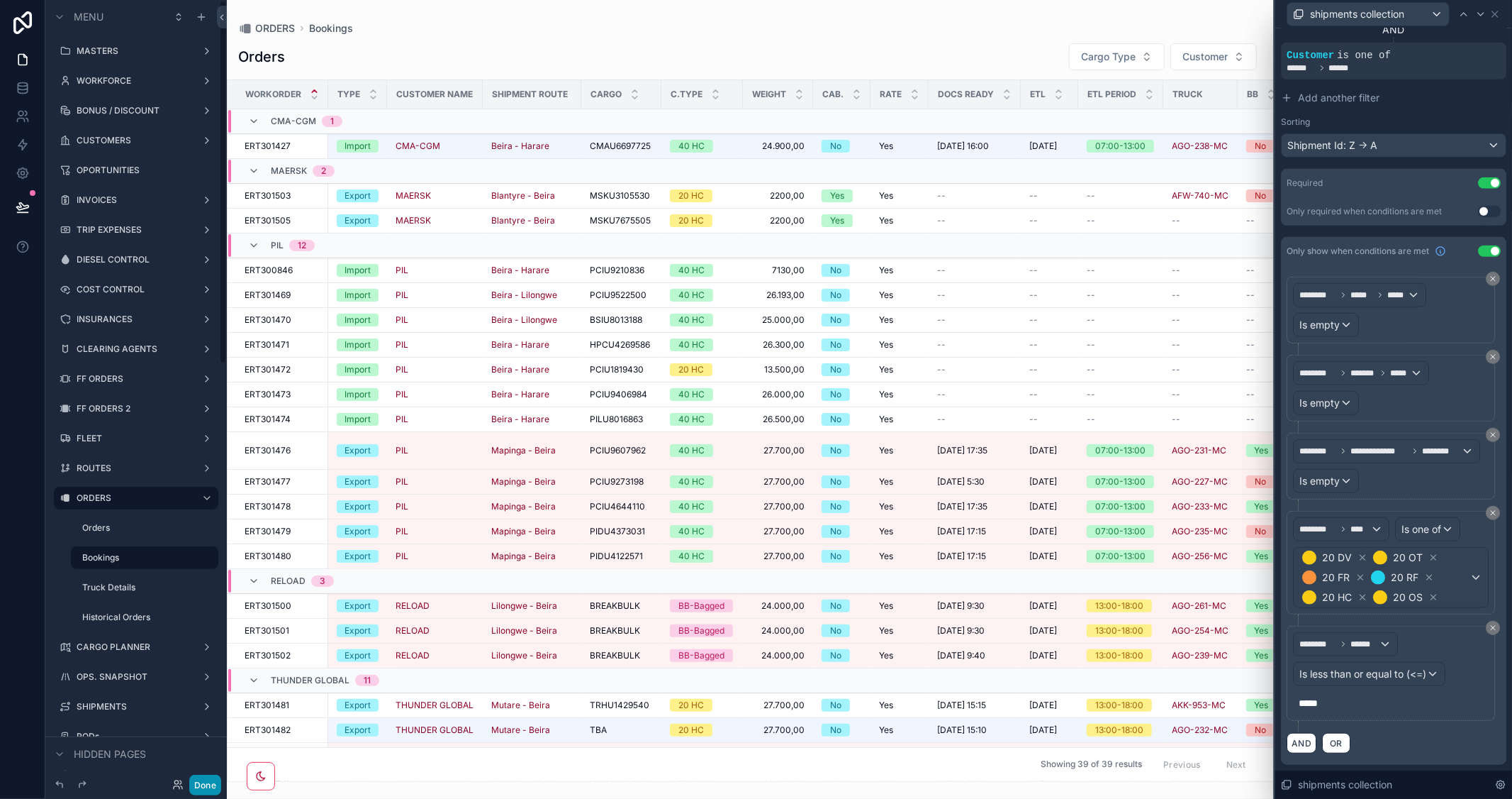
click at [207, 785] on button "Done" at bounding box center [205, 785] width 32 height 21
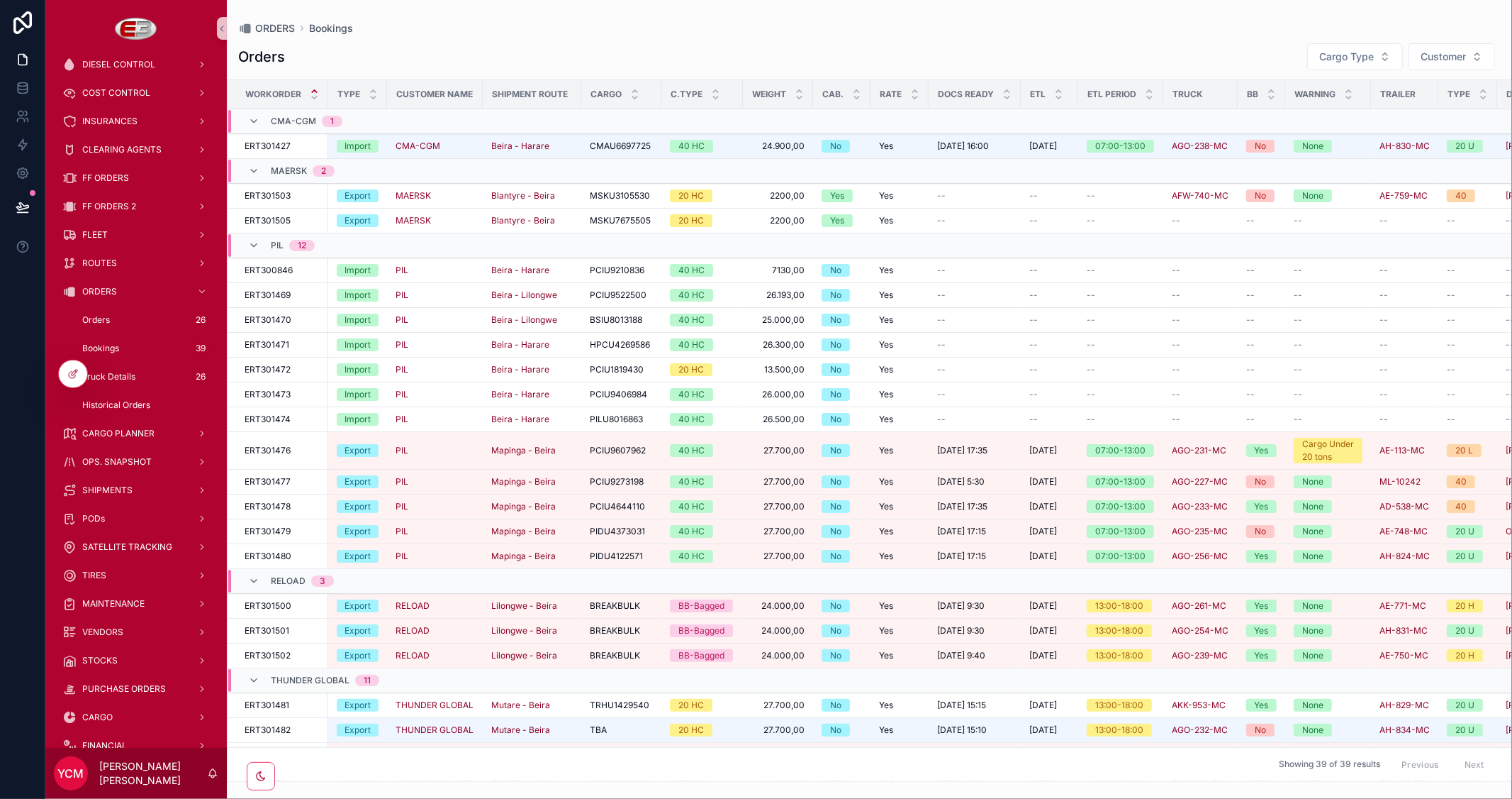
click at [0, 0] on span "Co-Loading" at bounding box center [0, 0] width 0 height 0
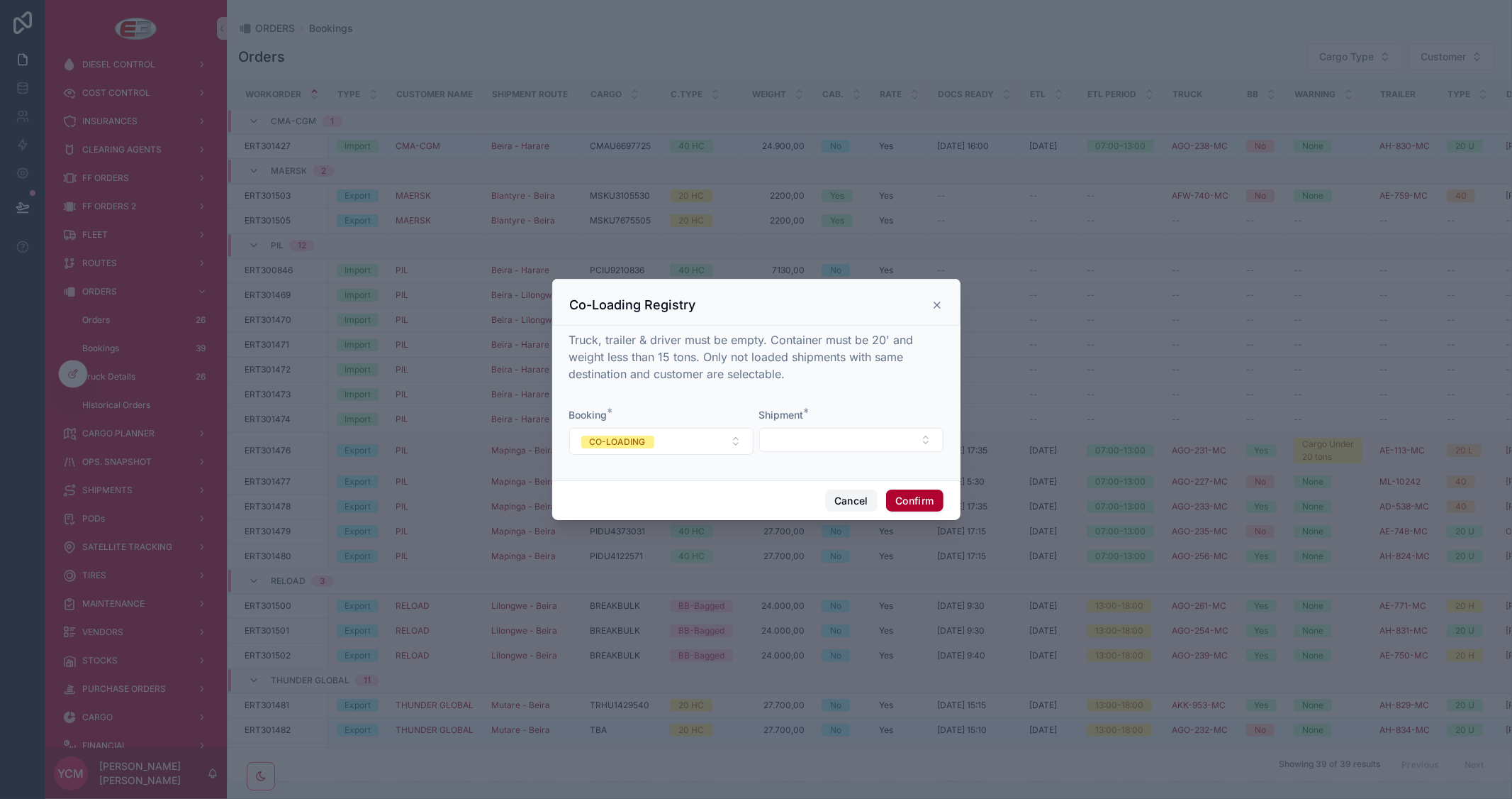
click at [841, 494] on button "Cancel" at bounding box center [852, 500] width 52 height 23
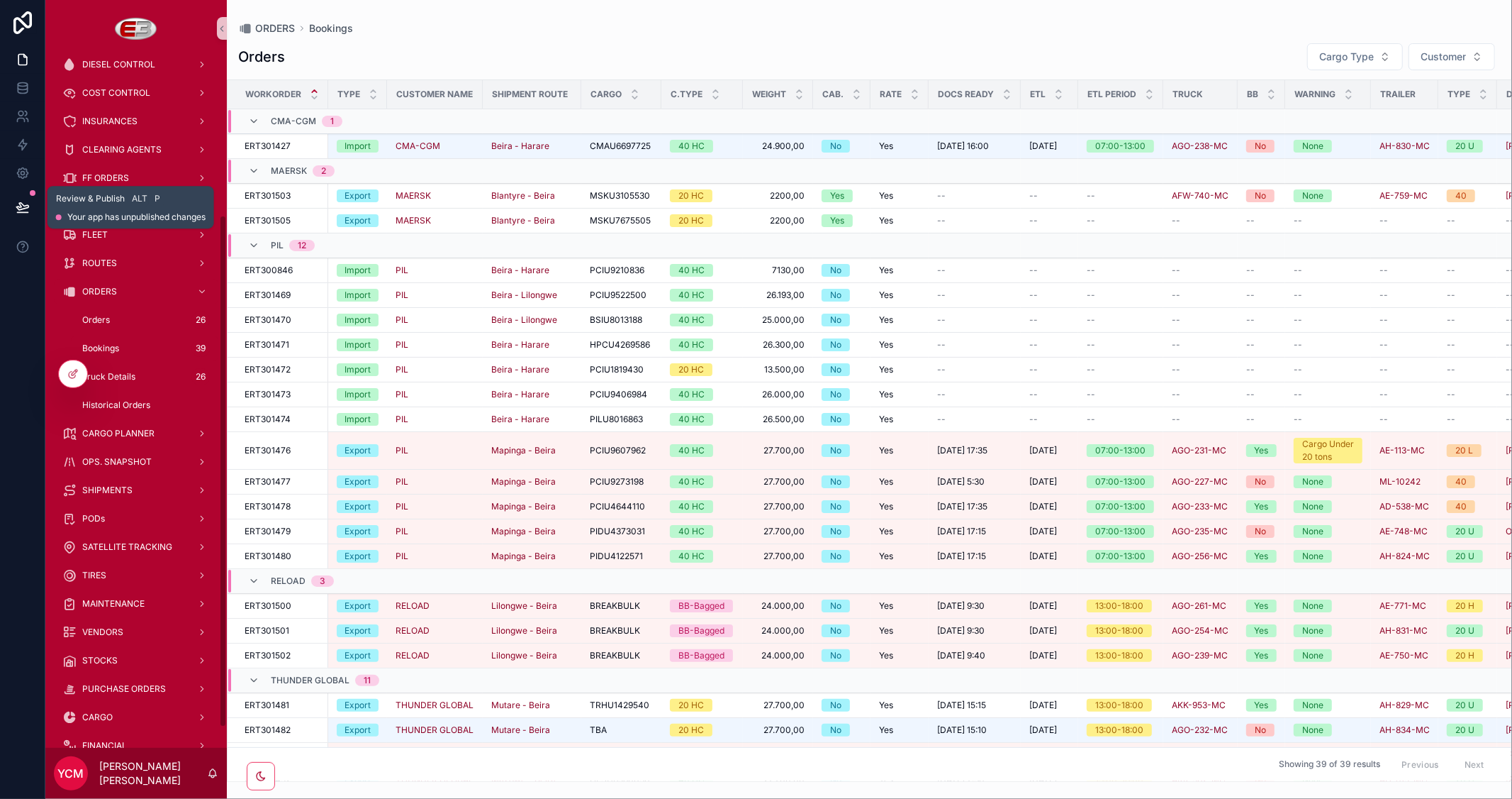
click at [10, 203] on button at bounding box center [23, 207] width 31 height 40
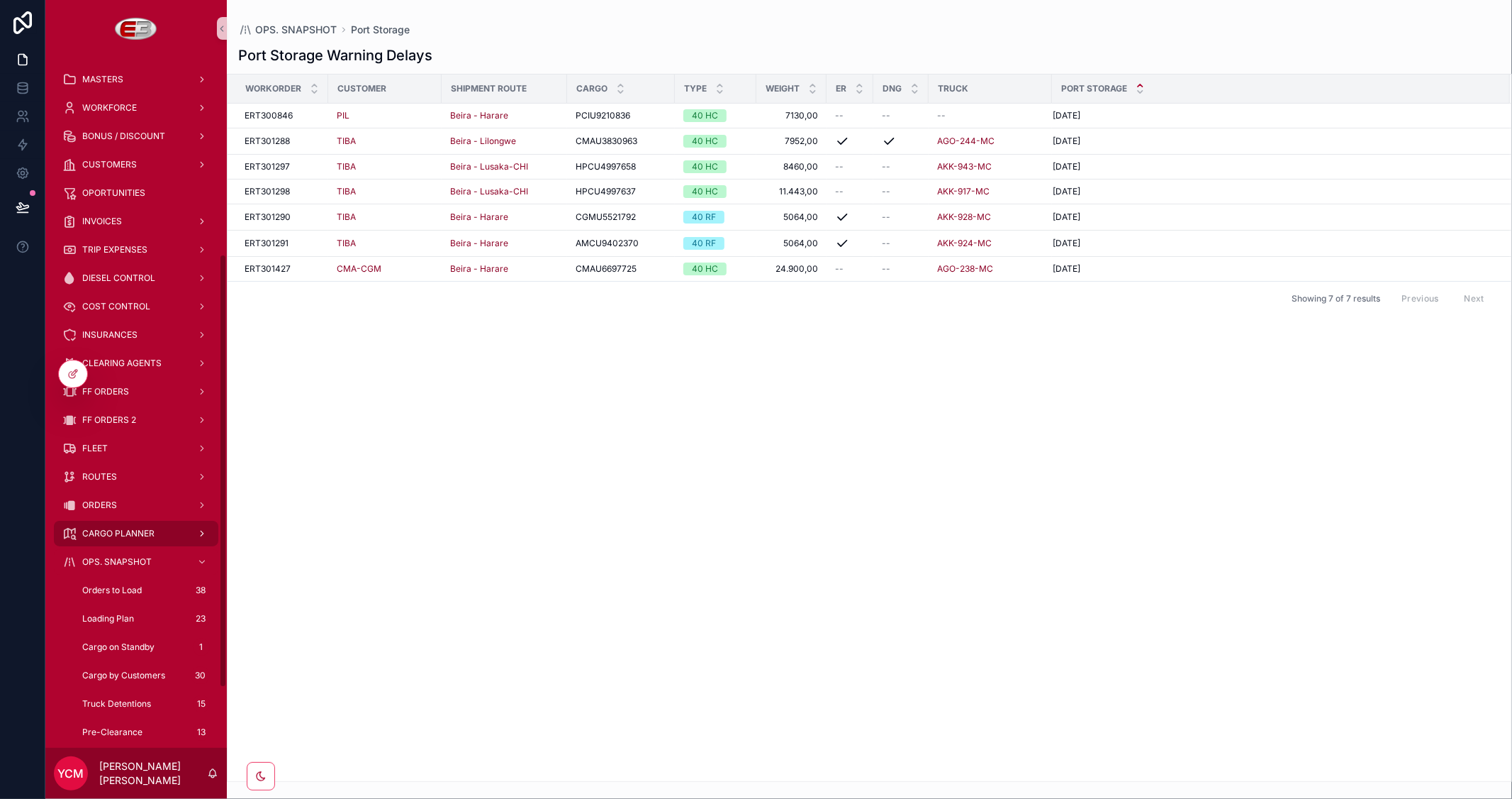
scroll to position [315, 0]
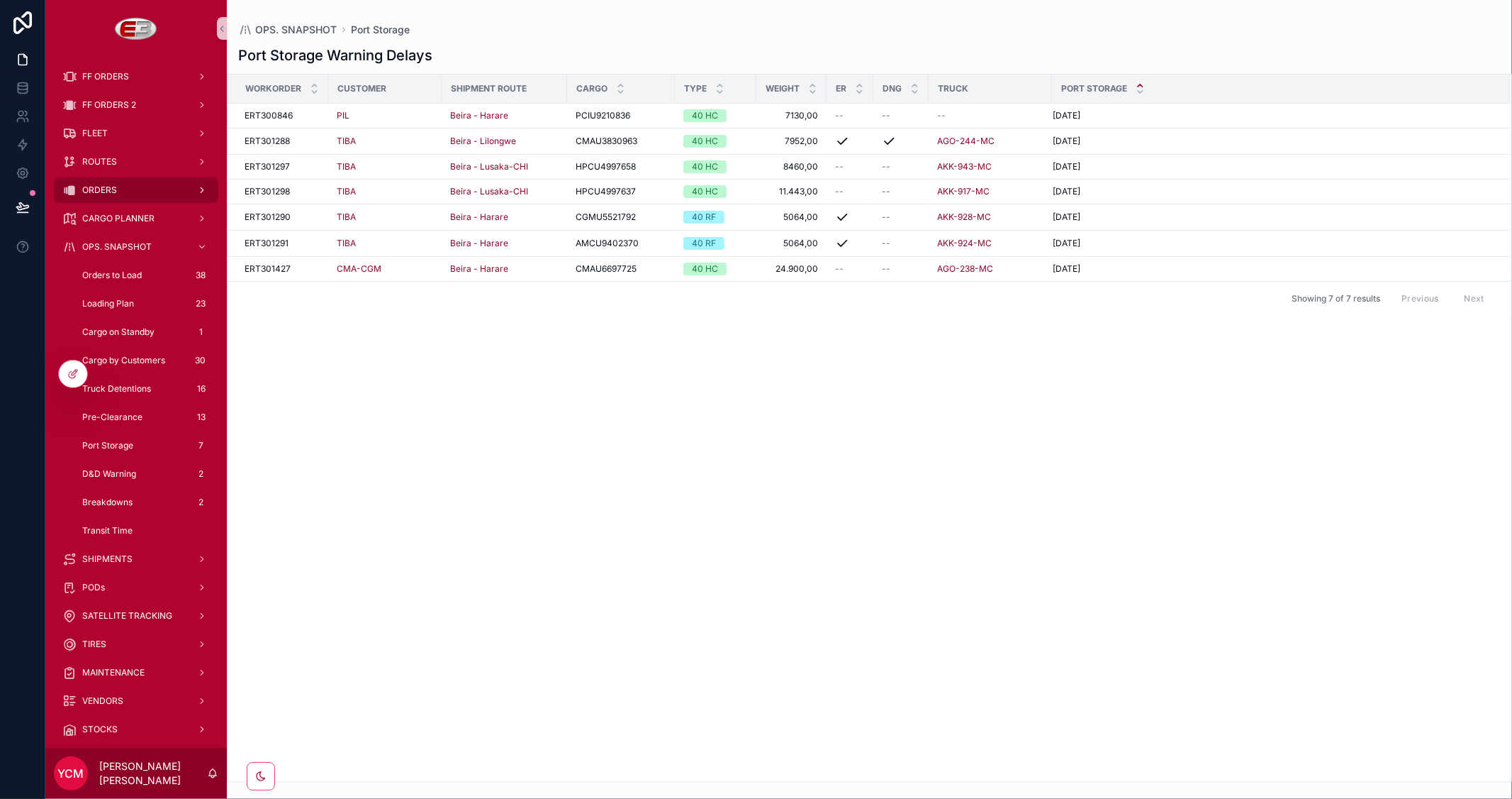
click at [113, 192] on span "ORDERS" at bounding box center [100, 190] width 35 height 11
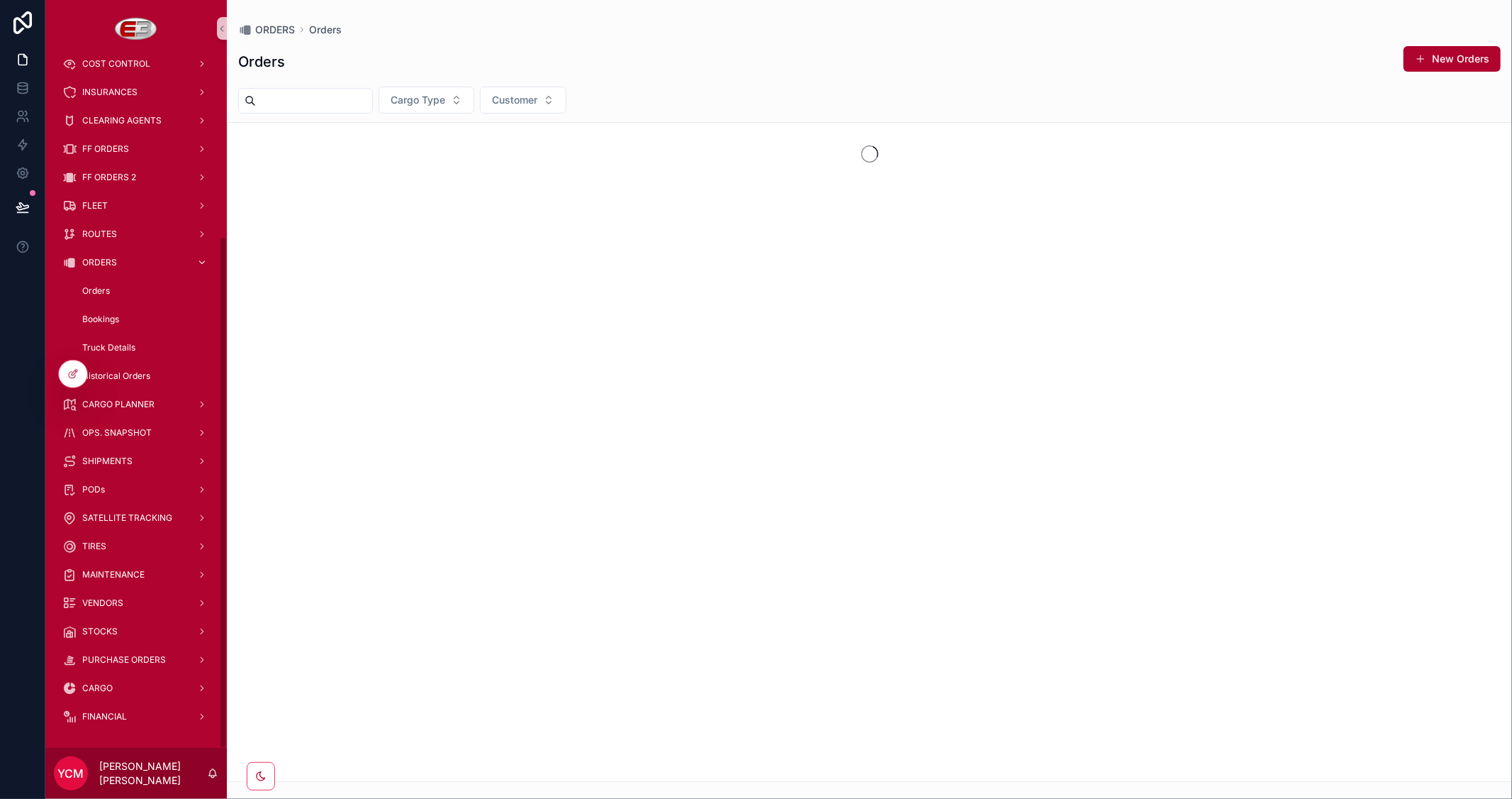
scroll to position [242, 0]
click at [308, 95] on input "scrollable content" at bounding box center [314, 100] width 117 height 20
paste input "**********"
type input "**********"
click at [126, 372] on span "Historical Orders" at bounding box center [117, 376] width 68 height 11
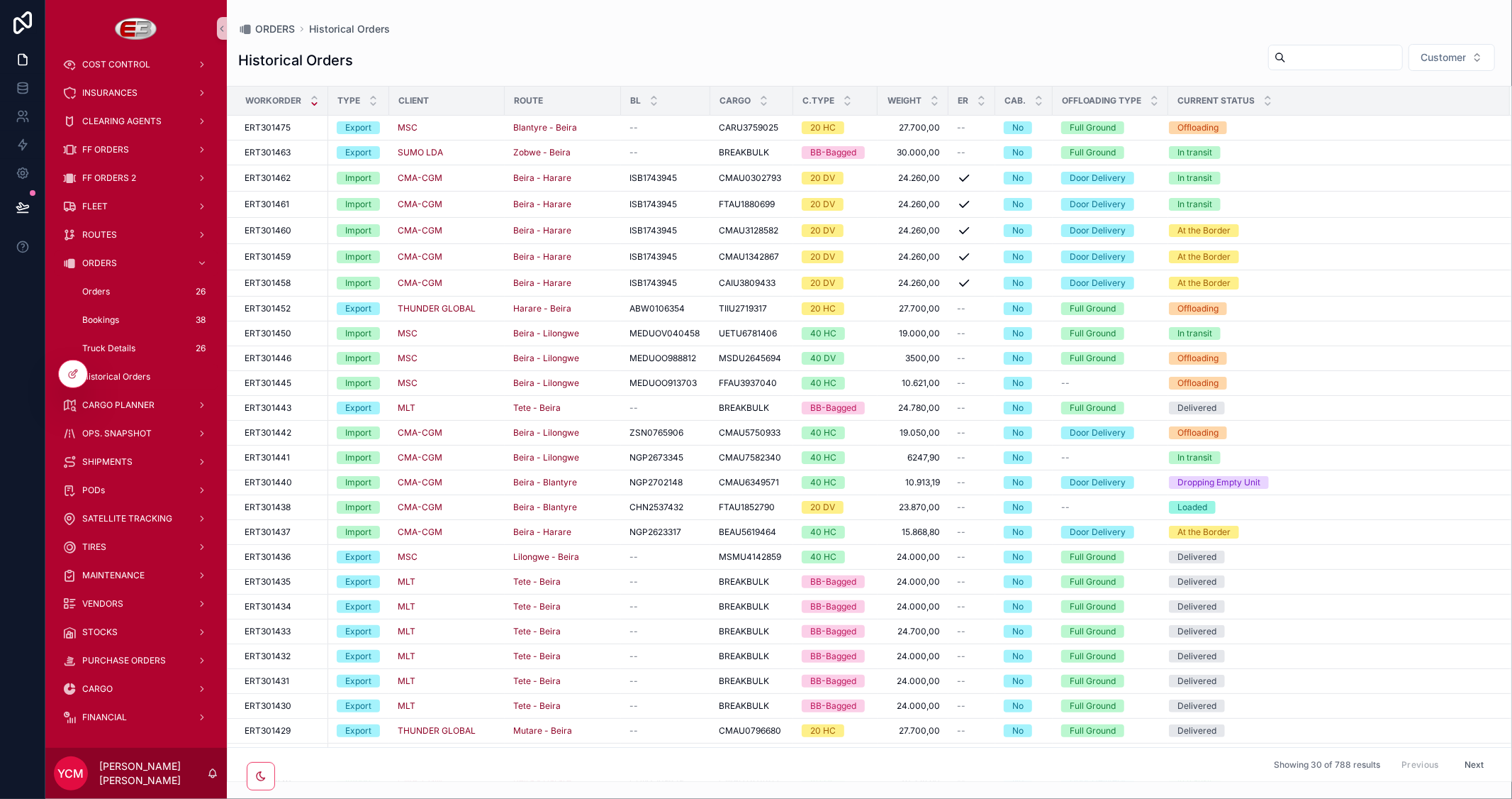
click at [1286, 58] on input "scrollable content" at bounding box center [1344, 57] width 117 height 20
paste input "**********"
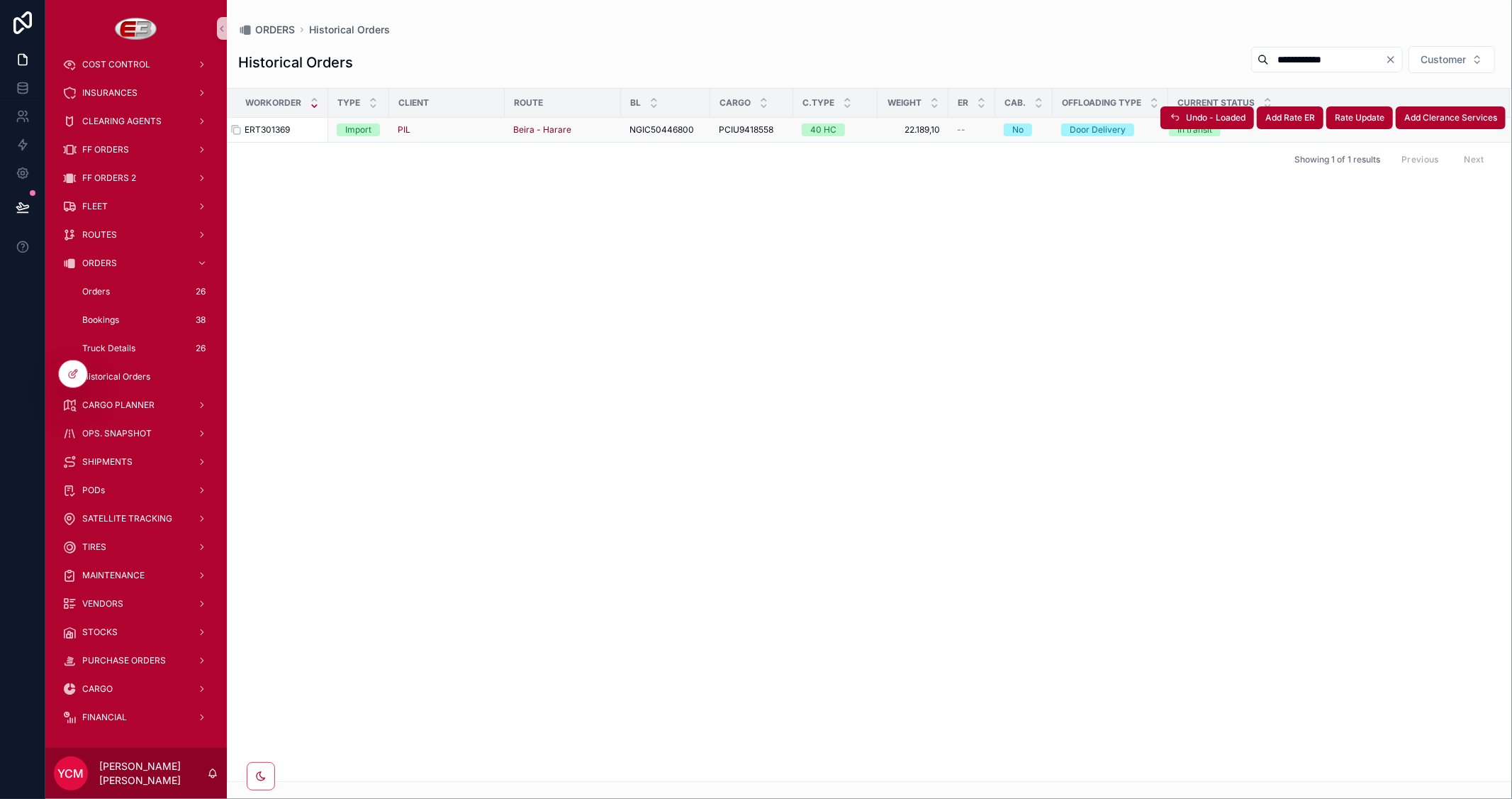
type input "**********"
click at [280, 124] on span "ERT301369" at bounding box center [267, 130] width 45 height 11
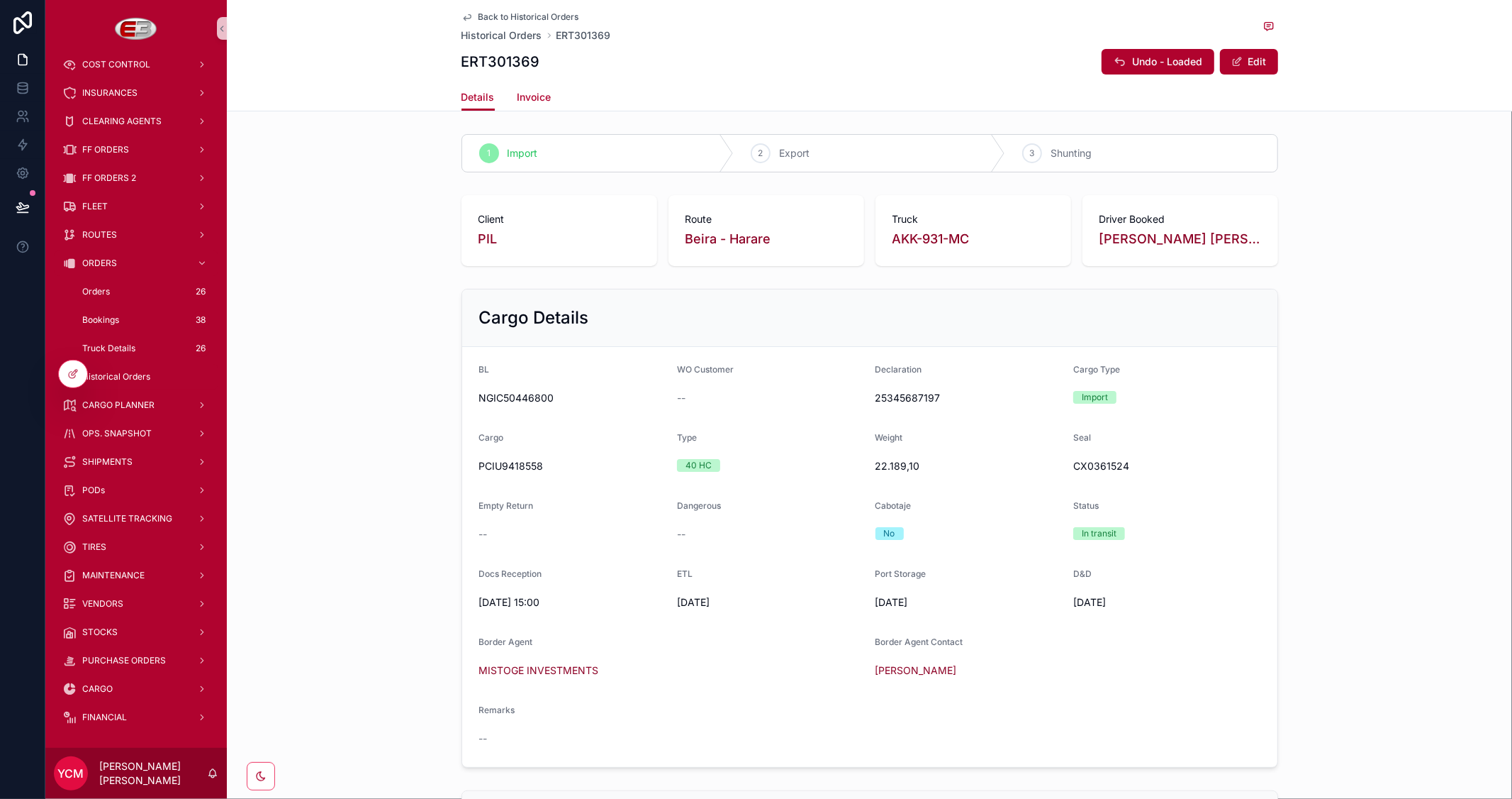
click at [540, 93] on span "Invoice" at bounding box center [534, 97] width 34 height 14
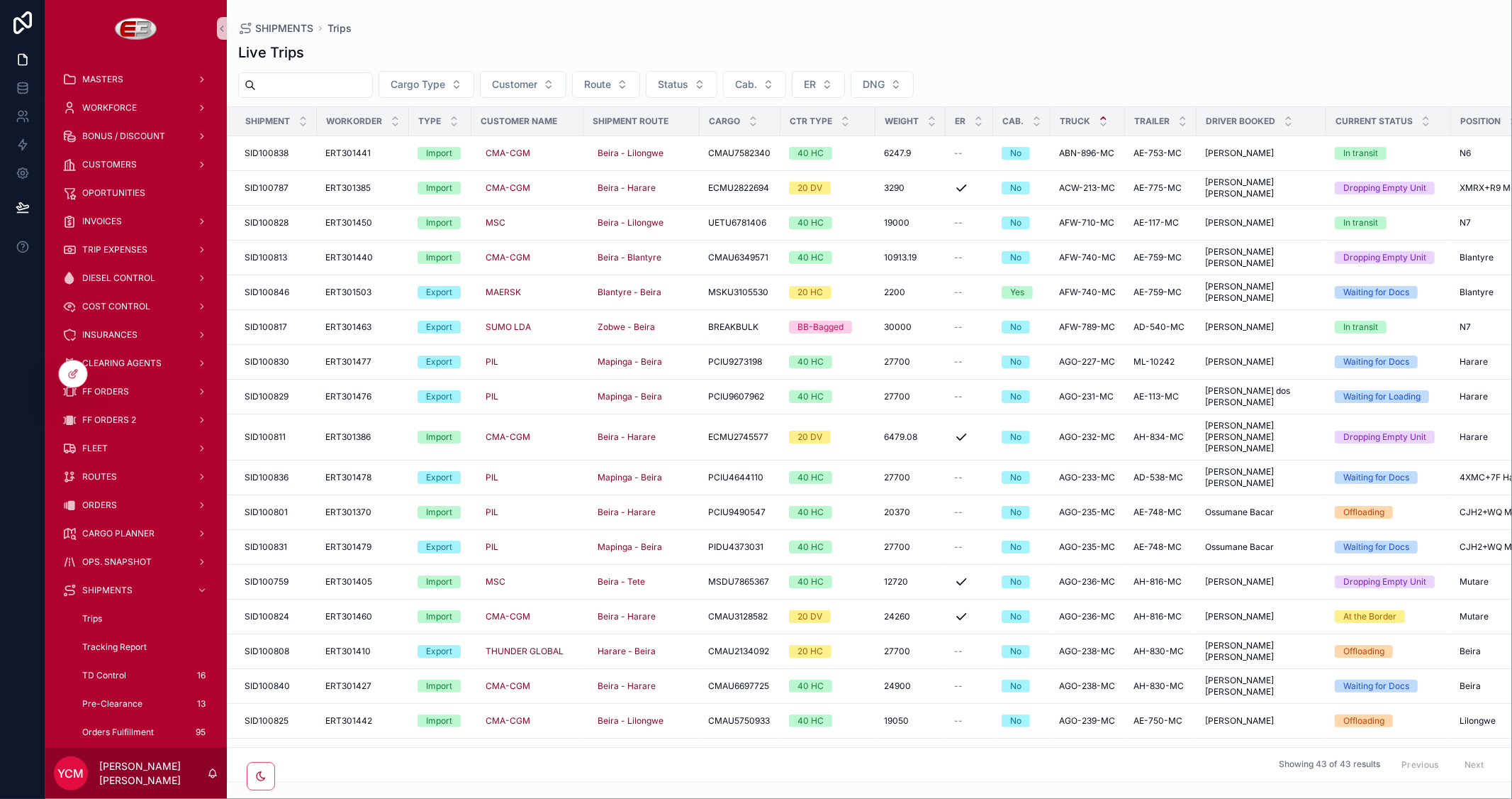
click at [267, 83] on input "scrollable content" at bounding box center [314, 84] width 117 height 20
paste input "*********"
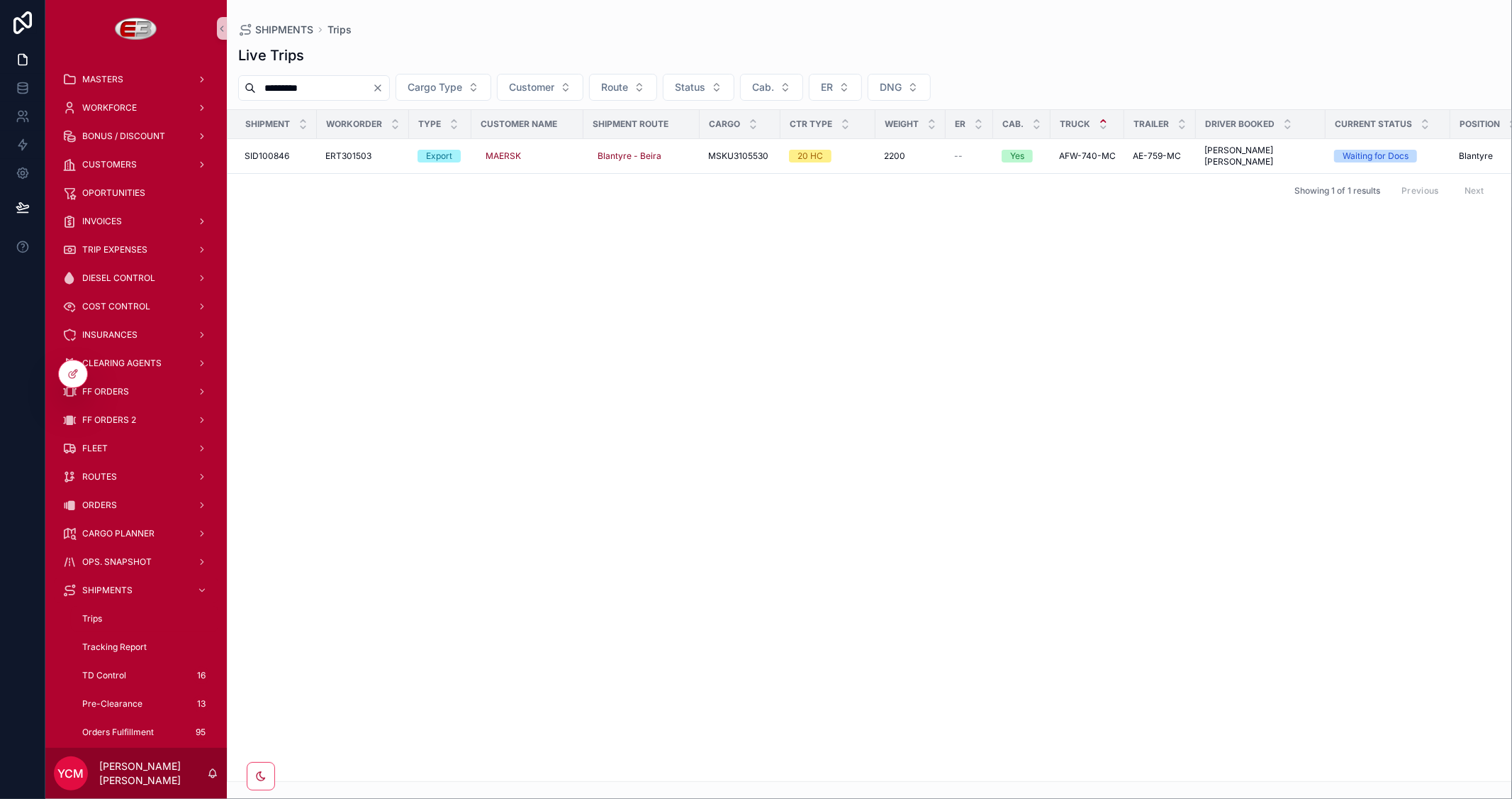
type input "*********"
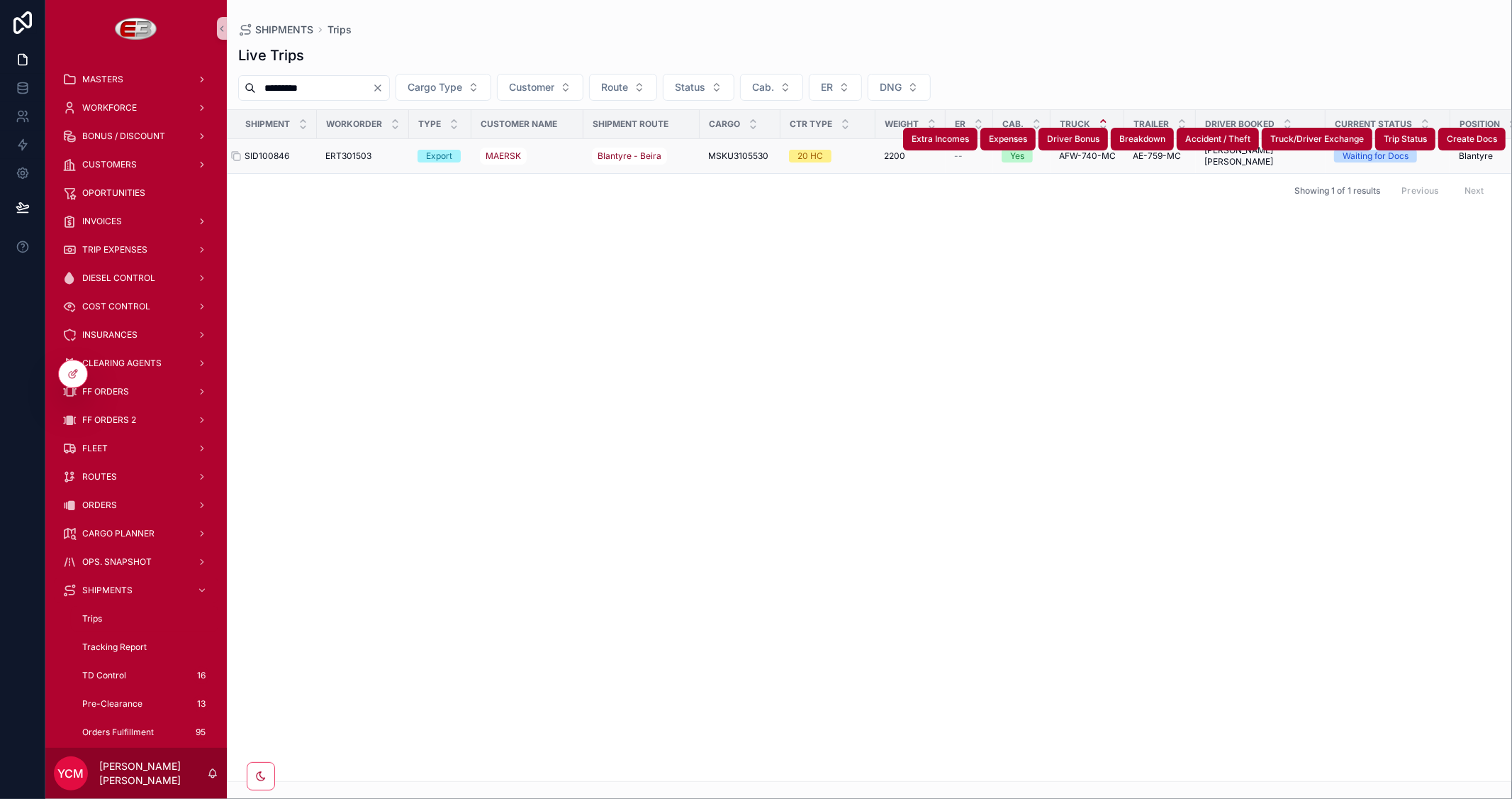
click at [267, 152] on span "SID100846" at bounding box center [266, 156] width 44 height 11
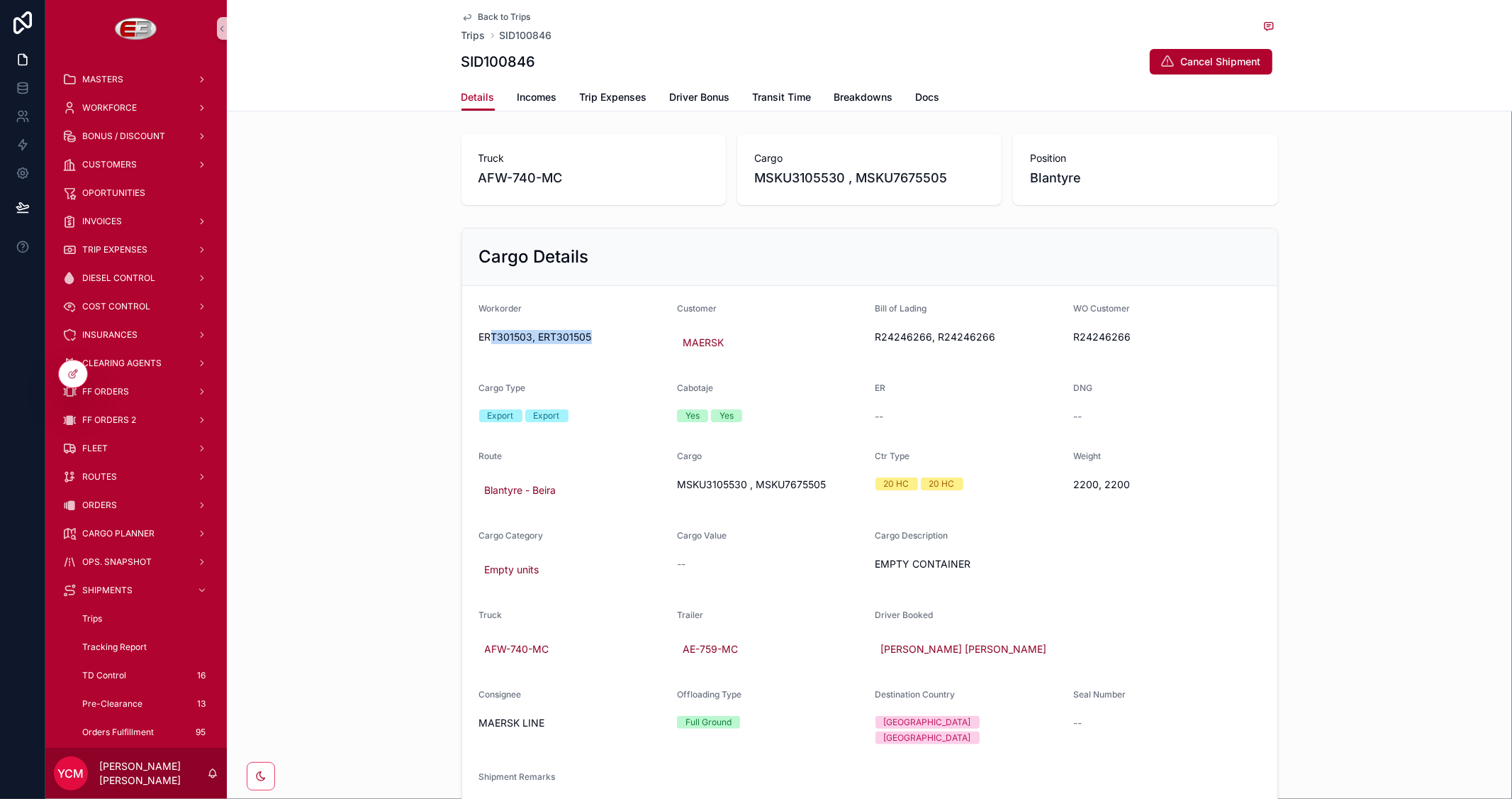
drag, startPoint x: 484, startPoint y: 334, endPoint x: 605, endPoint y: 335, distance: 121.0
click at [605, 335] on span "ERT301503, ERT301505" at bounding box center [572, 337] width 187 height 14
click at [603, 363] on form "Workorder ERT301503, ERT301505 Customer MAERSK Bill of Lading R24246266, R24246…" at bounding box center [869, 559] width 815 height 547
drag, startPoint x: 876, startPoint y: 338, endPoint x: 1070, endPoint y: 338, distance: 194.0
click at [1070, 338] on form "Workorder ERT301503, ERT301505 Customer MAERSK Bill of Lading R24246266, R24246…" at bounding box center [869, 559] width 815 height 547
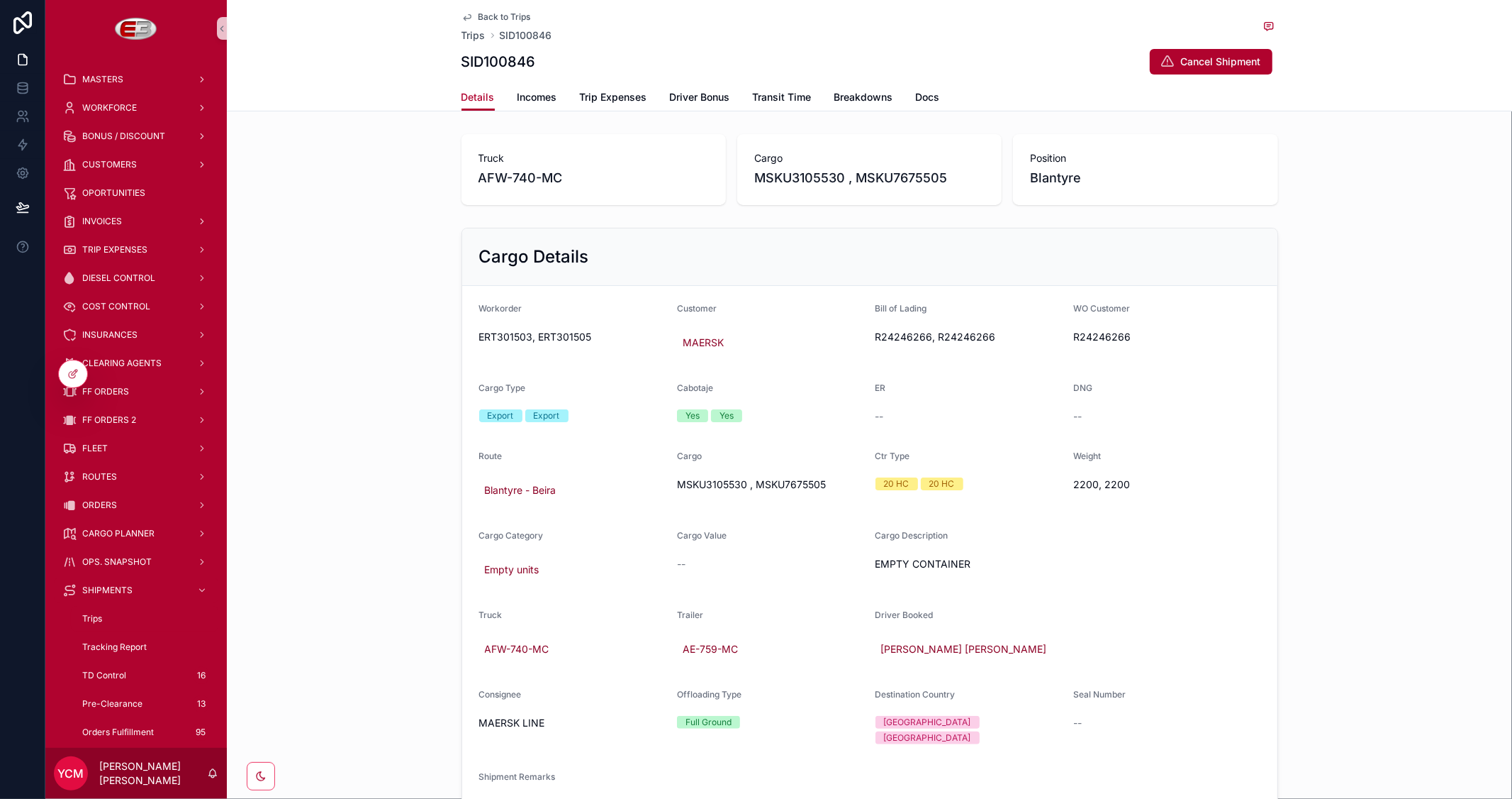
click at [1331, 340] on div "Cargo Details Workorder ERT301503, ERT301505 Customer MAERSK Bill of Lading R24…" at bounding box center [869, 531] width 1285 height 618
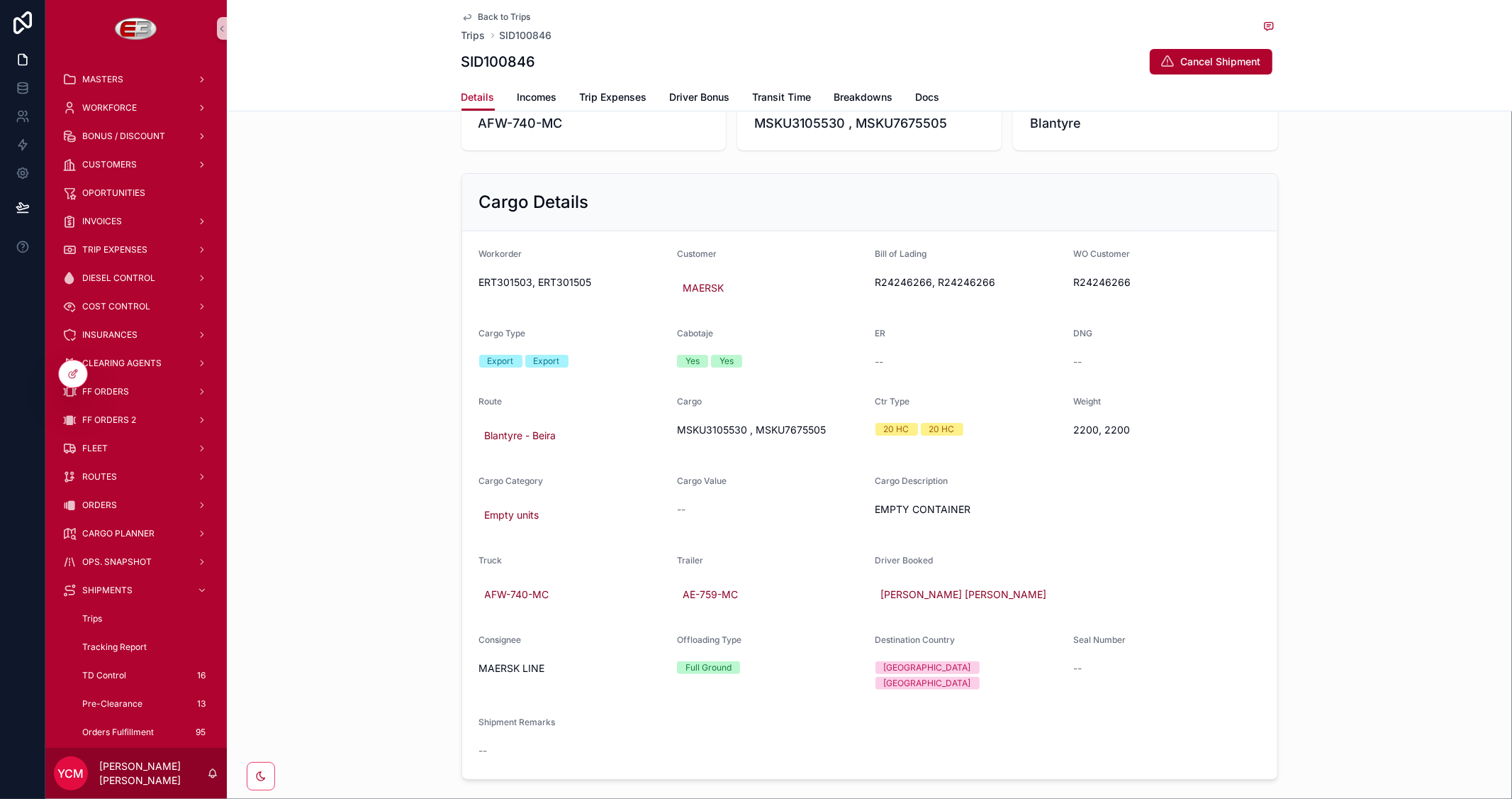
scroll to position [117, 0]
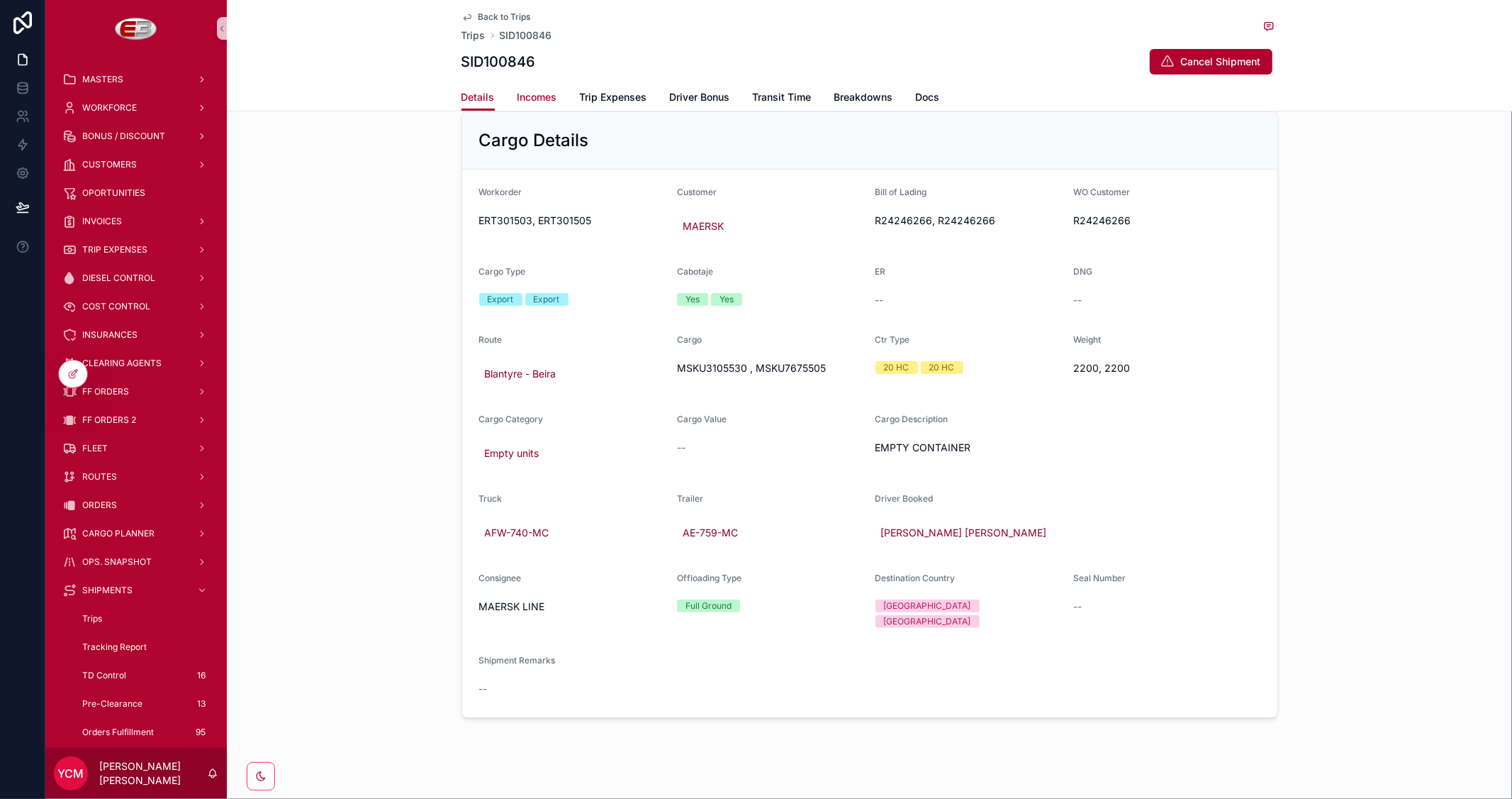
click at [526, 96] on span "Incomes" at bounding box center [538, 97] width 40 height 14
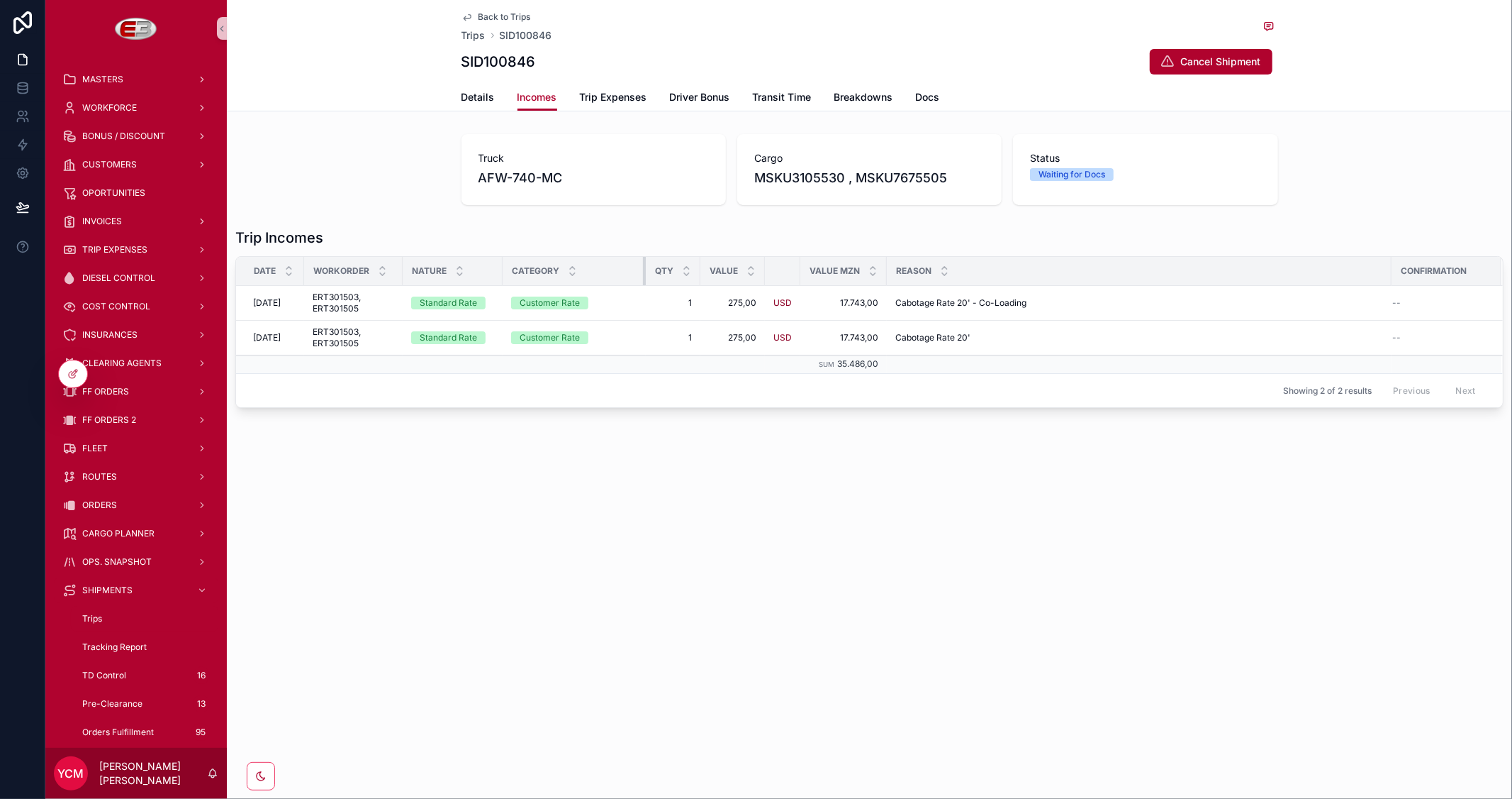
click at [644, 268] on div "scrollable content" at bounding box center [646, 271] width 6 height 29
click at [492, 12] on span "Back to Trips" at bounding box center [505, 17] width 52 height 11
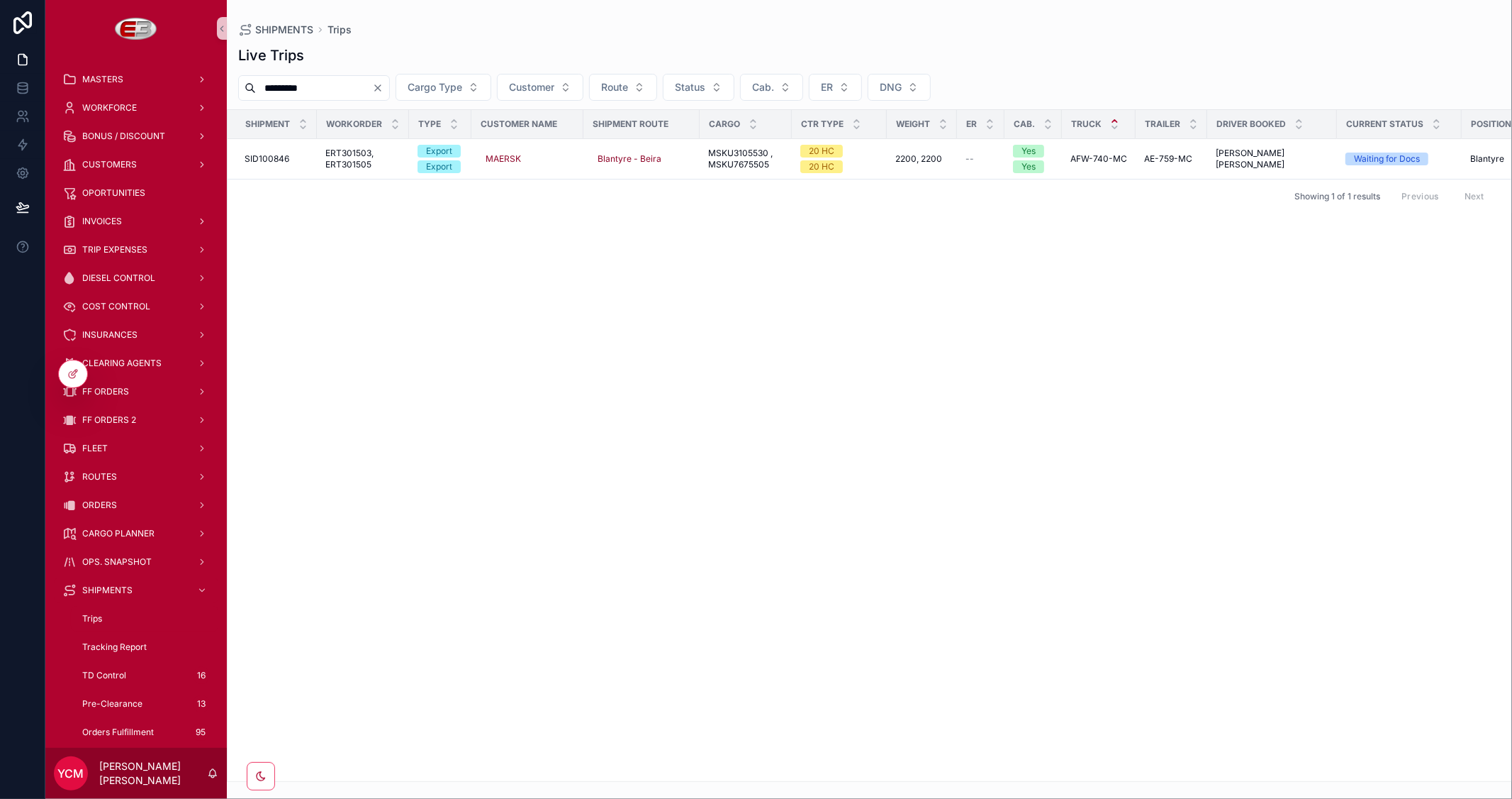
click at [384, 84] on icon "Clear" at bounding box center [378, 88] width 11 height 11
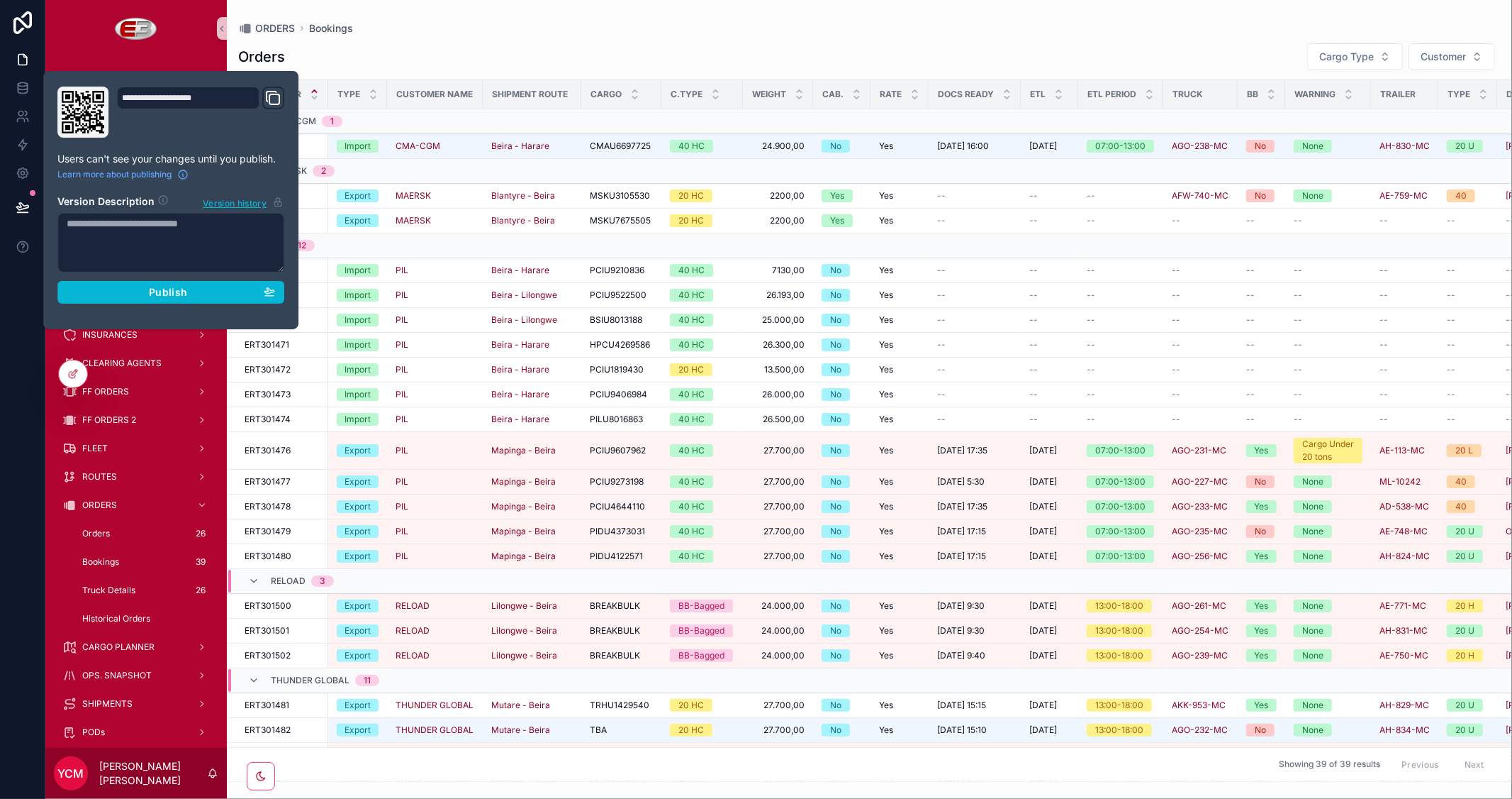
scroll to position [213, 0]
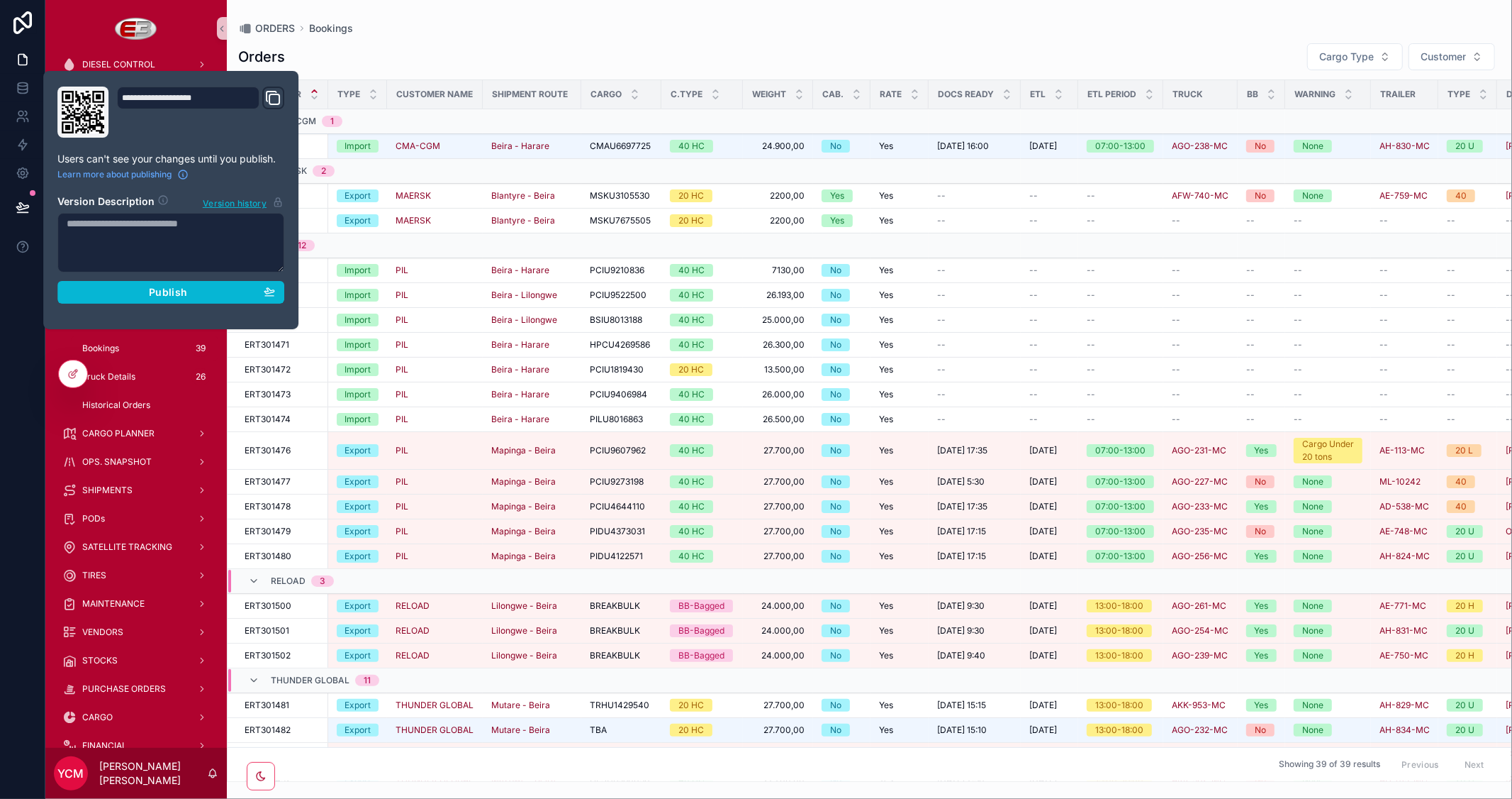
click at [603, 48] on div "Orders Cargo Type Customer" at bounding box center [869, 57] width 1262 height 29
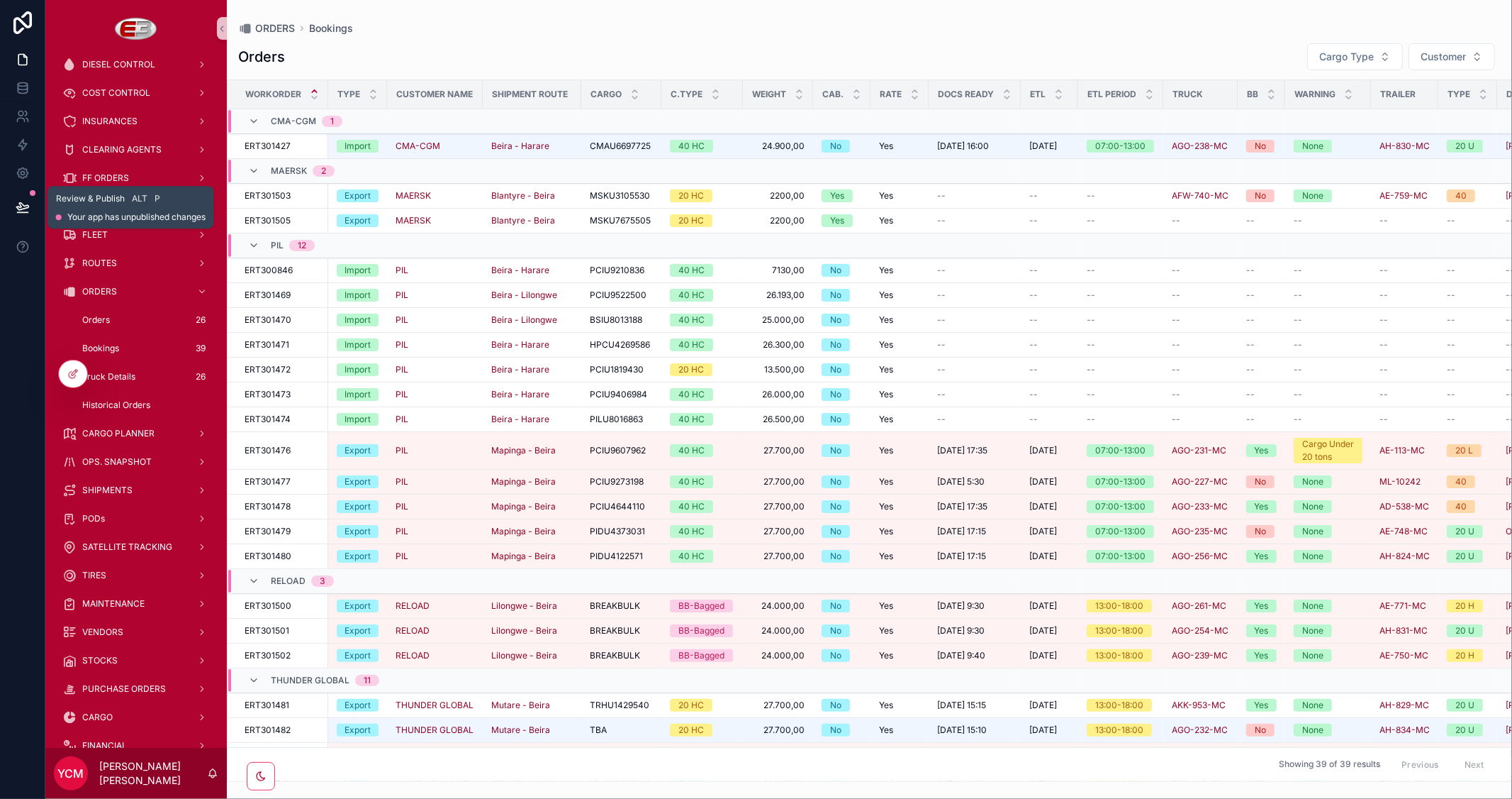
click at [20, 215] on button at bounding box center [23, 207] width 31 height 40
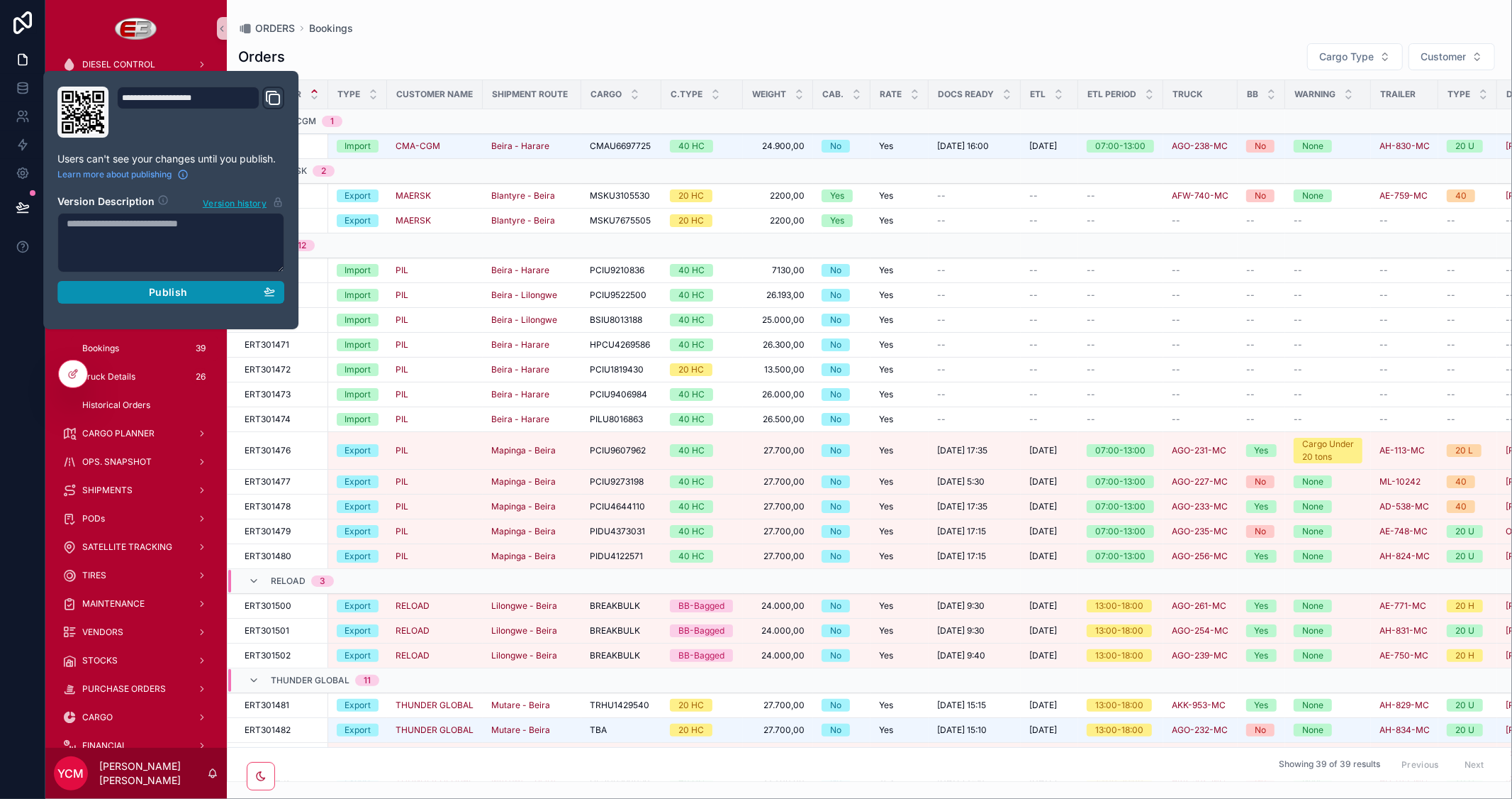
click at [136, 295] on div "Publish" at bounding box center [171, 292] width 209 height 13
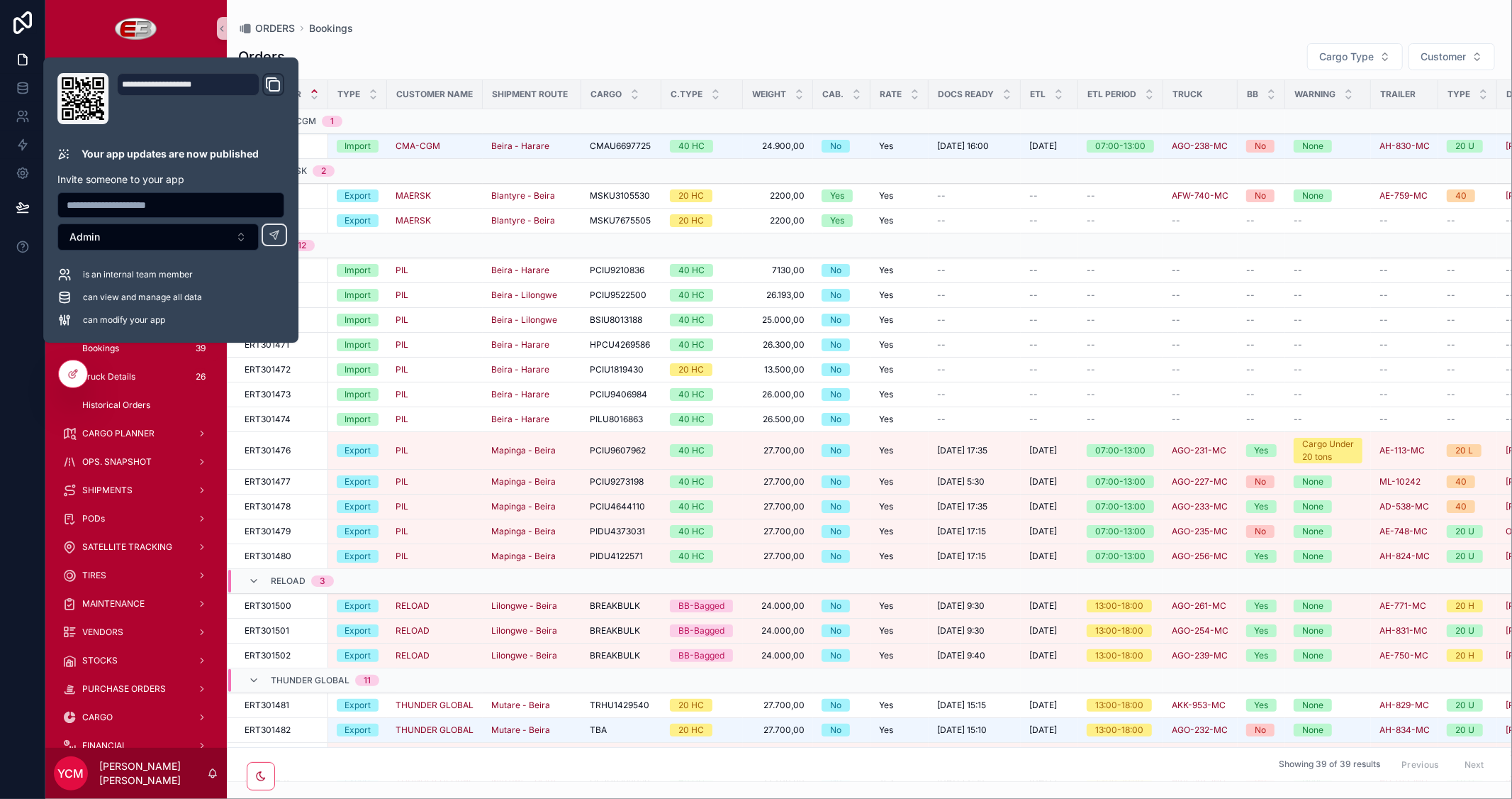
click at [782, 44] on div "Orders Cargo Type Customer" at bounding box center [869, 57] width 1262 height 29
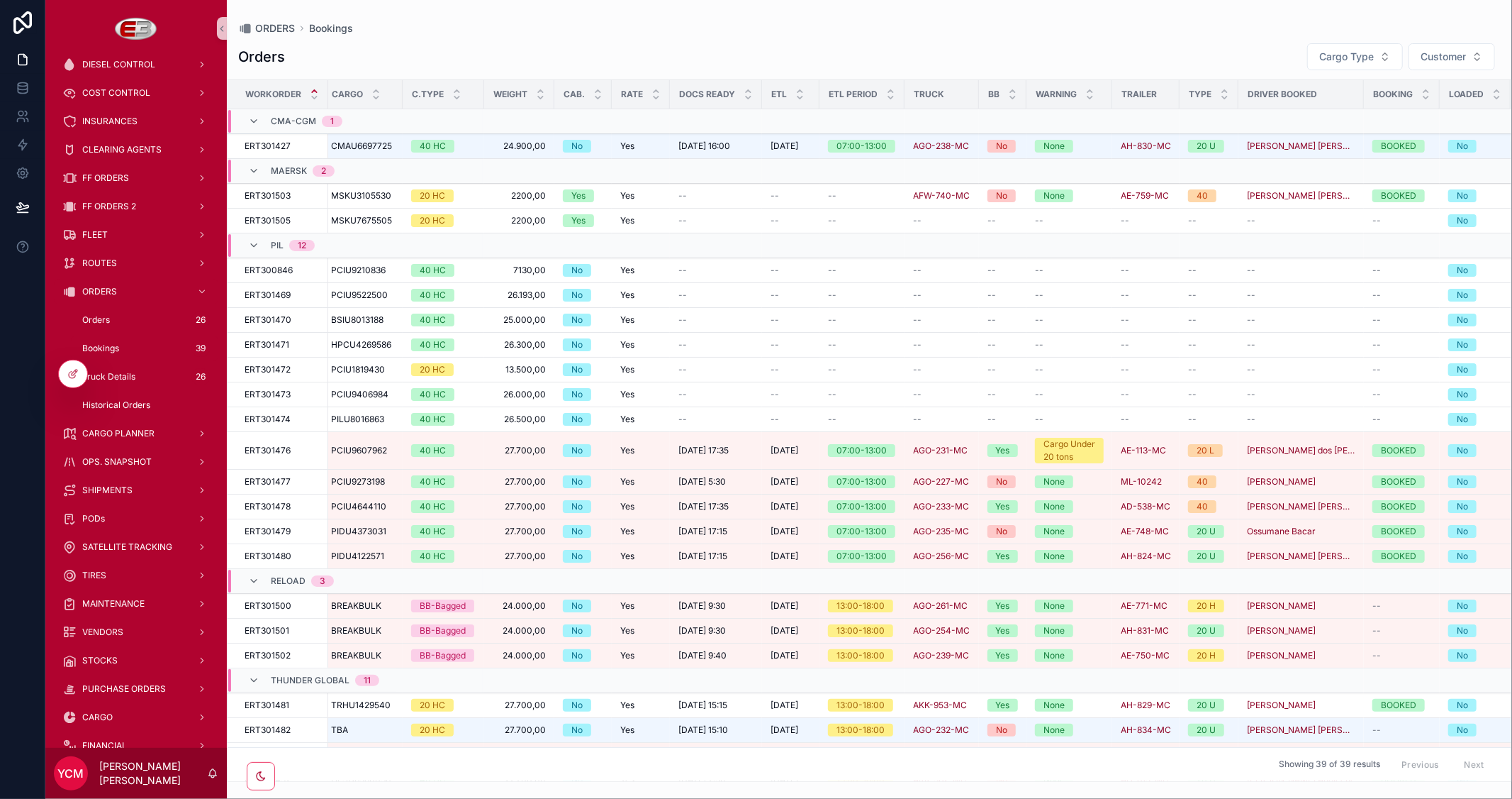
scroll to position [0, 376]
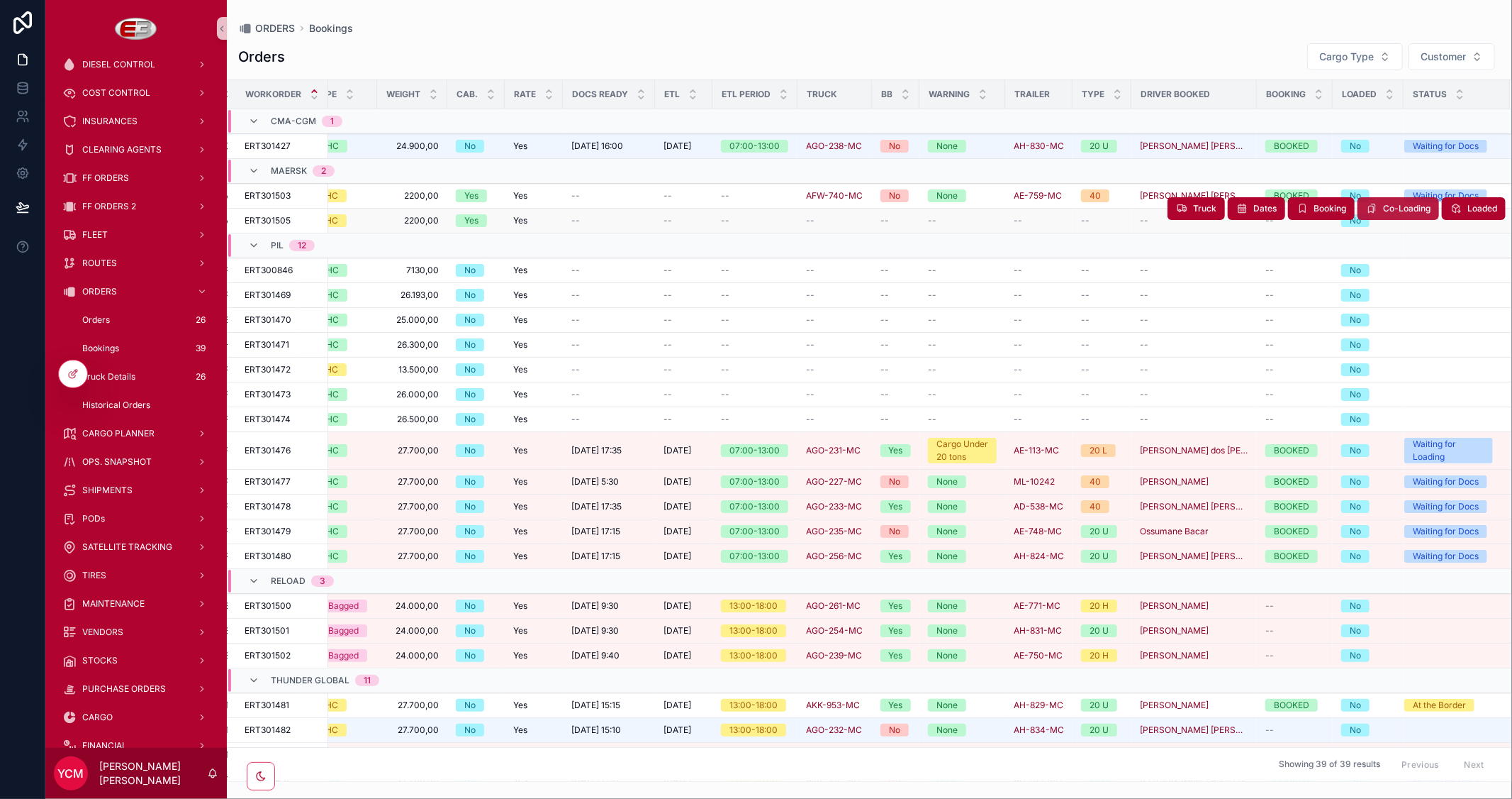
click at [1383, 207] on span "Co-Loading" at bounding box center [1407, 208] width 48 height 11
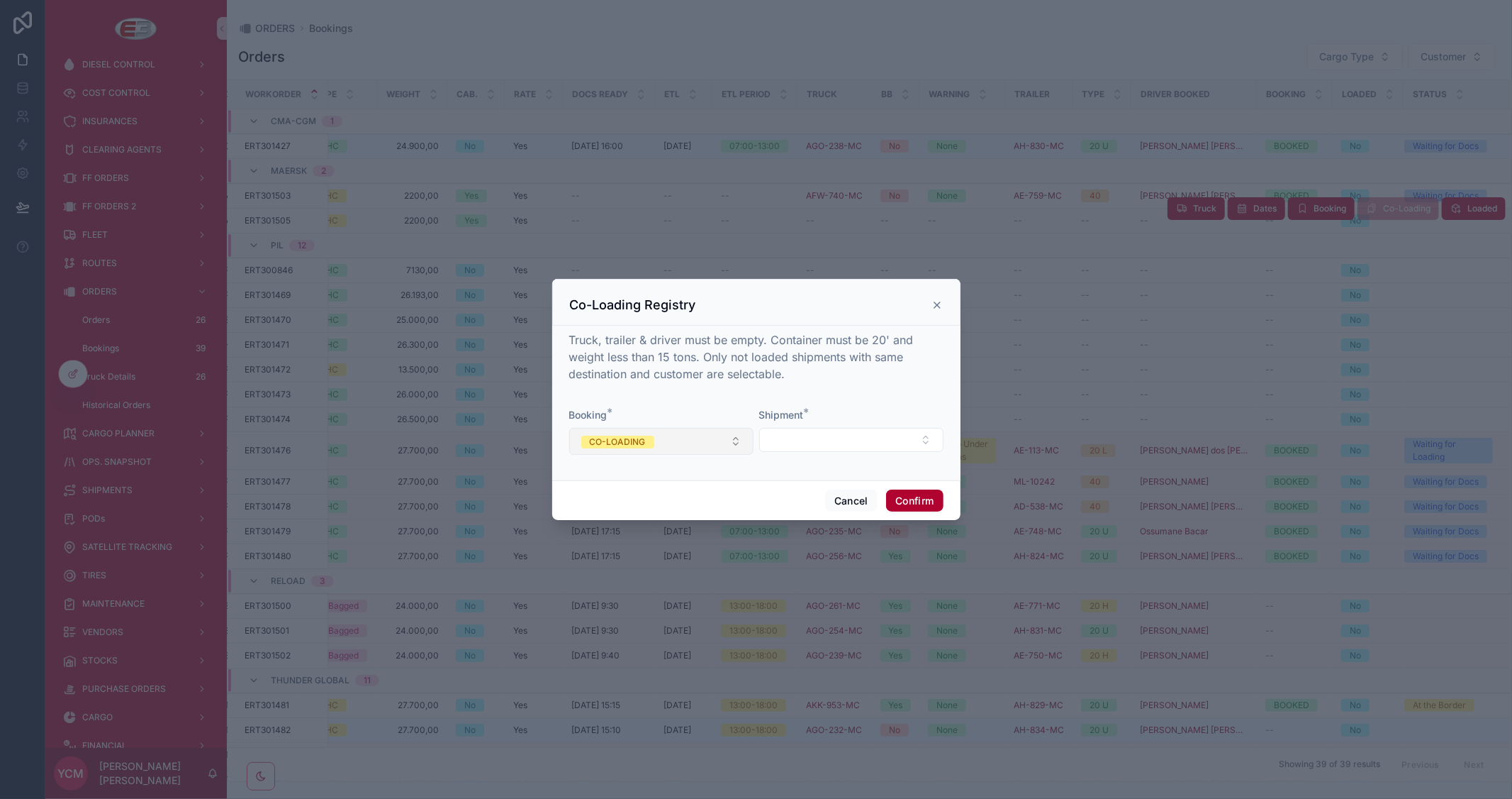
click at [740, 439] on button "CO-LOADING" at bounding box center [661, 440] width 184 height 27
click at [714, 406] on div "Truck, trailer & driver must be empty. Container must be 20' and weight less th…" at bounding box center [756, 400] width 374 height 138
click at [826, 438] on button "Select Button" at bounding box center [852, 440] width 184 height 24
click at [940, 308] on icon at bounding box center [937, 305] width 11 height 11
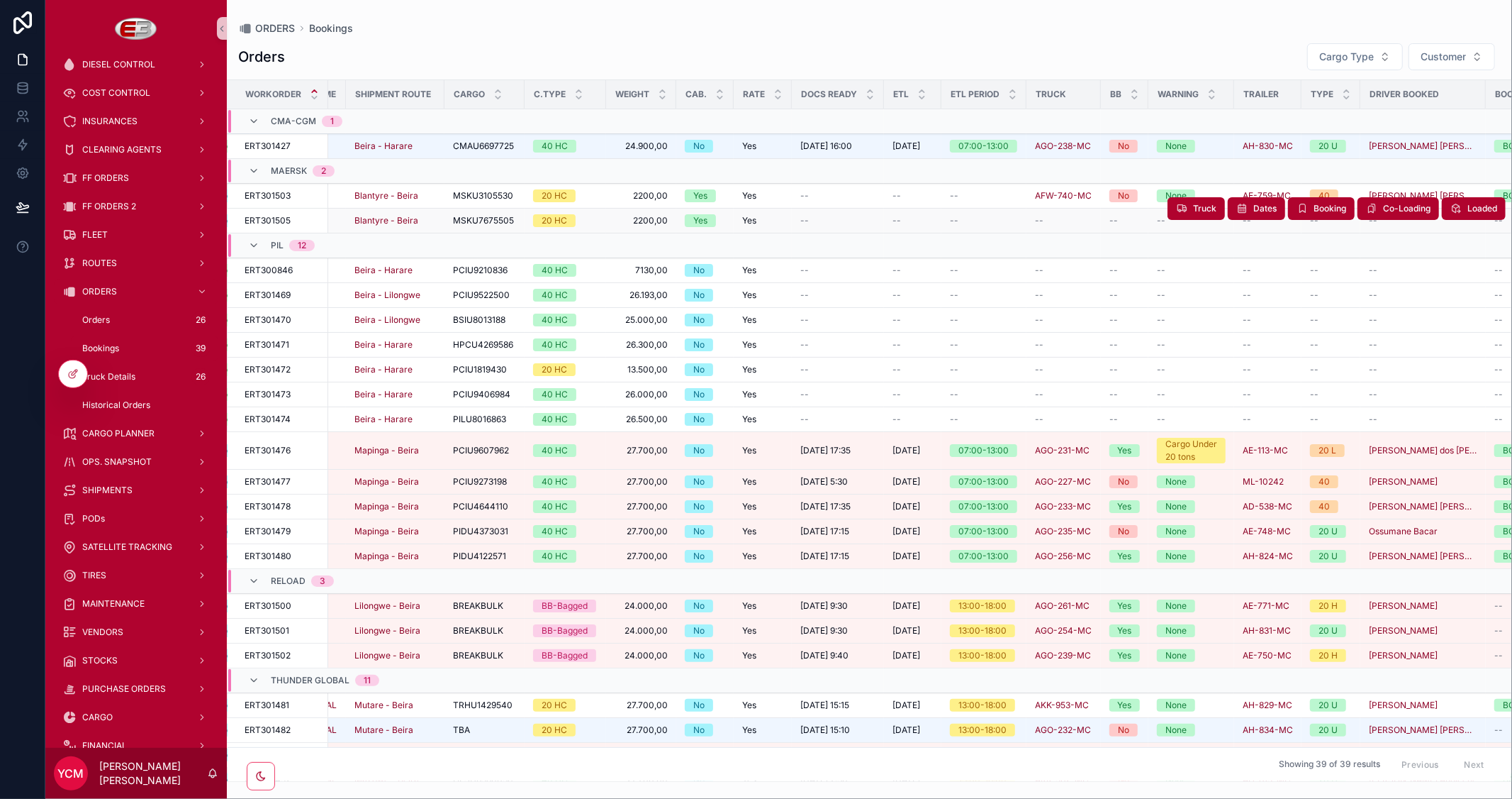
scroll to position [0, 0]
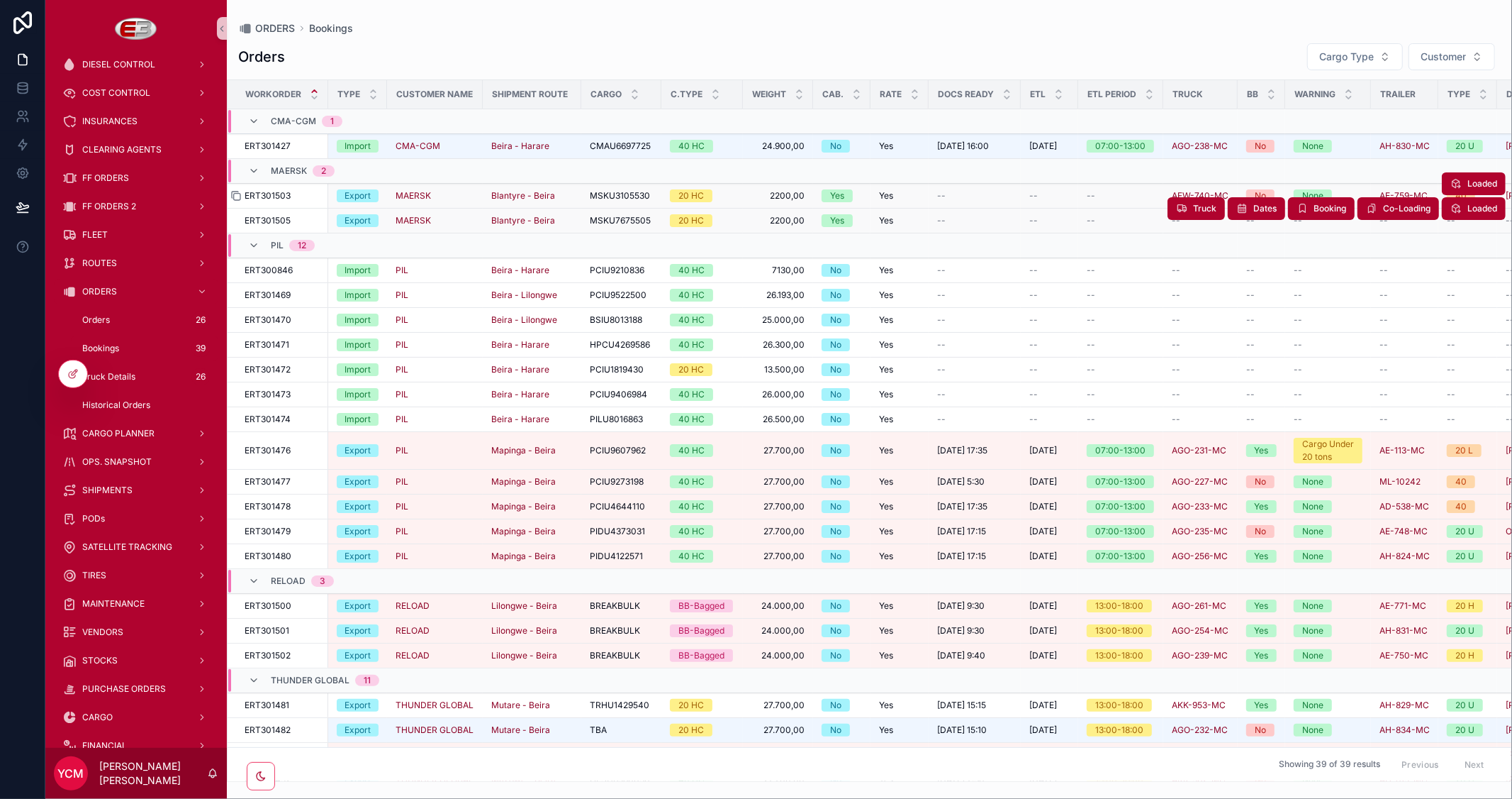
click at [238, 197] on icon "scrollable content" at bounding box center [236, 195] width 11 height 11
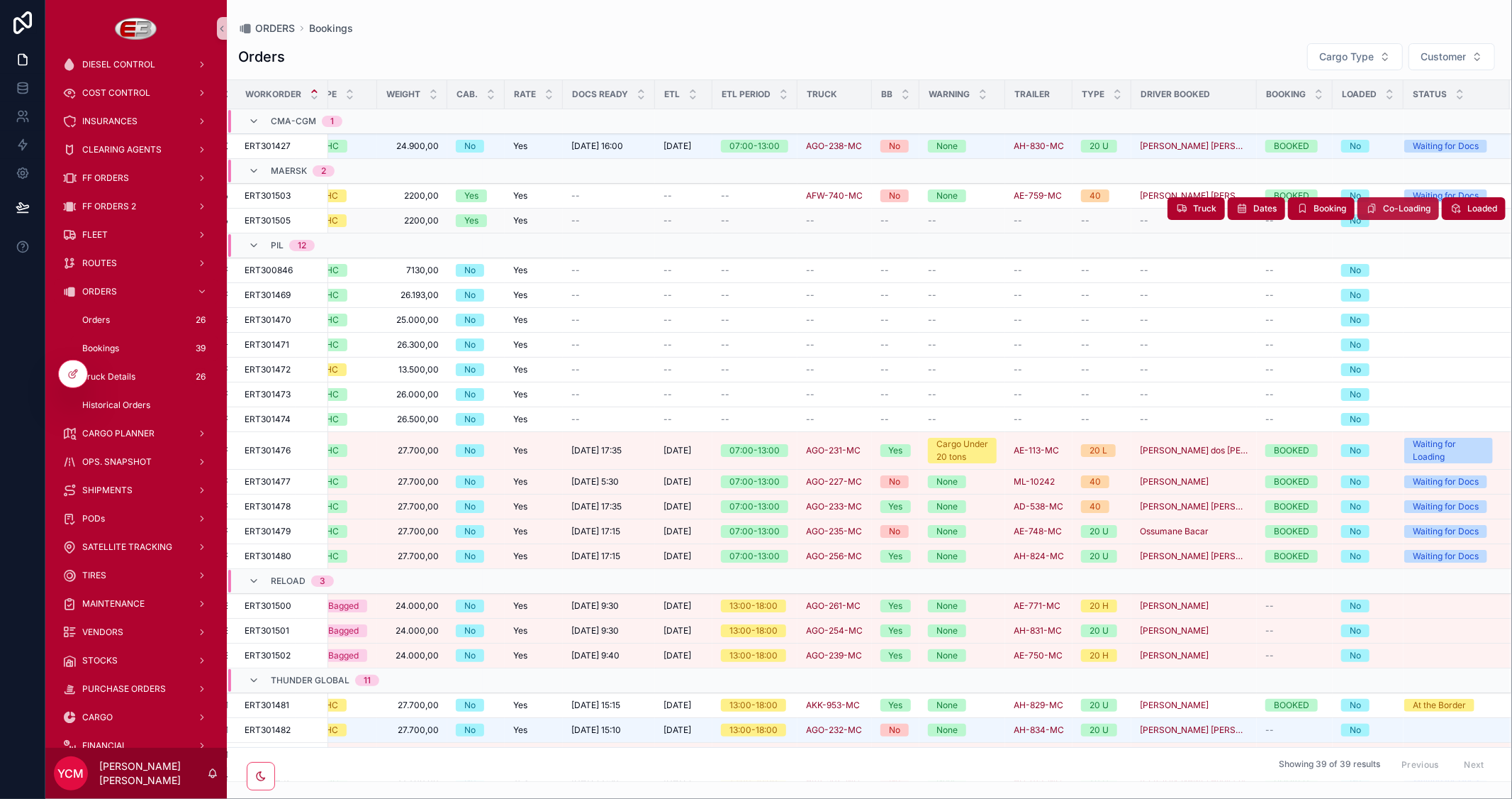
click at [1383, 207] on span "Co-Loading" at bounding box center [1407, 208] width 48 height 11
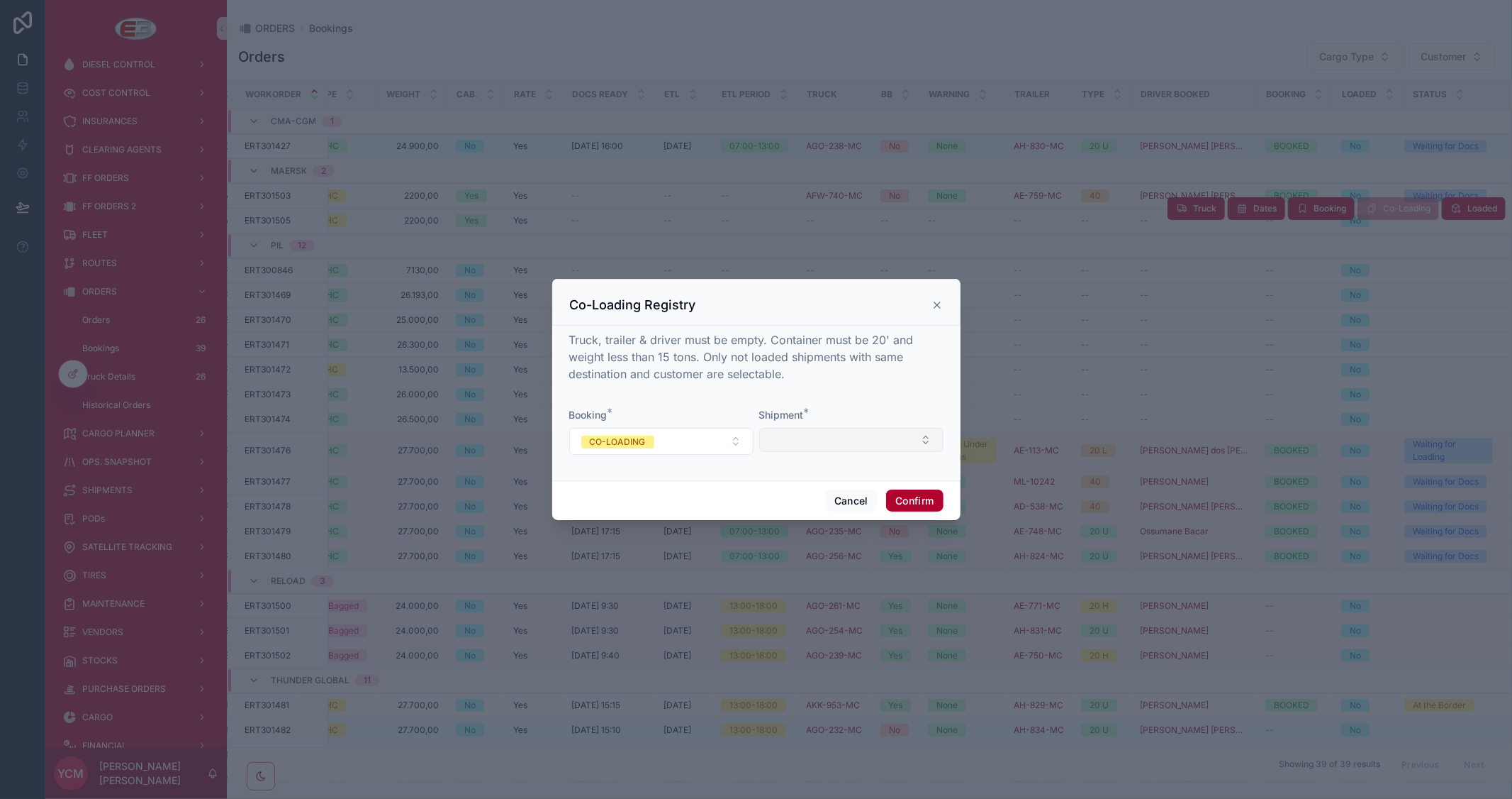
click at [837, 443] on button "Select Button" at bounding box center [852, 440] width 184 height 24
click at [802, 521] on span "SID100846" at bounding box center [794, 519] width 52 height 14
click at [913, 388] on div "Truck, trailer & driver must be empty. Container must be 20' and weight less th…" at bounding box center [756, 360] width 374 height 59
click at [923, 495] on button "Confirm" at bounding box center [914, 501] width 57 height 23
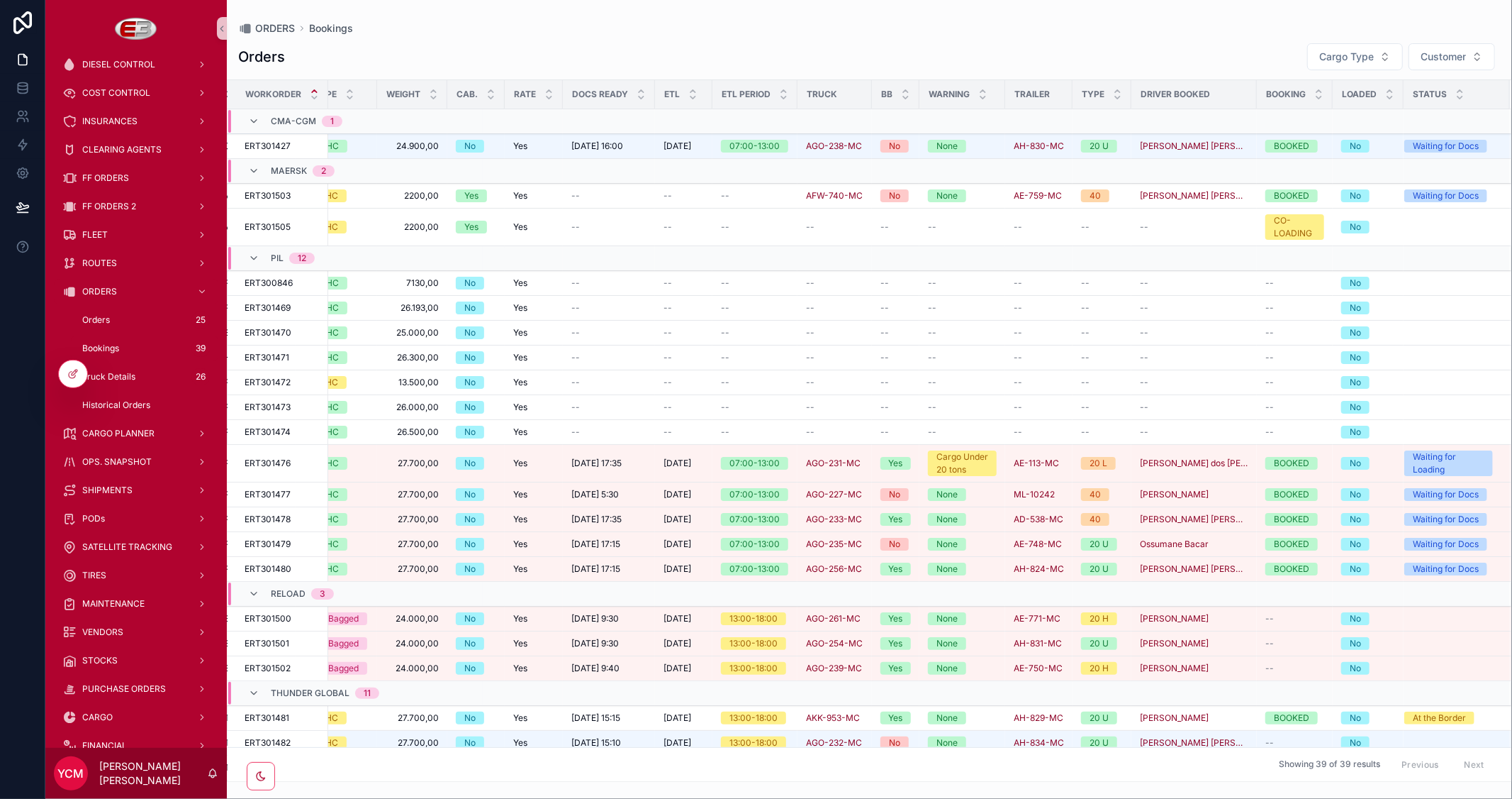
drag, startPoint x: 1319, startPoint y: 94, endPoint x: 1326, endPoint y: 93, distance: 7.1
click at [1334, 97] on tr "Workorder Type Customer Name Shipment Route Cargo C.Type Weight Cab. Rate Docs …" at bounding box center [686, 94] width 1649 height 29
drag, startPoint x: 1320, startPoint y: 94, endPoint x: 1335, endPoint y: 97, distance: 15.3
click at [1335, 97] on tr "Workorder Type Customer Name Shipment Route Cargo C.Type Weight Cab. Rate Docs …" at bounding box center [686, 94] width 1649 height 29
drag, startPoint x: 1320, startPoint y: 93, endPoint x: 1350, endPoint y: 93, distance: 30.0
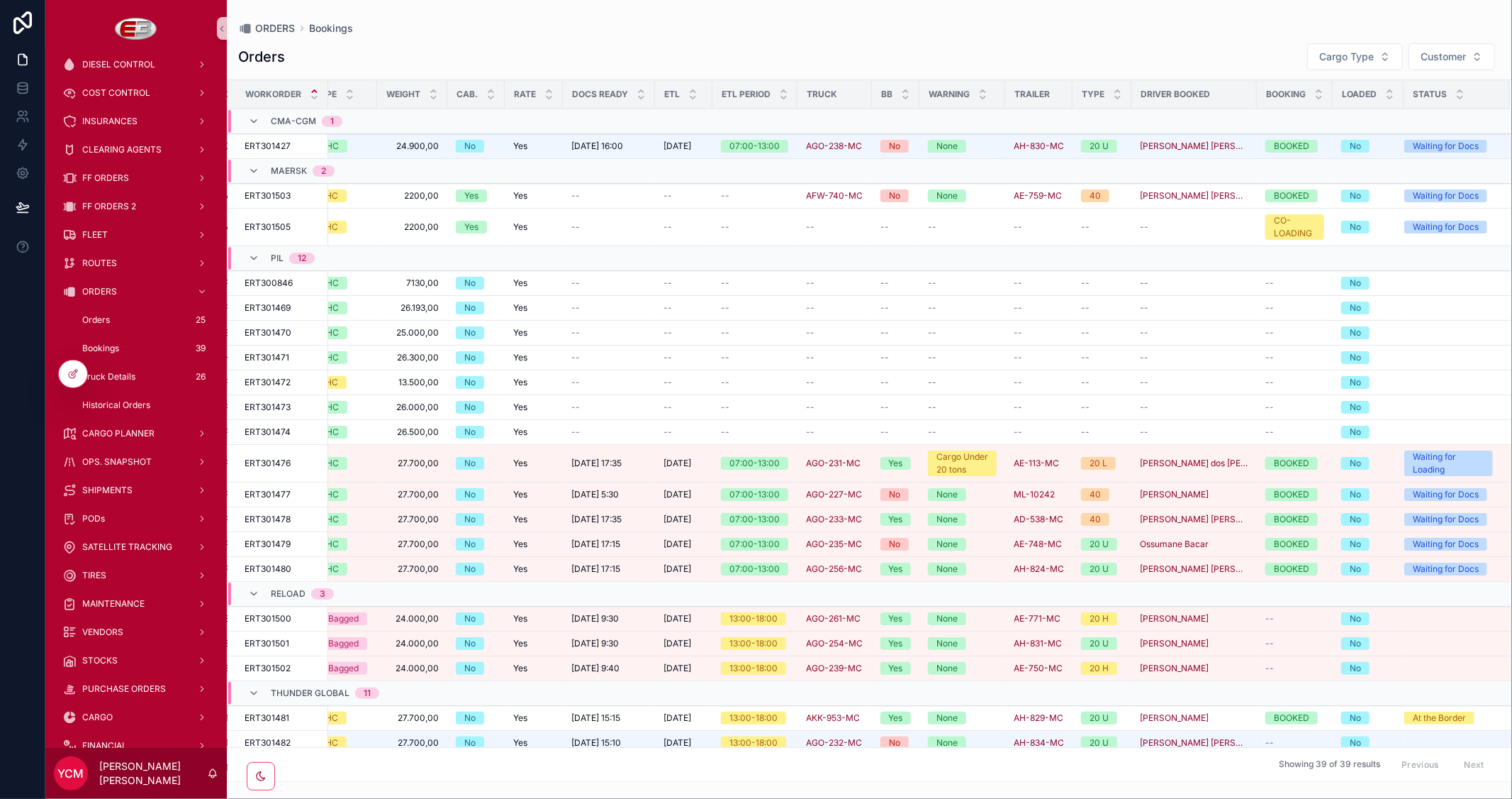
click at [1350, 93] on tr "Workorder Type Customer Name Shipment Route Cargo C.Type Weight Cab. Rate Docs …" at bounding box center [686, 94] width 1649 height 29
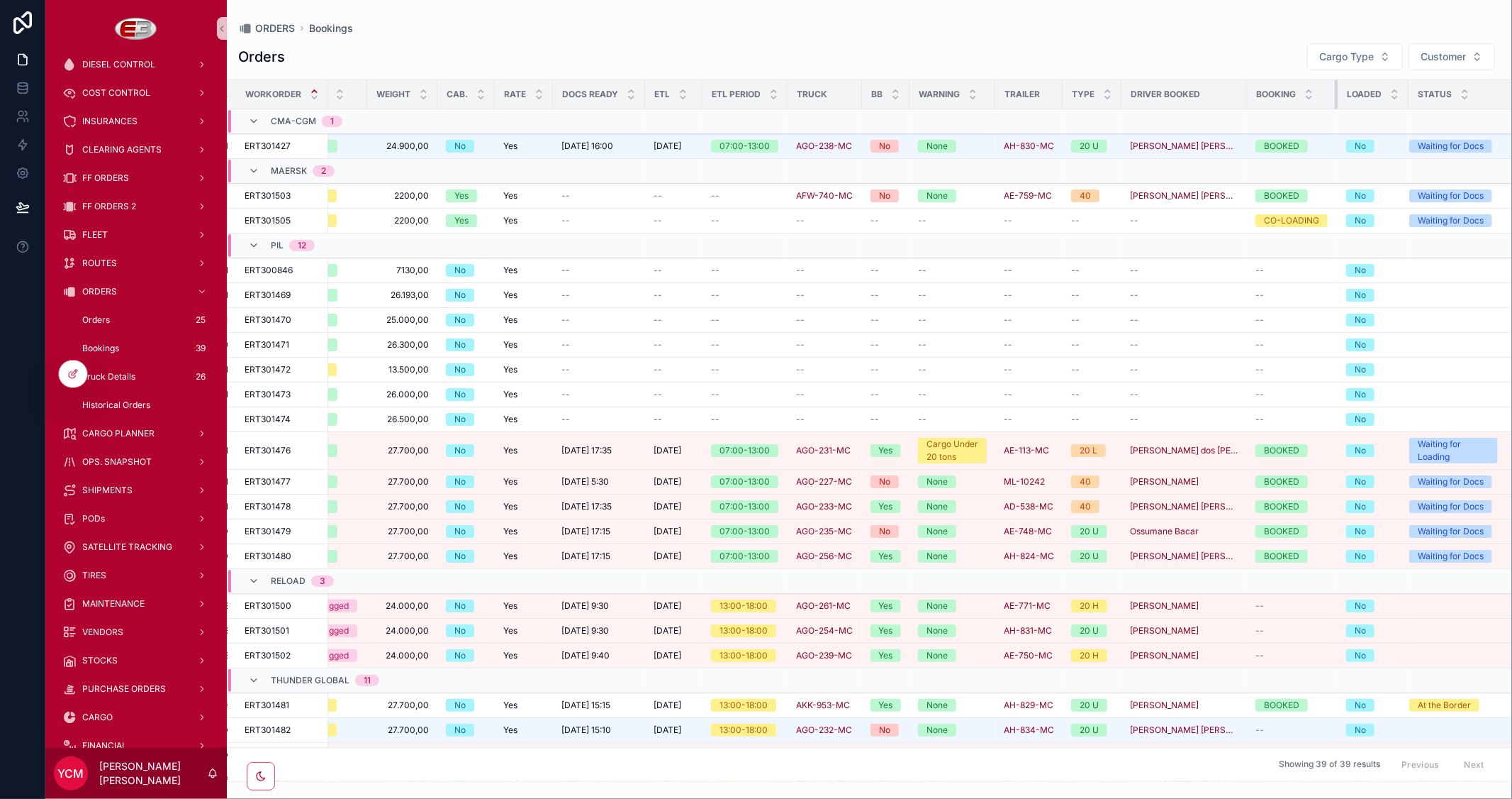
drag, startPoint x: 1342, startPoint y: 93, endPoint x: 1333, endPoint y: 97, distance: 9.8
click at [1335, 97] on div "scrollable content" at bounding box center [1337, 94] width 6 height 29
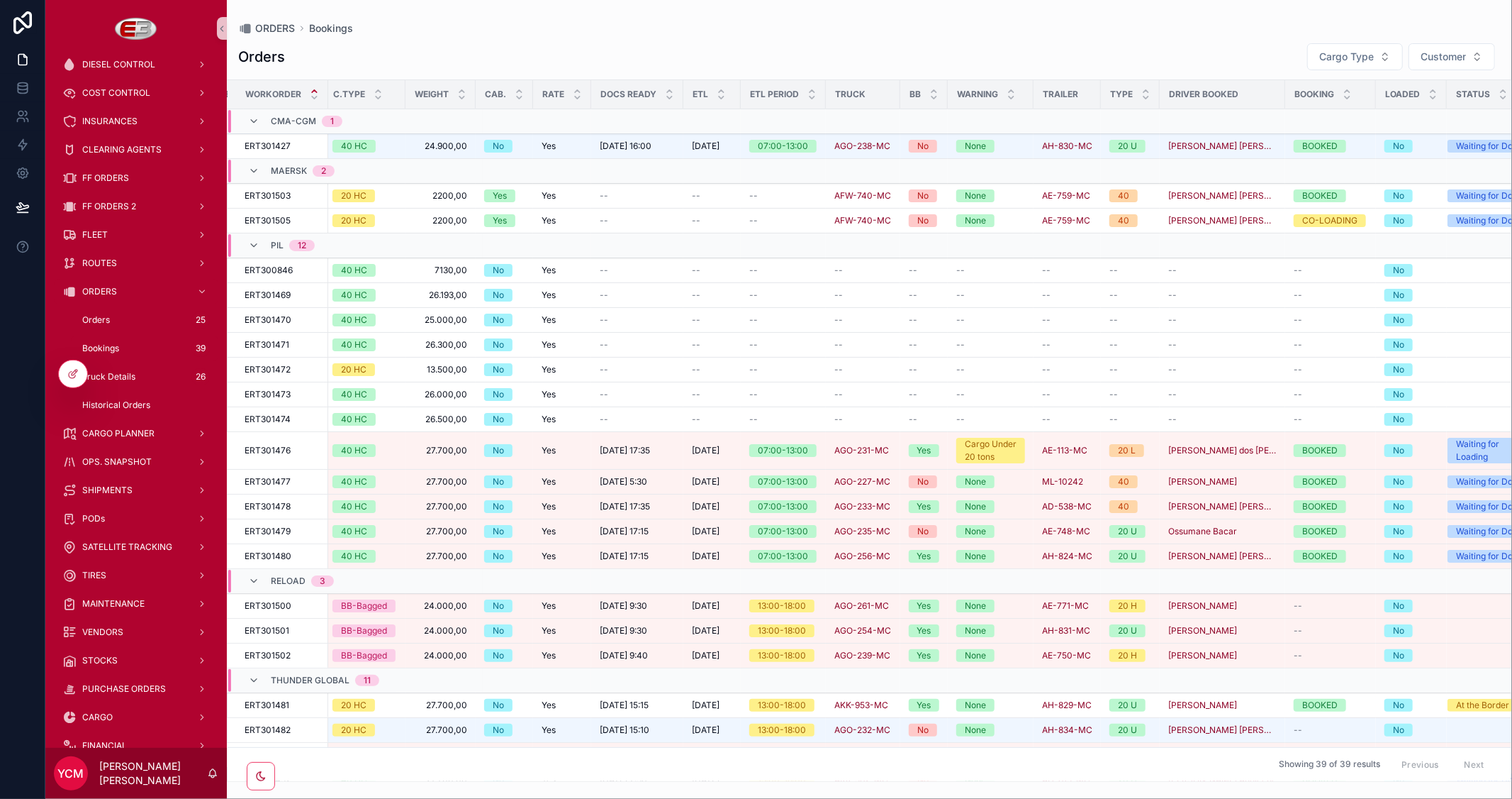
scroll to position [0, 390]
